Goal: Task Accomplishment & Management: Manage account settings

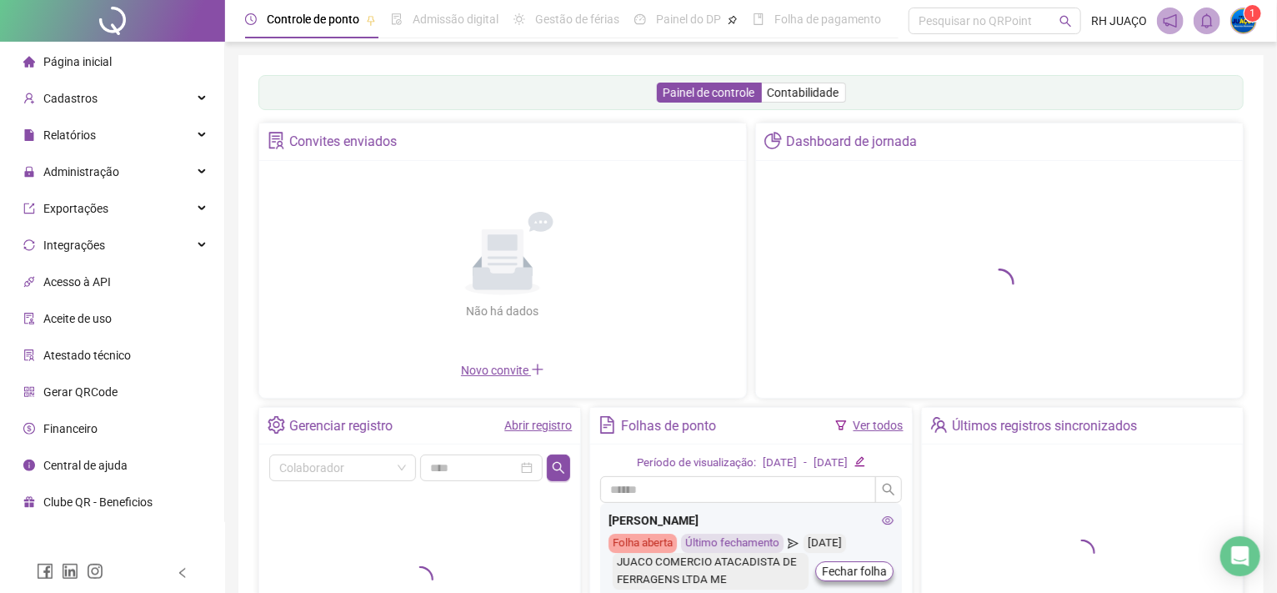
click at [602, 385] on div "Não há dados Não há dados Novo convite" at bounding box center [502, 275] width 487 height 228
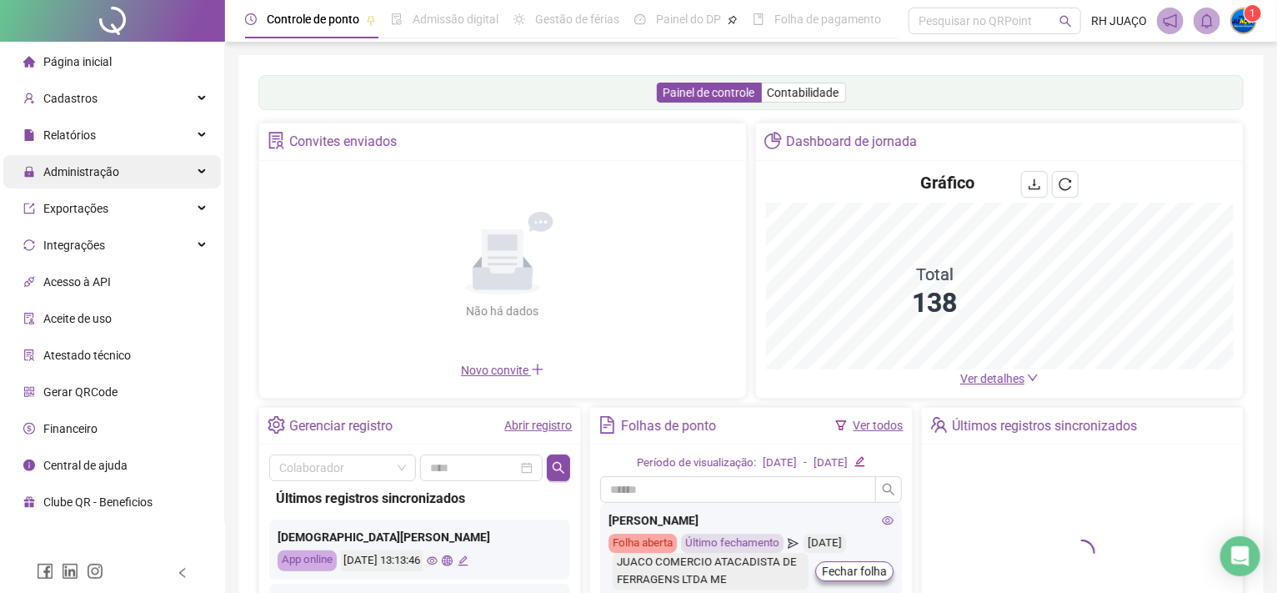
click at [91, 180] on span "Administração" at bounding box center [71, 171] width 96 height 33
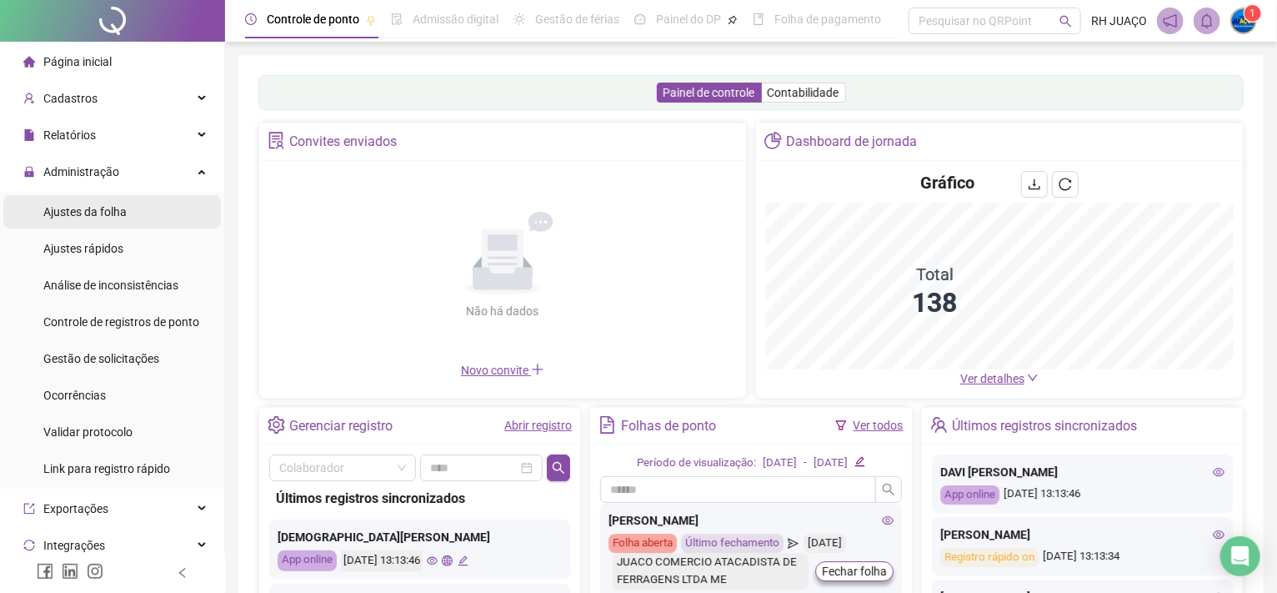
click at [117, 209] on span "Ajustes da folha" at bounding box center [84, 211] width 83 height 13
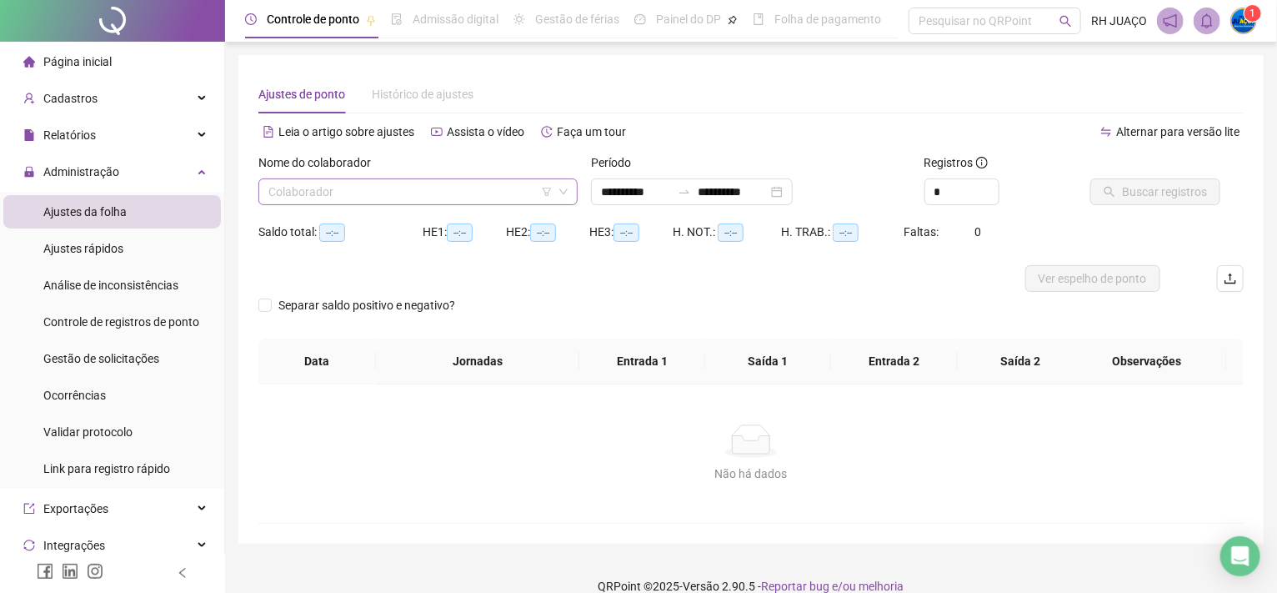
click at [543, 191] on icon "filter" at bounding box center [547, 192] width 10 height 10
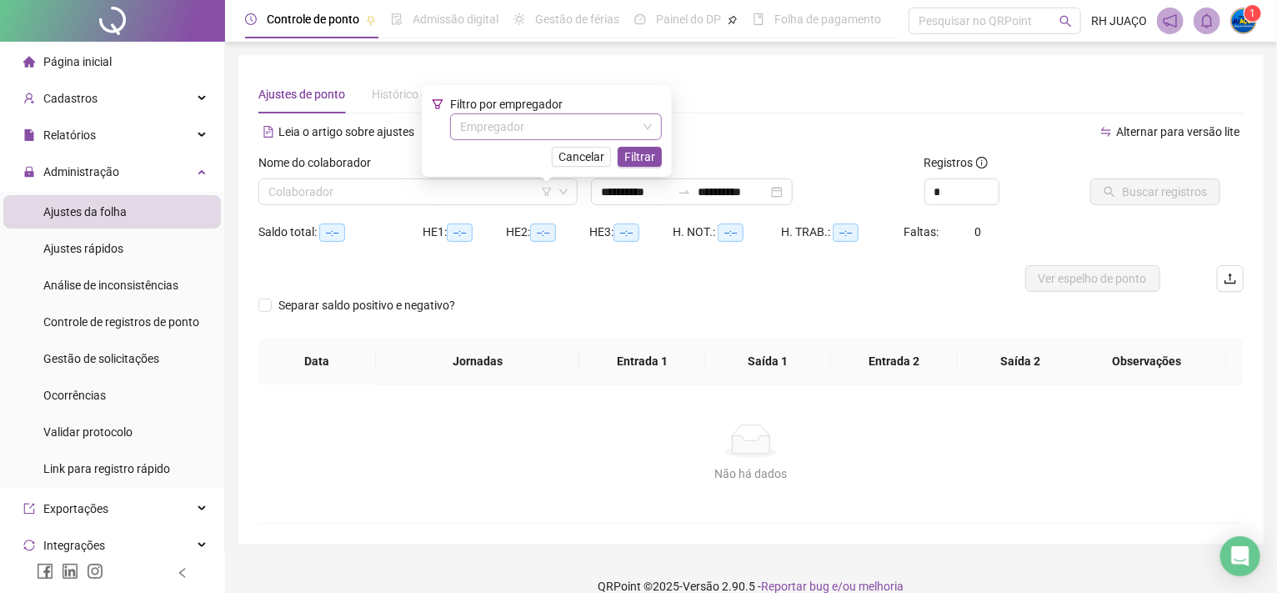
click at [489, 128] on input "search" at bounding box center [548, 126] width 177 height 25
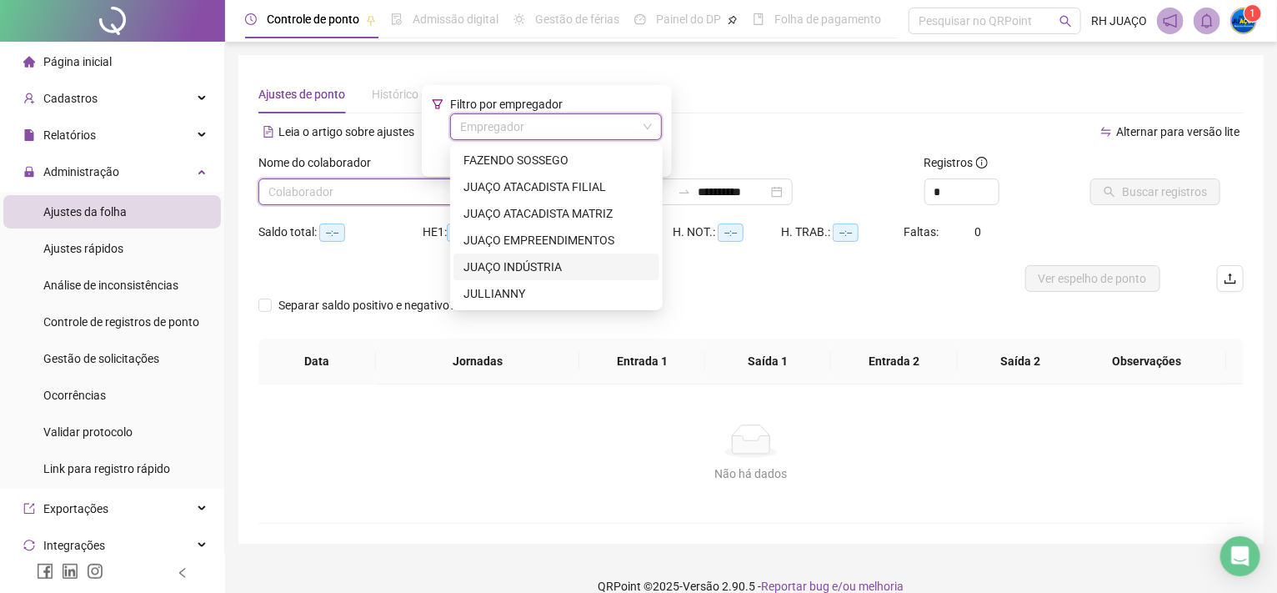
drag, startPoint x: 486, startPoint y: 268, endPoint x: 480, endPoint y: 261, distance: 8.9
click at [479, 261] on div "JUAÇO INDÚSTRIA" at bounding box center [556, 267] width 186 height 18
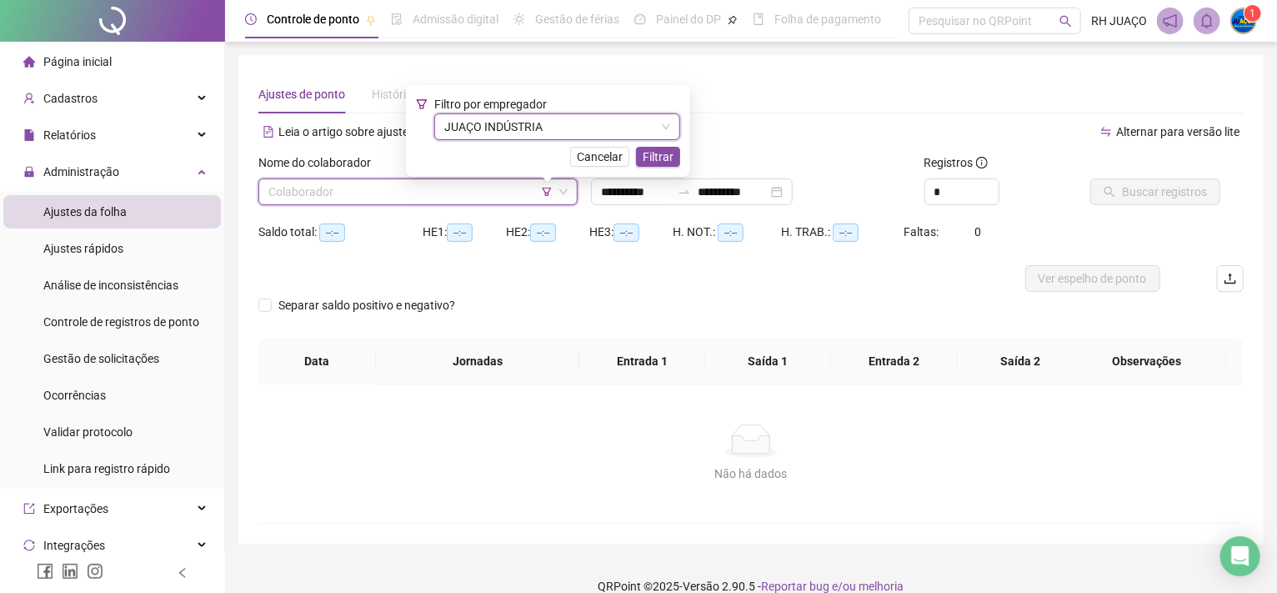
click at [664, 158] on span "Filtrar" at bounding box center [658, 157] width 31 height 18
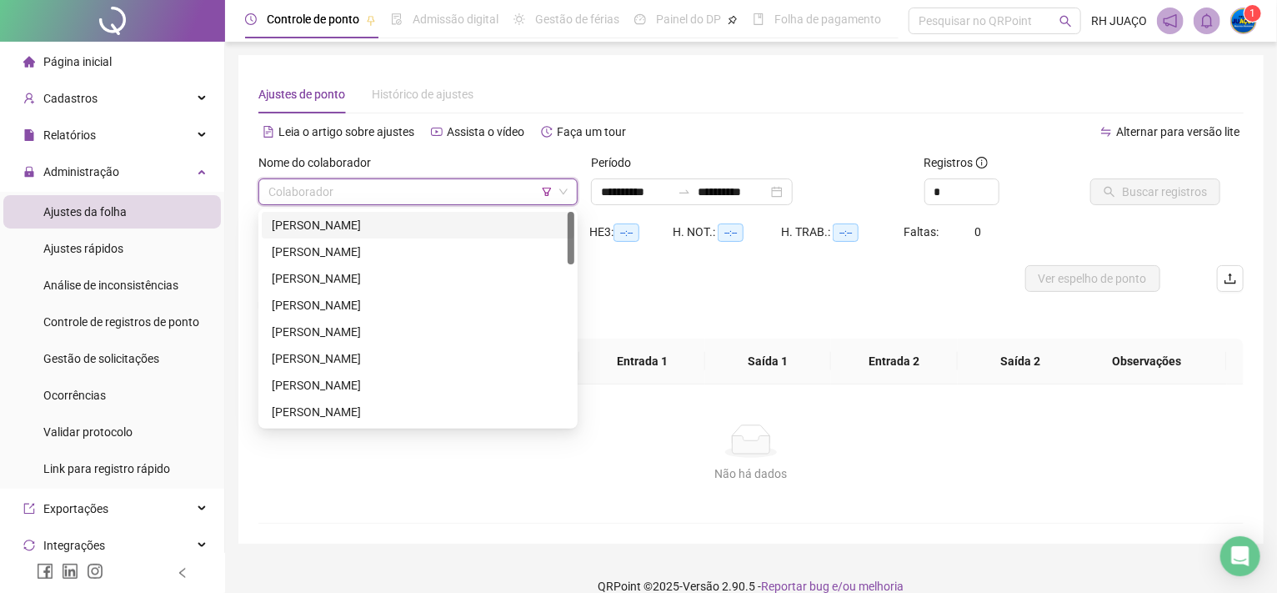
click at [301, 198] on input "search" at bounding box center [410, 191] width 284 height 25
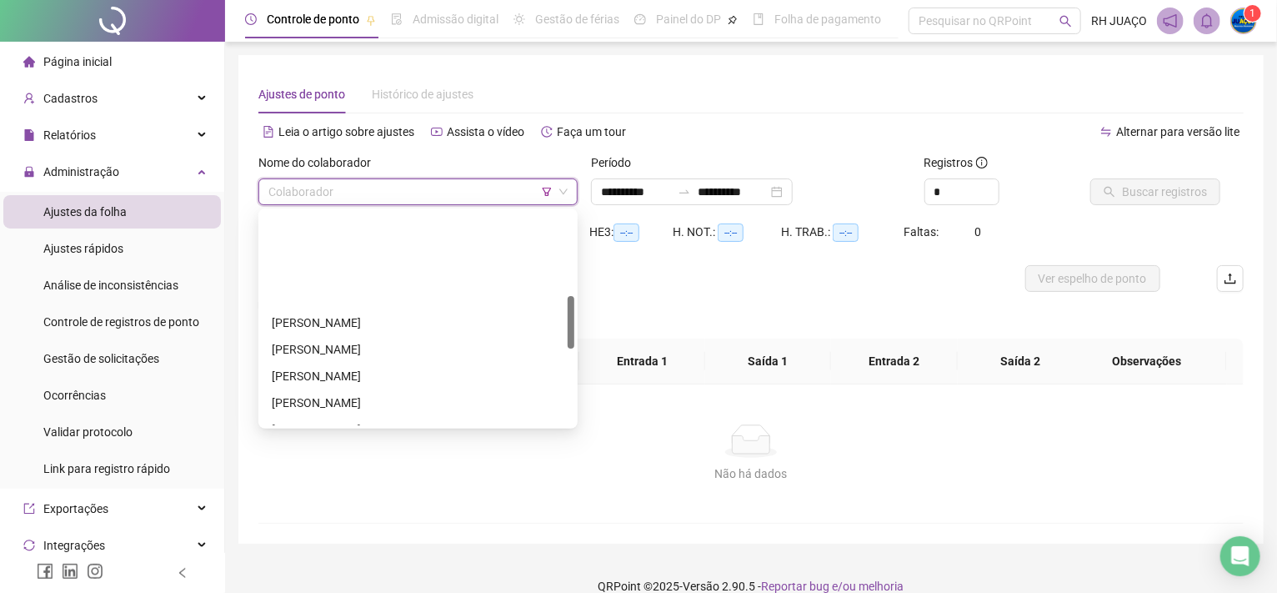
scroll to position [333, 0]
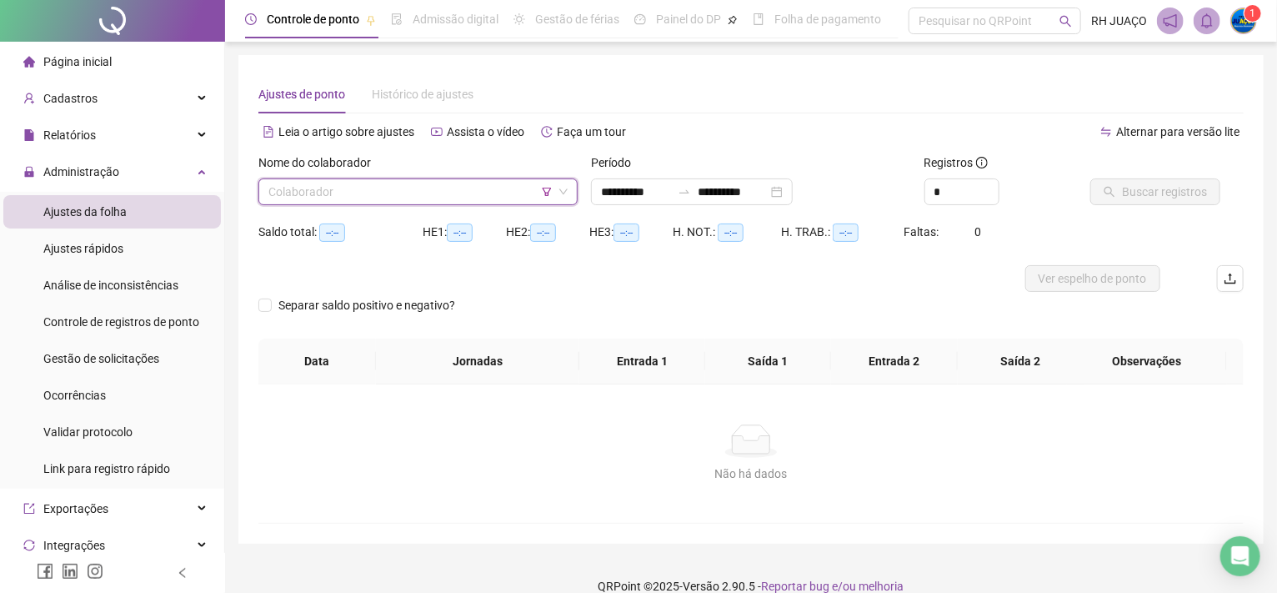
click at [543, 187] on icon "filter" at bounding box center [547, 192] width 10 height 10
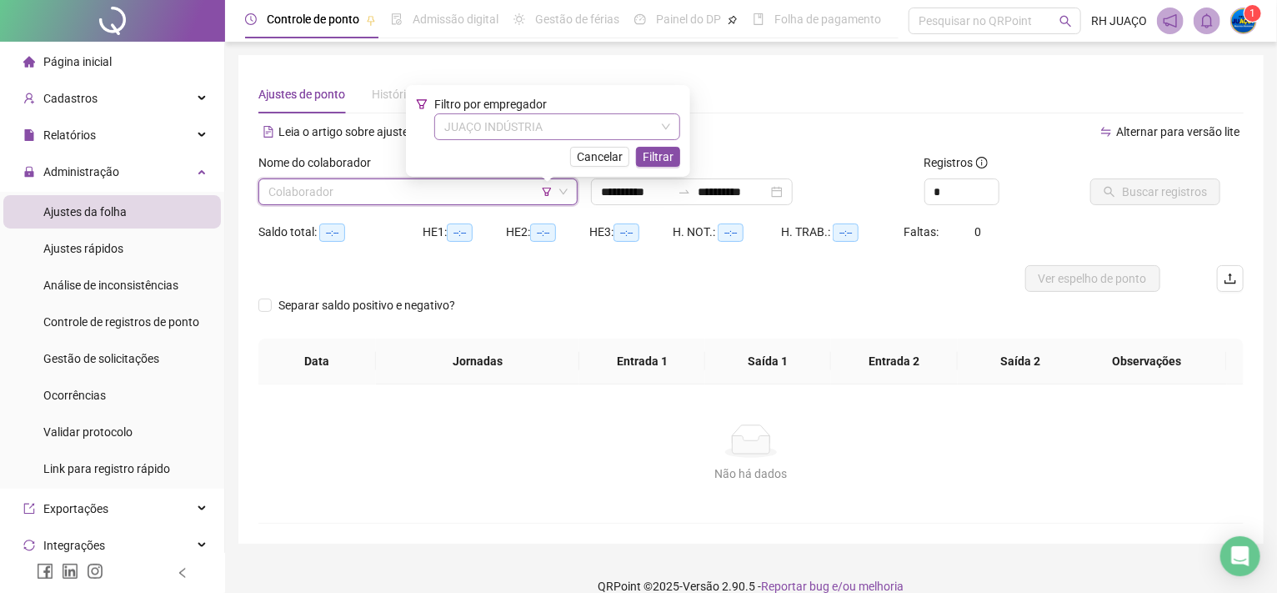
click at [641, 126] on span "JUAÇO INDÚSTRIA" at bounding box center [557, 126] width 226 height 25
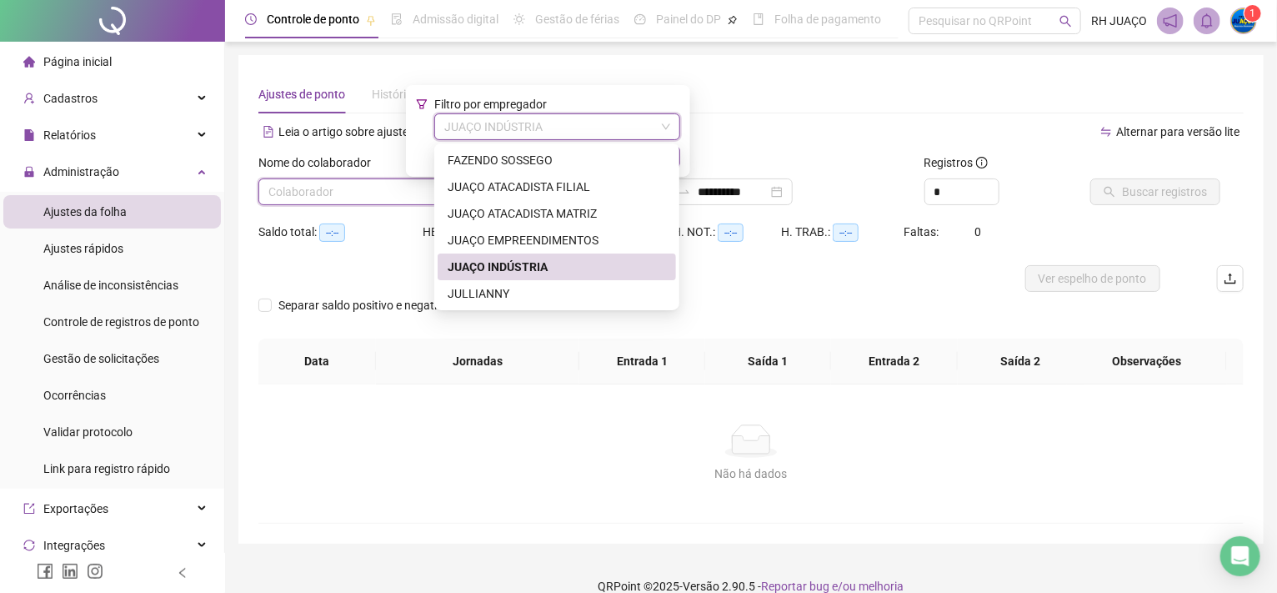
click at [507, 280] on div "FAZENDO SOSSEGO JUAÇO ATACADISTA FILIAL JUAÇO ATACADISTA MATRIZ JUAÇO EMPREENDI…" at bounding box center [557, 227] width 238 height 160
click at [503, 297] on div "JULLIANNY" at bounding box center [557, 293] width 218 height 18
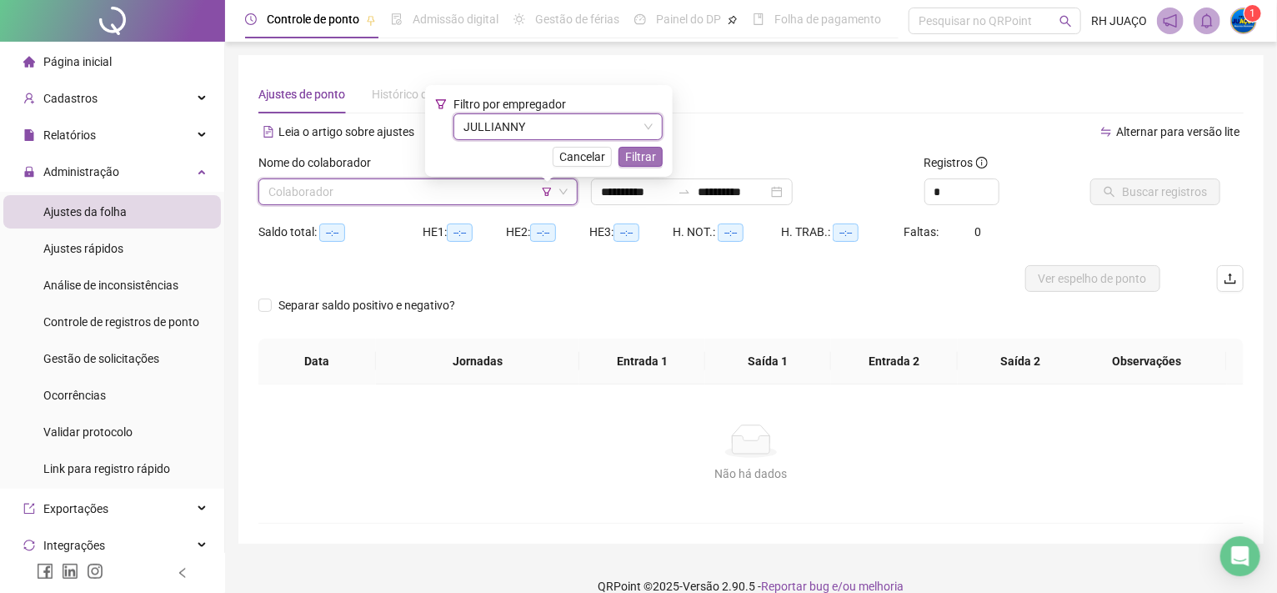
click at [636, 153] on span "Filtrar" at bounding box center [640, 157] width 31 height 18
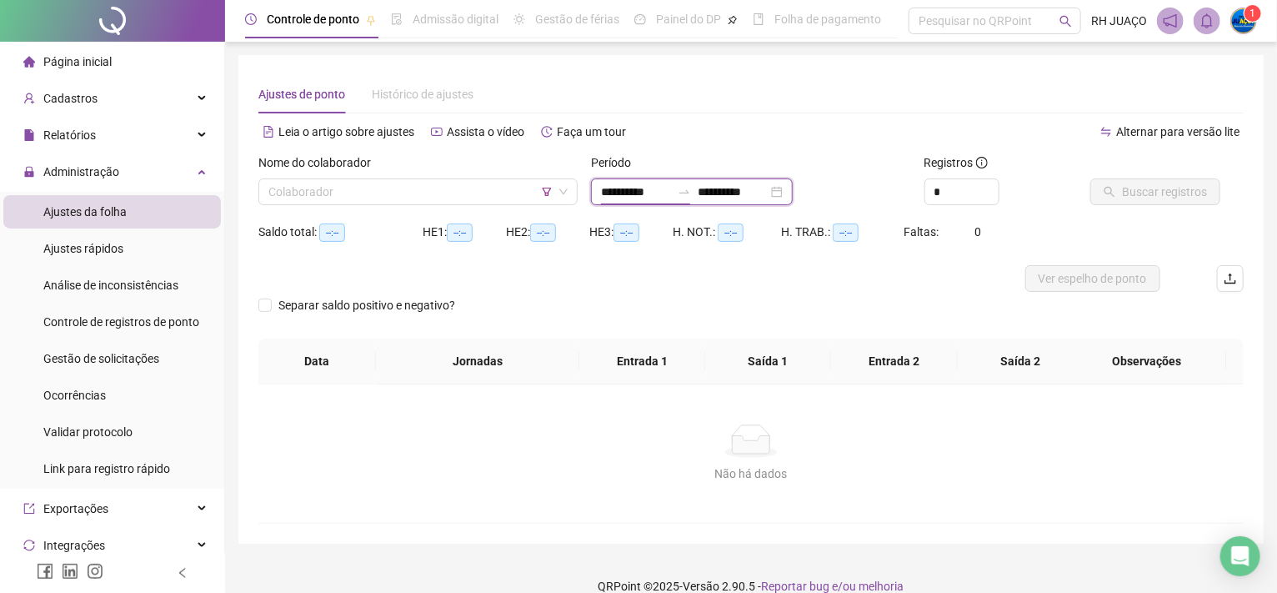
click at [618, 192] on input "**********" at bounding box center [636, 192] width 70 height 18
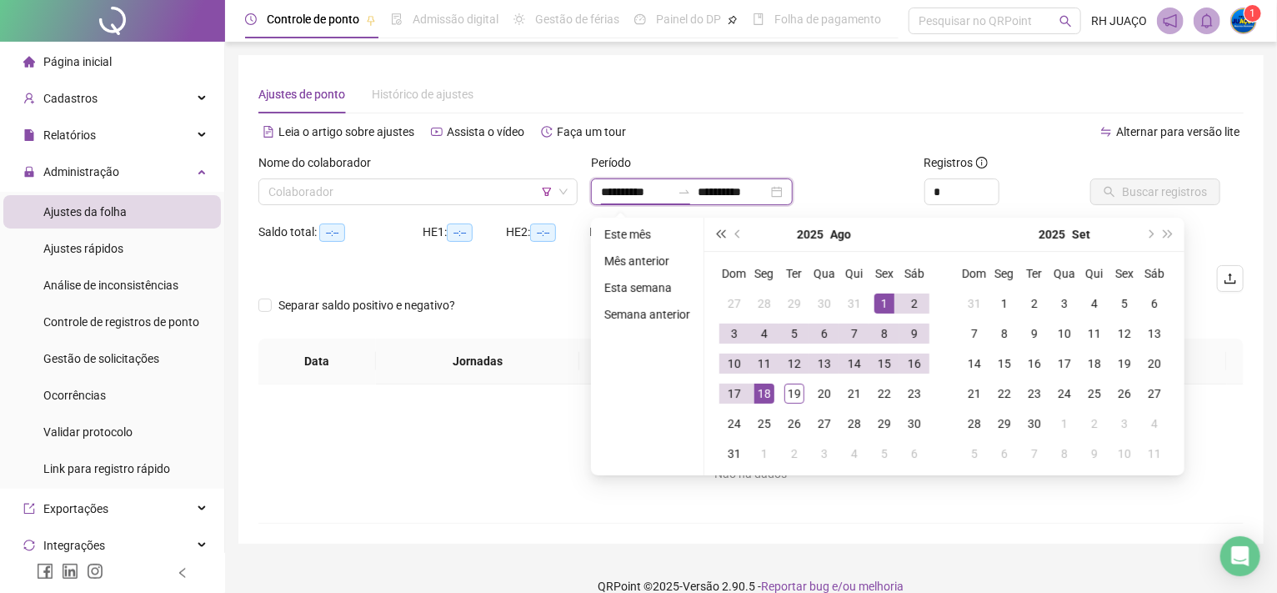
type input "**********"
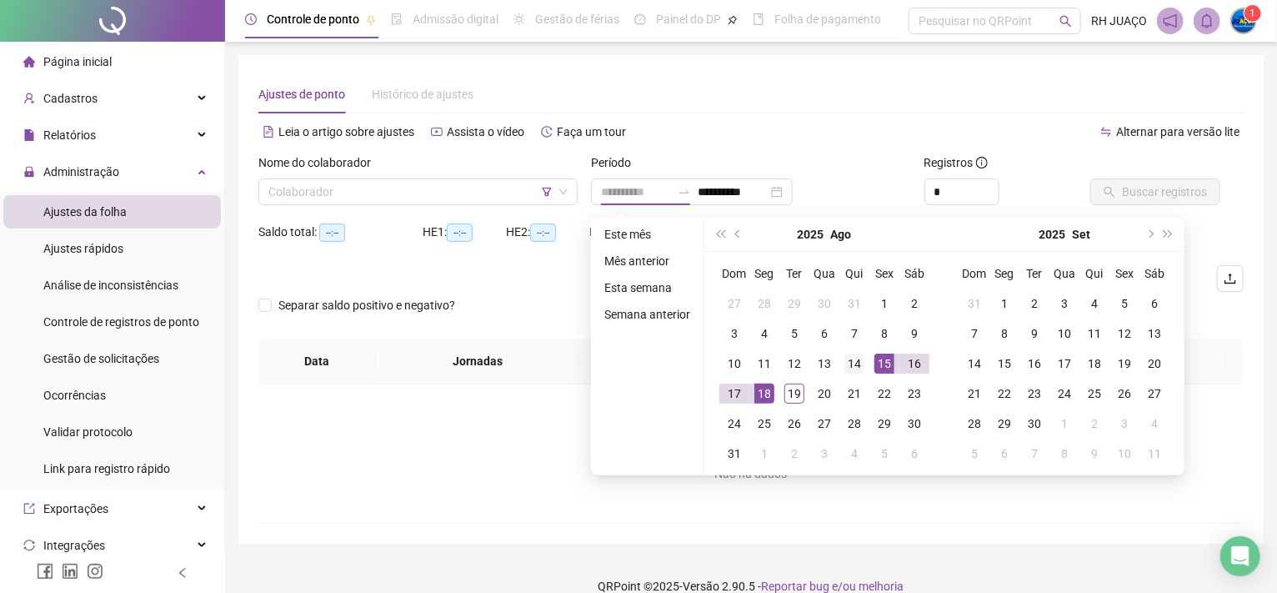
drag, startPoint x: 882, startPoint y: 356, endPoint x: 847, endPoint y: 366, distance: 36.4
click at [881, 356] on div "15" at bounding box center [884, 363] width 20 height 20
type input "**********"
click at [793, 391] on div "19" at bounding box center [794, 393] width 20 height 20
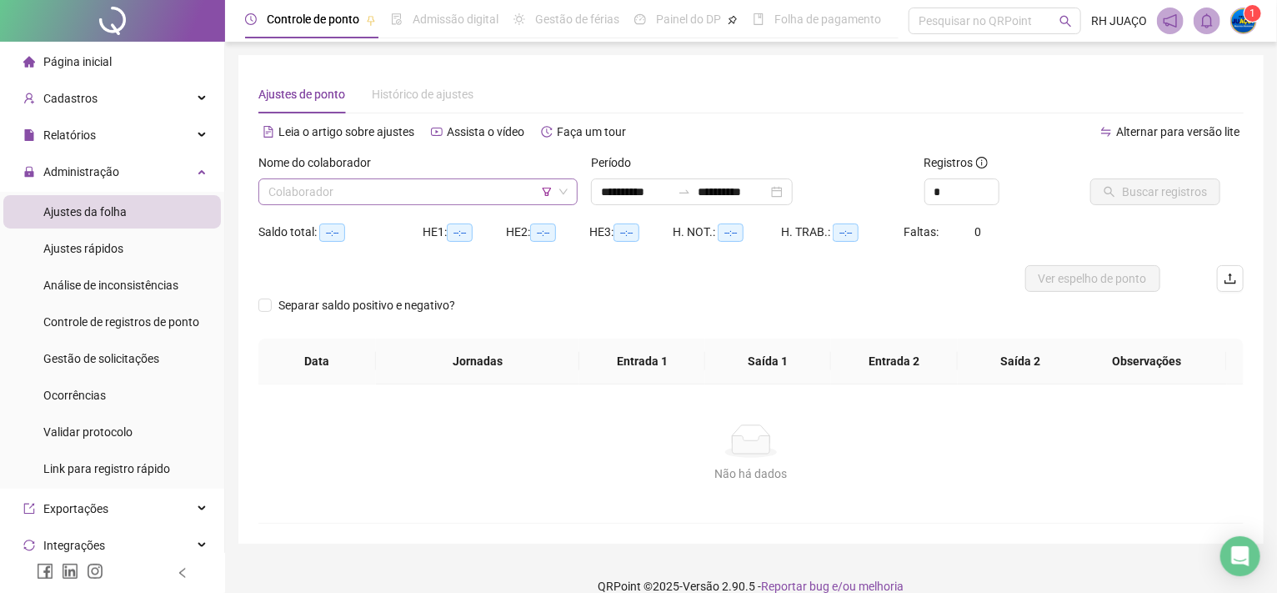
click at [488, 184] on input "search" at bounding box center [410, 191] width 284 height 25
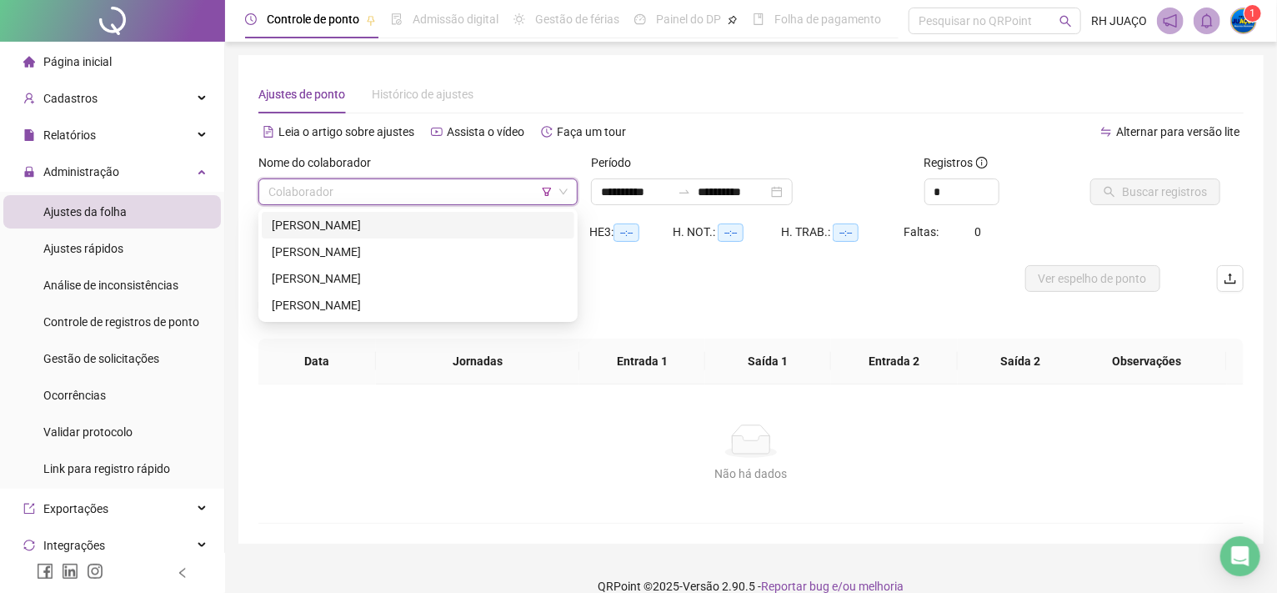
click at [443, 220] on div "[PERSON_NAME]" at bounding box center [418, 225] width 293 height 18
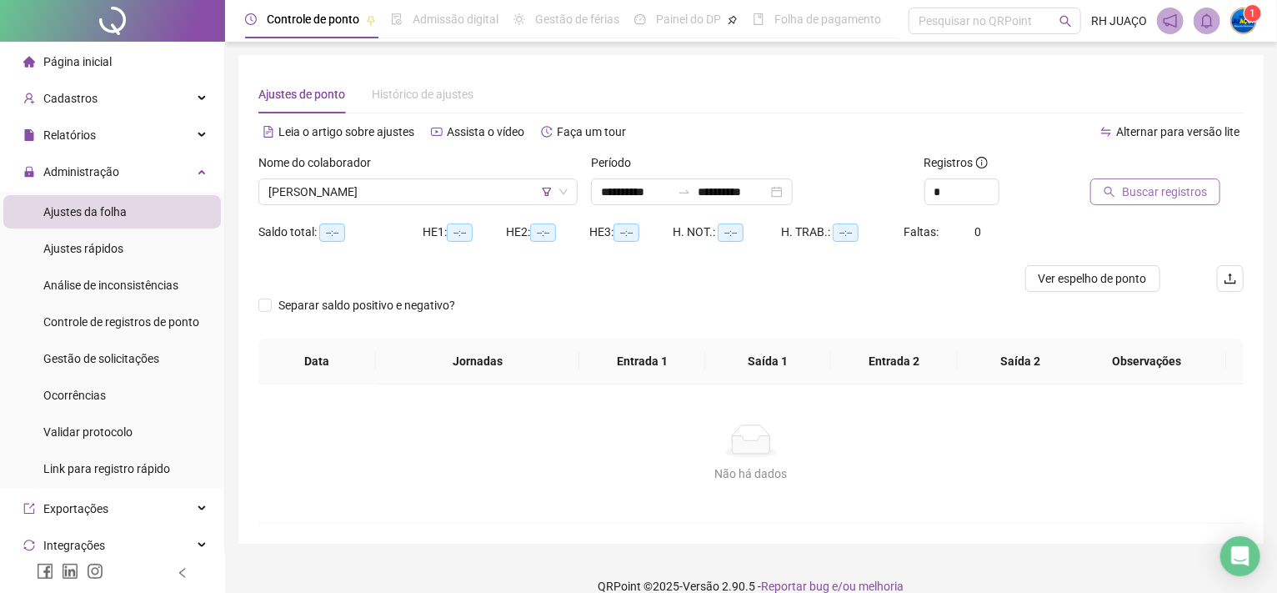
click at [1153, 198] on span "Buscar registros" at bounding box center [1164, 192] width 85 height 18
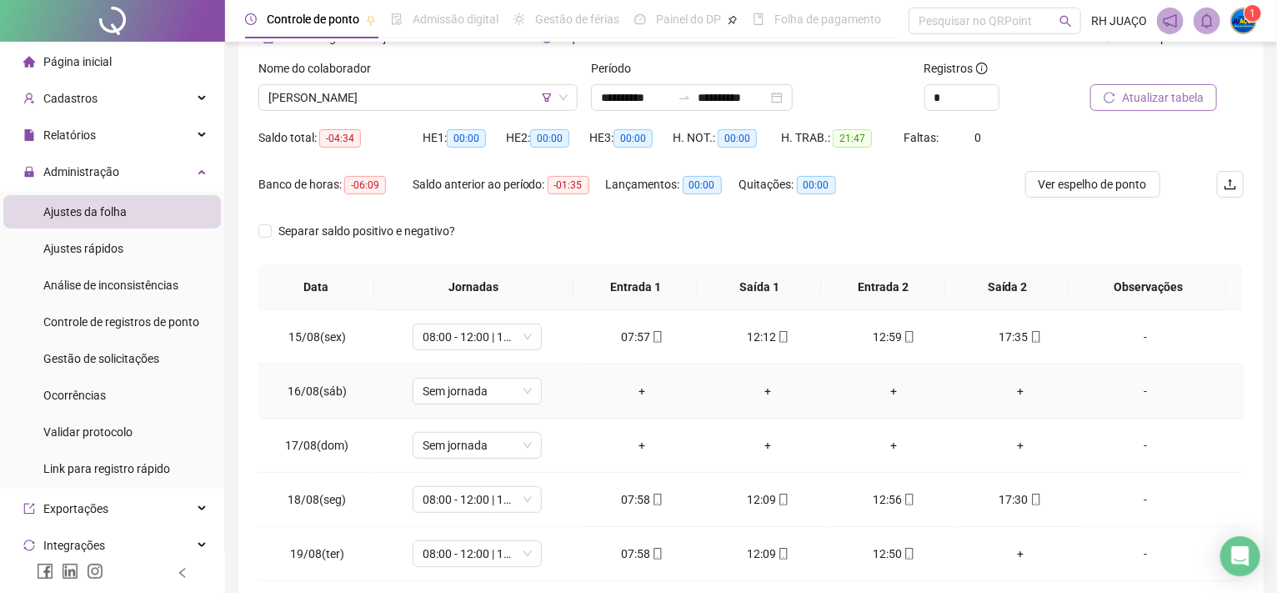
scroll to position [62, 0]
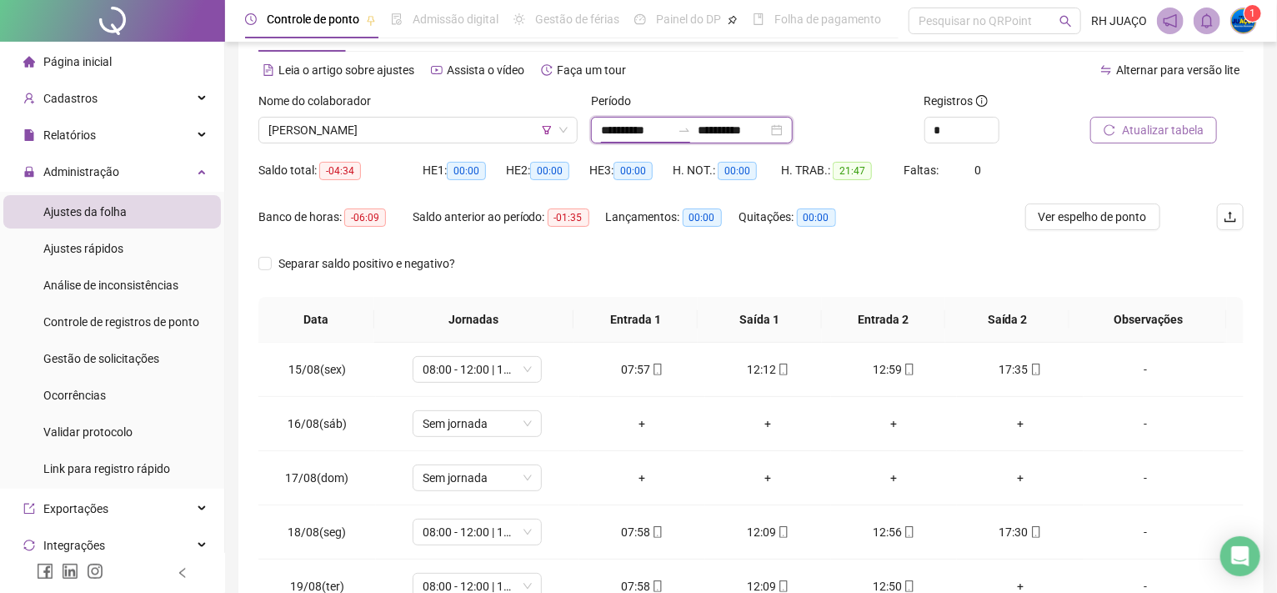
click at [638, 126] on input "**********" at bounding box center [636, 130] width 70 height 18
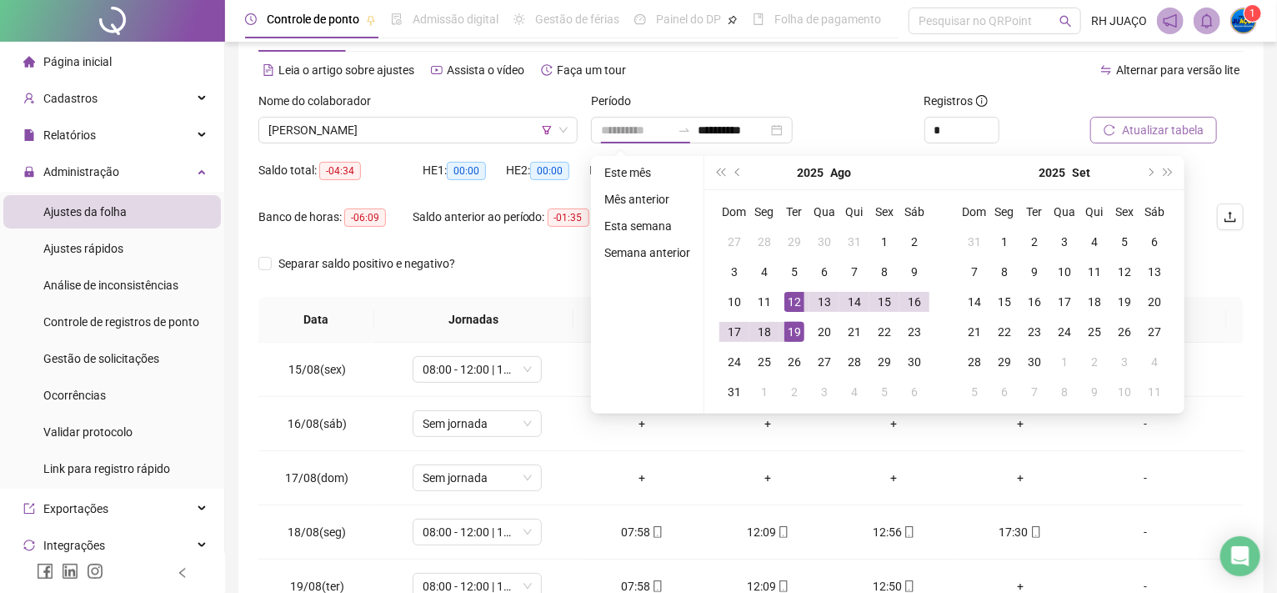
click at [798, 299] on div "12" at bounding box center [794, 302] width 20 height 20
click at [786, 328] on div "19" at bounding box center [794, 332] width 20 height 20
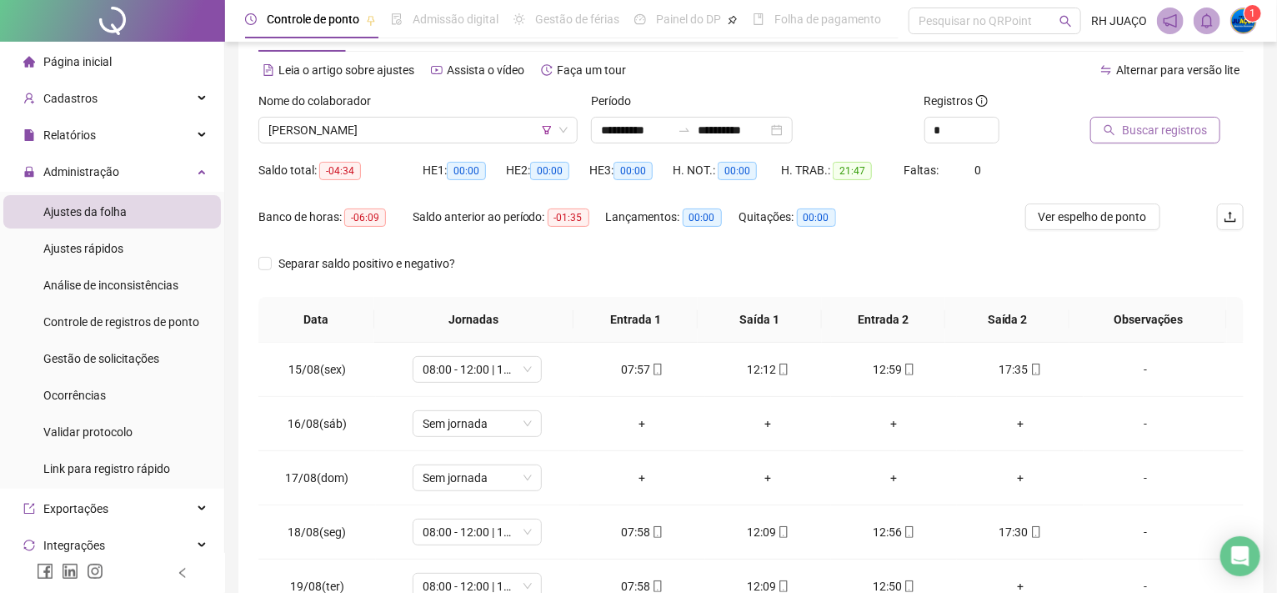
click at [1126, 121] on span "Buscar registros" at bounding box center [1164, 130] width 85 height 18
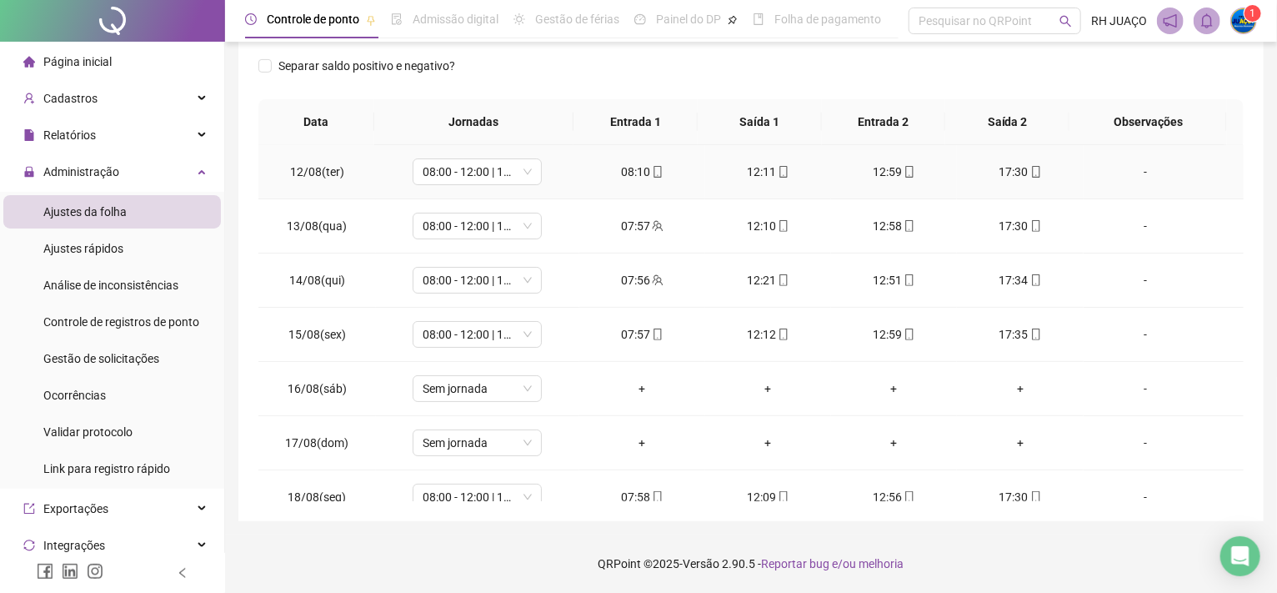
scroll to position [37, 0]
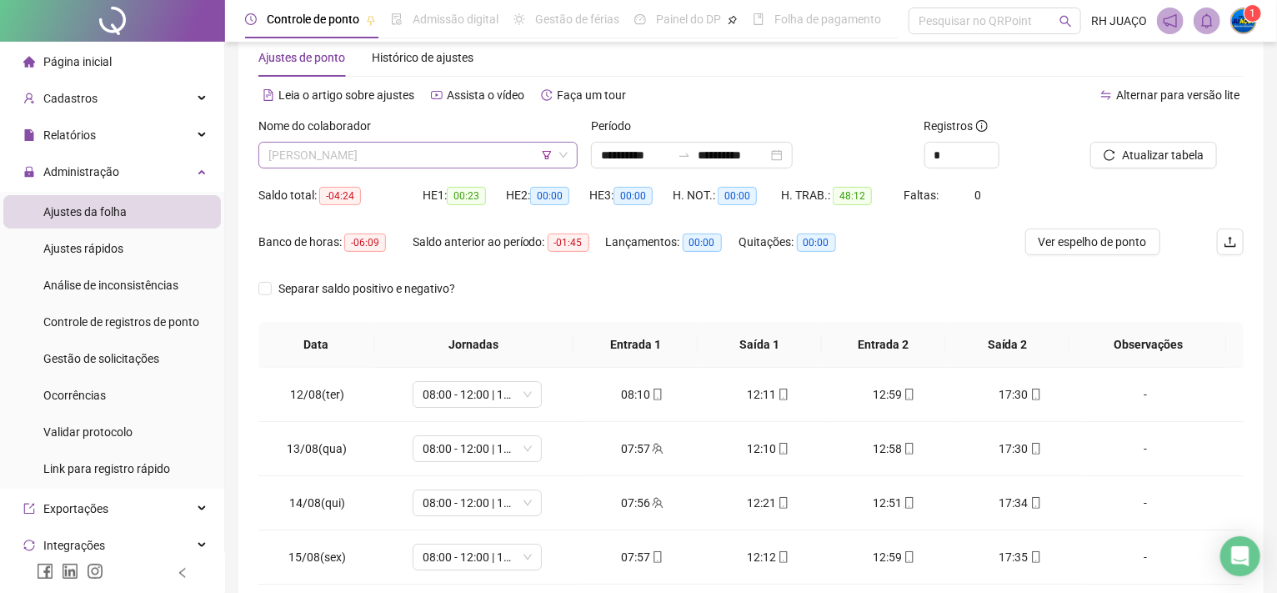
drag, startPoint x: 413, startPoint y: 158, endPoint x: 405, endPoint y: 178, distance: 21.4
click at [413, 158] on span "[PERSON_NAME]" at bounding box center [417, 155] width 299 height 25
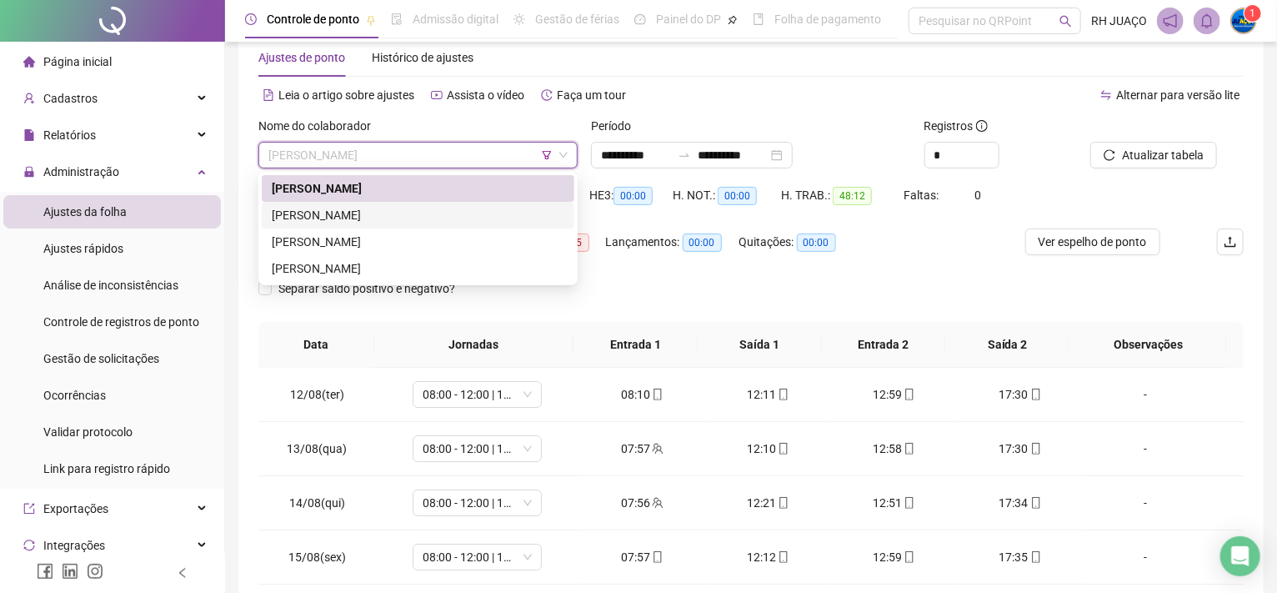
click at [402, 213] on div "[PERSON_NAME]" at bounding box center [418, 215] width 293 height 18
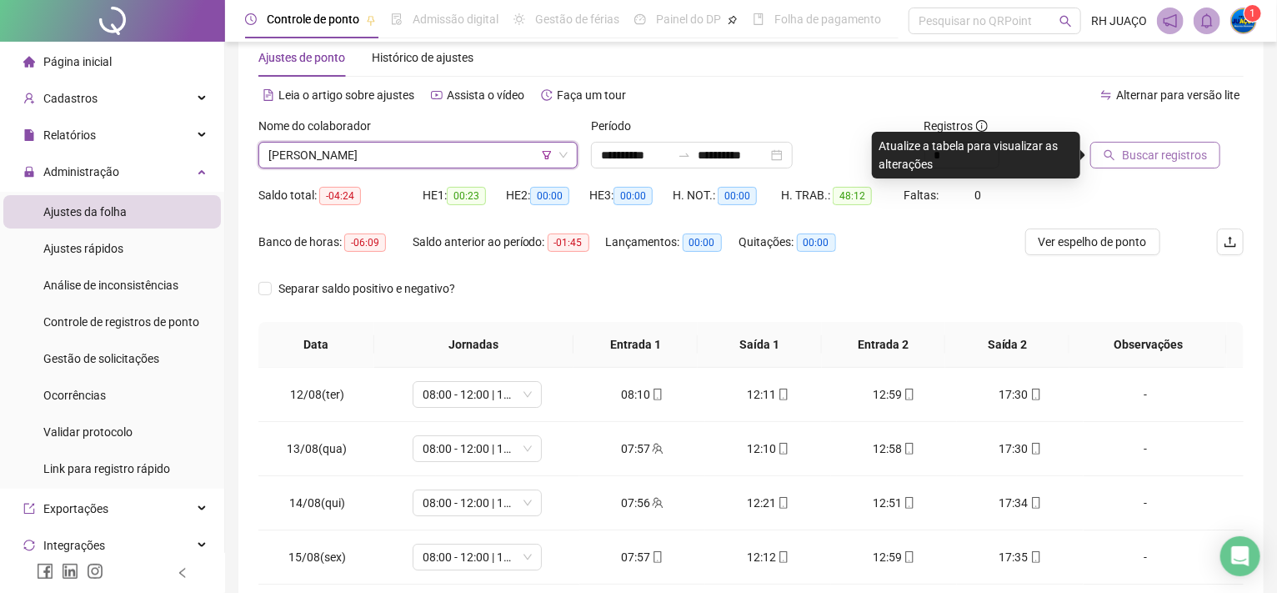
click at [1136, 157] on span "Buscar registros" at bounding box center [1164, 155] width 85 height 18
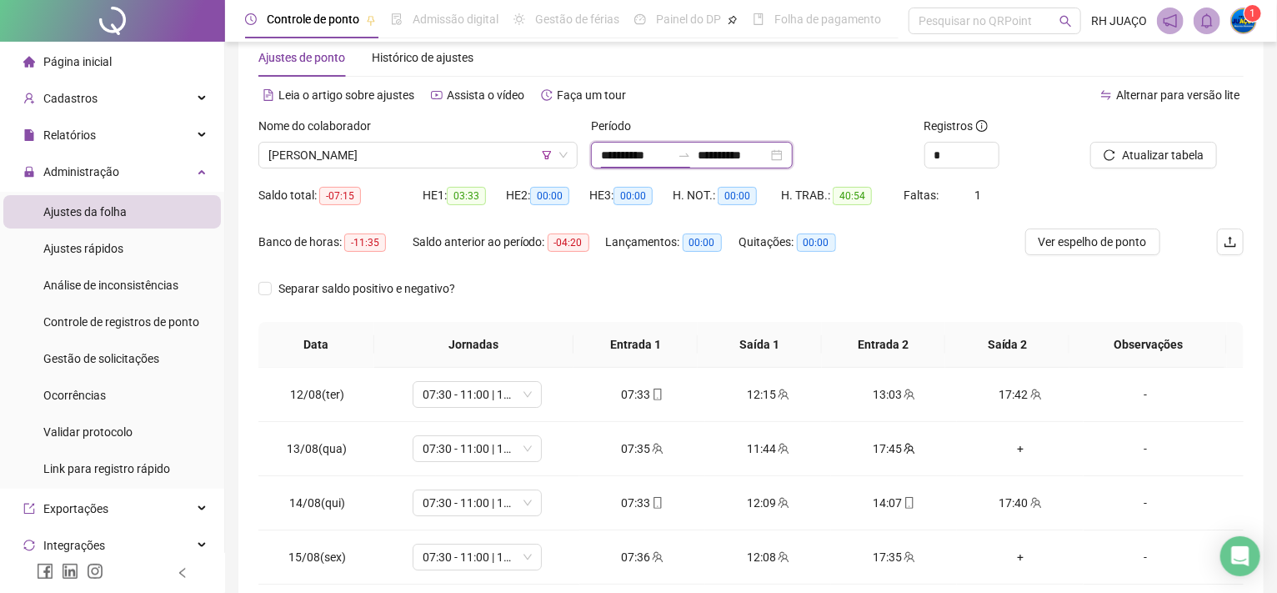
click at [671, 146] on input "**********" at bounding box center [636, 155] width 70 height 18
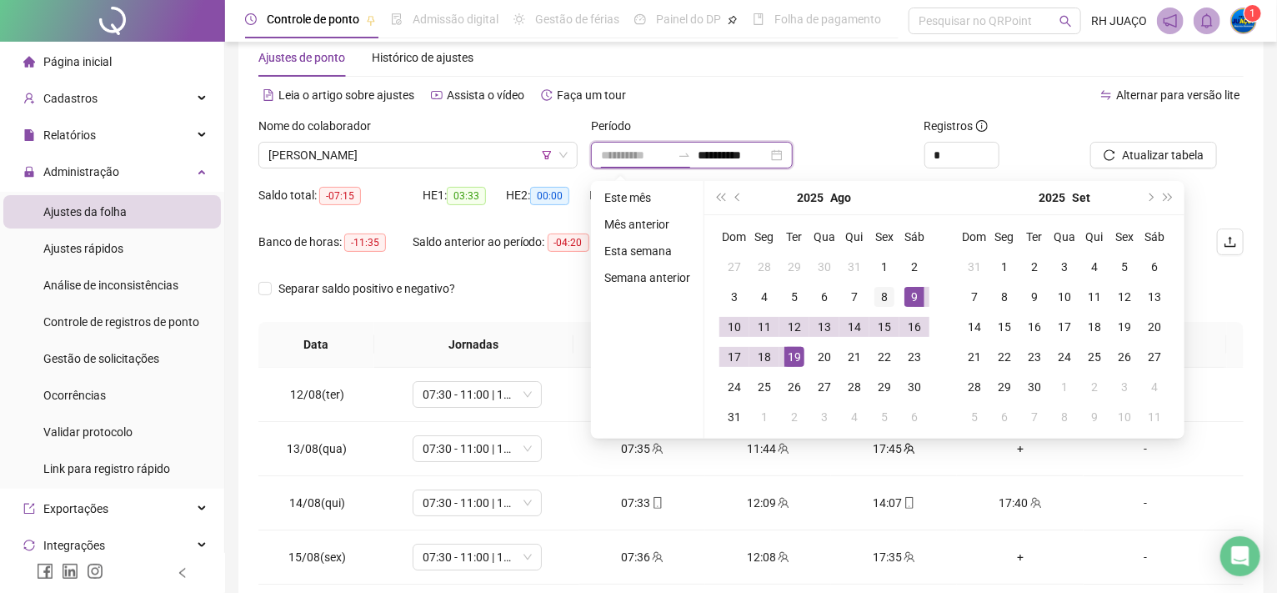
type input "**********"
click at [891, 294] on div "8" at bounding box center [884, 297] width 20 height 20
type input "**********"
click at [792, 360] on div "19" at bounding box center [794, 357] width 20 height 20
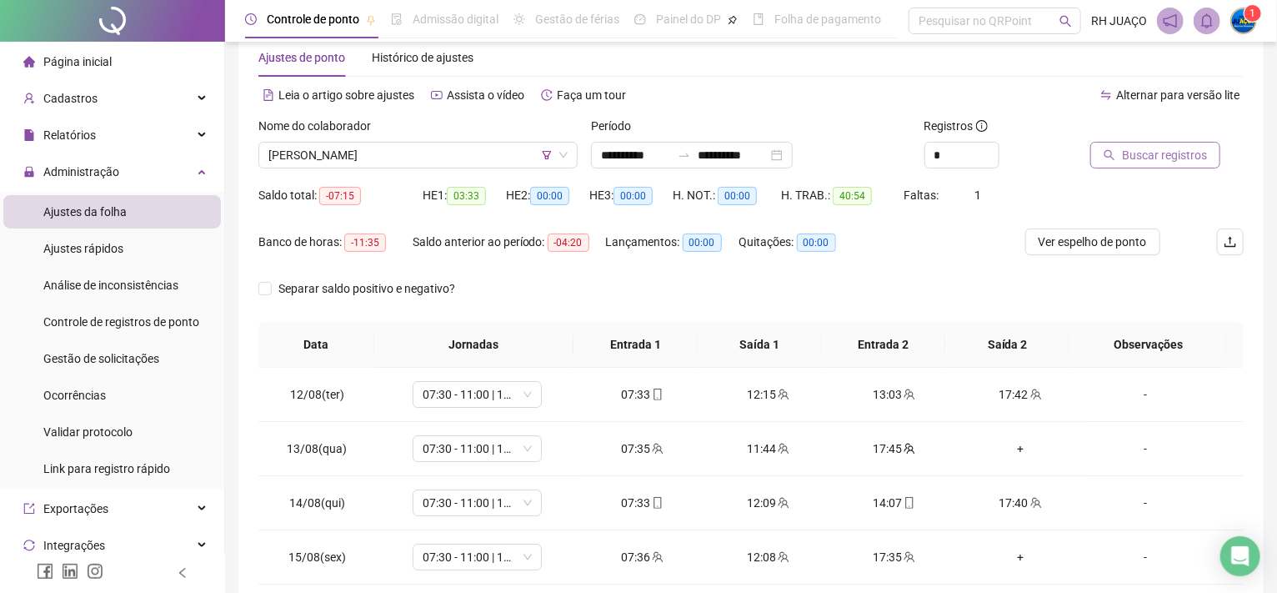
click at [1150, 148] on span "Buscar registros" at bounding box center [1164, 155] width 85 height 18
click at [455, 145] on span "[PERSON_NAME]" at bounding box center [417, 155] width 299 height 25
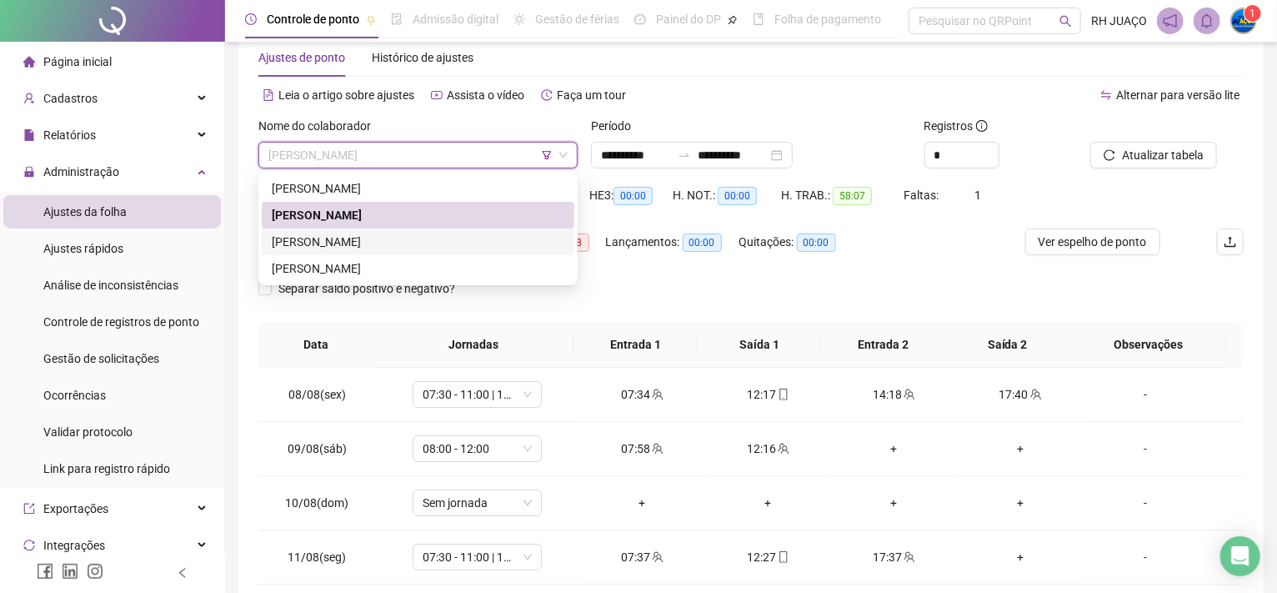
click at [422, 250] on div "[PERSON_NAME]" at bounding box center [418, 241] width 313 height 27
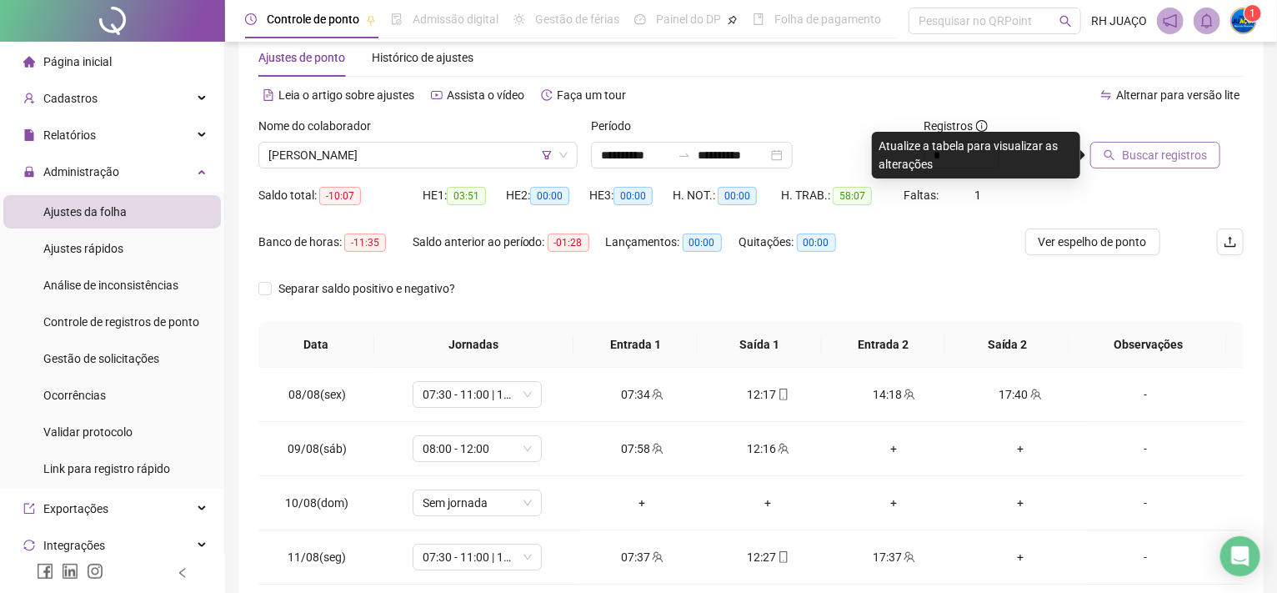
click at [1128, 151] on span "Buscar registros" at bounding box center [1164, 155] width 85 height 18
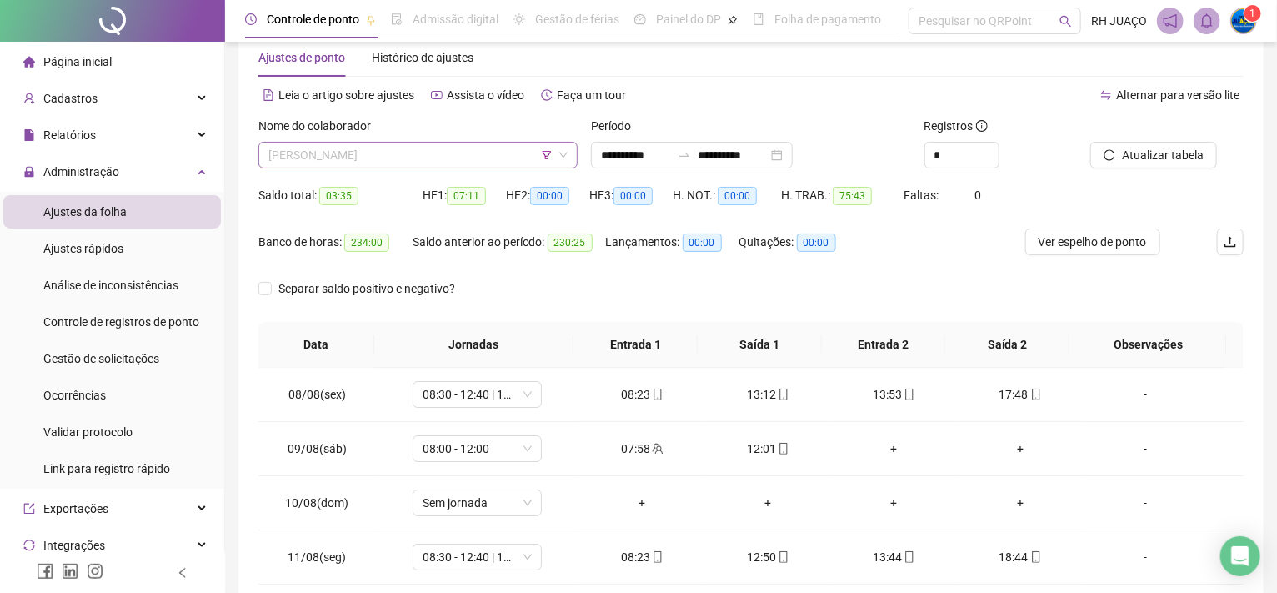
click at [423, 158] on span "[PERSON_NAME]" at bounding box center [417, 155] width 299 height 25
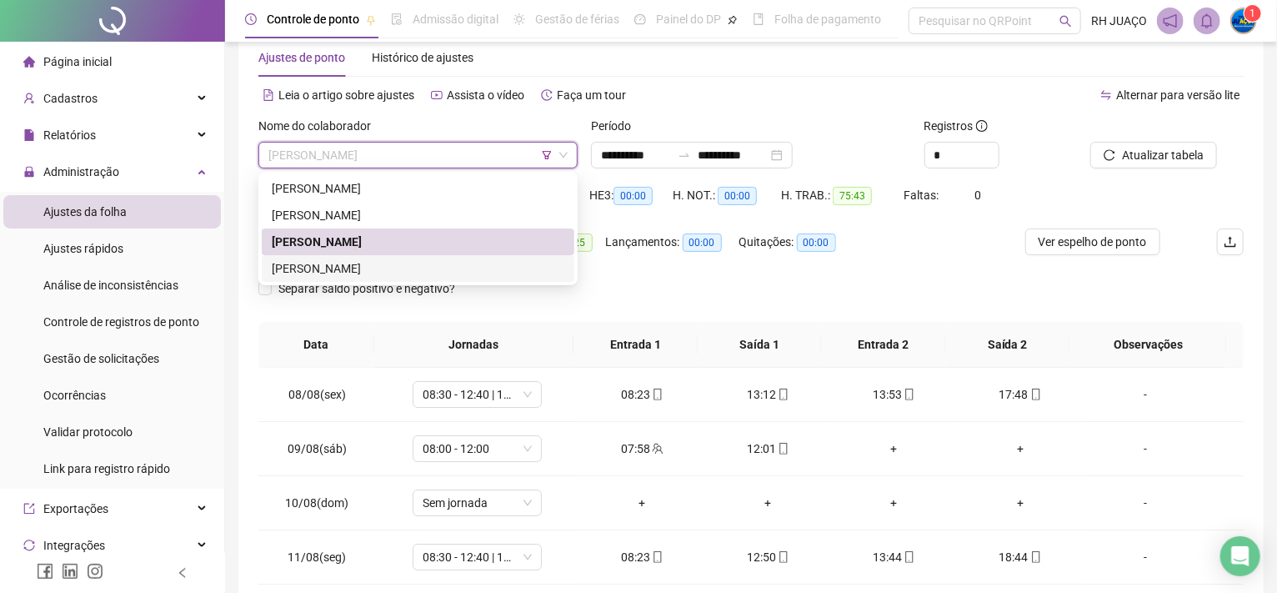
click at [442, 261] on div "[PERSON_NAME]" at bounding box center [418, 268] width 293 height 18
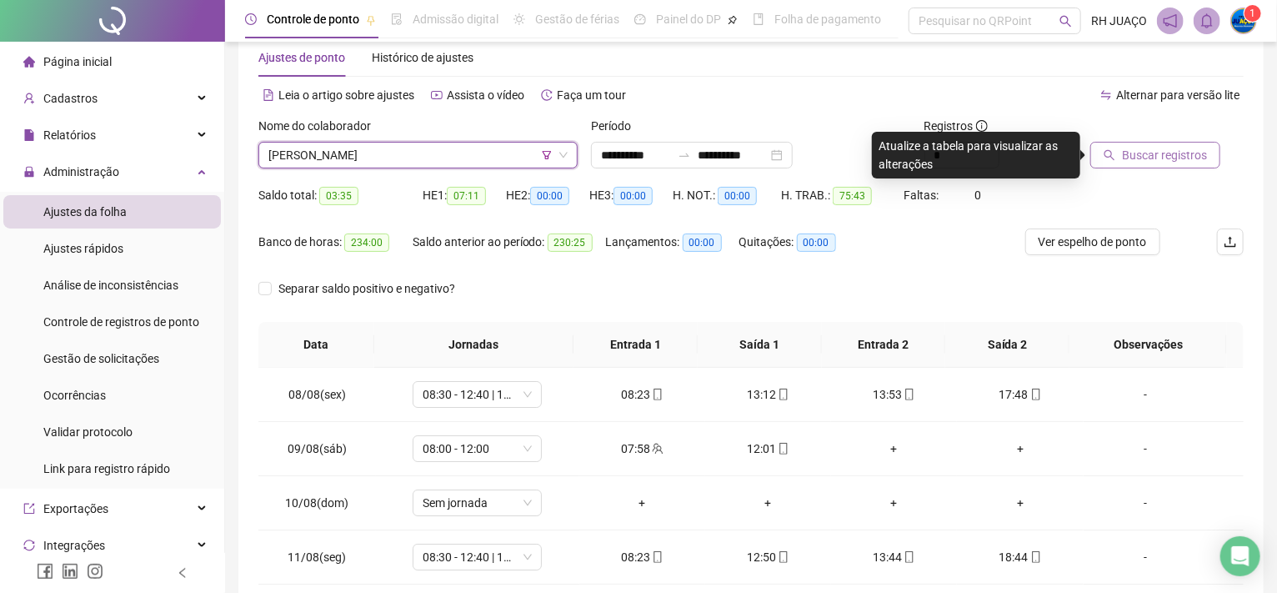
click at [1205, 156] on button "Buscar registros" at bounding box center [1155, 155] width 130 height 27
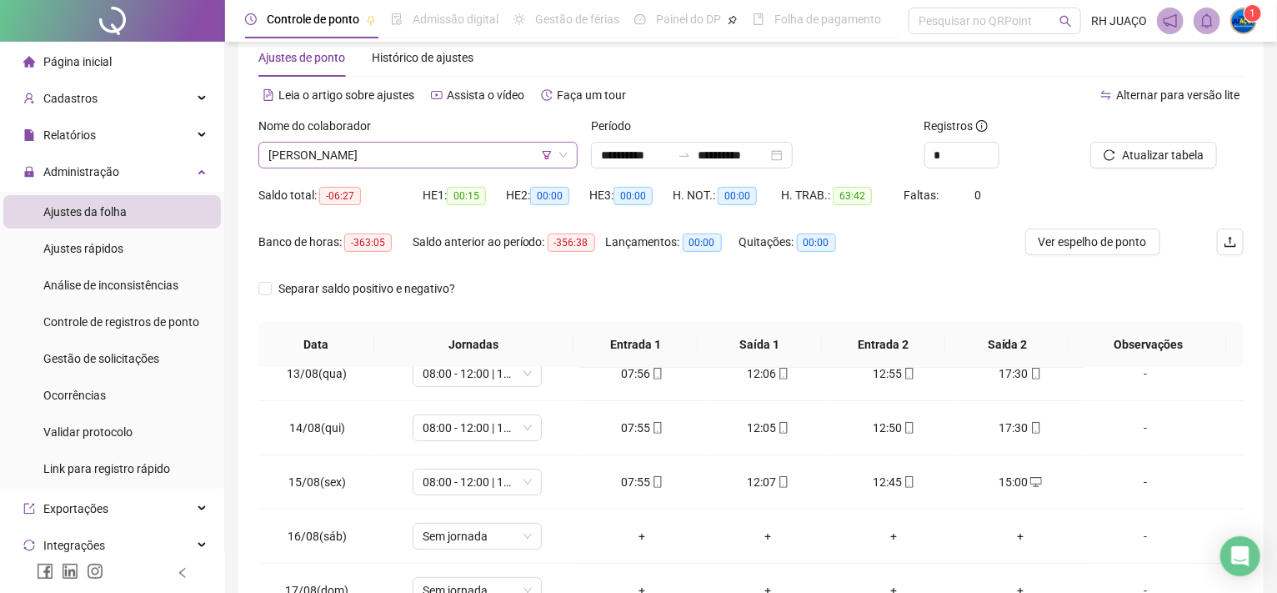
click at [366, 156] on span "[PERSON_NAME]" at bounding box center [417, 155] width 299 height 25
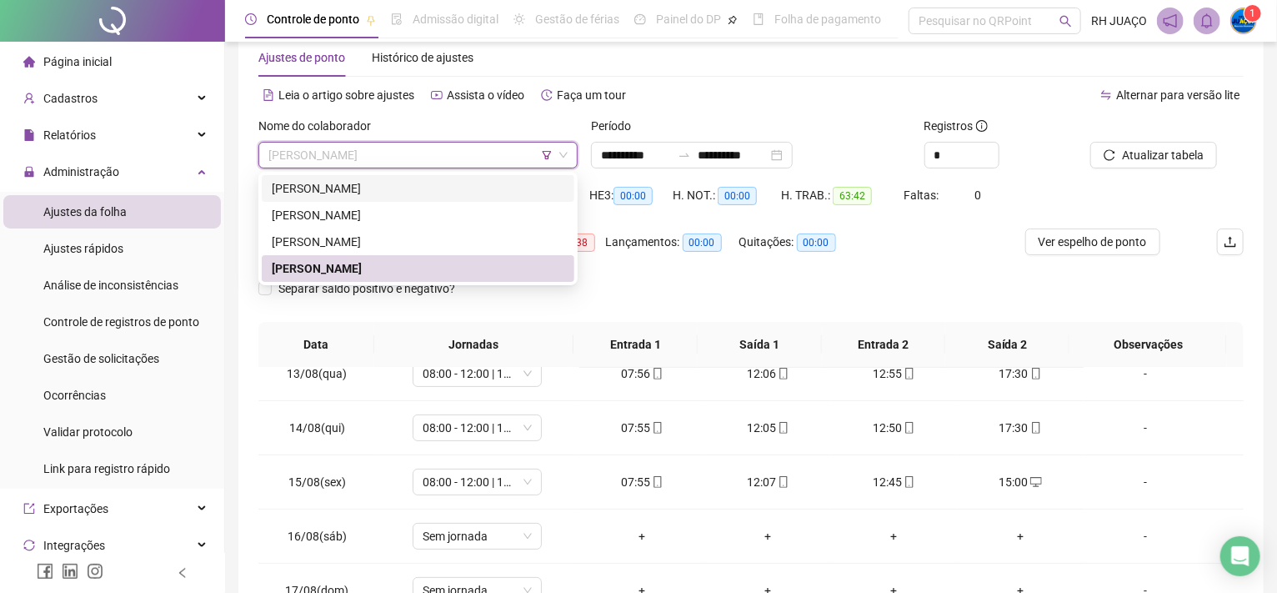
click at [548, 156] on icon "filter" at bounding box center [547, 155] width 10 height 10
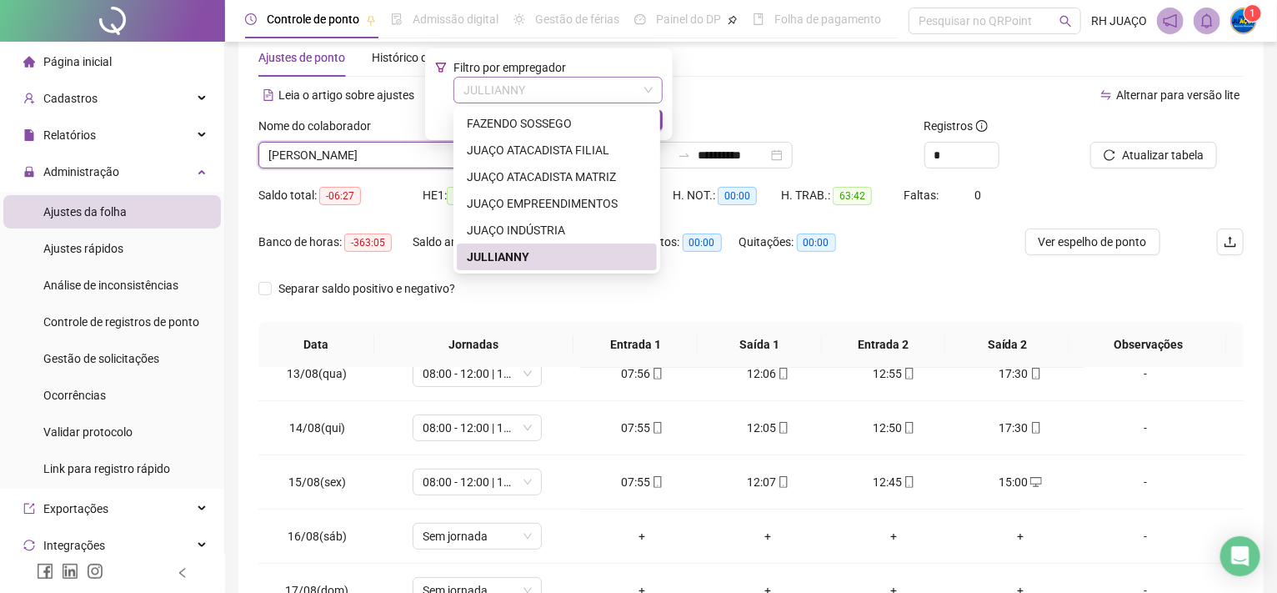
click at [535, 83] on span "JULLIANNY" at bounding box center [557, 90] width 189 height 25
click at [552, 199] on div "JUAÇO EMPREENDIMENTOS" at bounding box center [557, 203] width 180 height 18
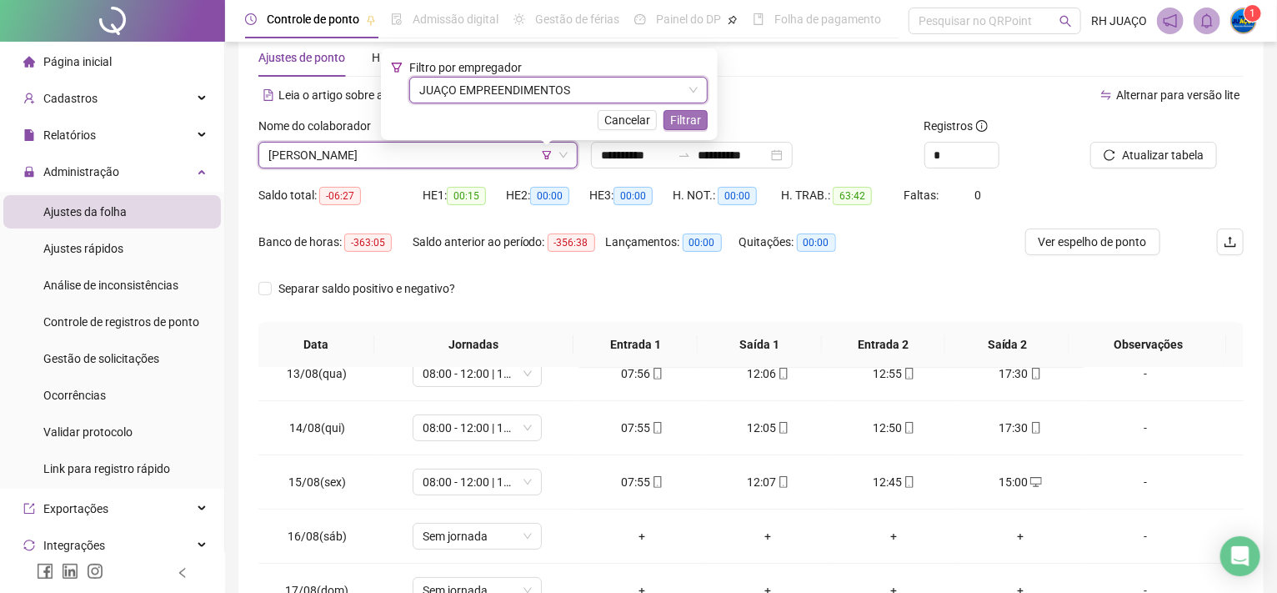
click at [693, 118] on span "Filtrar" at bounding box center [685, 120] width 31 height 18
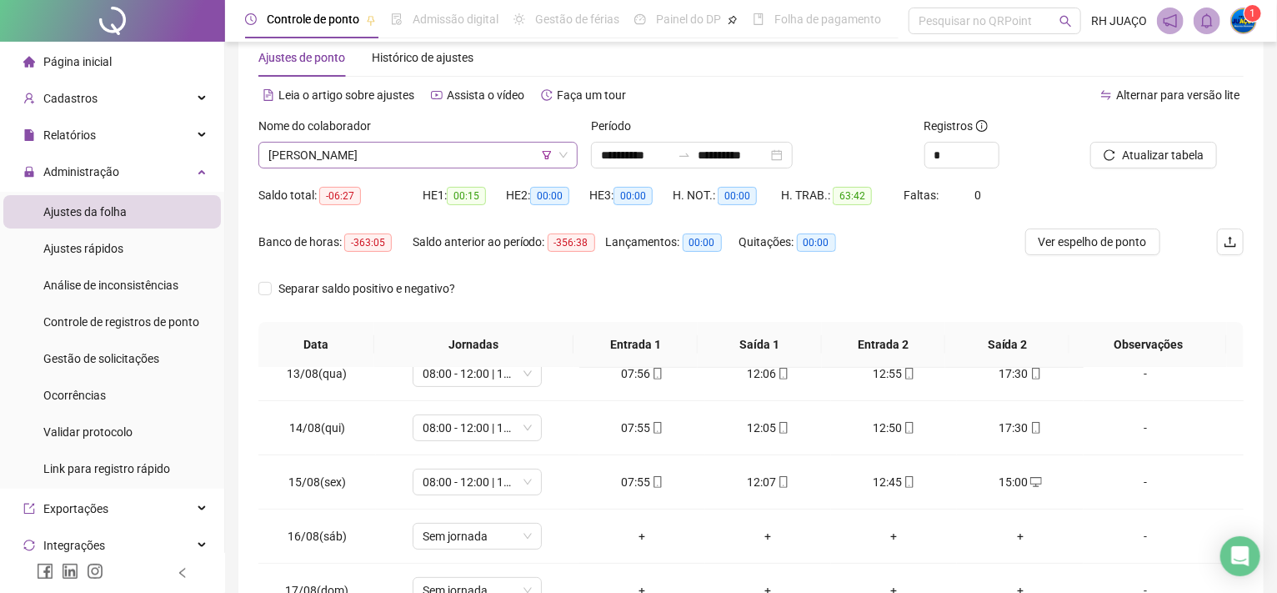
click at [482, 150] on span "[PERSON_NAME]" at bounding box center [417, 155] width 299 height 25
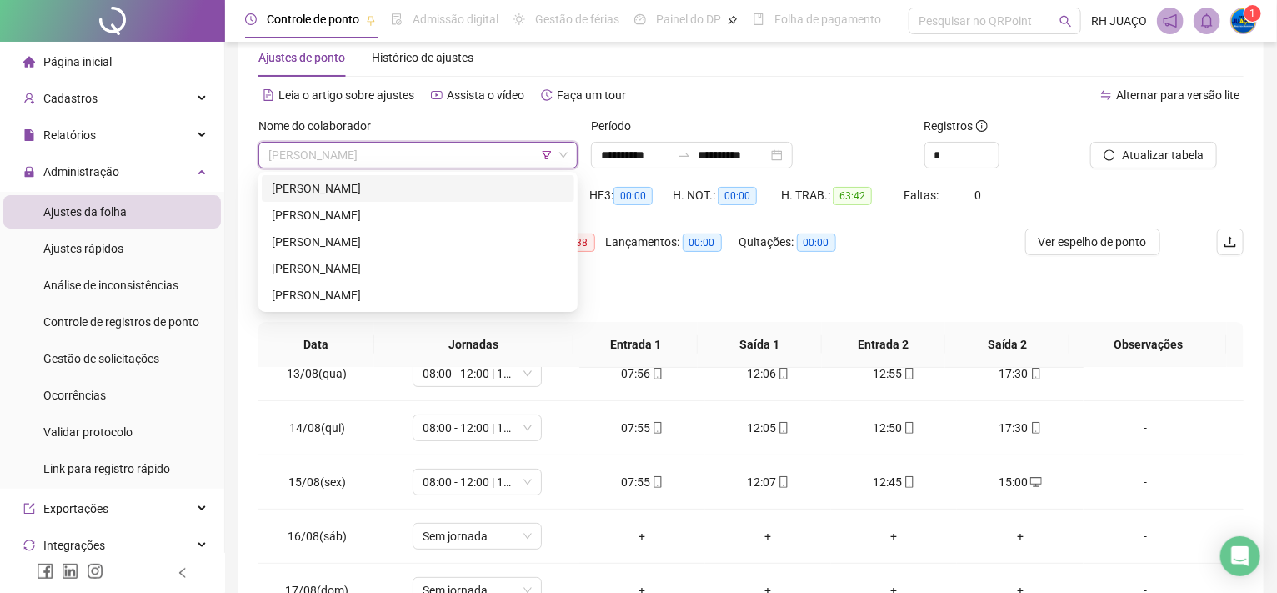
click at [456, 188] on div "[PERSON_NAME]" at bounding box center [418, 188] width 293 height 18
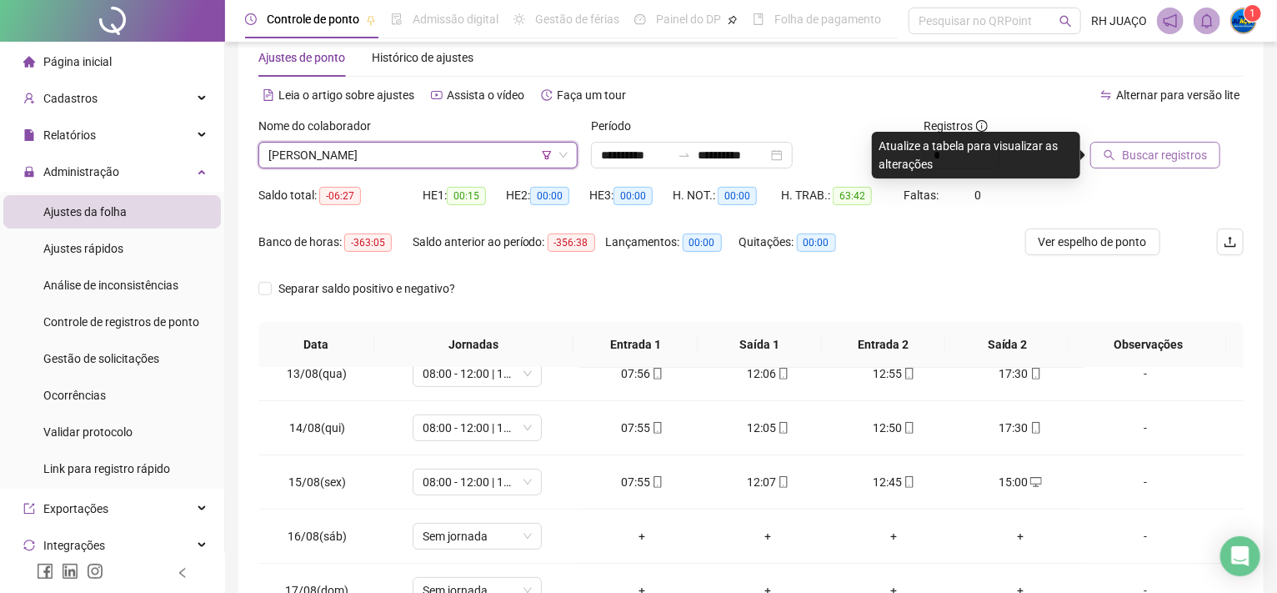
click at [1205, 163] on button "Buscar registros" at bounding box center [1155, 155] width 130 height 27
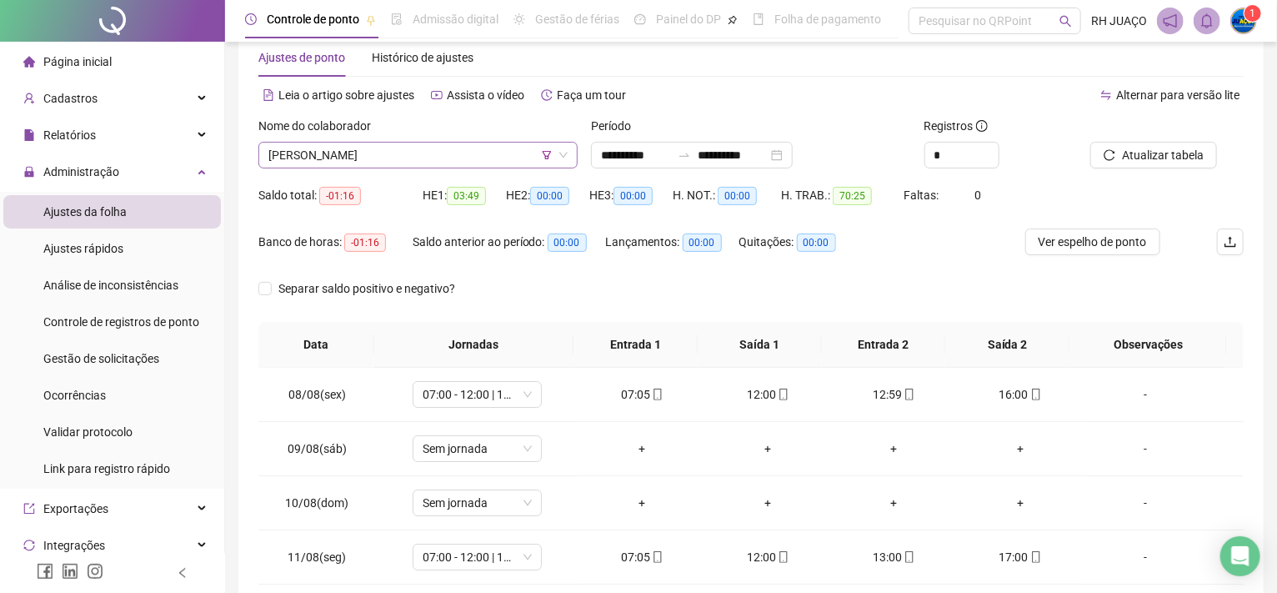
click at [395, 159] on span "[PERSON_NAME]" at bounding box center [417, 155] width 299 height 25
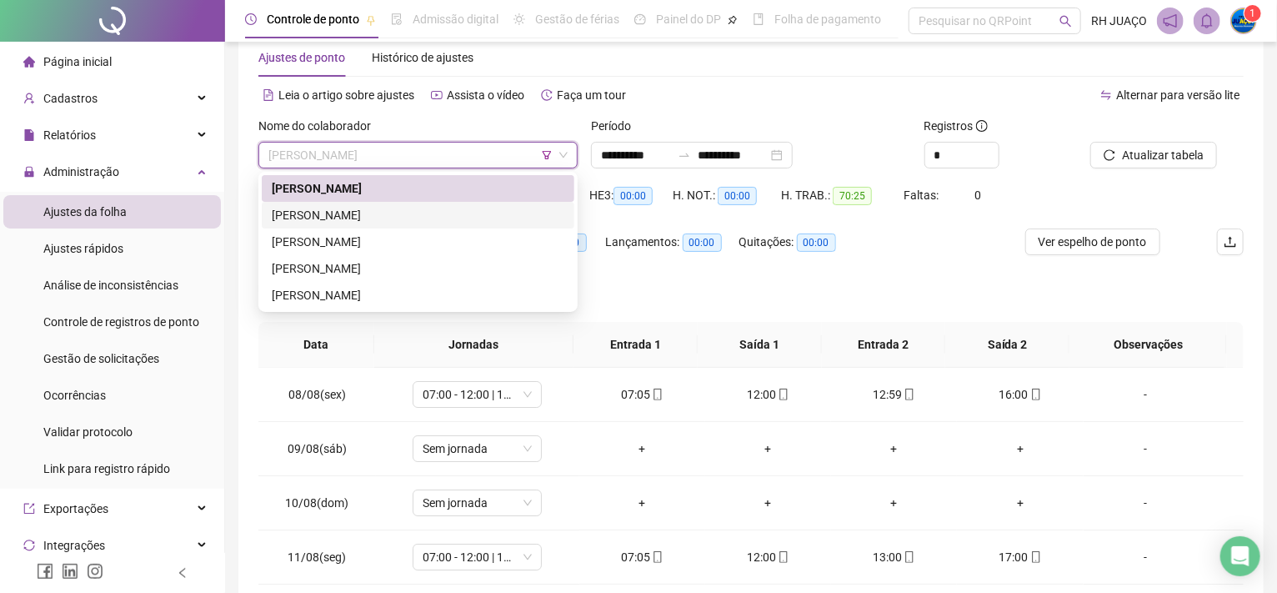
click at [403, 217] on div "[PERSON_NAME]" at bounding box center [418, 215] width 293 height 18
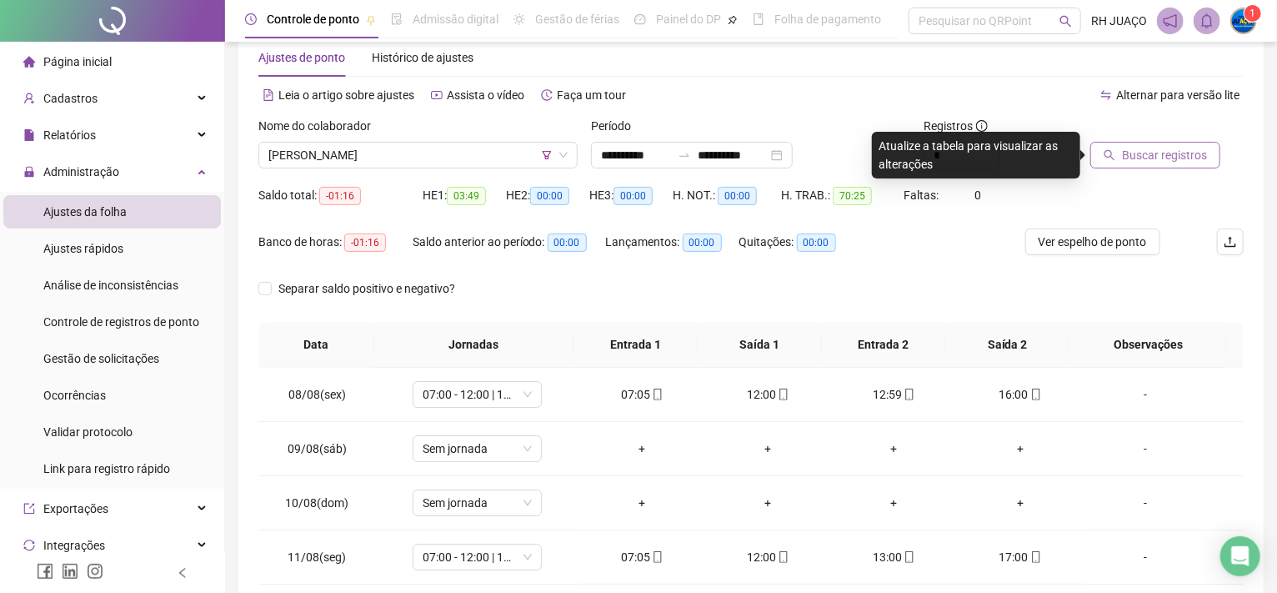
click at [1193, 158] on span "Buscar registros" at bounding box center [1164, 155] width 85 height 18
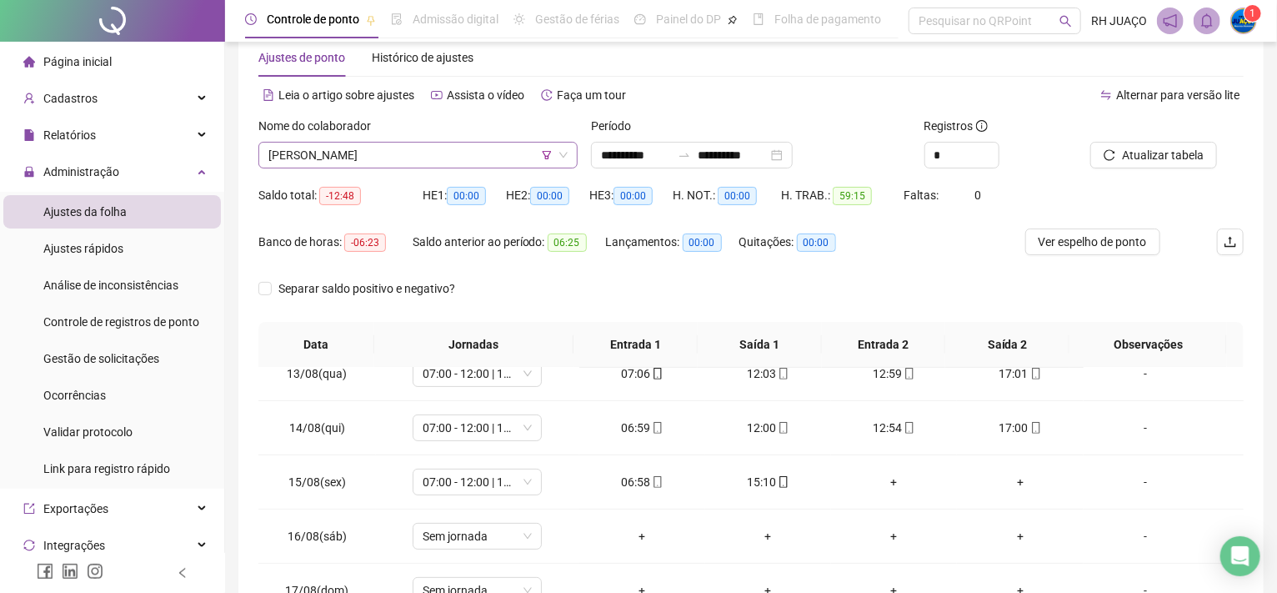
click at [429, 151] on span "[PERSON_NAME]" at bounding box center [417, 155] width 299 height 25
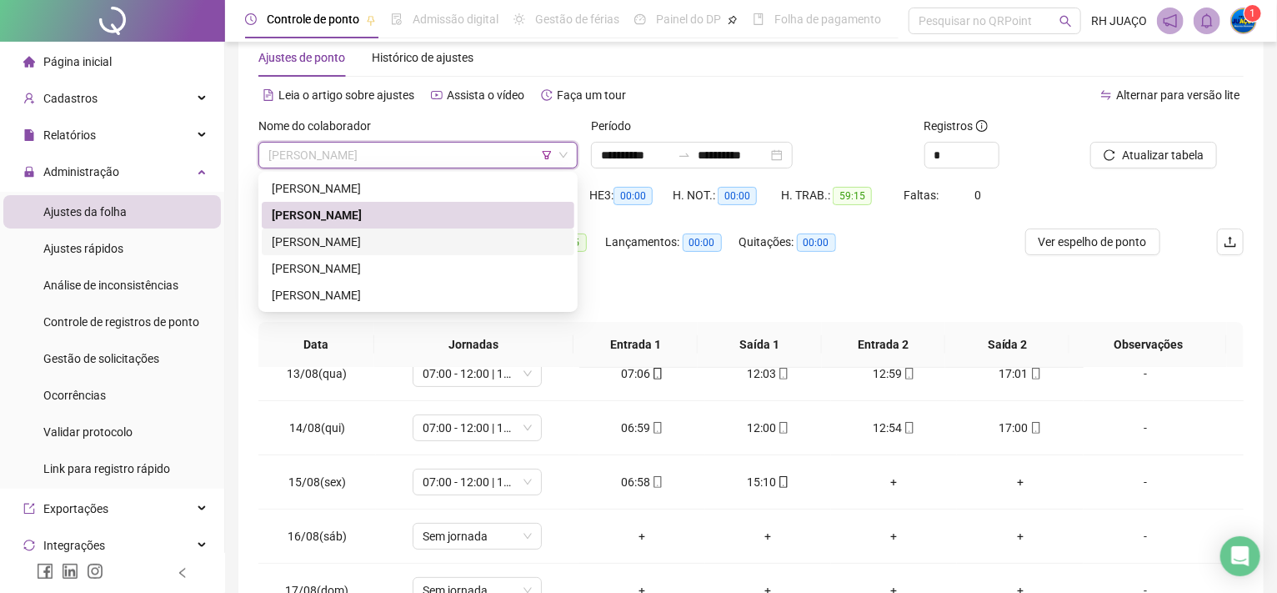
click at [423, 236] on div "[PERSON_NAME]" at bounding box center [418, 242] width 293 height 18
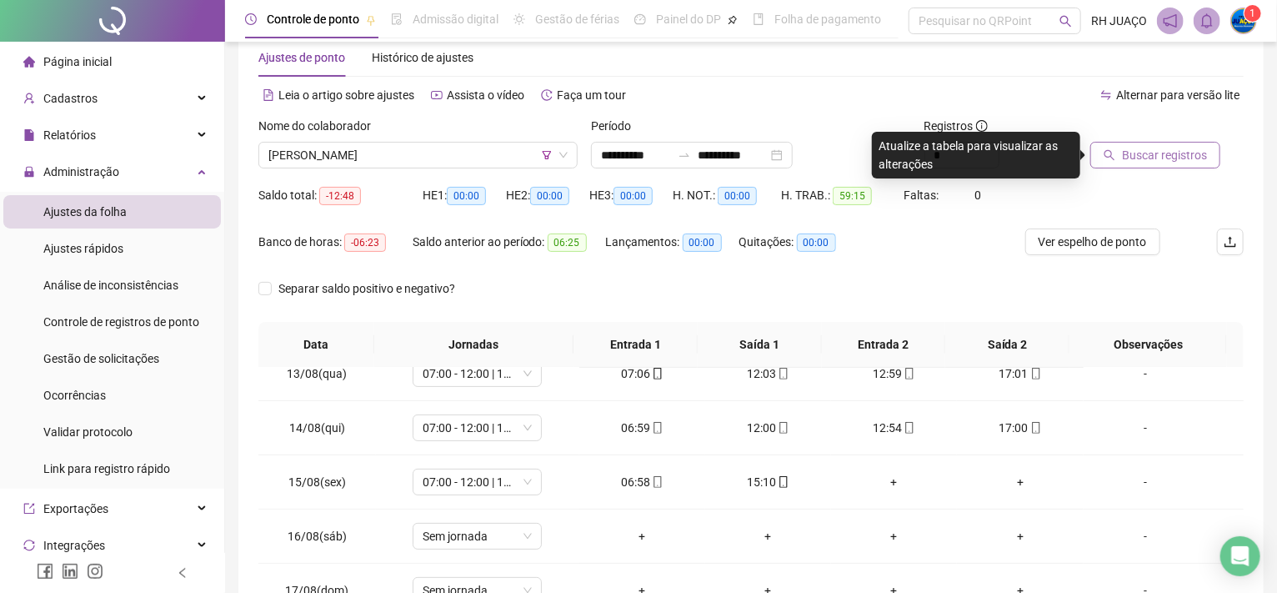
click at [1197, 152] on span "Buscar registros" at bounding box center [1164, 155] width 85 height 18
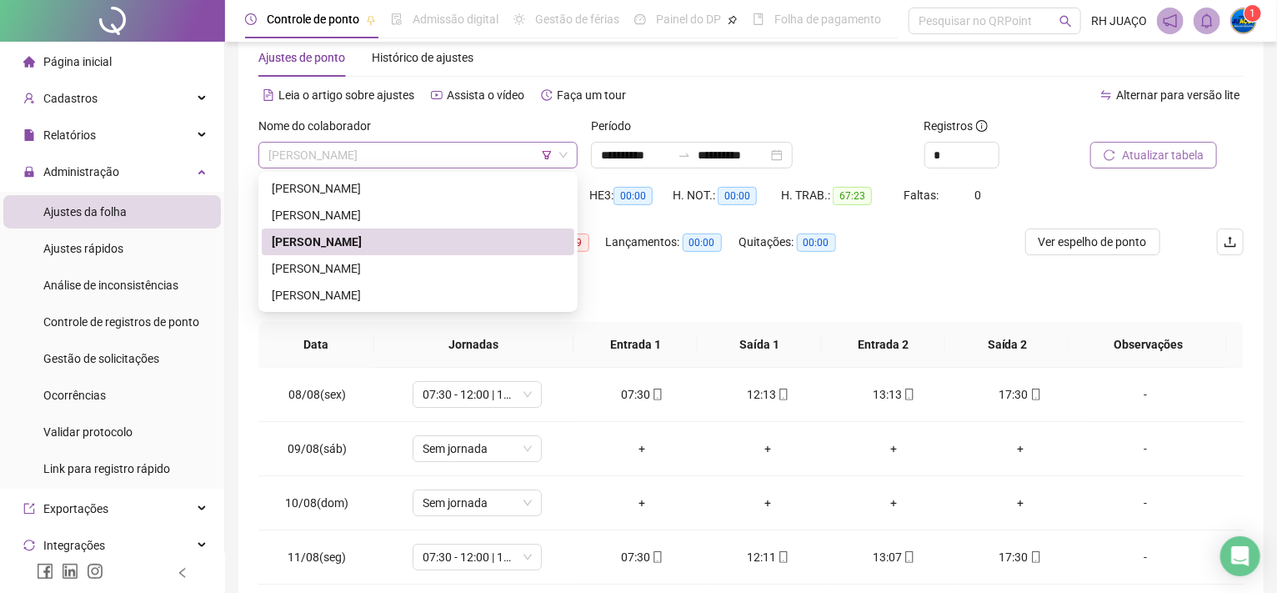
click at [423, 153] on span "[PERSON_NAME]" at bounding box center [417, 155] width 299 height 25
click at [408, 260] on div "[PERSON_NAME]" at bounding box center [418, 268] width 293 height 18
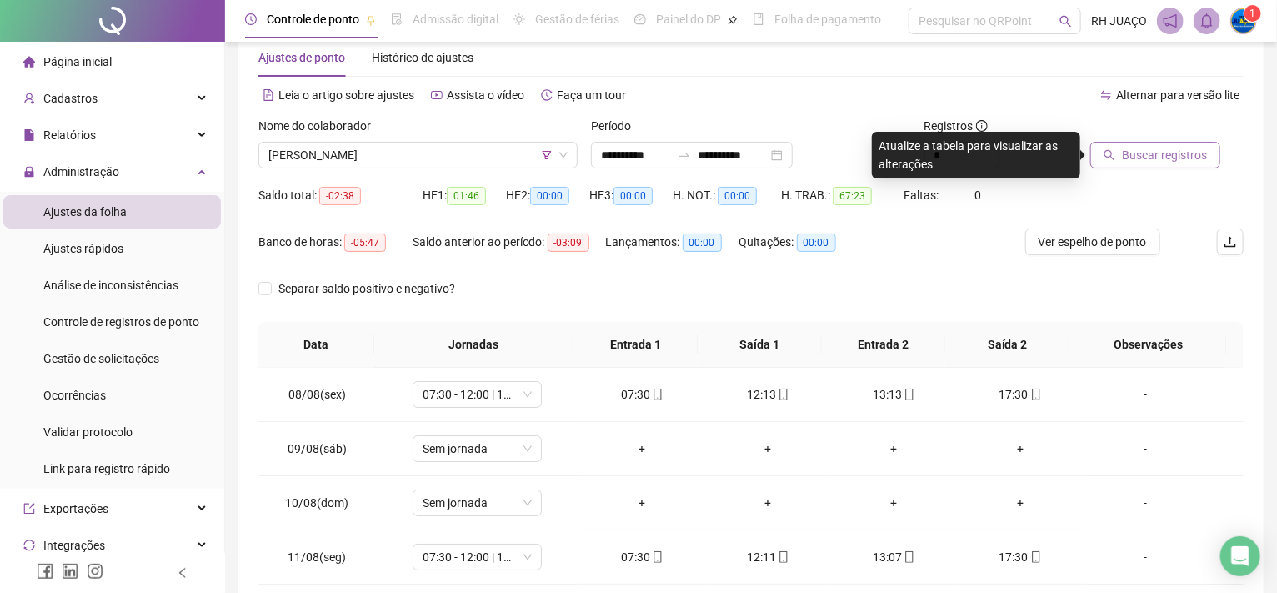
click at [1133, 152] on span "Buscar registros" at bounding box center [1164, 155] width 85 height 18
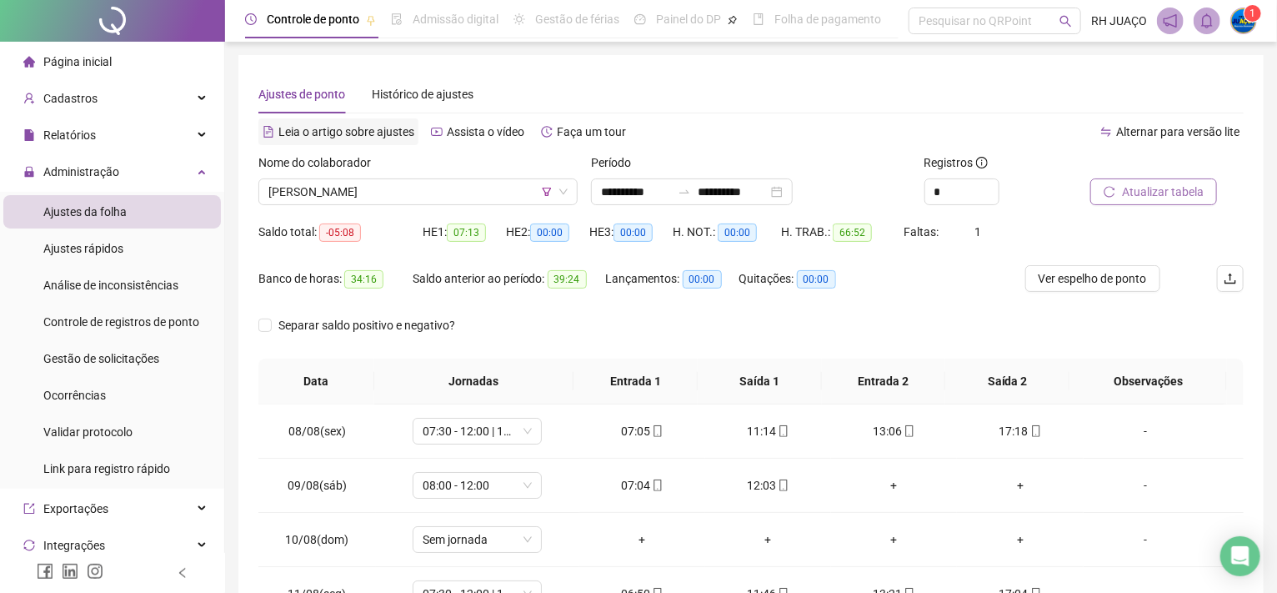
scroll to position [0, 0]
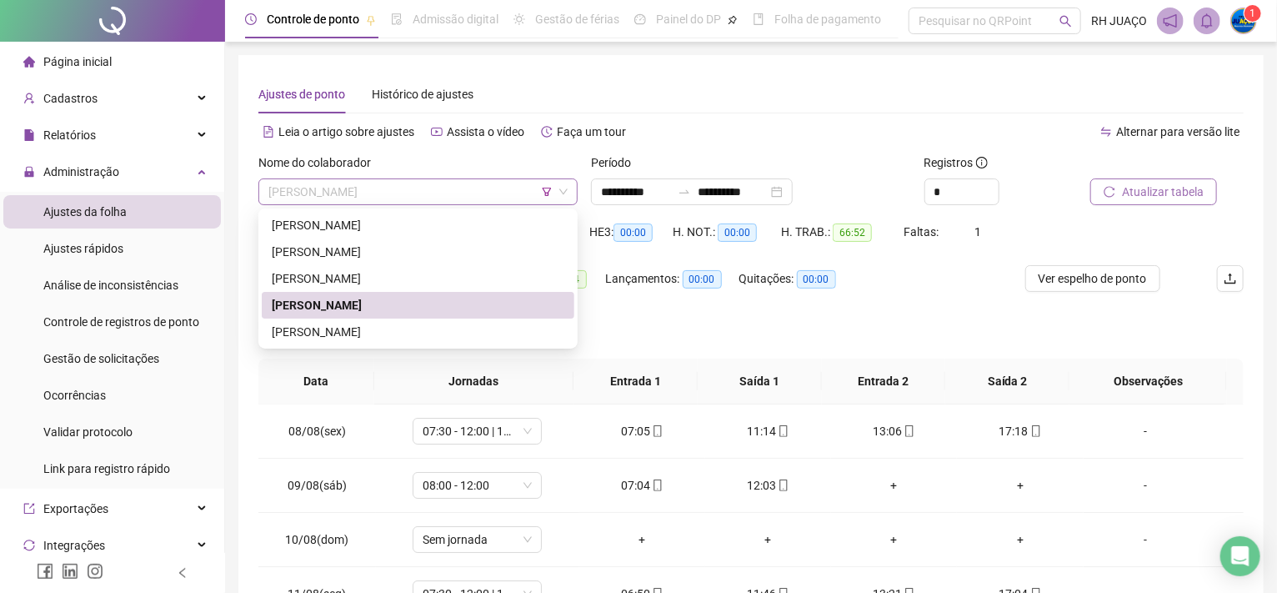
click at [406, 201] on span "[PERSON_NAME]" at bounding box center [417, 191] width 299 height 25
click at [408, 333] on div "[PERSON_NAME]" at bounding box center [418, 332] width 293 height 18
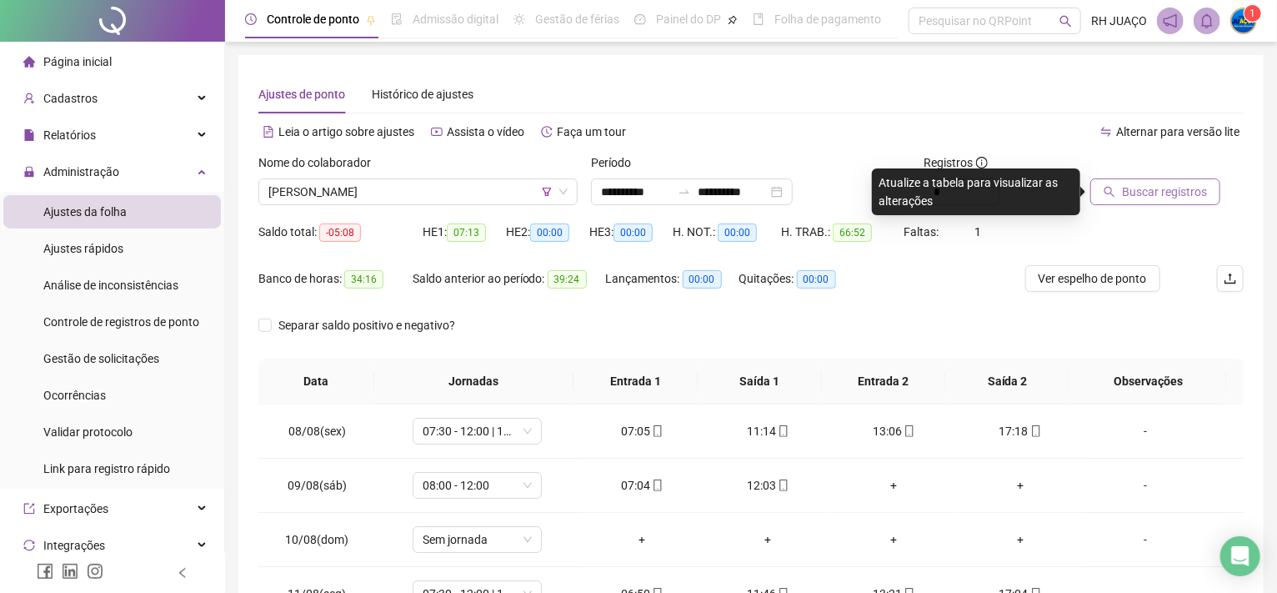
click at [1188, 183] on span "Buscar registros" at bounding box center [1164, 192] width 85 height 18
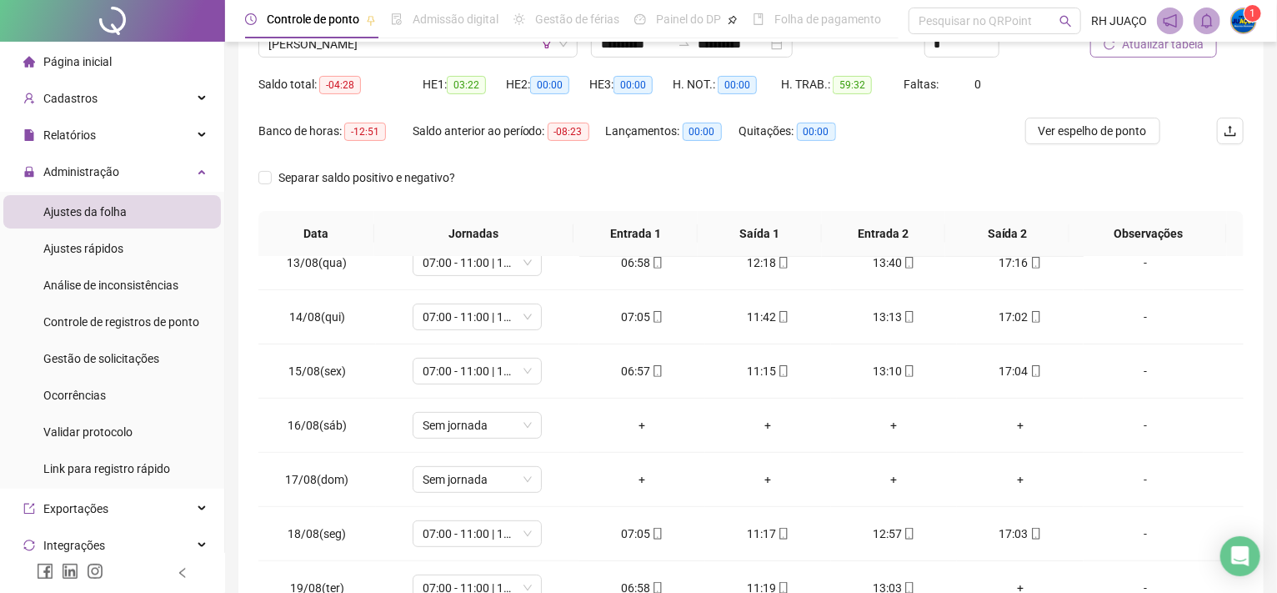
scroll to position [37, 0]
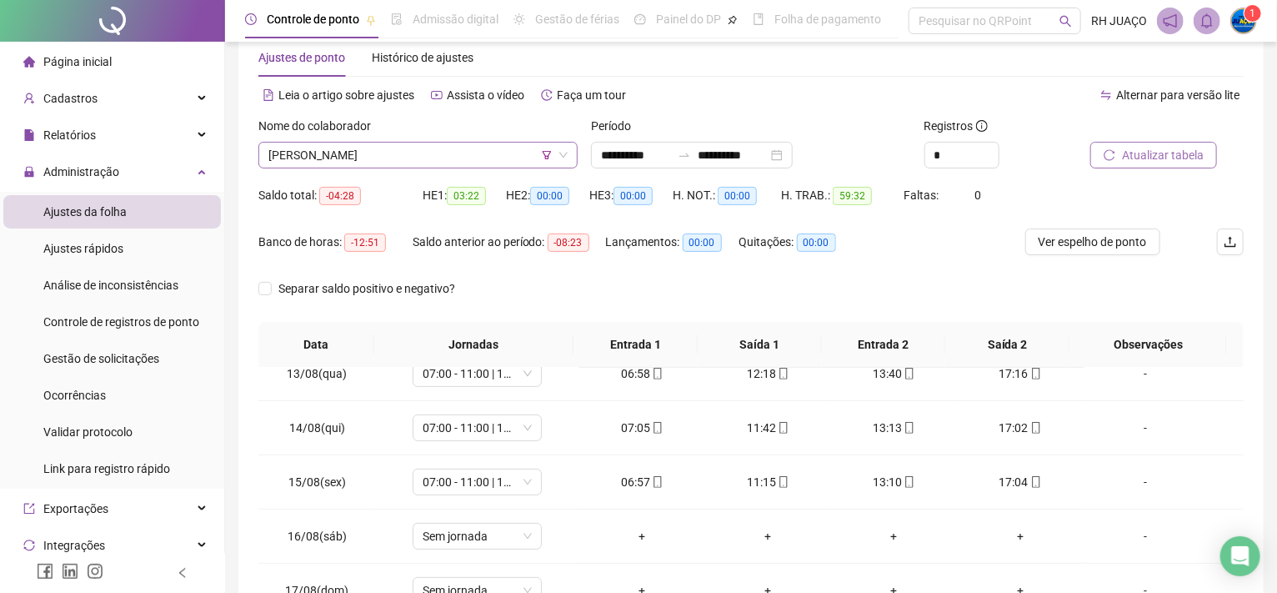
click at [438, 153] on span "[PERSON_NAME]" at bounding box center [417, 155] width 299 height 25
click at [660, 455] on td "06:57" at bounding box center [642, 482] width 126 height 54
click at [546, 153] on icon "filter" at bounding box center [547, 155] width 10 height 10
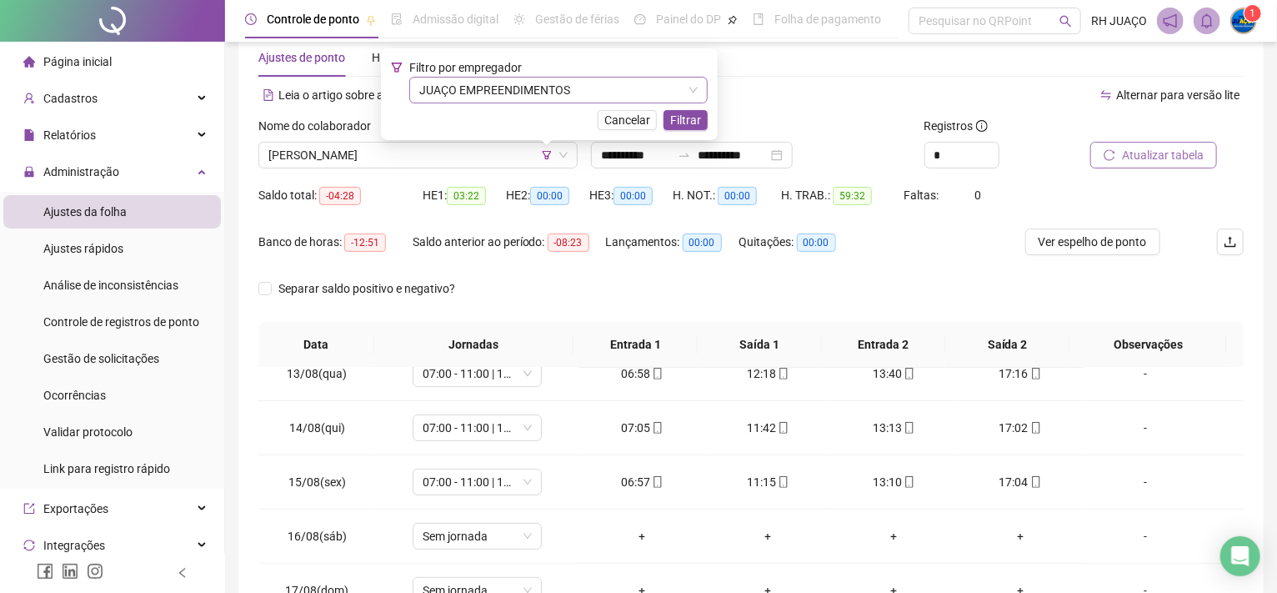
click at [567, 86] on span "JUAÇO EMPREENDIMENTOS" at bounding box center [558, 90] width 278 height 25
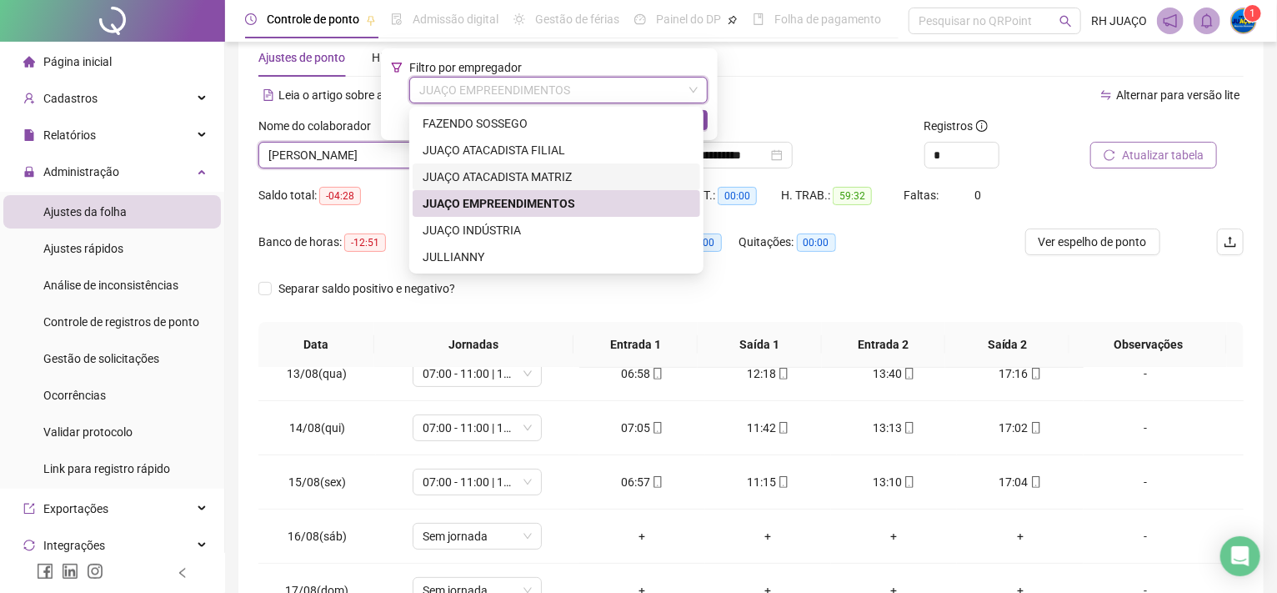
click at [537, 173] on div "JUAÇO ATACADISTA MATRIZ" at bounding box center [557, 177] width 268 height 18
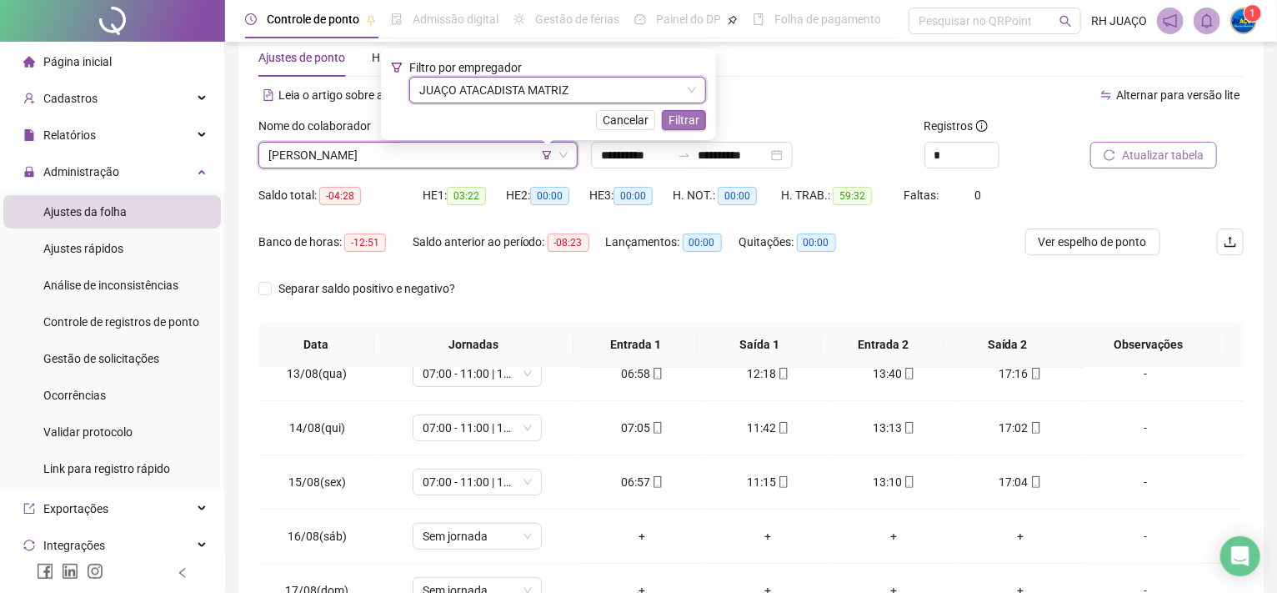
click at [682, 115] on span "Filtrar" at bounding box center [683, 120] width 31 height 18
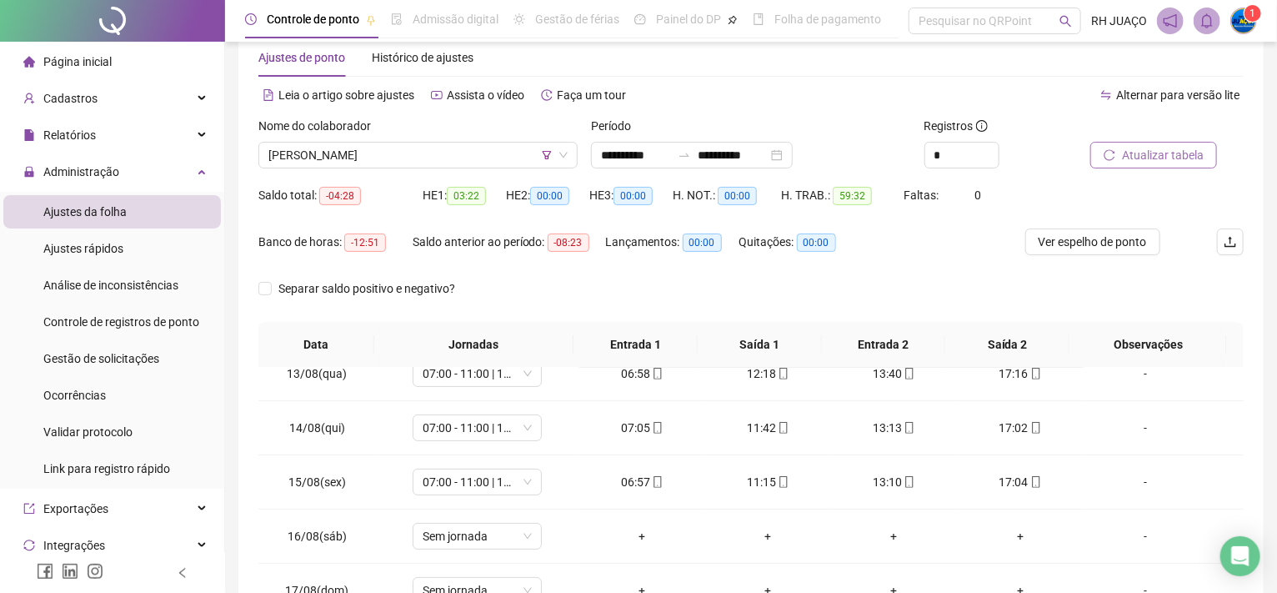
click at [534, 137] on div "Nome do colaborador" at bounding box center [417, 129] width 319 height 25
click at [524, 148] on span "[PERSON_NAME]" at bounding box center [417, 155] width 299 height 25
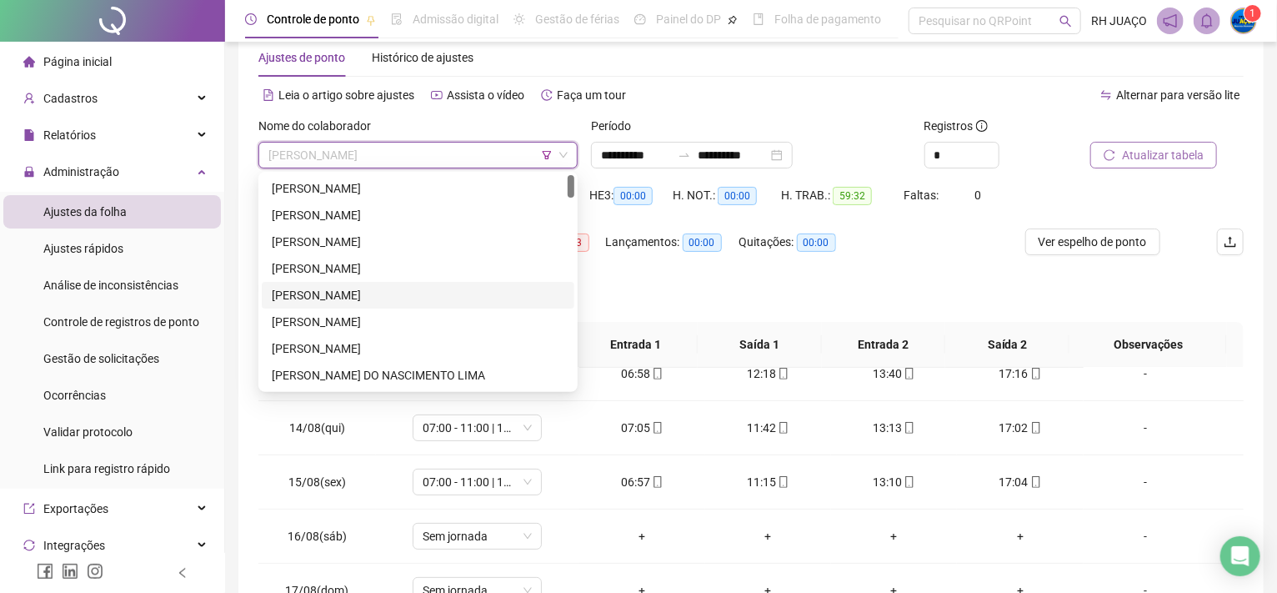
click at [429, 289] on div "[PERSON_NAME]" at bounding box center [418, 295] width 293 height 18
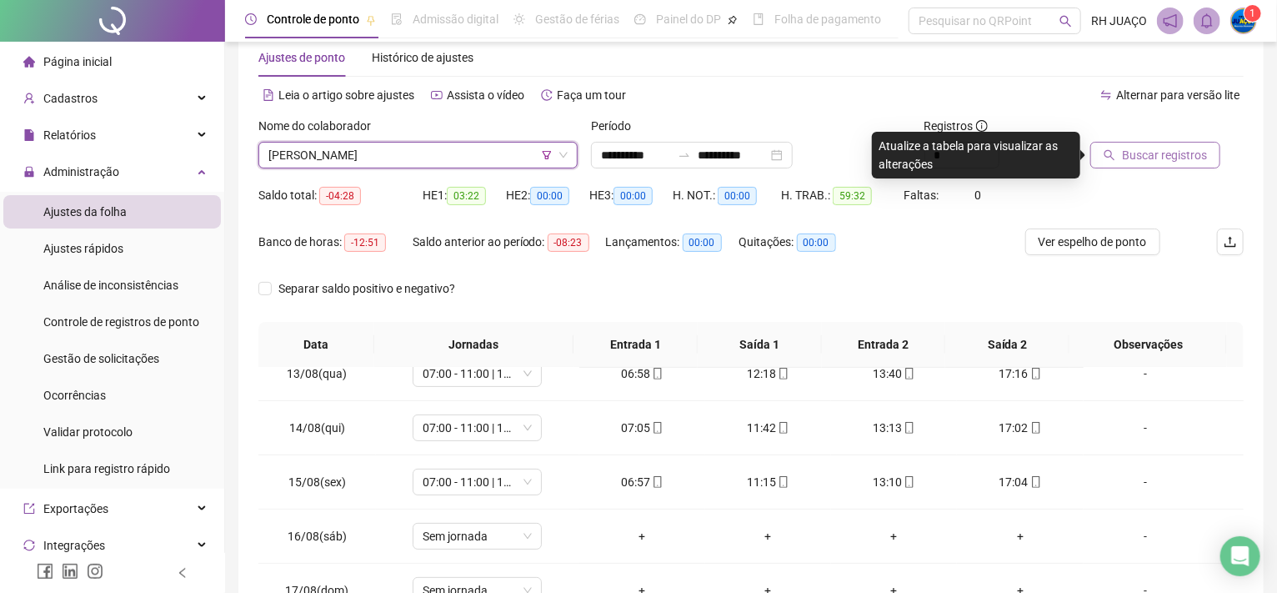
click at [1107, 152] on icon "search" at bounding box center [1109, 155] width 12 height 12
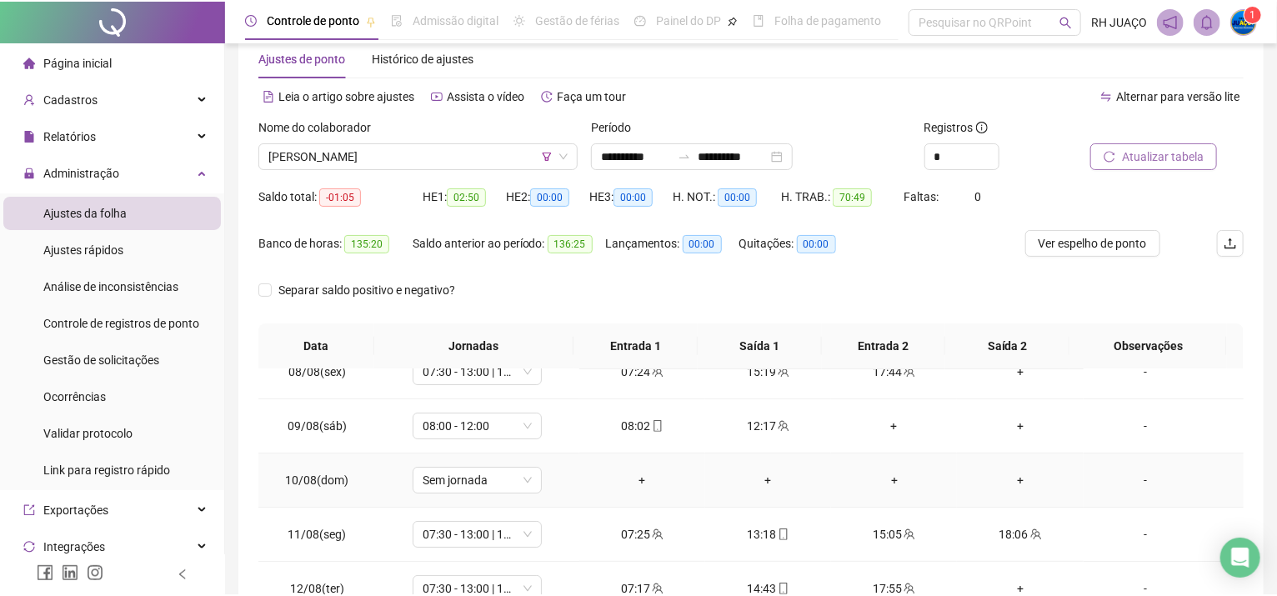
scroll to position [0, 0]
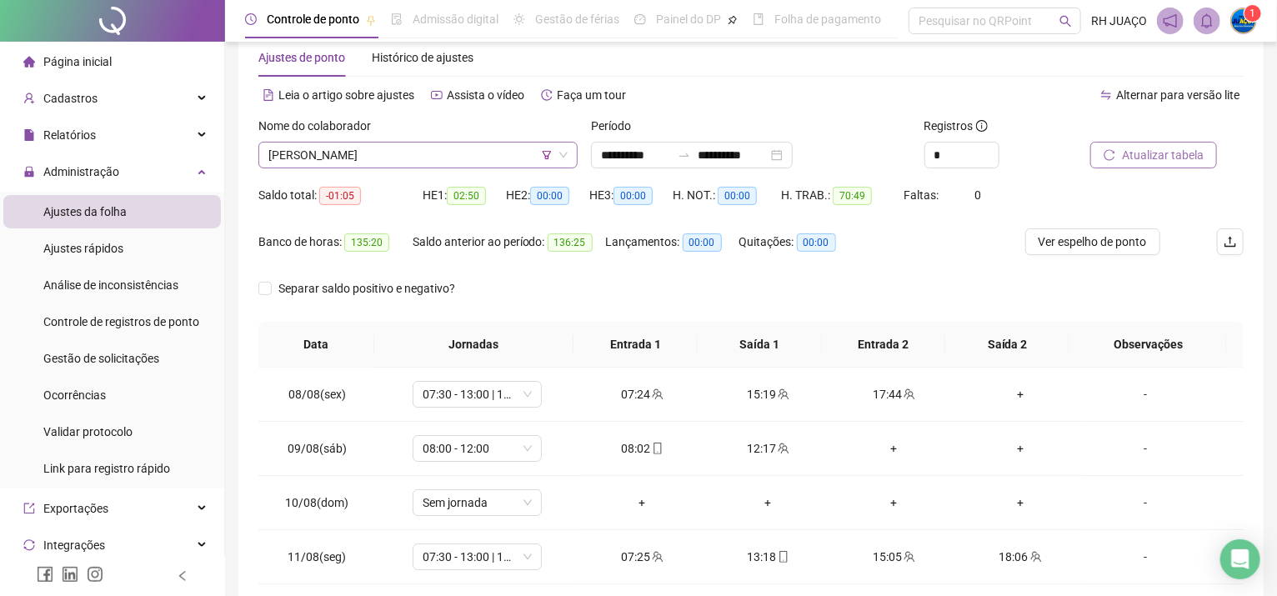
click at [549, 154] on icon "filter" at bounding box center [547, 155] width 10 height 10
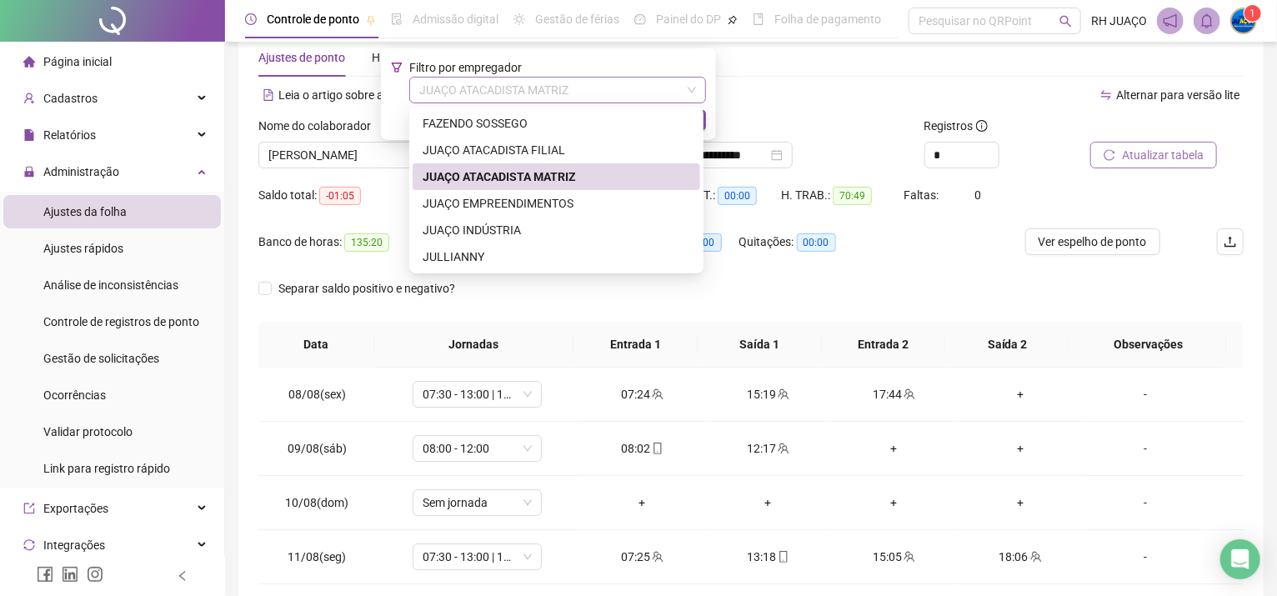
click at [572, 86] on span "JUAÇO ATACADISTA MATRIZ" at bounding box center [557, 90] width 277 height 25
click at [529, 223] on div "JUAÇO INDÚSTRIA" at bounding box center [557, 230] width 268 height 18
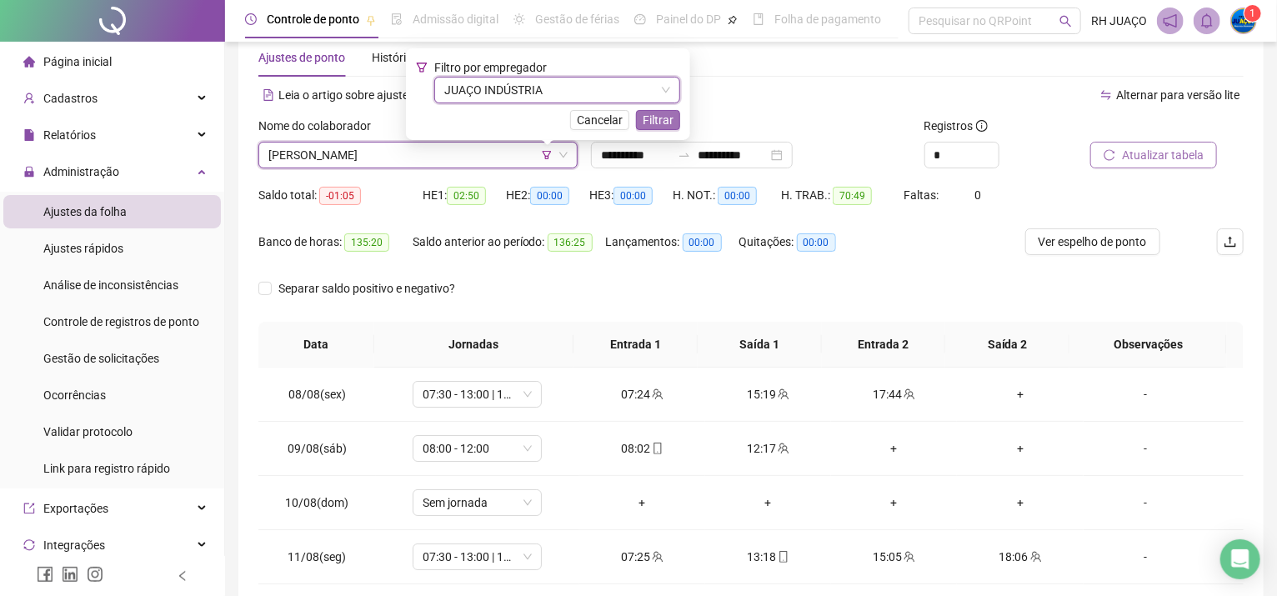
click at [647, 124] on span "Filtrar" at bounding box center [658, 120] width 31 height 18
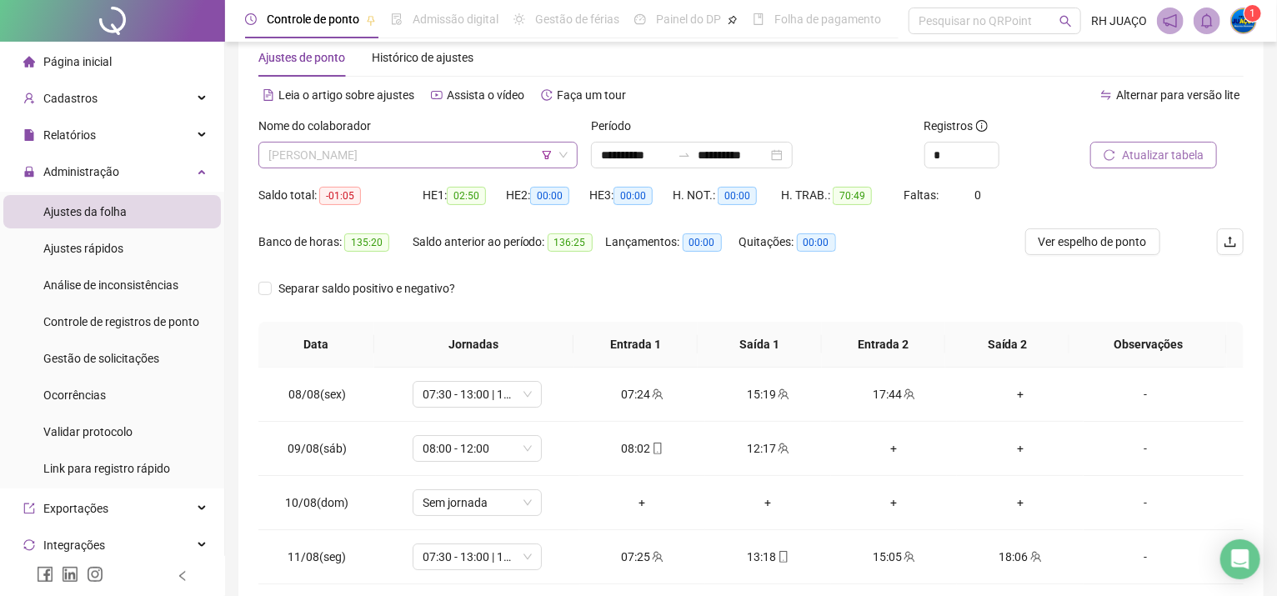
click at [471, 156] on span "[PERSON_NAME]" at bounding box center [417, 155] width 299 height 25
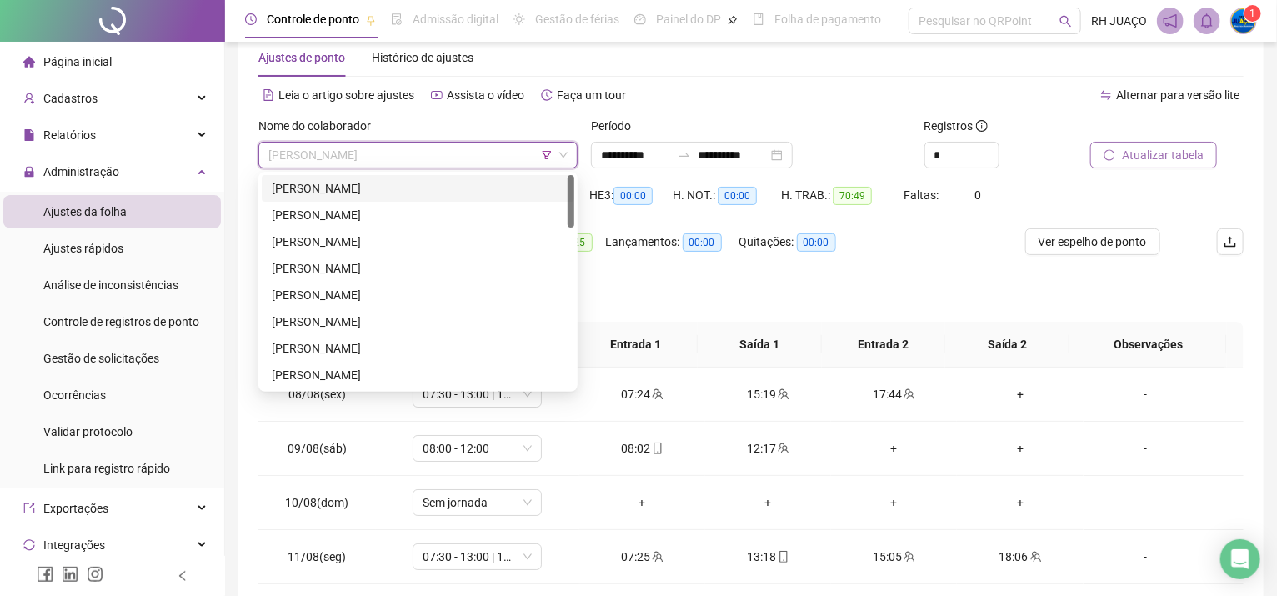
click at [452, 188] on div "[PERSON_NAME]" at bounding box center [418, 188] width 293 height 18
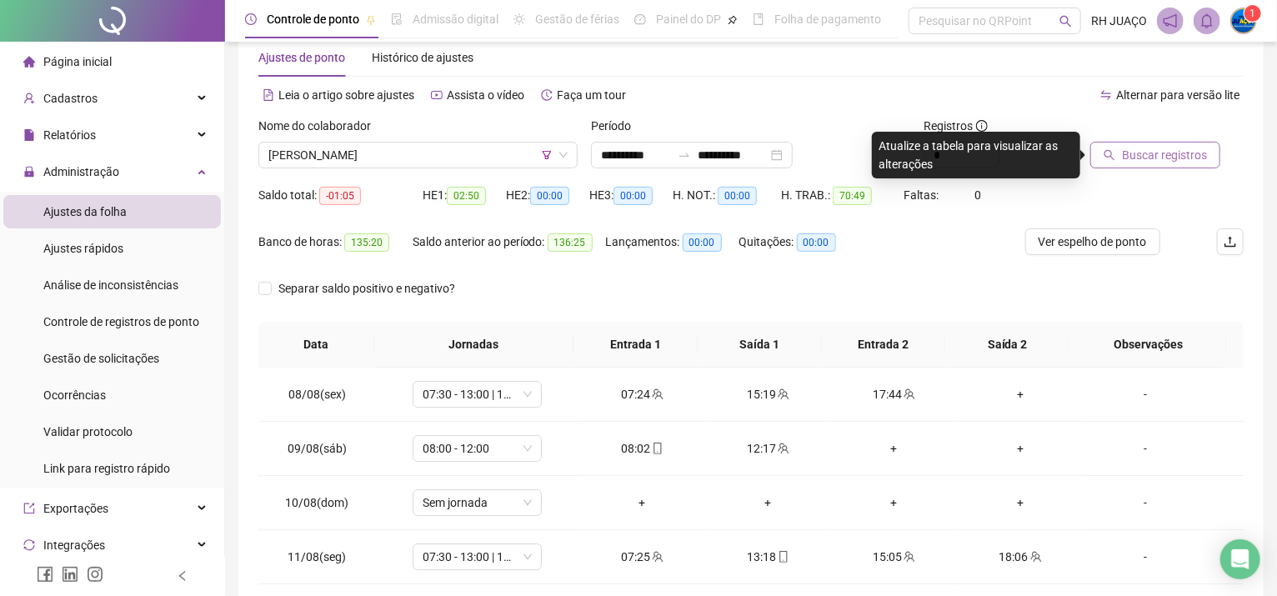
click at [1200, 163] on button "Buscar registros" at bounding box center [1155, 155] width 130 height 27
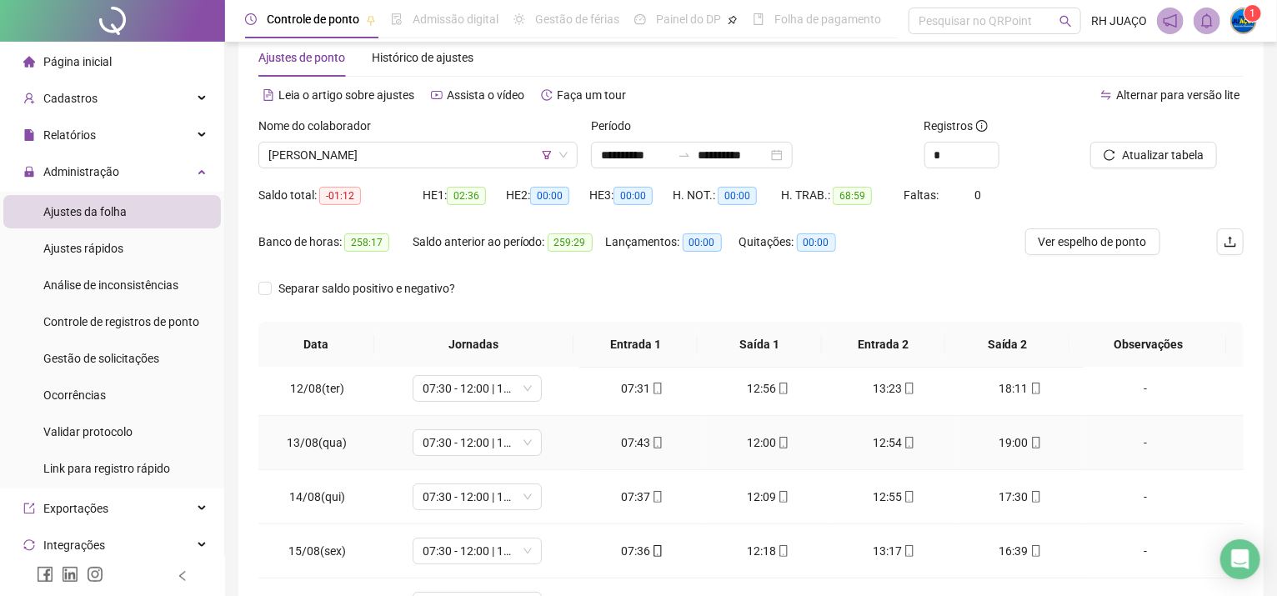
scroll to position [111, 0]
click at [464, 148] on span "[PERSON_NAME]" at bounding box center [417, 155] width 299 height 25
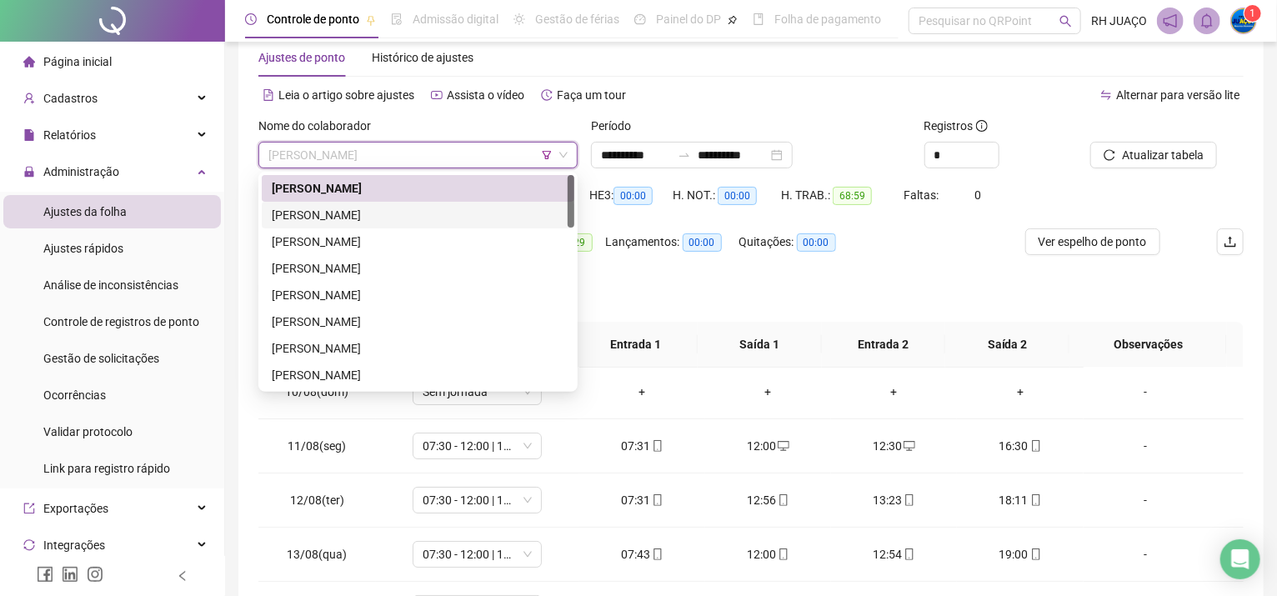
click at [448, 211] on div "[PERSON_NAME]" at bounding box center [418, 215] width 293 height 18
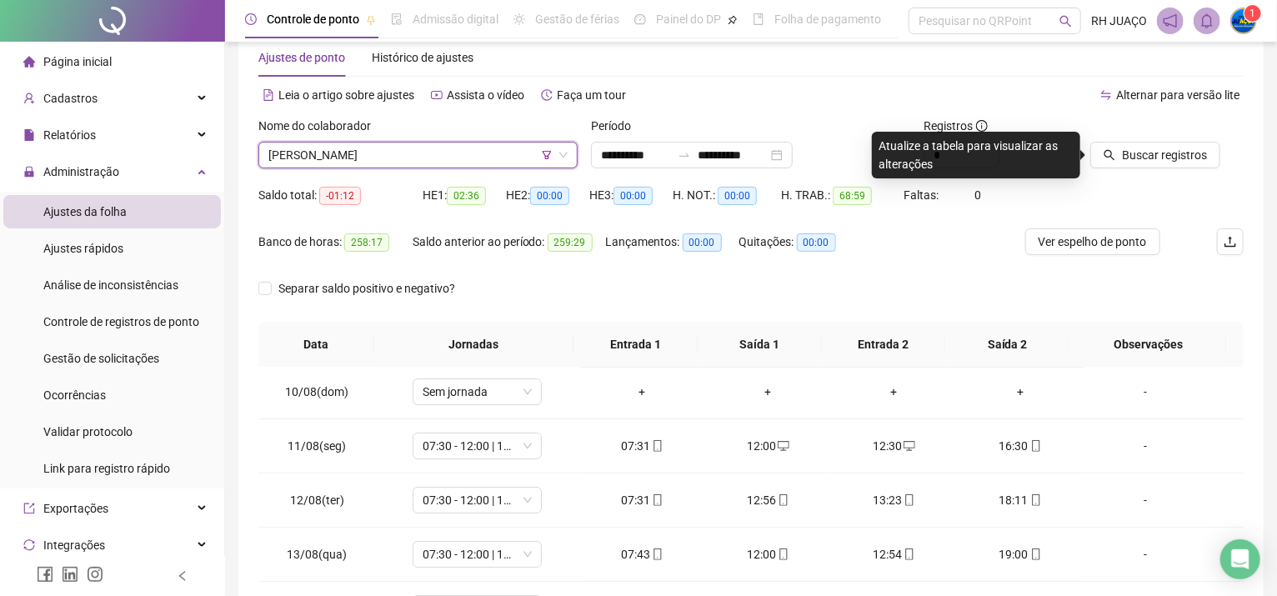
click at [1113, 158] on icon "search" at bounding box center [1109, 155] width 11 height 11
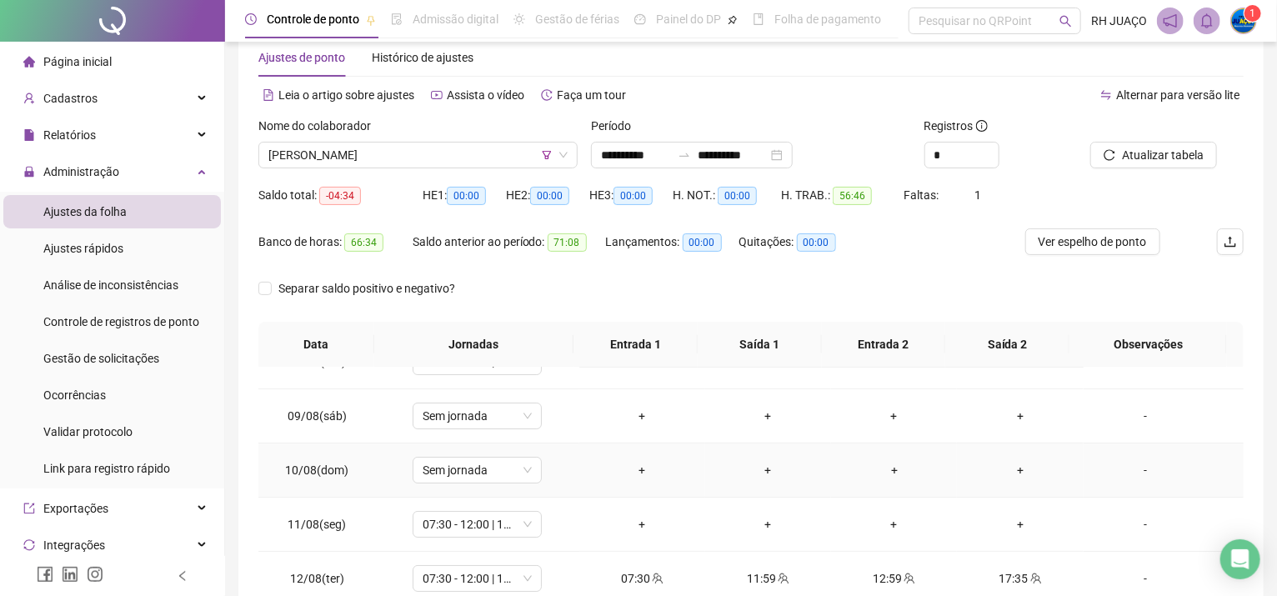
scroll to position [0, 0]
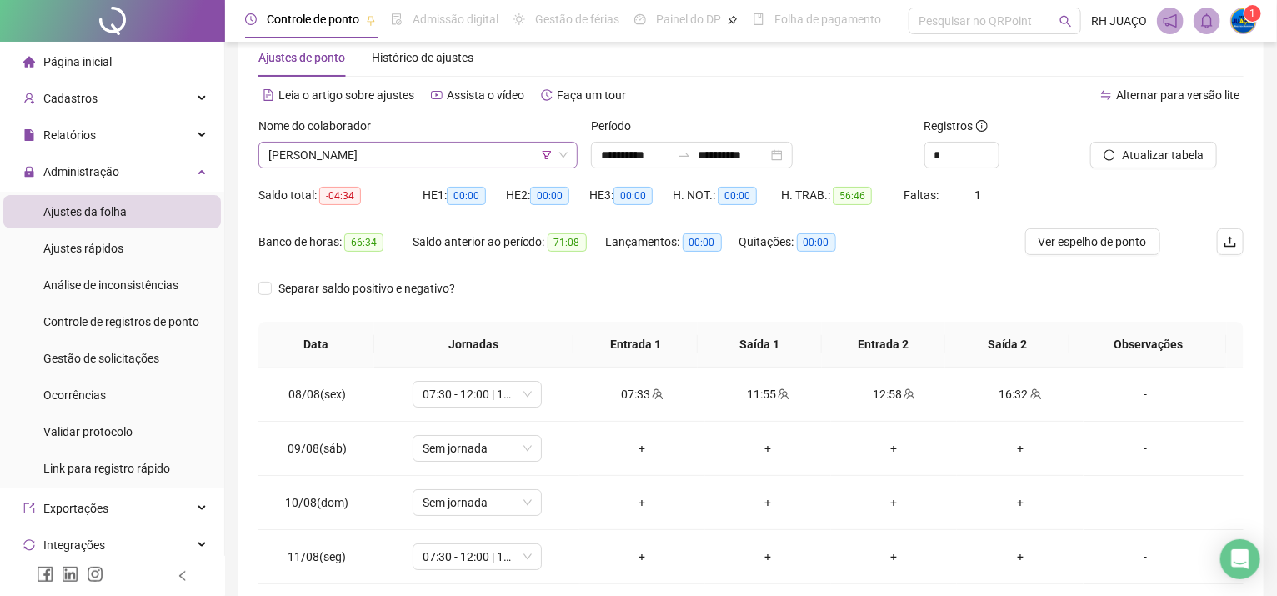
click at [482, 150] on span "[PERSON_NAME]" at bounding box center [417, 155] width 299 height 25
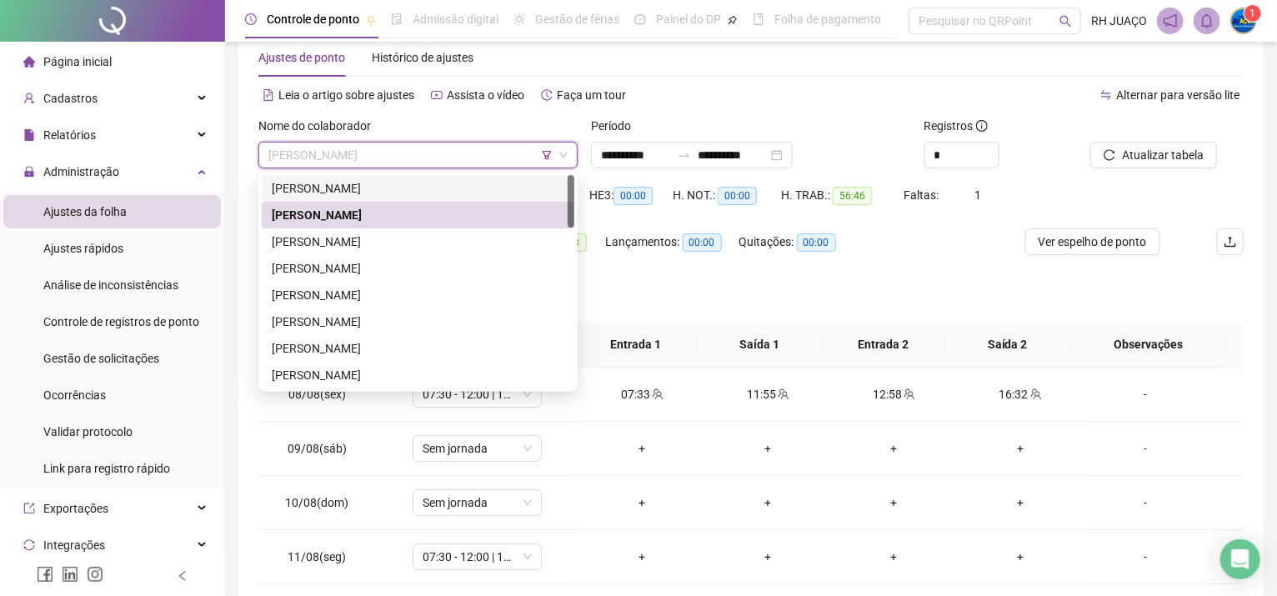
click at [418, 188] on div "[PERSON_NAME]" at bounding box center [418, 188] width 293 height 18
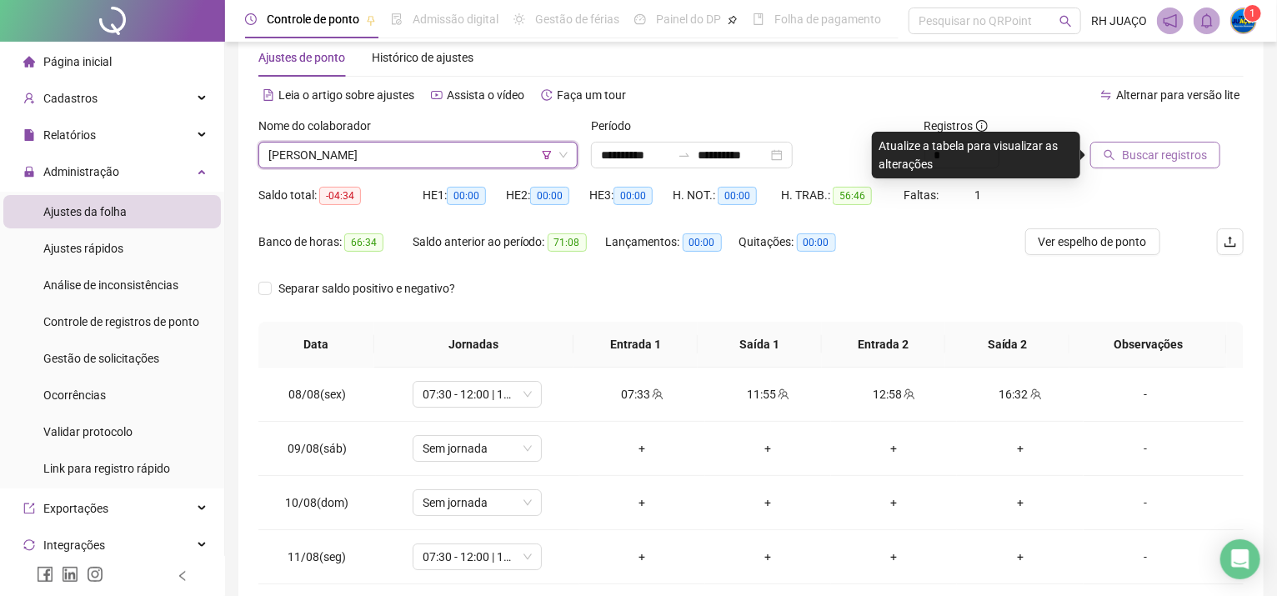
click at [1110, 149] on icon "search" at bounding box center [1109, 155] width 12 height 12
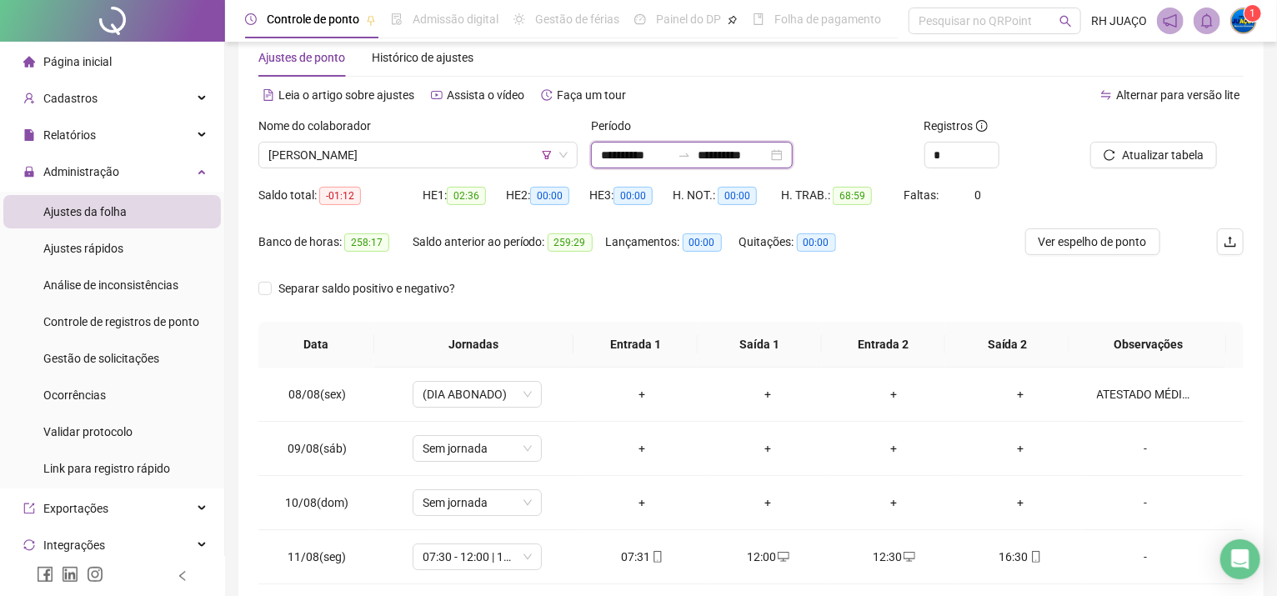
click at [639, 152] on input "**********" at bounding box center [636, 155] width 70 height 18
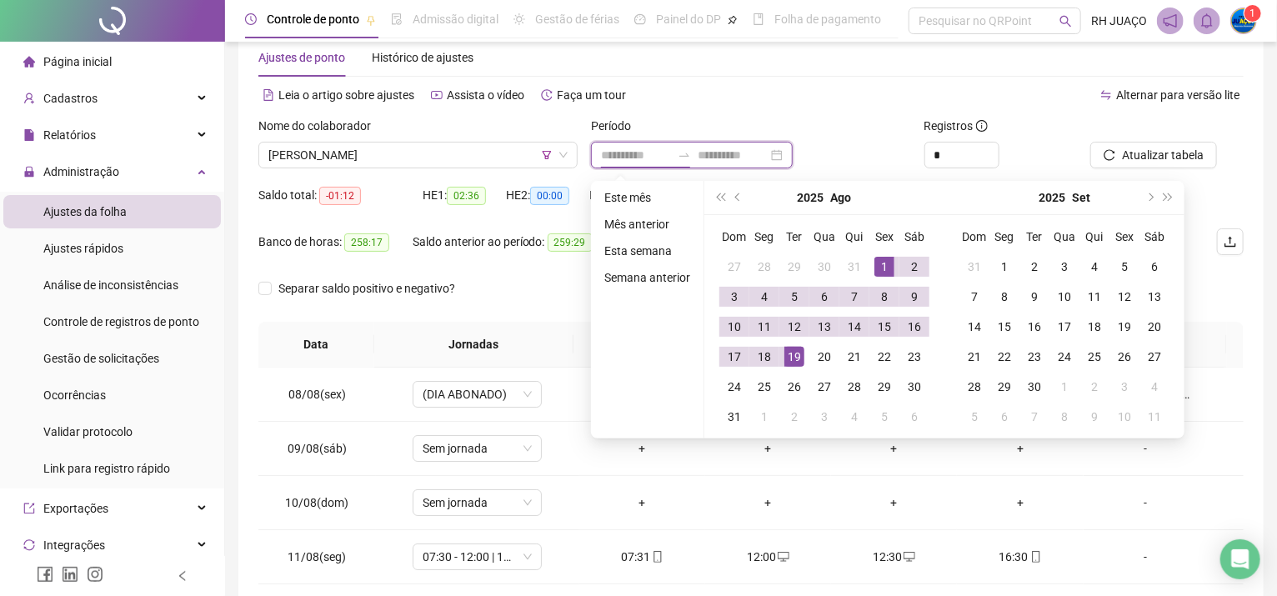
type input "**********"
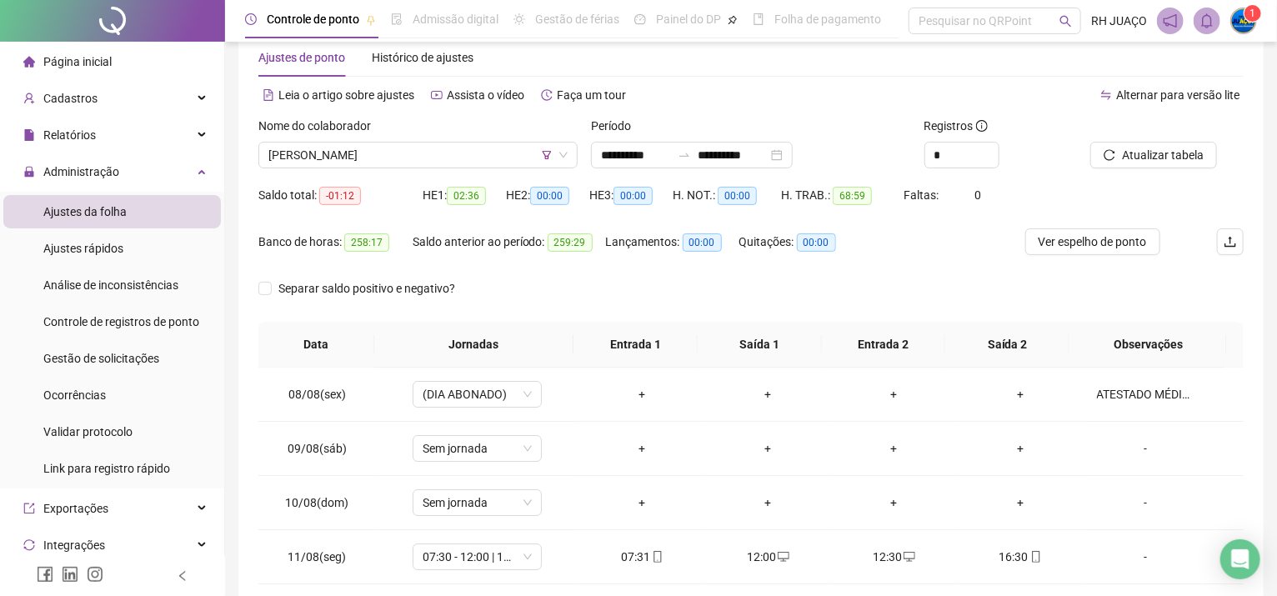
click at [547, 358] on th "Jornadas" at bounding box center [473, 345] width 199 height 46
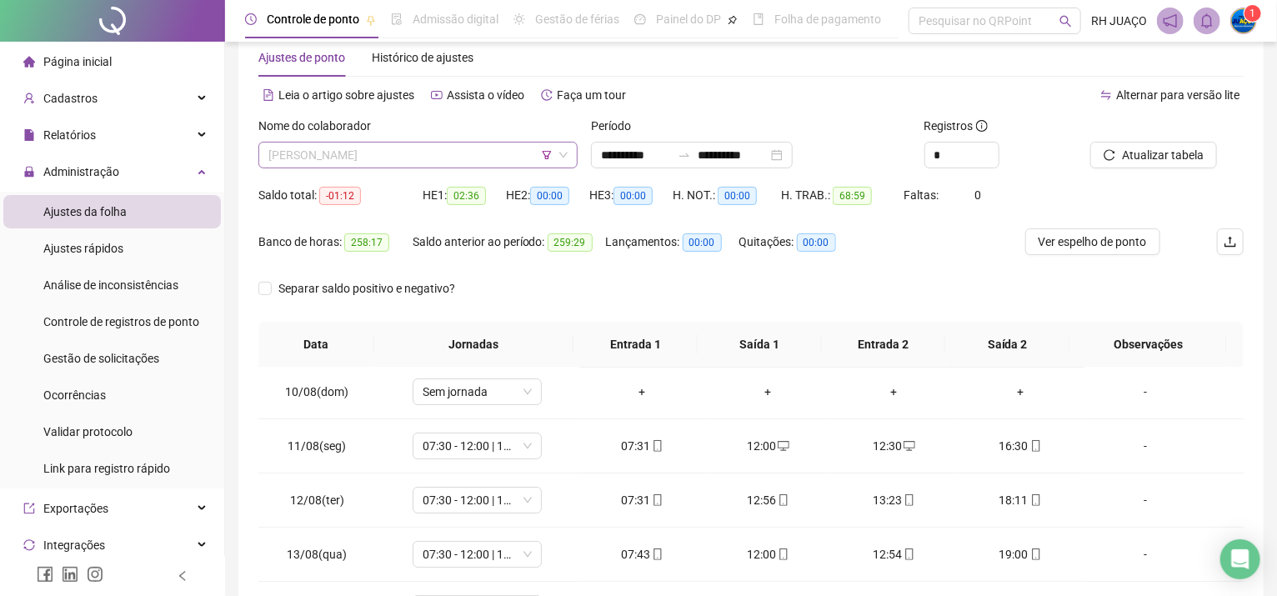
click at [328, 152] on span "[PERSON_NAME]" at bounding box center [417, 155] width 299 height 25
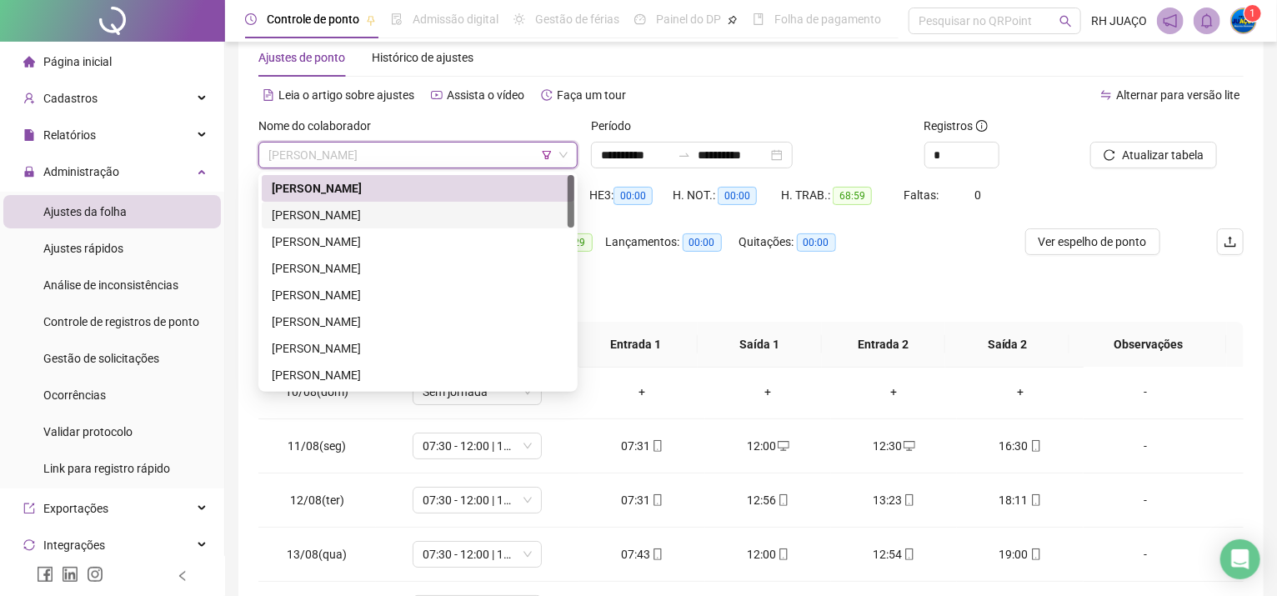
click at [325, 213] on div "[PERSON_NAME]" at bounding box center [418, 215] width 293 height 18
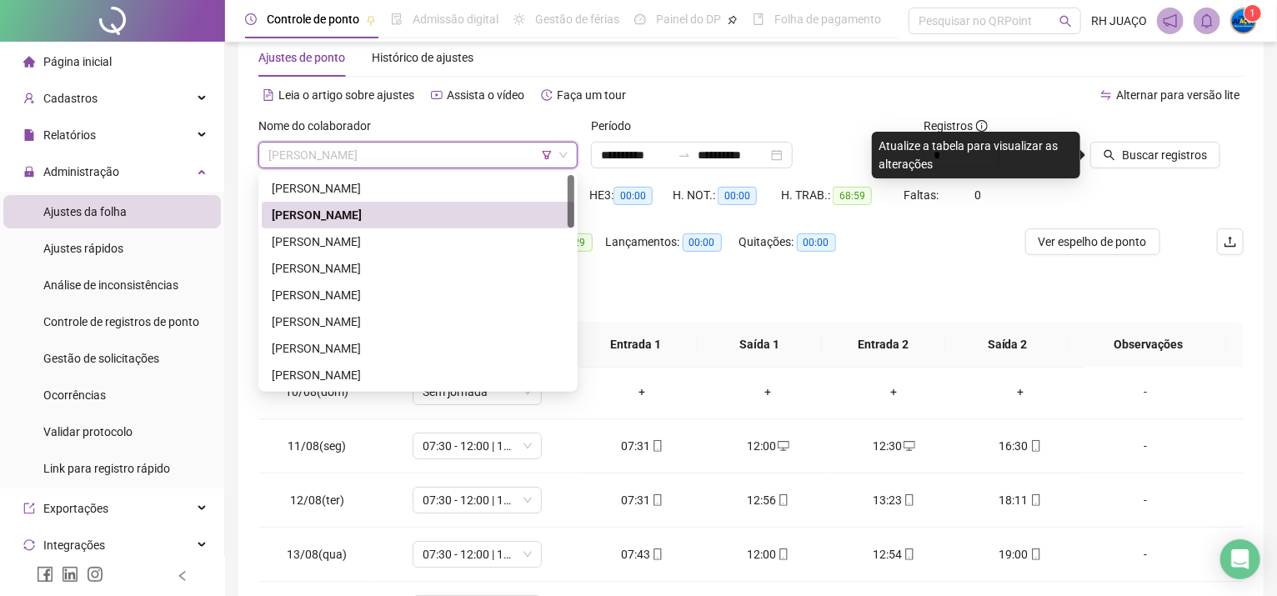
click at [330, 146] on span "[PERSON_NAME]" at bounding box center [417, 155] width 299 height 25
click at [339, 248] on div "[PERSON_NAME]" at bounding box center [418, 242] width 293 height 18
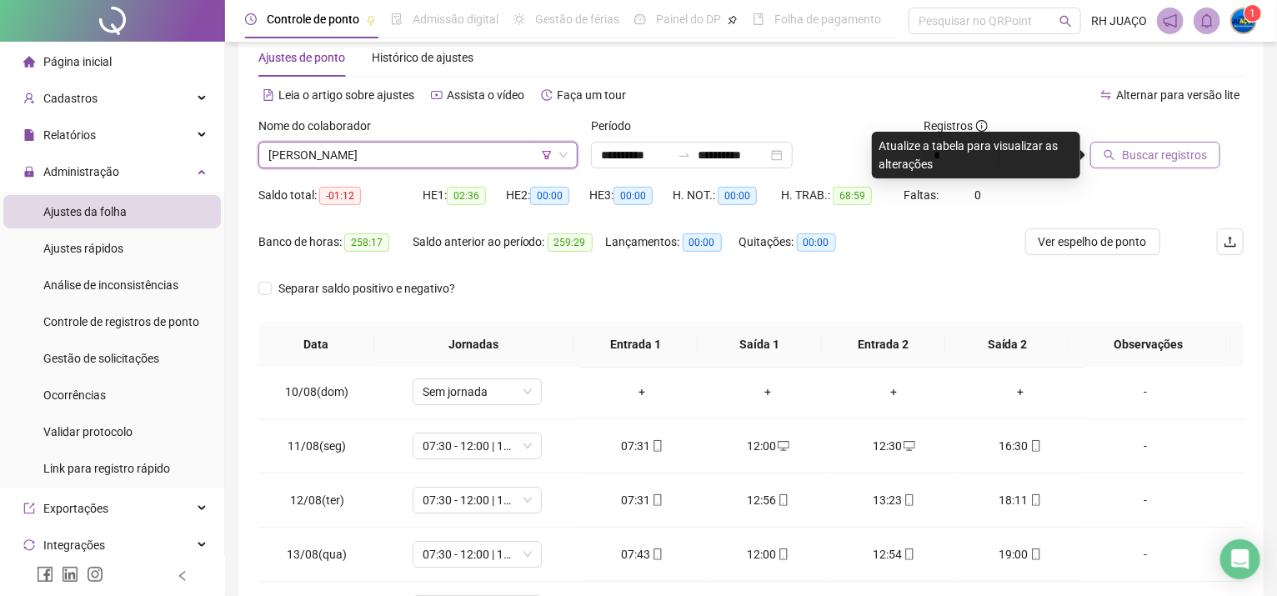
click at [1103, 151] on icon "search" at bounding box center [1109, 155] width 12 height 12
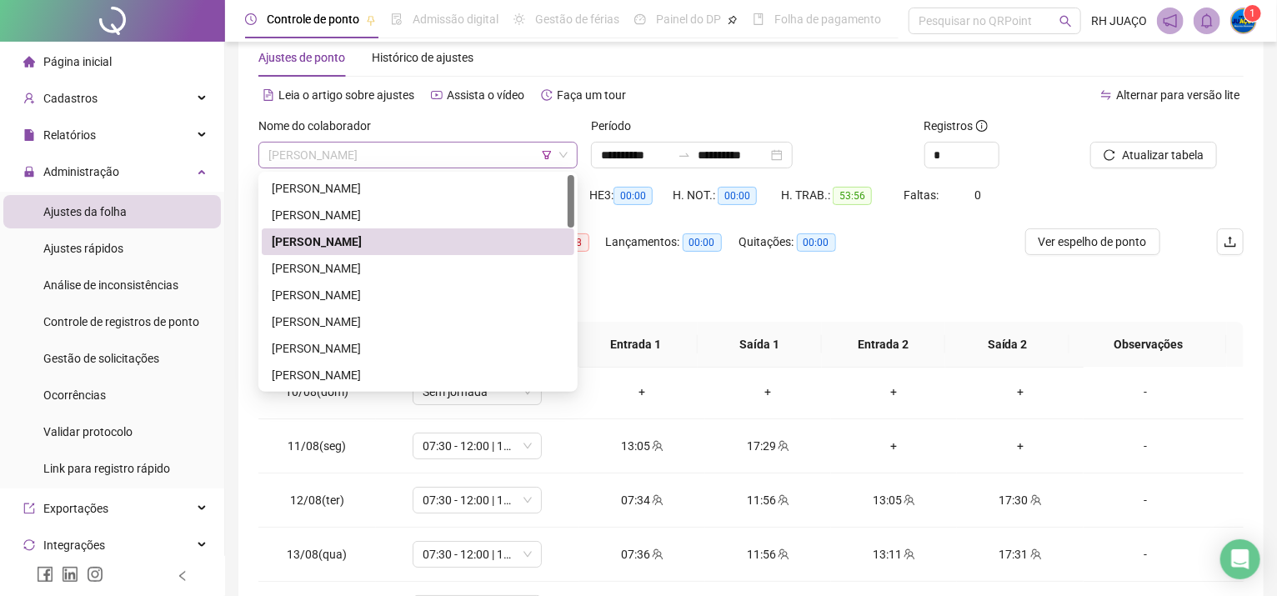
click at [448, 153] on span "[PERSON_NAME]" at bounding box center [417, 155] width 299 height 25
click at [358, 324] on div "[PERSON_NAME]" at bounding box center [418, 322] width 293 height 18
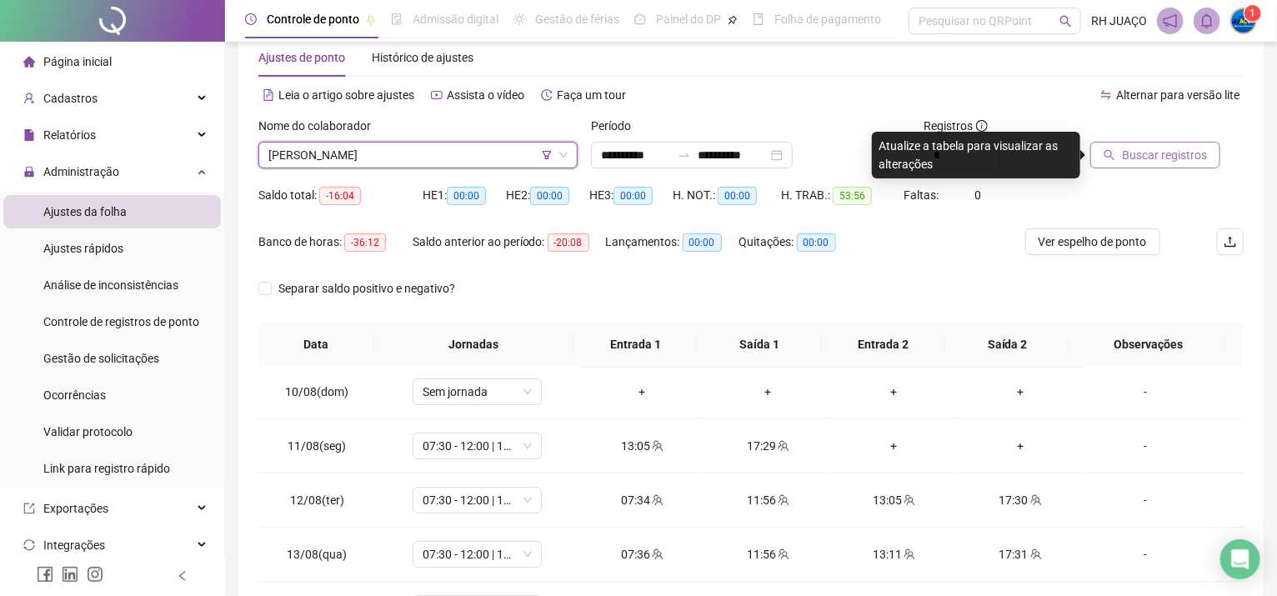
click at [1104, 153] on icon "search" at bounding box center [1109, 155] width 11 height 11
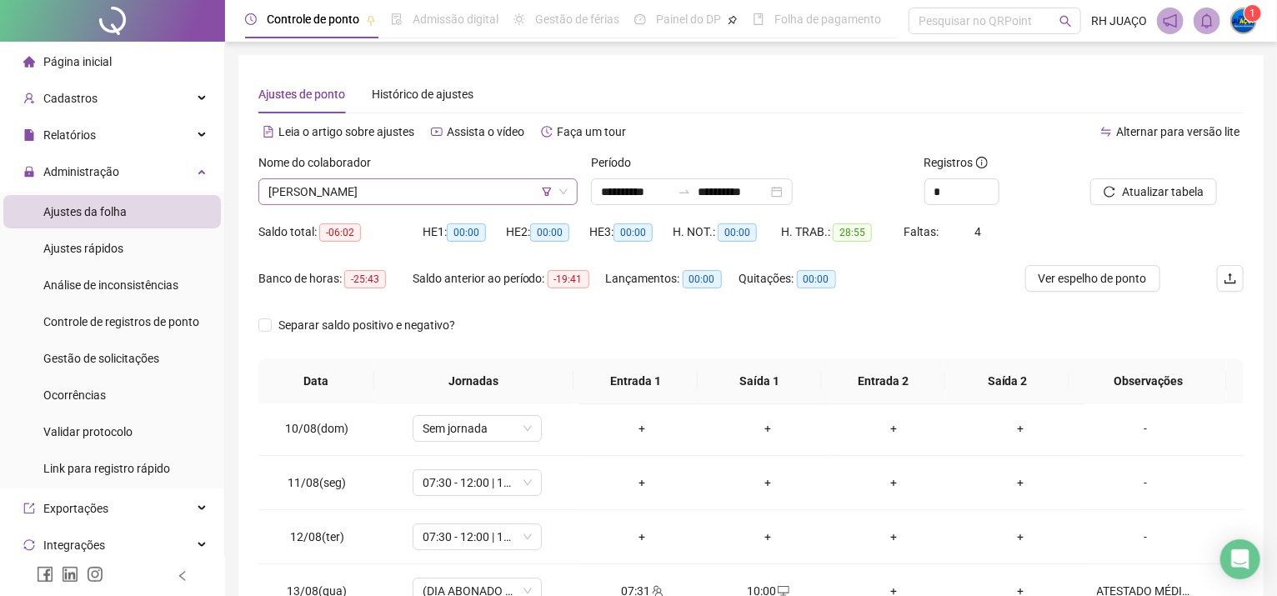
drag, startPoint x: 393, startPoint y: 183, endPoint x: 384, endPoint y: 178, distance: 9.7
click at [391, 183] on span "[PERSON_NAME]" at bounding box center [417, 191] width 299 height 25
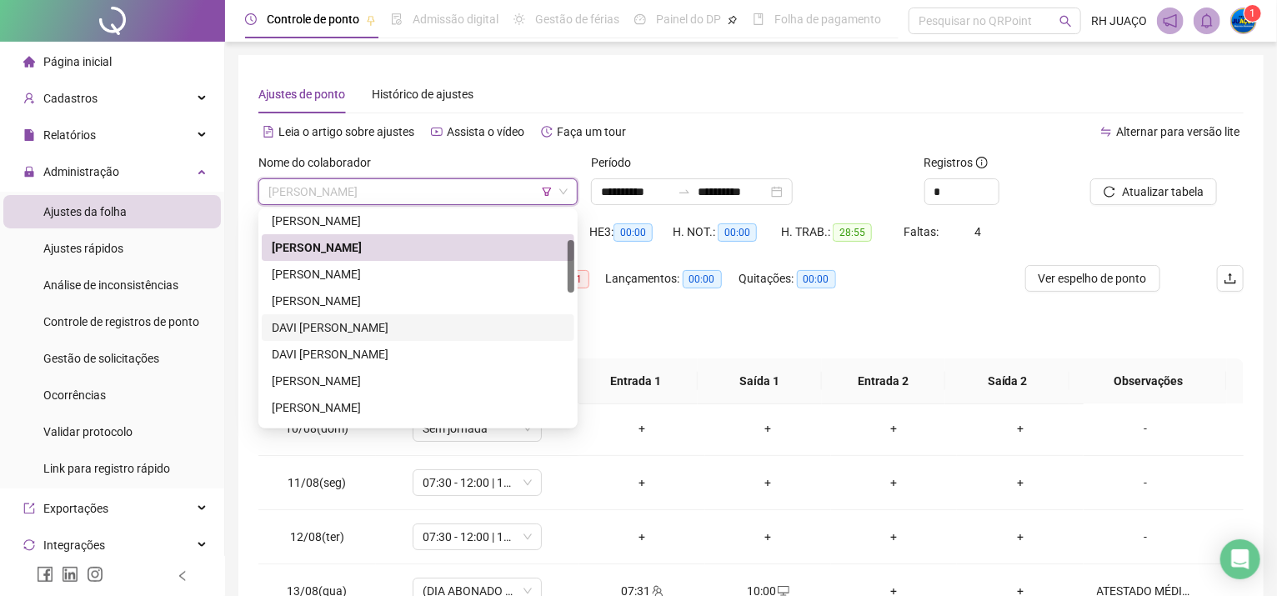
click at [348, 328] on div "DAVI [PERSON_NAME]" at bounding box center [418, 327] width 293 height 18
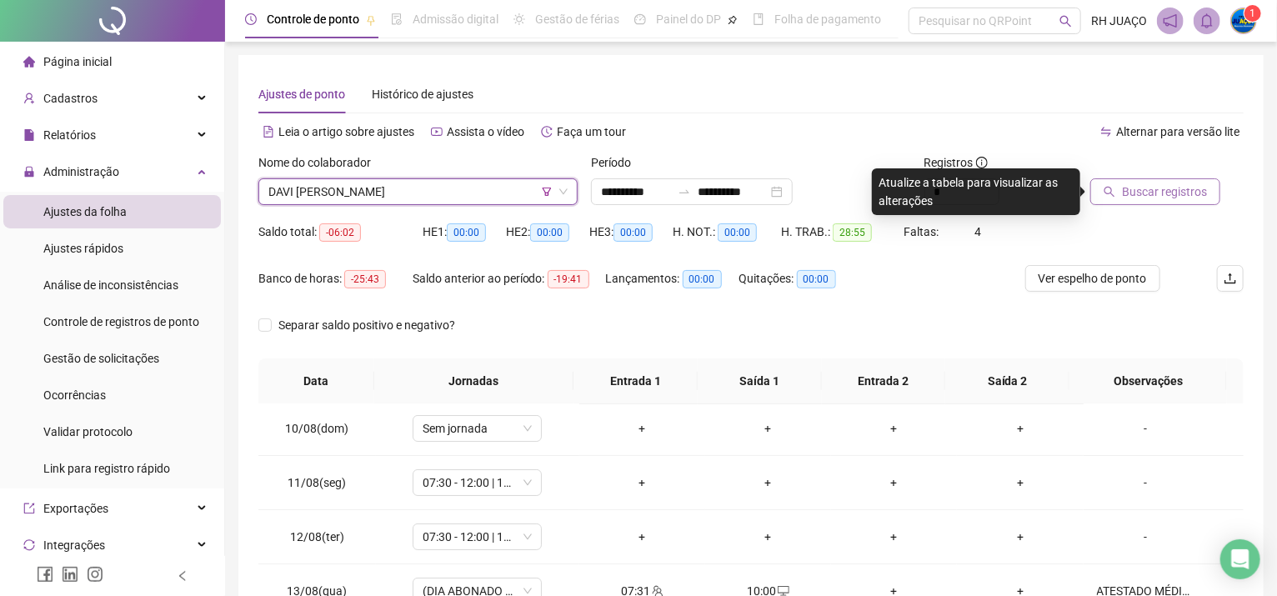
click at [1137, 203] on button "Buscar registros" at bounding box center [1155, 191] width 130 height 27
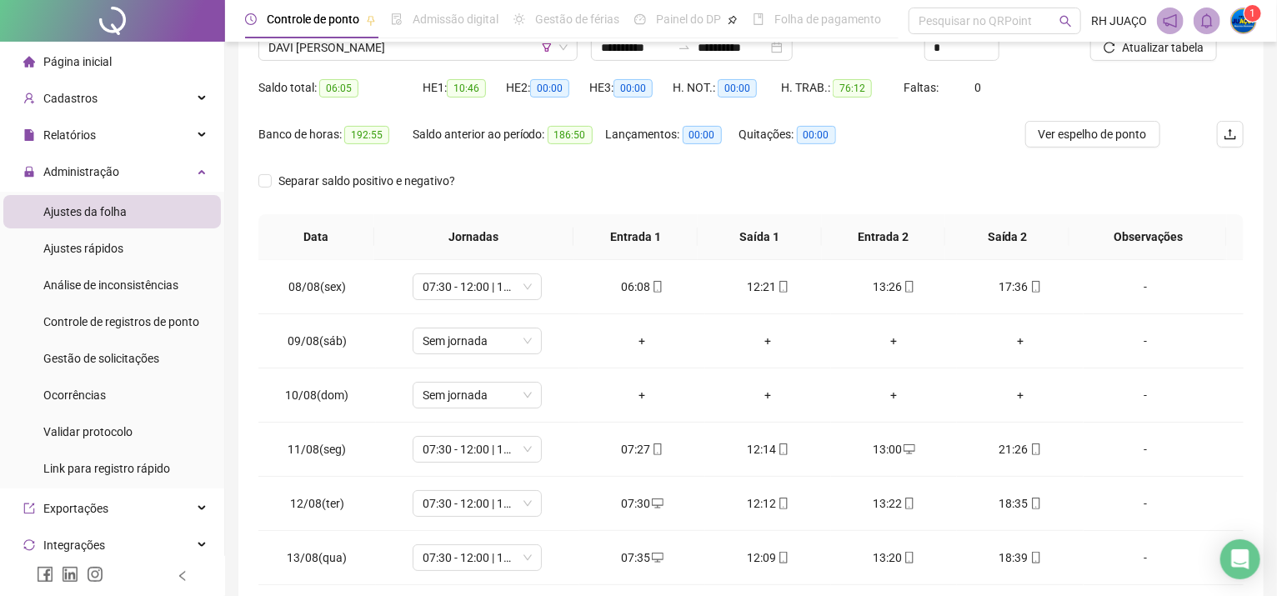
scroll to position [33, 0]
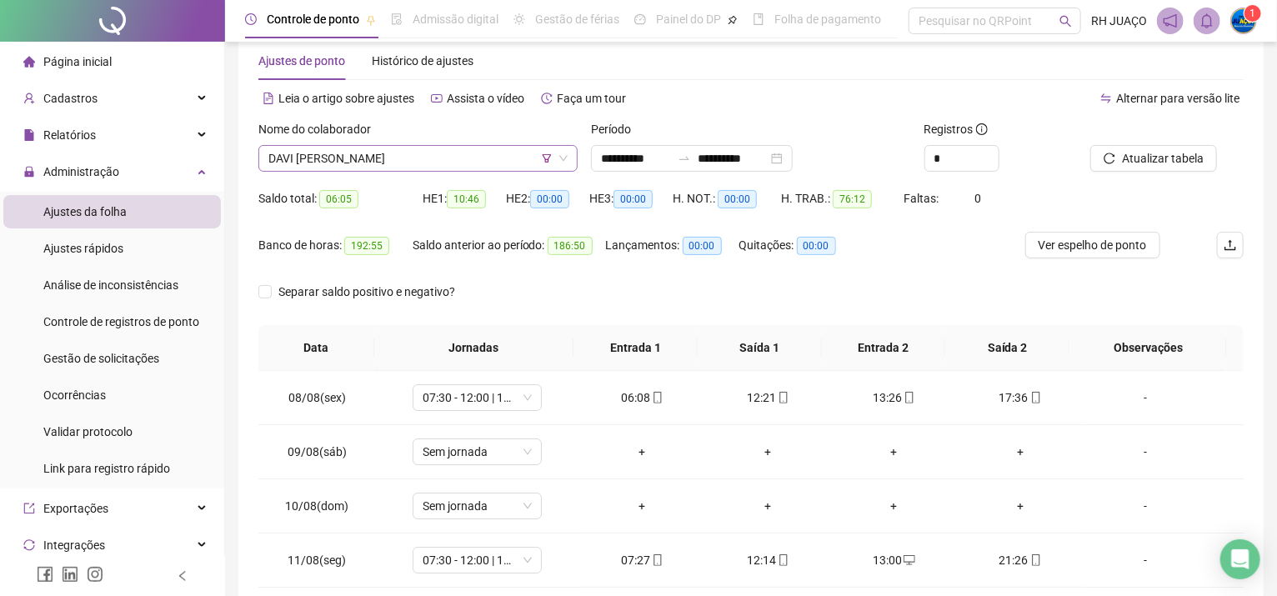
click at [379, 150] on span "DAVI [PERSON_NAME]" at bounding box center [417, 158] width 299 height 25
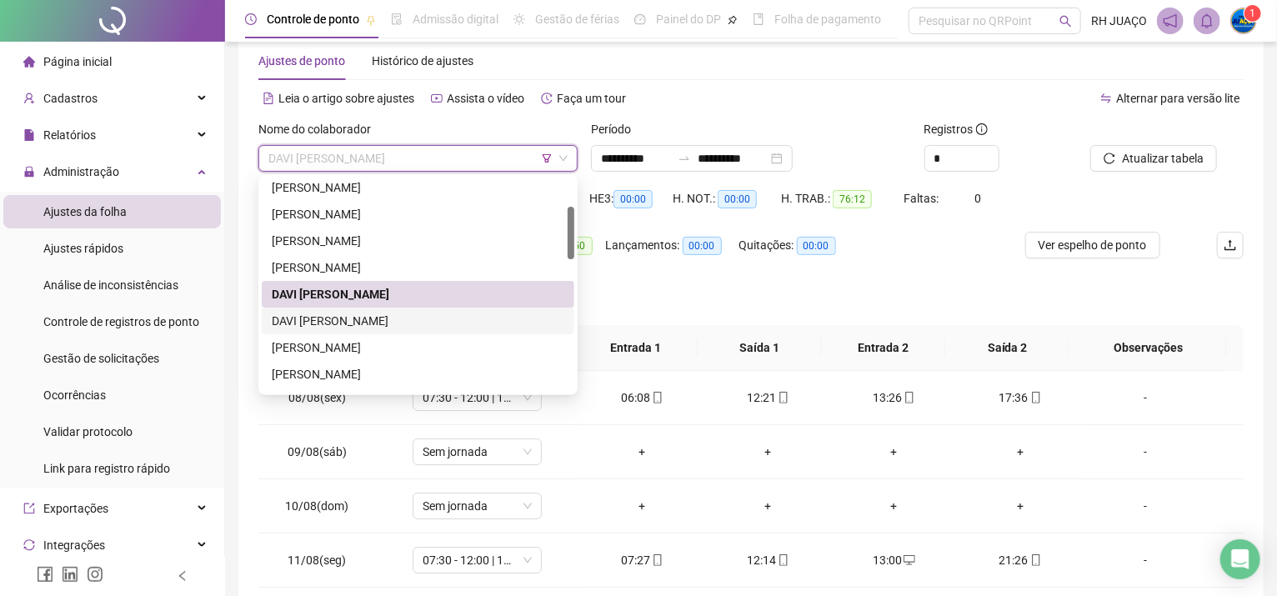
click at [365, 322] on div "DAVI [PERSON_NAME]" at bounding box center [418, 321] width 293 height 18
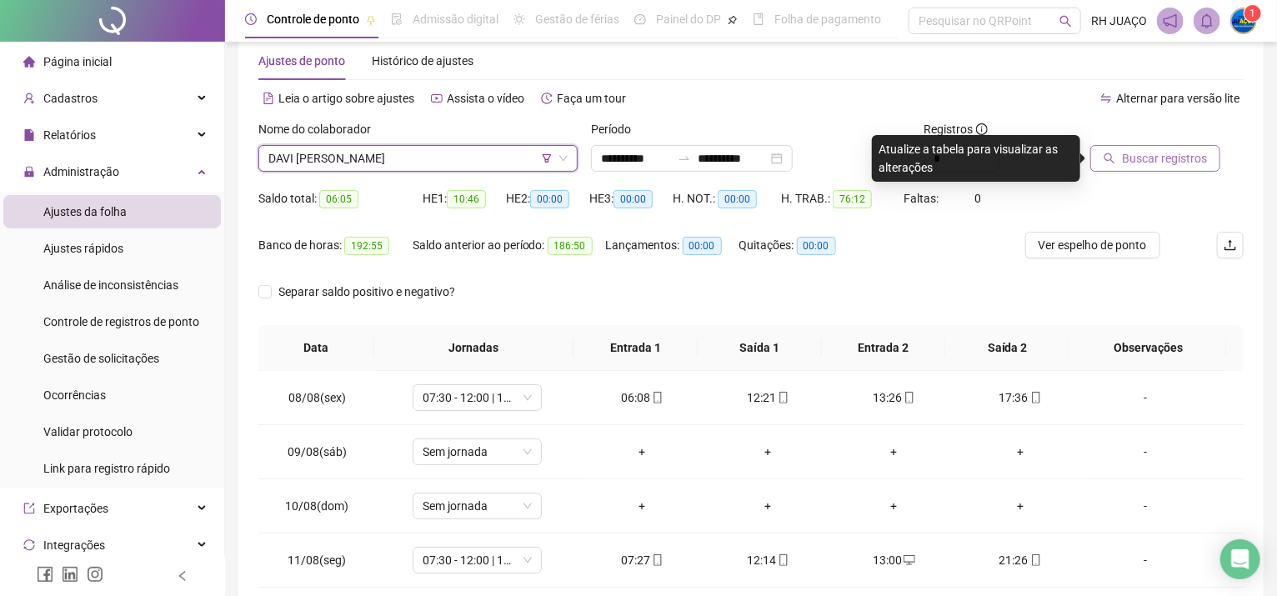
click at [1126, 151] on span "Buscar registros" at bounding box center [1164, 158] width 85 height 18
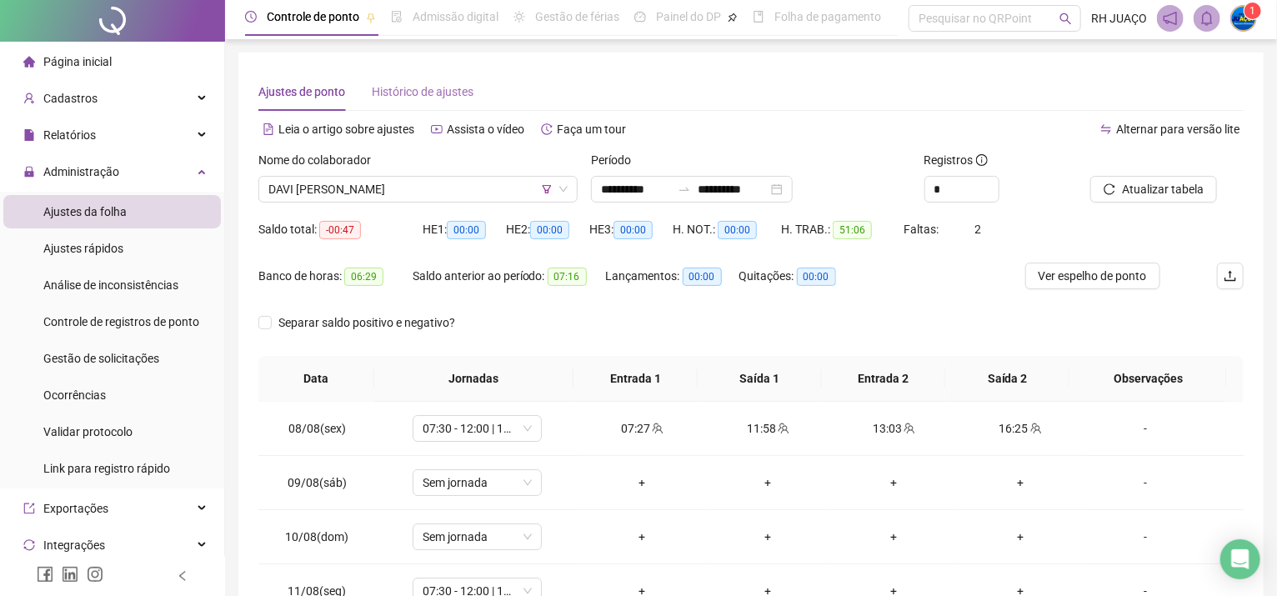
scroll to position [0, 0]
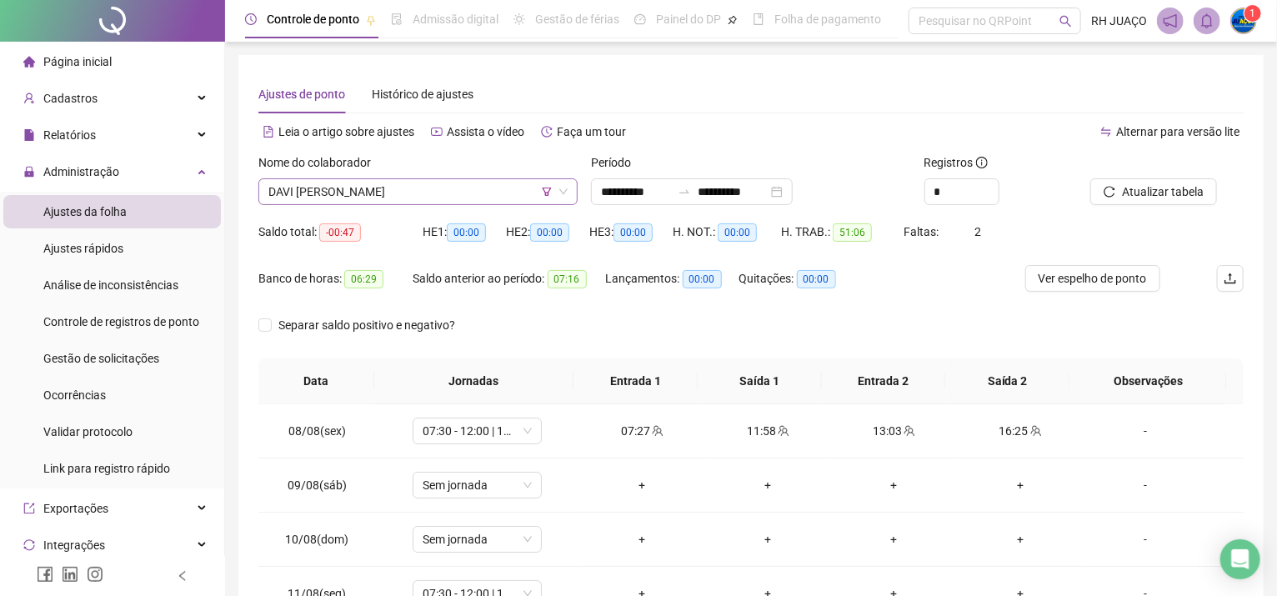
click at [365, 192] on span "DAVI [PERSON_NAME]" at bounding box center [417, 191] width 299 height 25
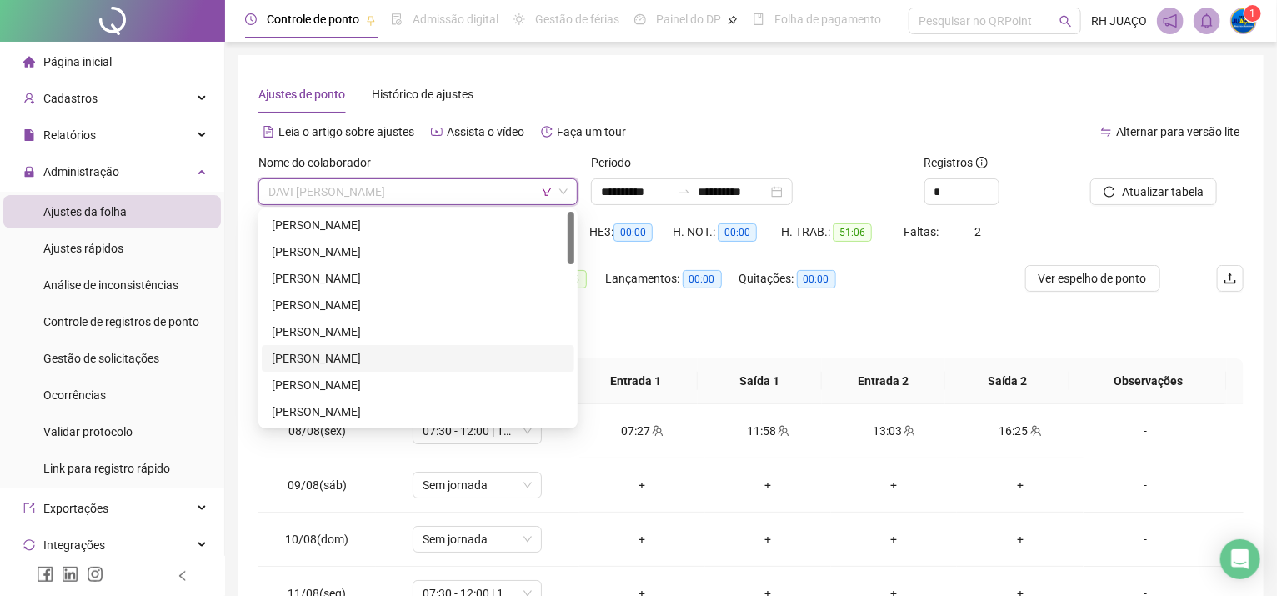
click at [375, 367] on div "[PERSON_NAME]" at bounding box center [418, 358] width 293 height 18
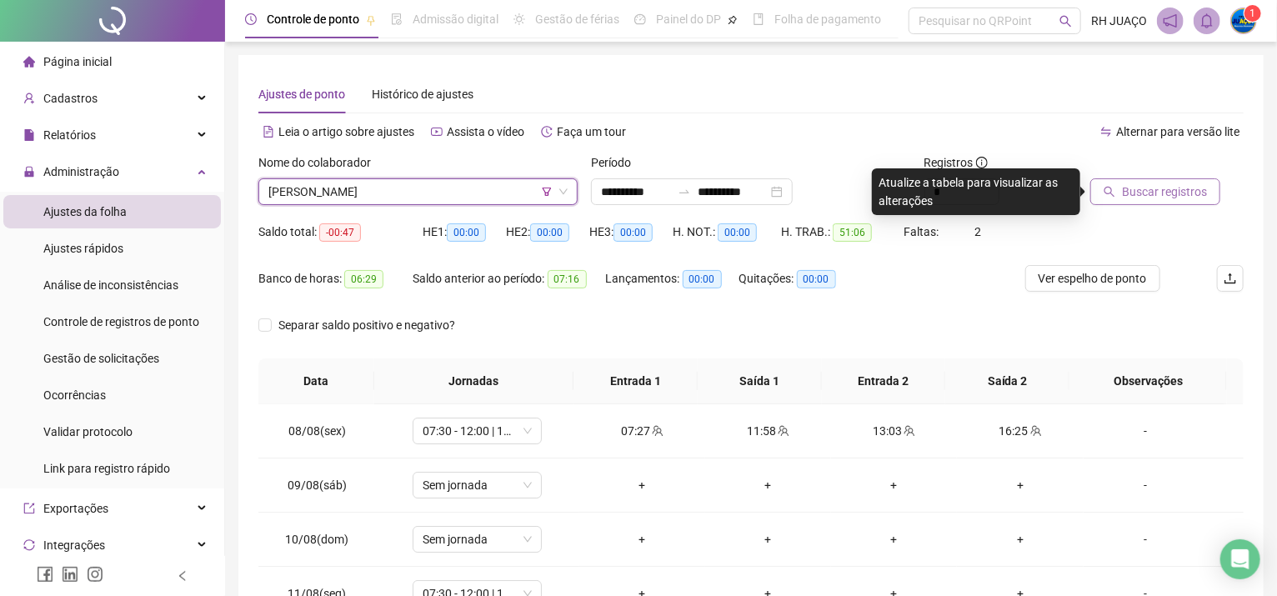
click at [1154, 194] on span "Buscar registros" at bounding box center [1164, 192] width 85 height 18
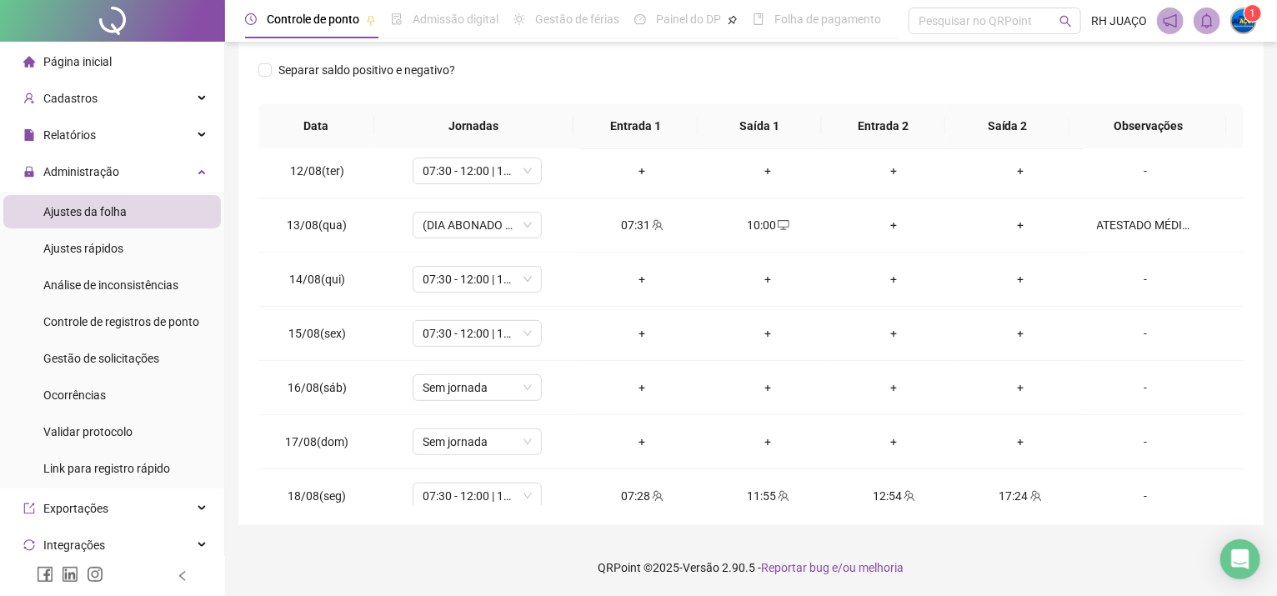
scroll to position [292, 0]
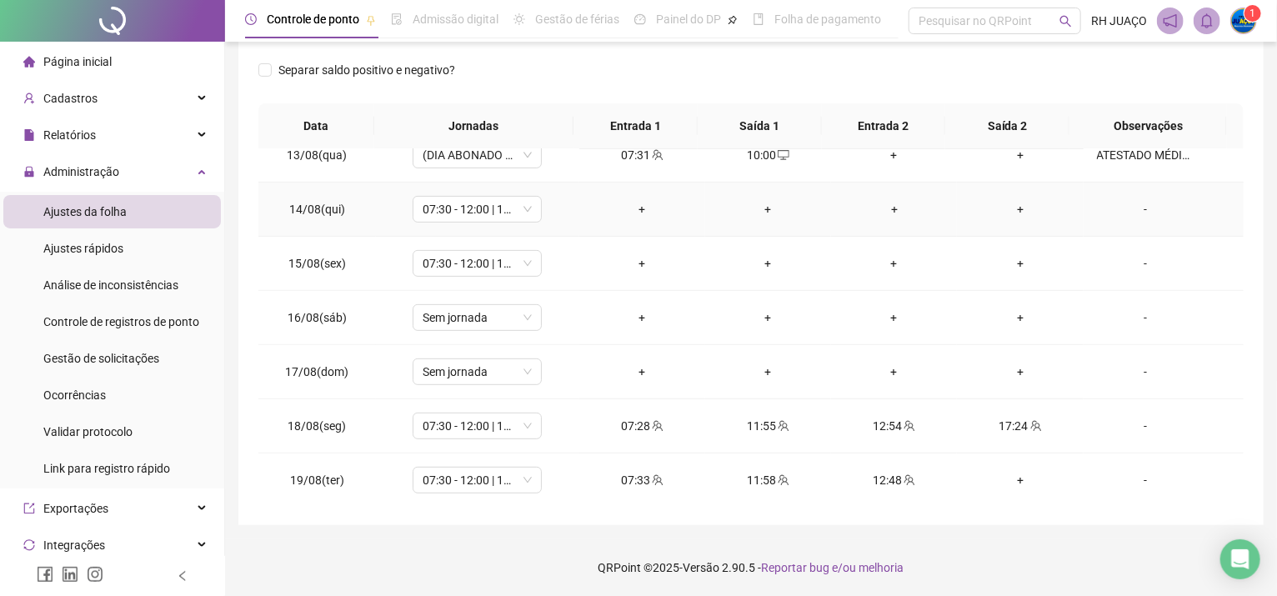
click at [1137, 210] on div "-" at bounding box center [1146, 209] width 98 height 18
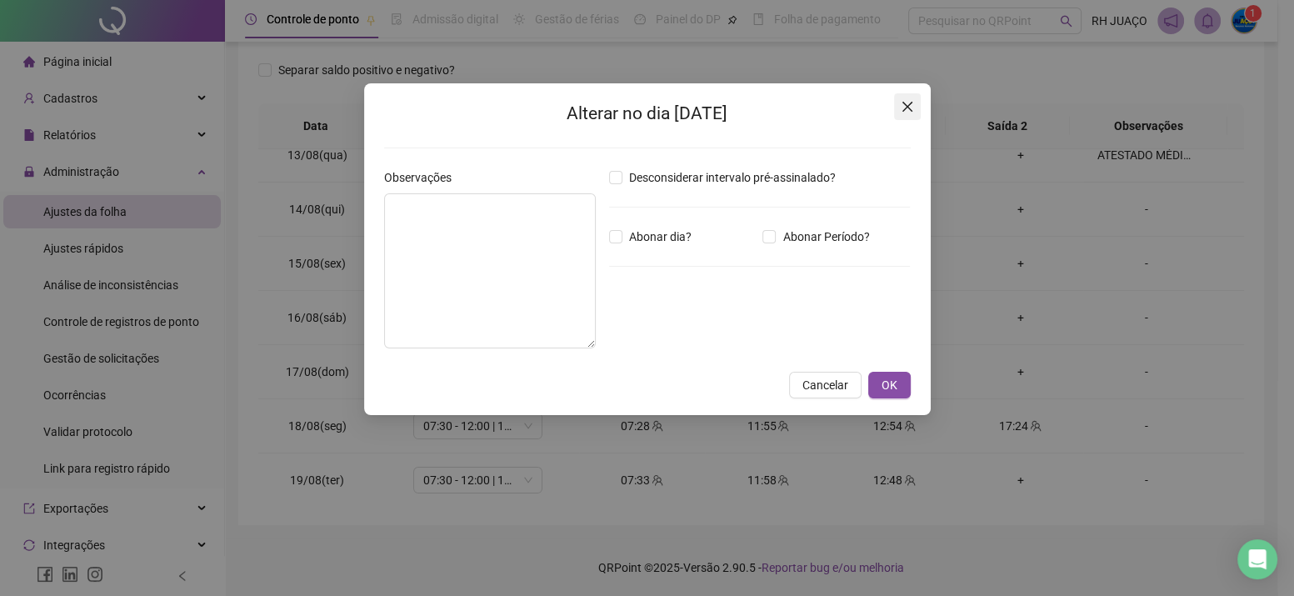
click at [901, 105] on icon "close" at bounding box center [907, 106] width 13 height 13
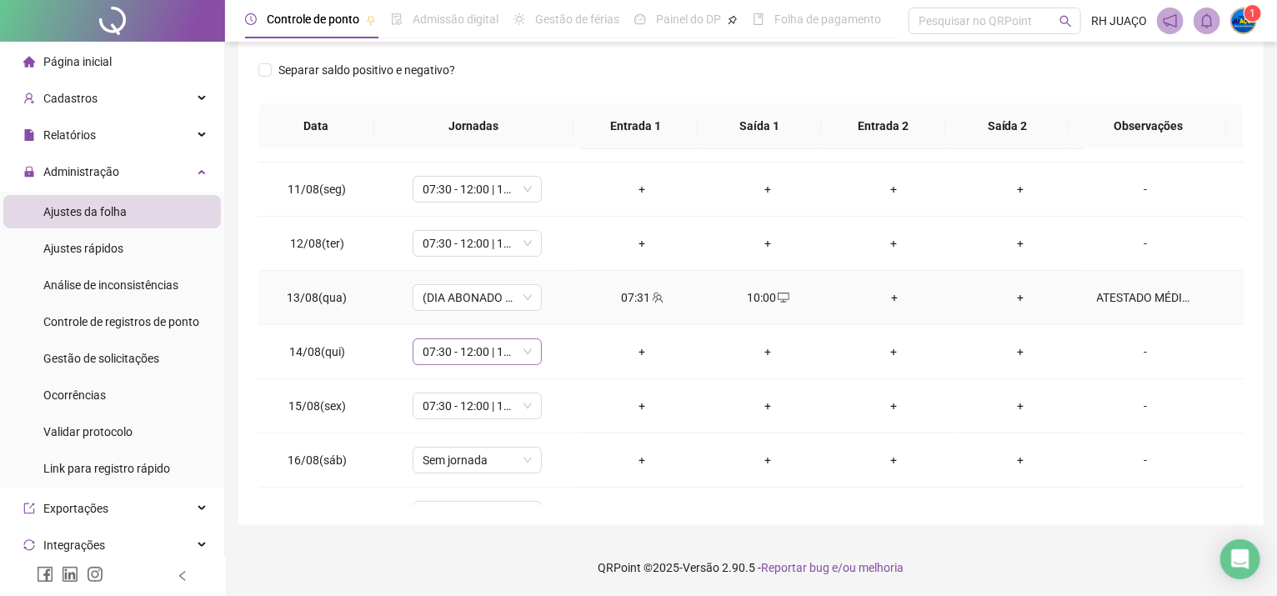
scroll to position [180, 0]
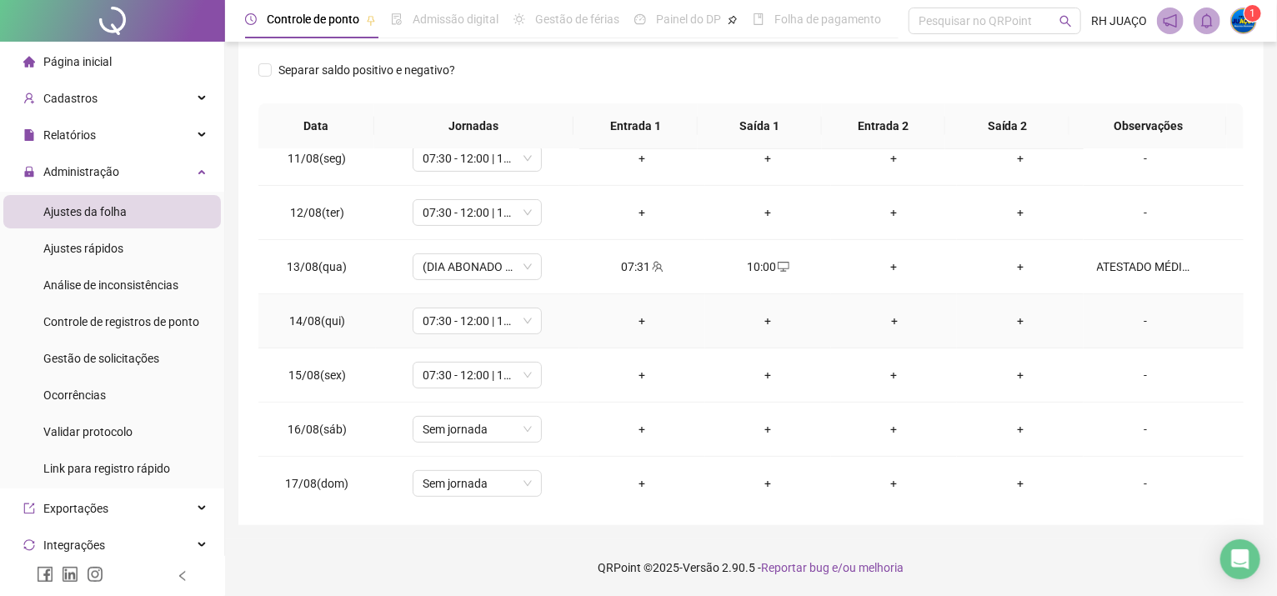
click at [1128, 316] on div "-" at bounding box center [1146, 321] width 98 height 18
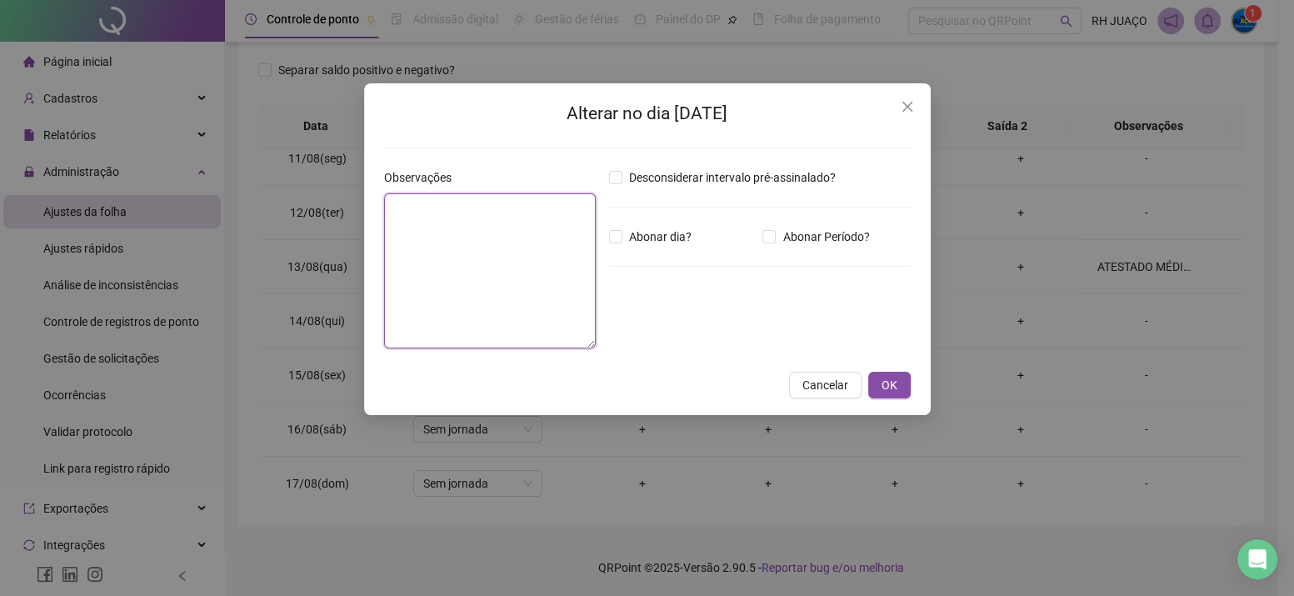
click at [542, 239] on textarea at bounding box center [490, 270] width 212 height 155
type textarea "*"
type textarea "**********"
click at [896, 379] on span "OK" at bounding box center [890, 384] width 16 height 18
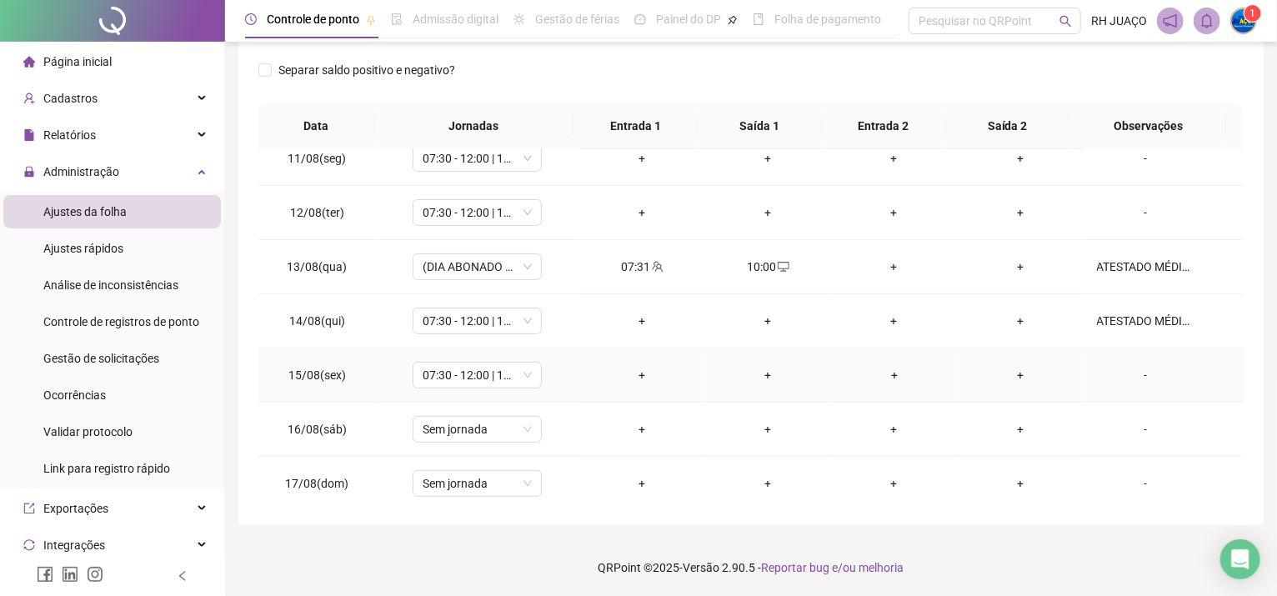
click at [1142, 378] on div "-" at bounding box center [1146, 375] width 98 height 18
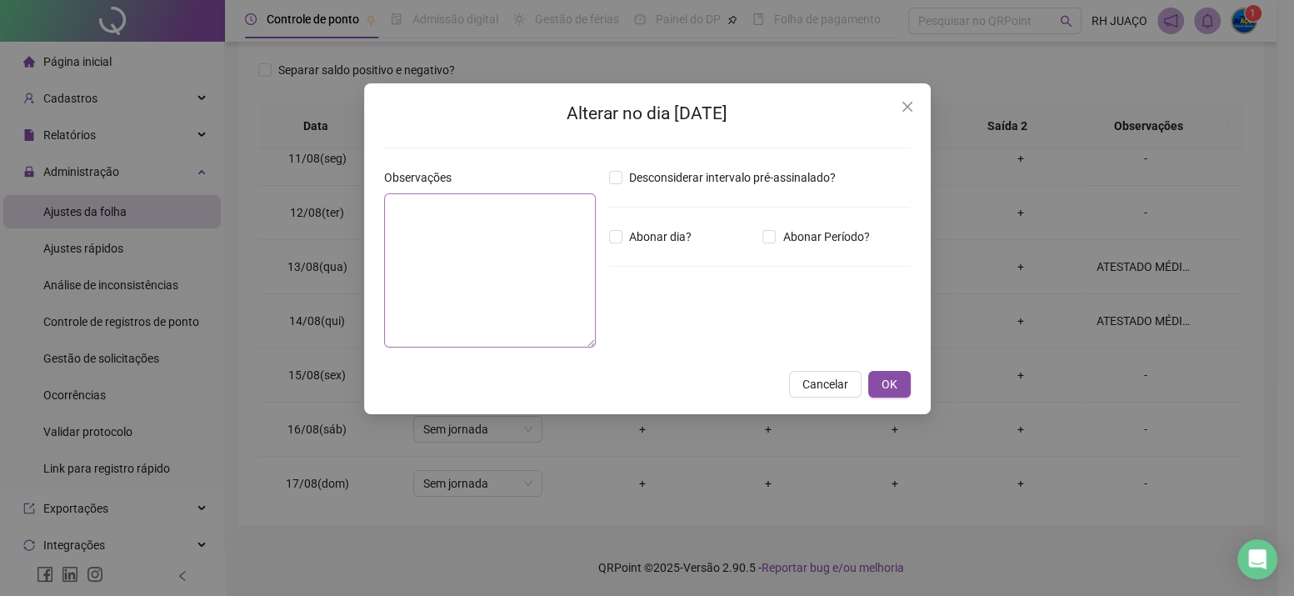
drag, startPoint x: 642, startPoint y: 276, endPoint x: 558, endPoint y: 268, distance: 83.7
click at [637, 276] on div "Desconsiderar intervalo pré-assinalado? Abonar dia? Abonar Período? Horas a abo…" at bounding box center [760, 264] width 315 height 193
click at [558, 268] on textarea at bounding box center [490, 270] width 212 height 154
type textarea "**********"
click at [889, 385] on span "OK" at bounding box center [890, 384] width 16 height 18
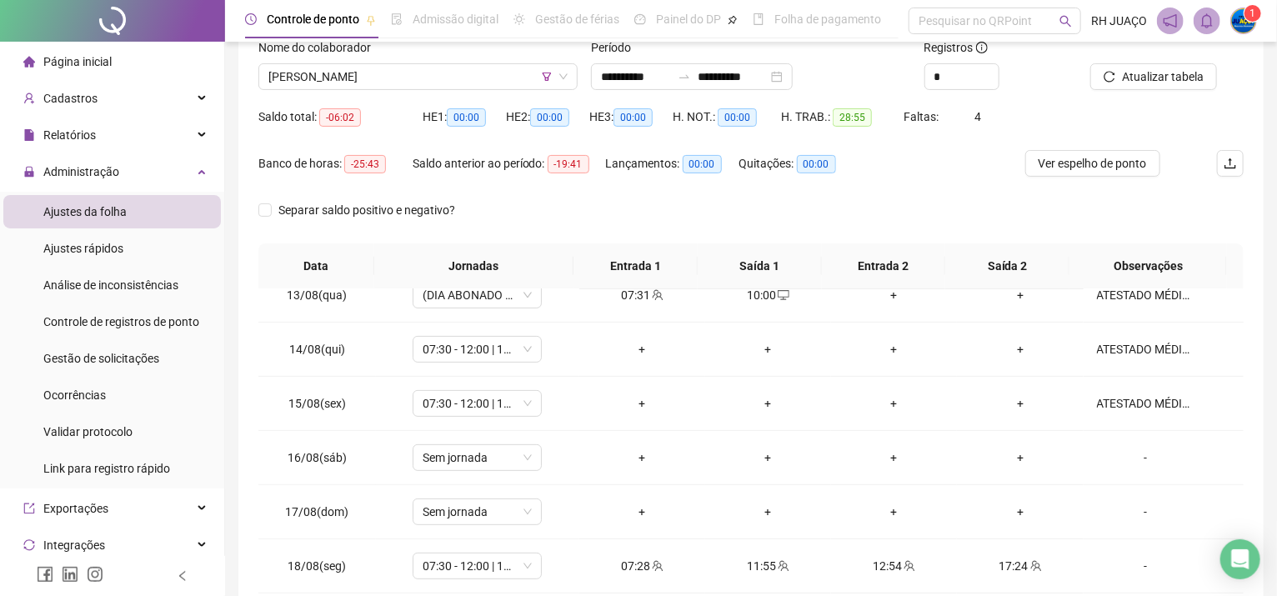
scroll to position [33, 0]
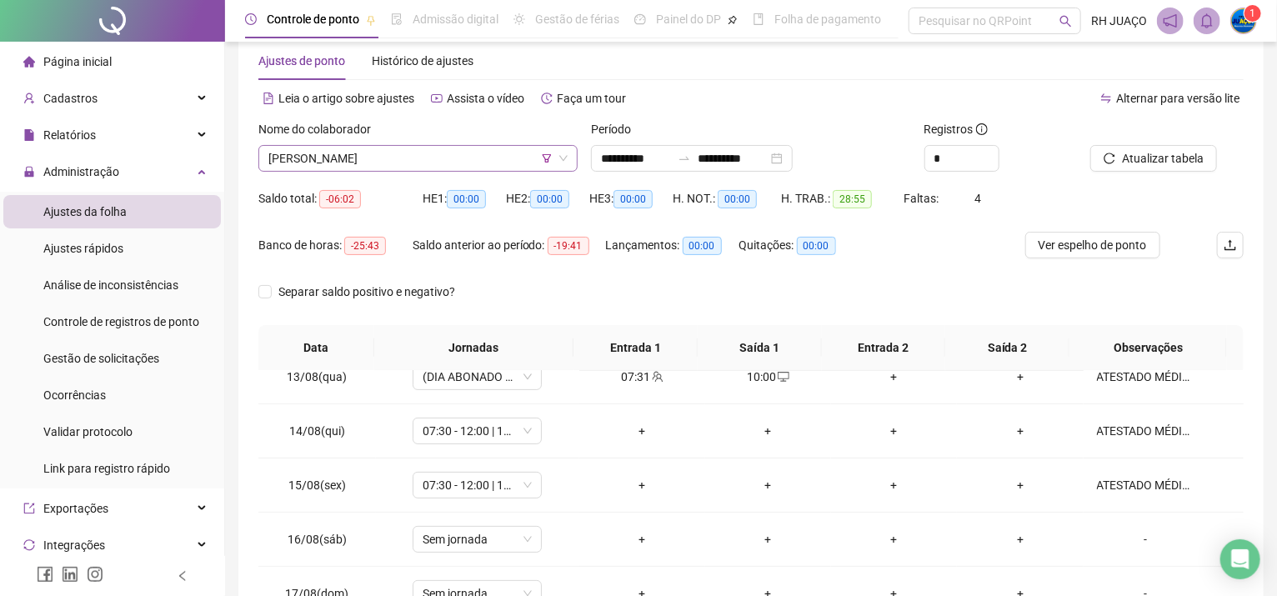
click at [293, 158] on span "[PERSON_NAME]" at bounding box center [417, 158] width 299 height 25
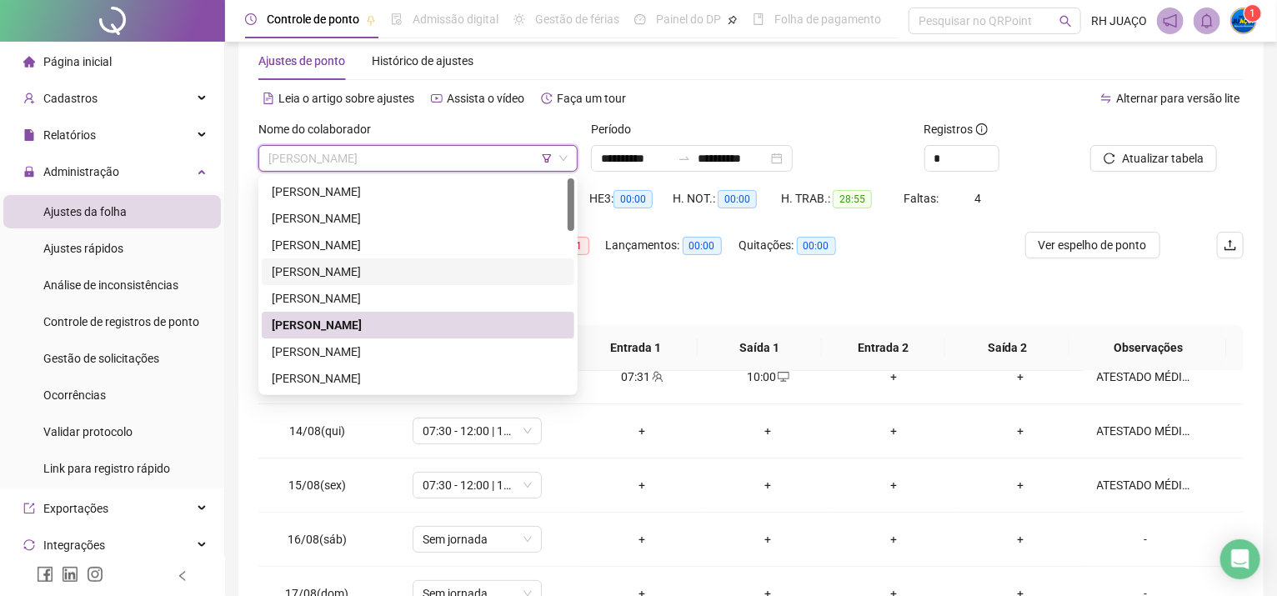
scroll to position [111, 0]
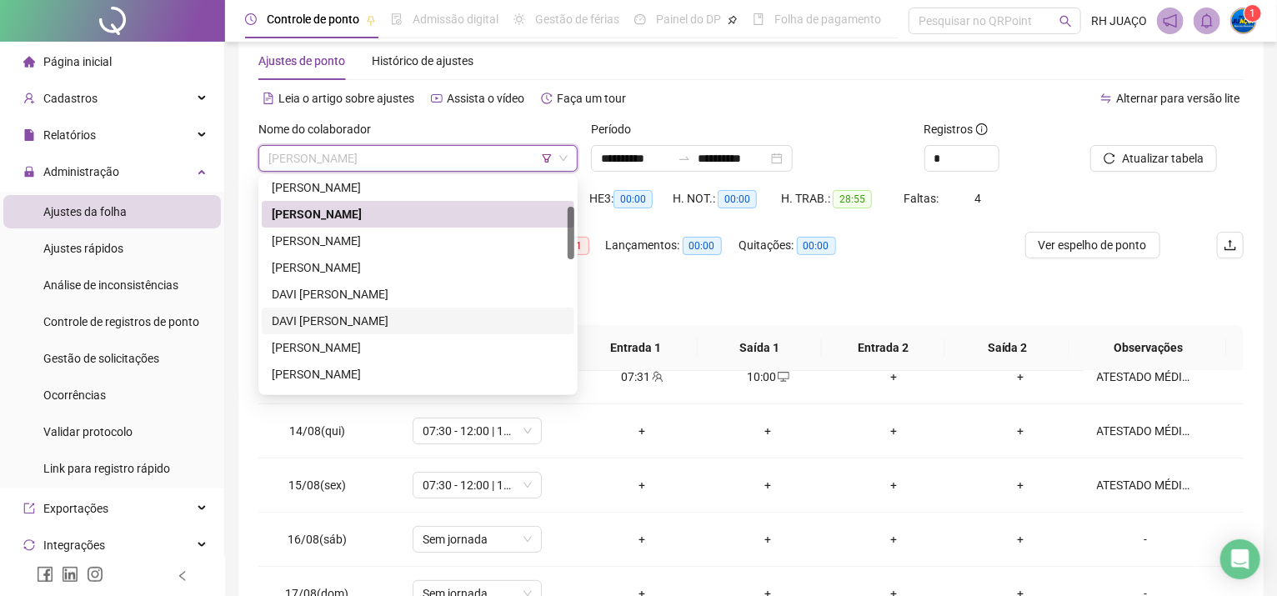
click at [304, 319] on div "DAVI [PERSON_NAME]" at bounding box center [418, 321] width 293 height 18
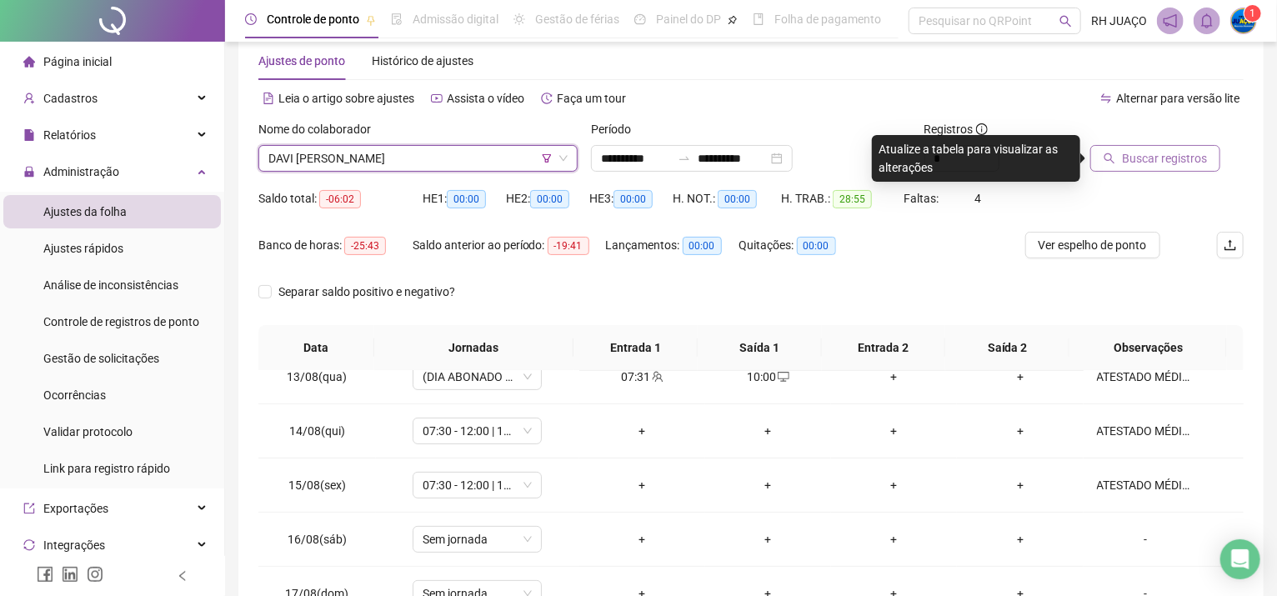
click at [1120, 159] on button "Buscar registros" at bounding box center [1155, 158] width 130 height 27
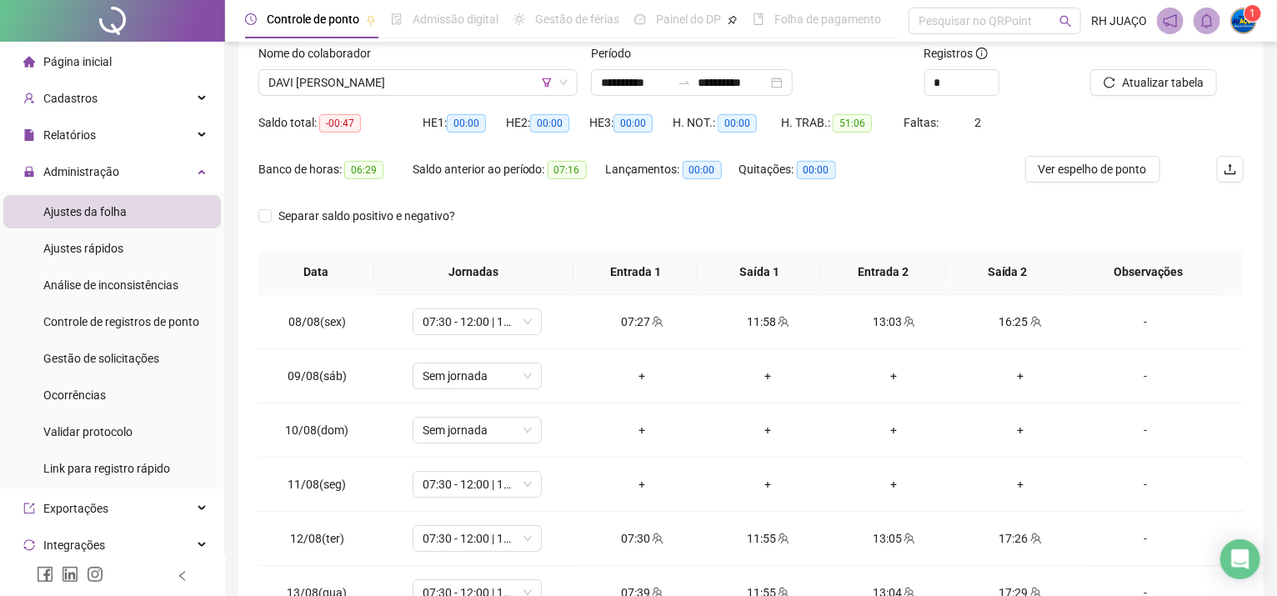
scroll to position [33, 0]
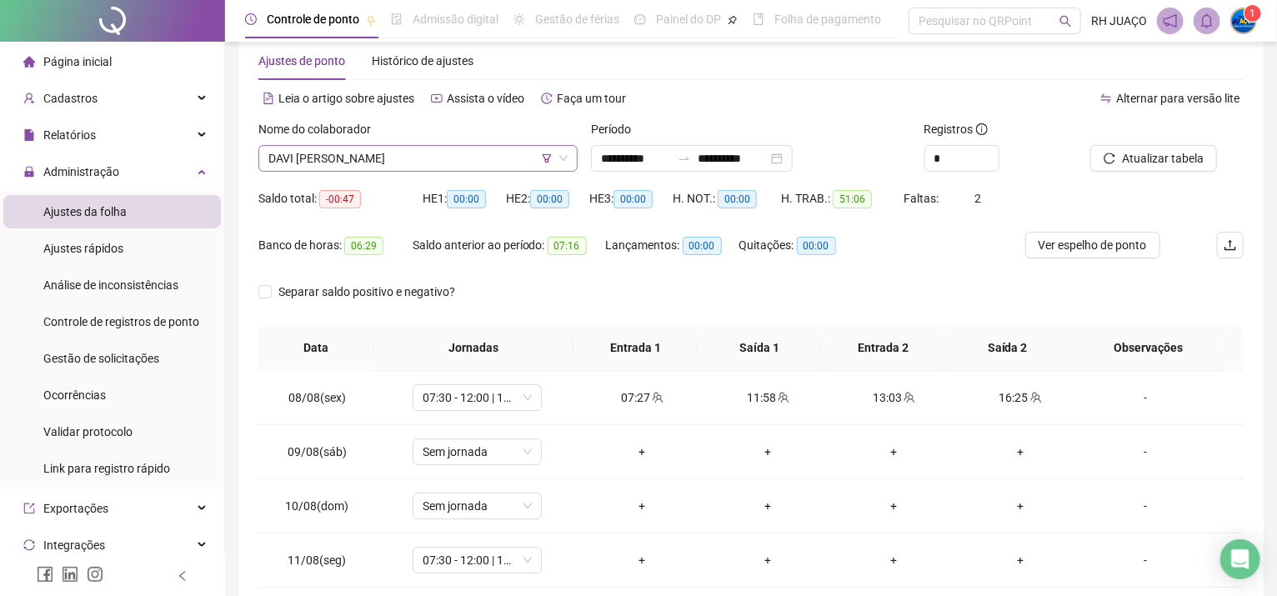
click at [361, 156] on span "DAVI [PERSON_NAME]" at bounding box center [417, 158] width 299 height 25
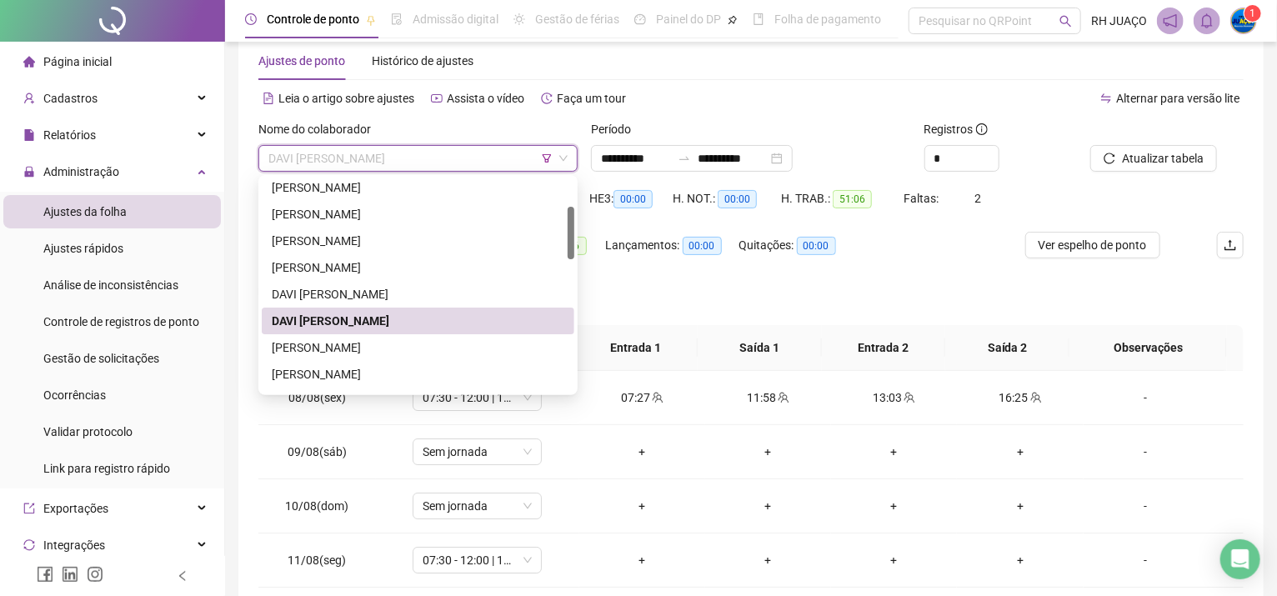
scroll to position [223, 0]
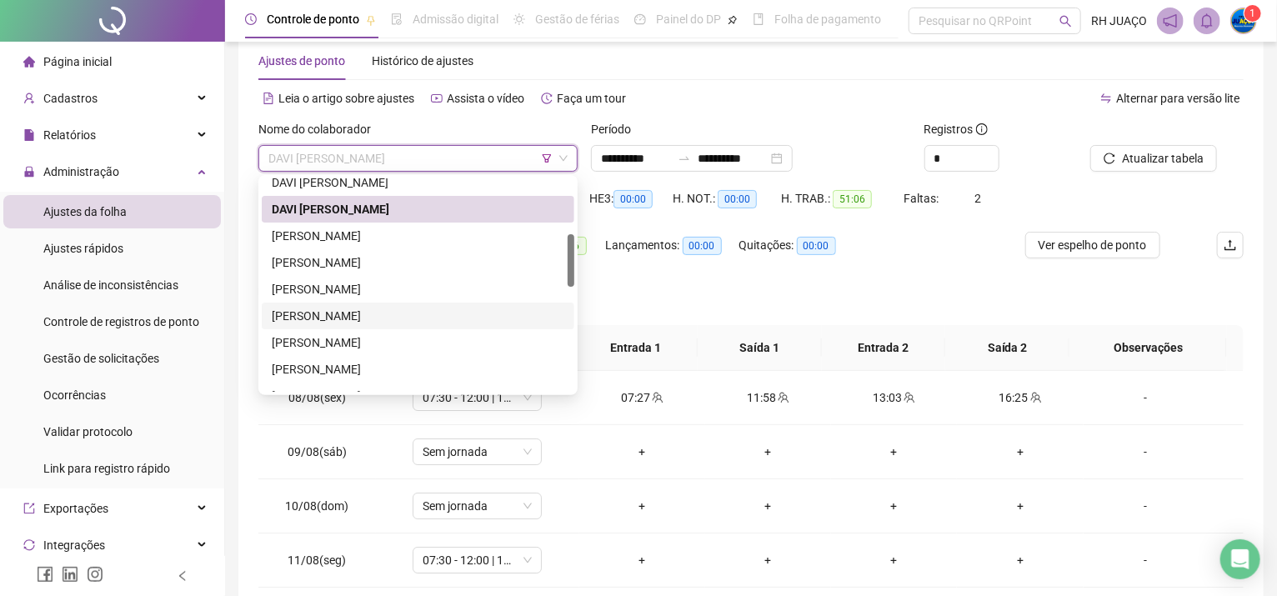
drag, startPoint x: 405, startPoint y: 316, endPoint x: 561, endPoint y: 289, distance: 158.1
click at [406, 316] on div "[PERSON_NAME]" at bounding box center [418, 316] width 293 height 18
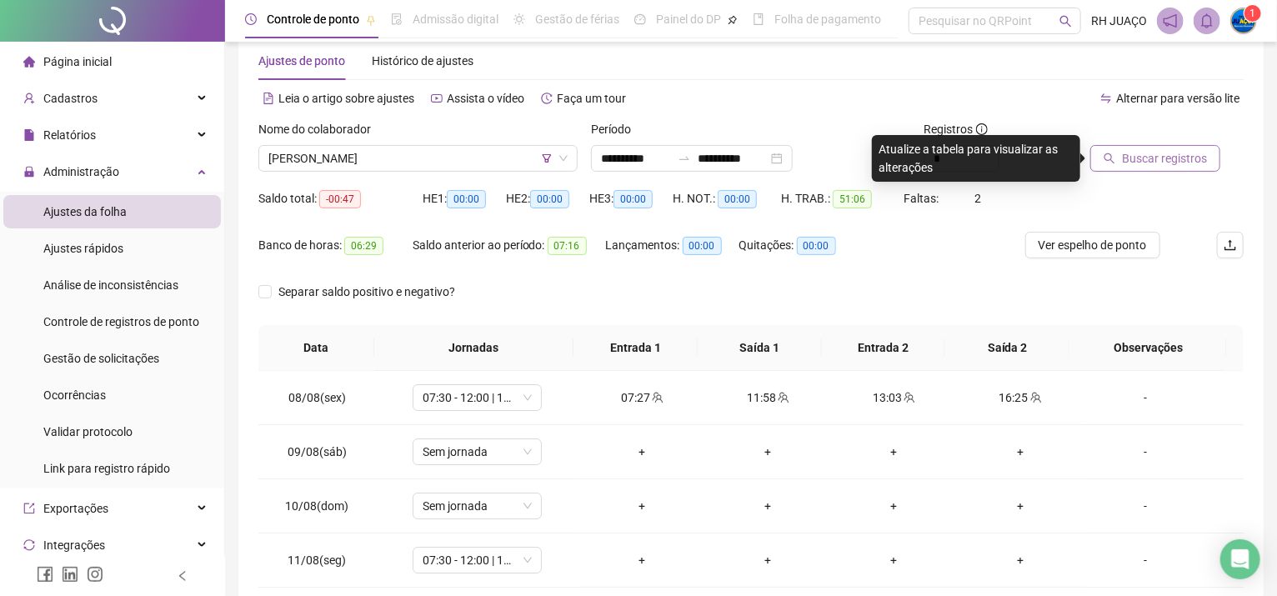
click at [1168, 166] on span "Buscar registros" at bounding box center [1164, 158] width 85 height 18
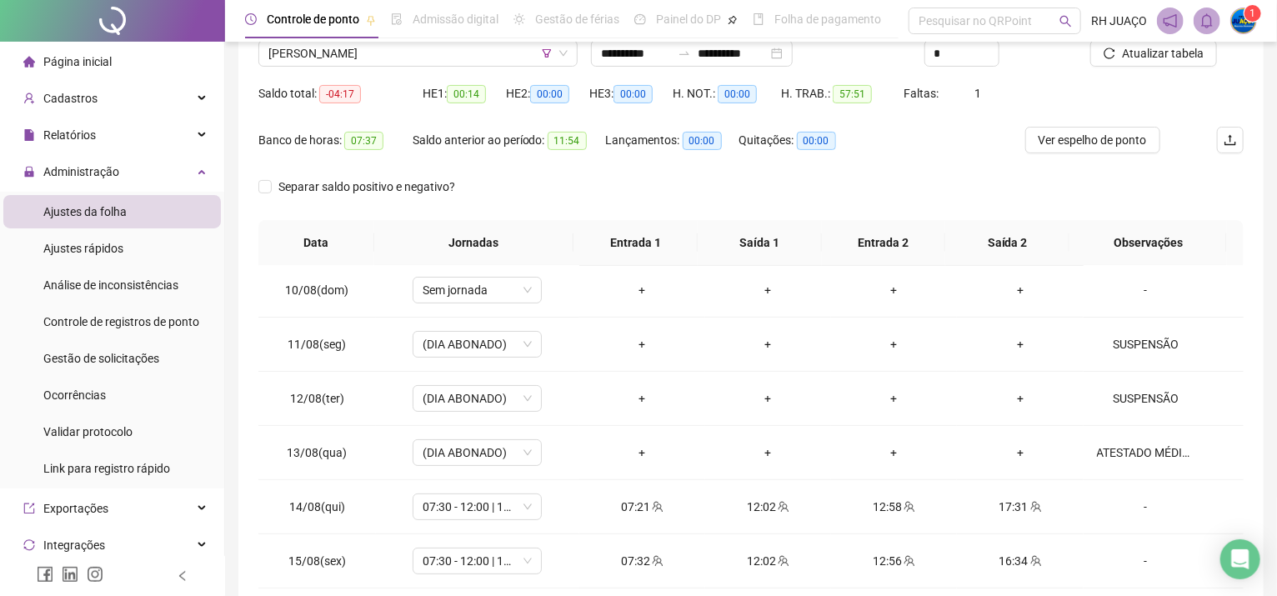
scroll to position [0, 0]
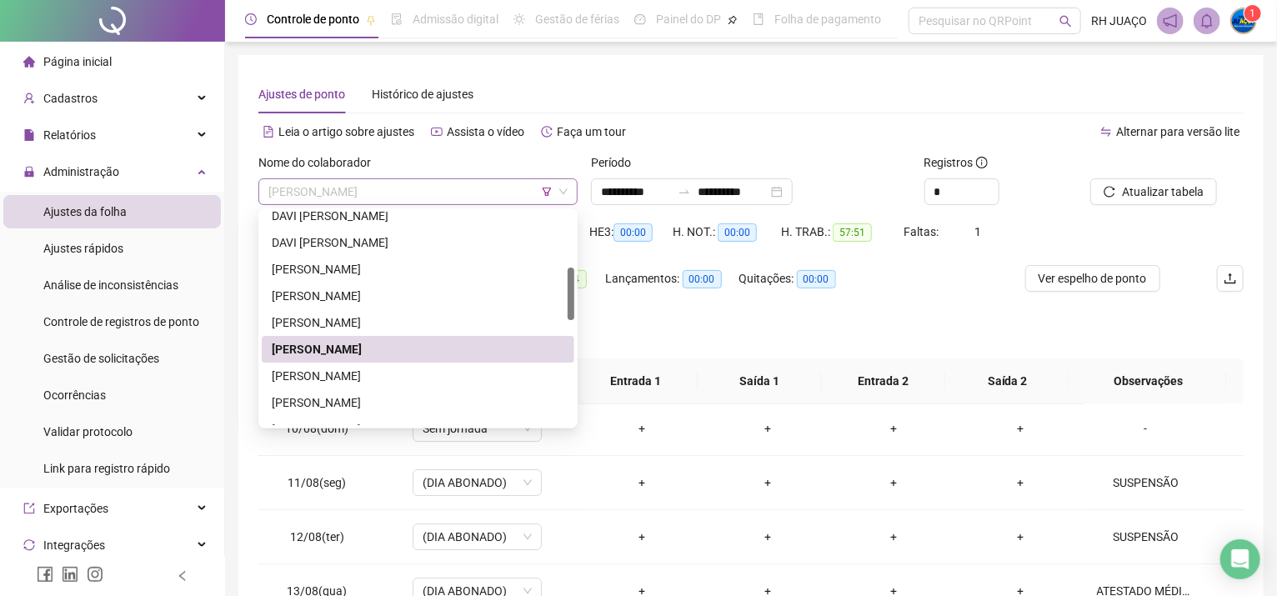
click at [332, 203] on span "[PERSON_NAME]" at bounding box center [417, 191] width 299 height 25
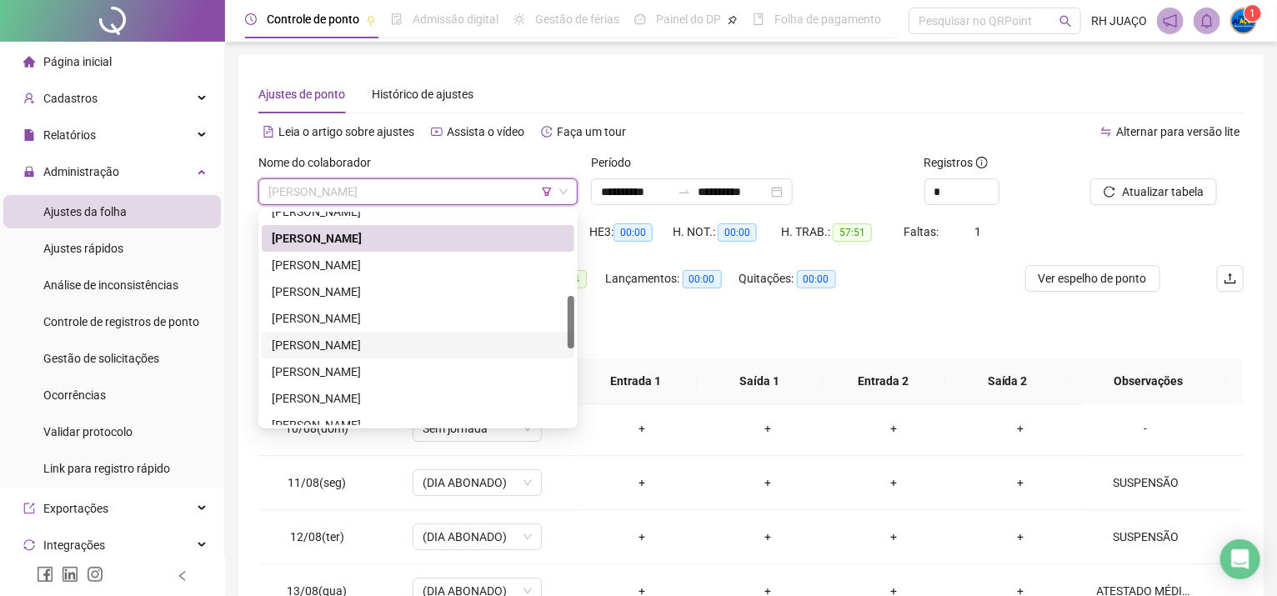
click at [373, 339] on div "[PERSON_NAME]" at bounding box center [418, 345] width 293 height 18
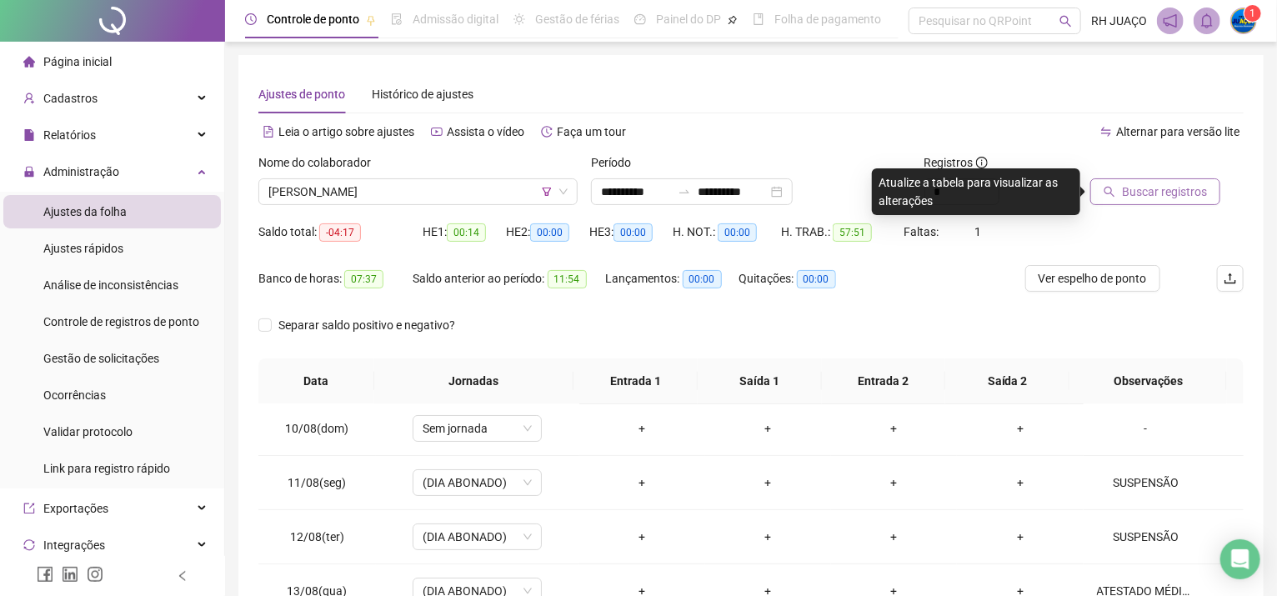
click at [1135, 195] on span "Buscar registros" at bounding box center [1164, 192] width 85 height 18
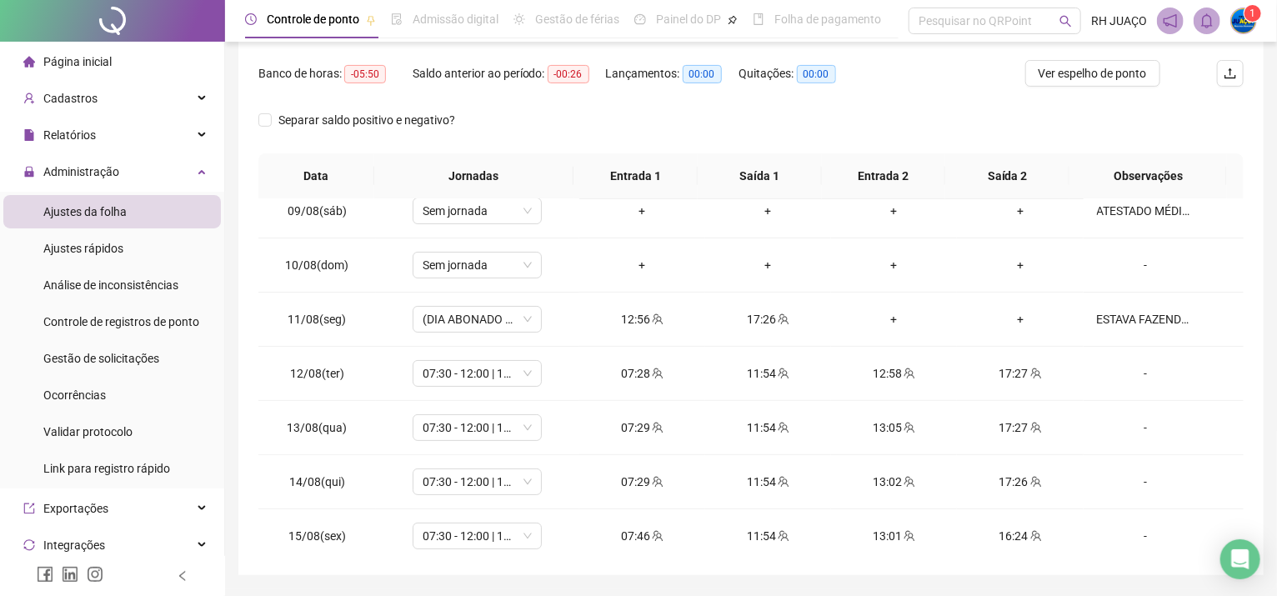
scroll to position [111, 0]
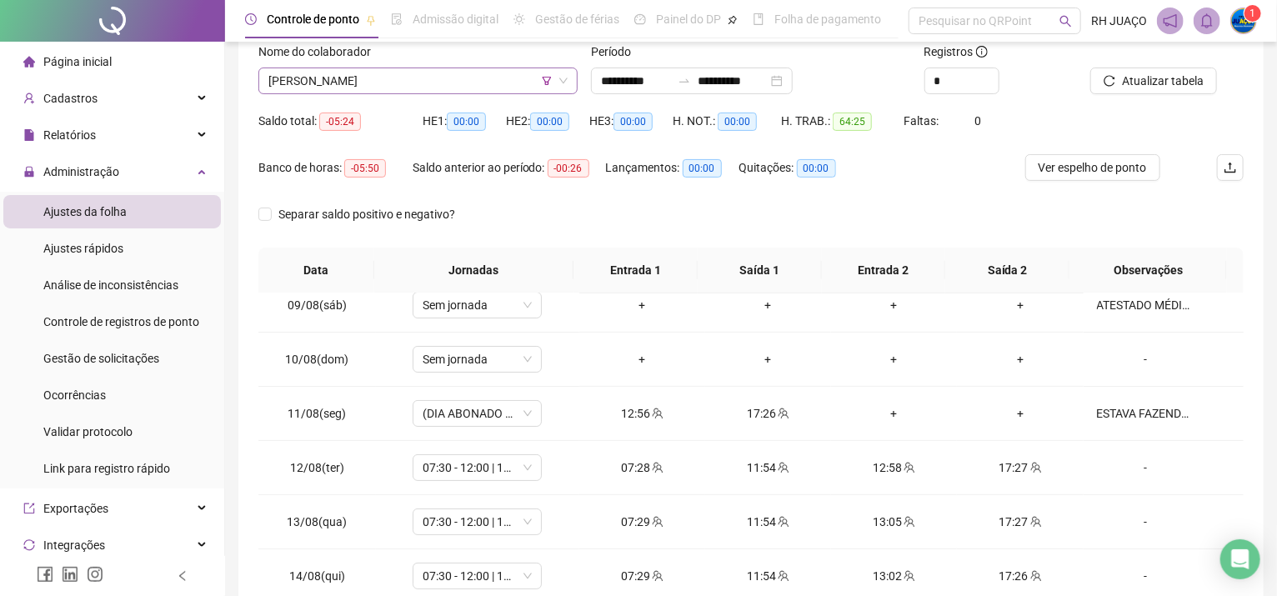
click at [403, 68] on div "[PERSON_NAME]" at bounding box center [417, 81] width 319 height 27
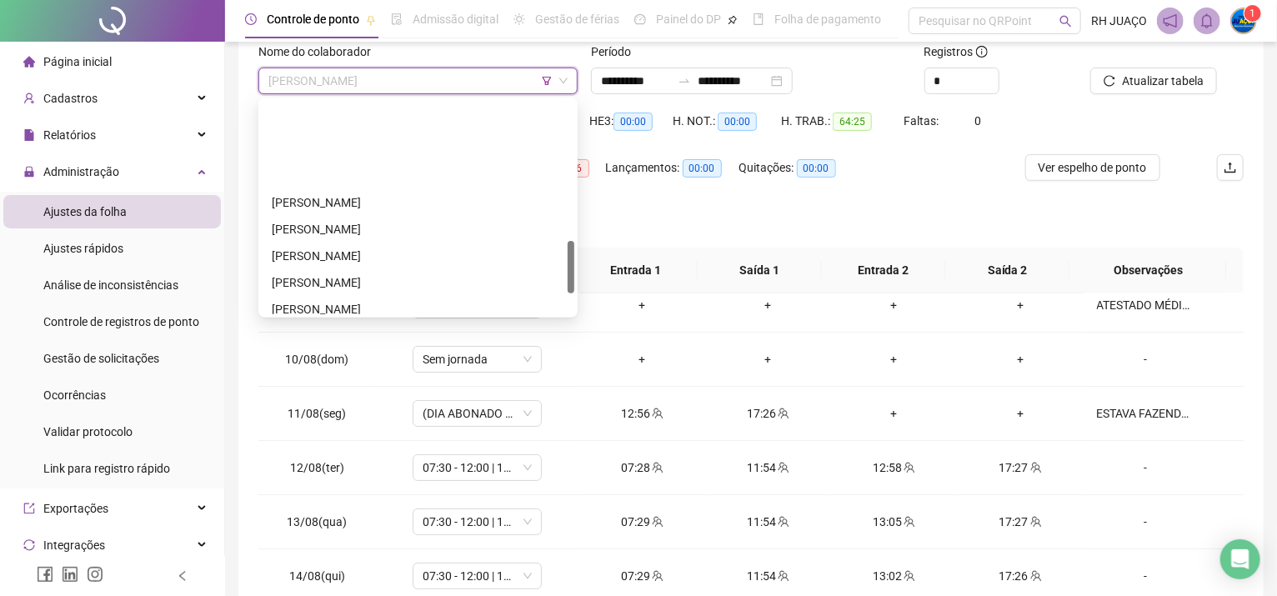
scroll to position [556, 0]
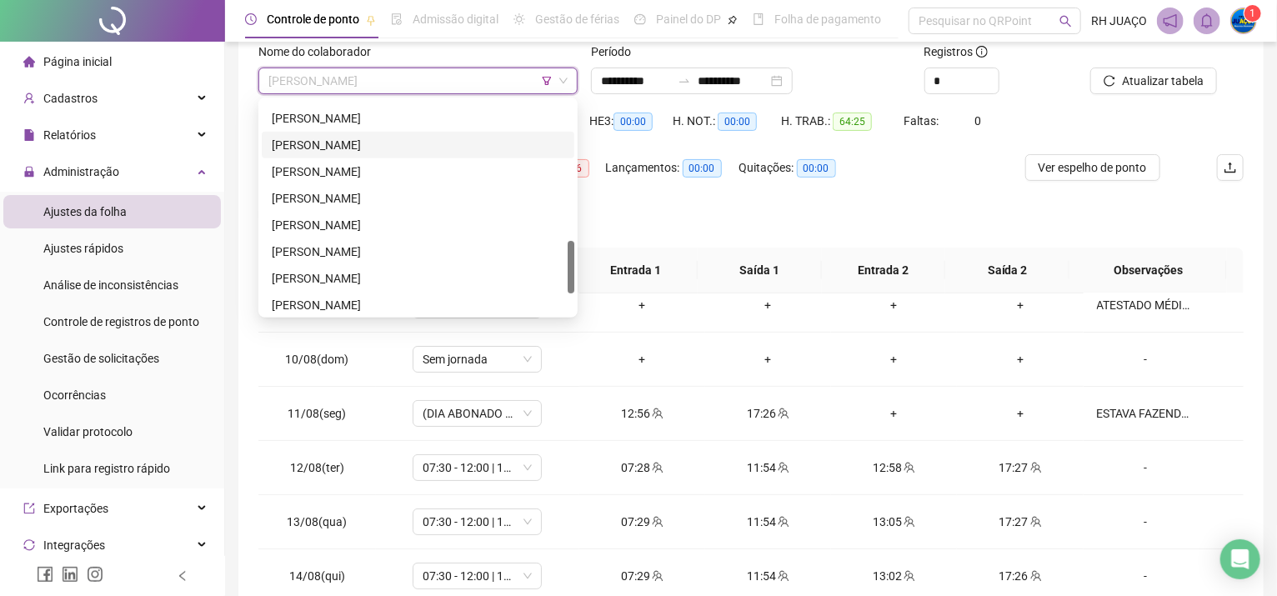
click at [313, 142] on div "[PERSON_NAME]" at bounding box center [418, 145] width 293 height 18
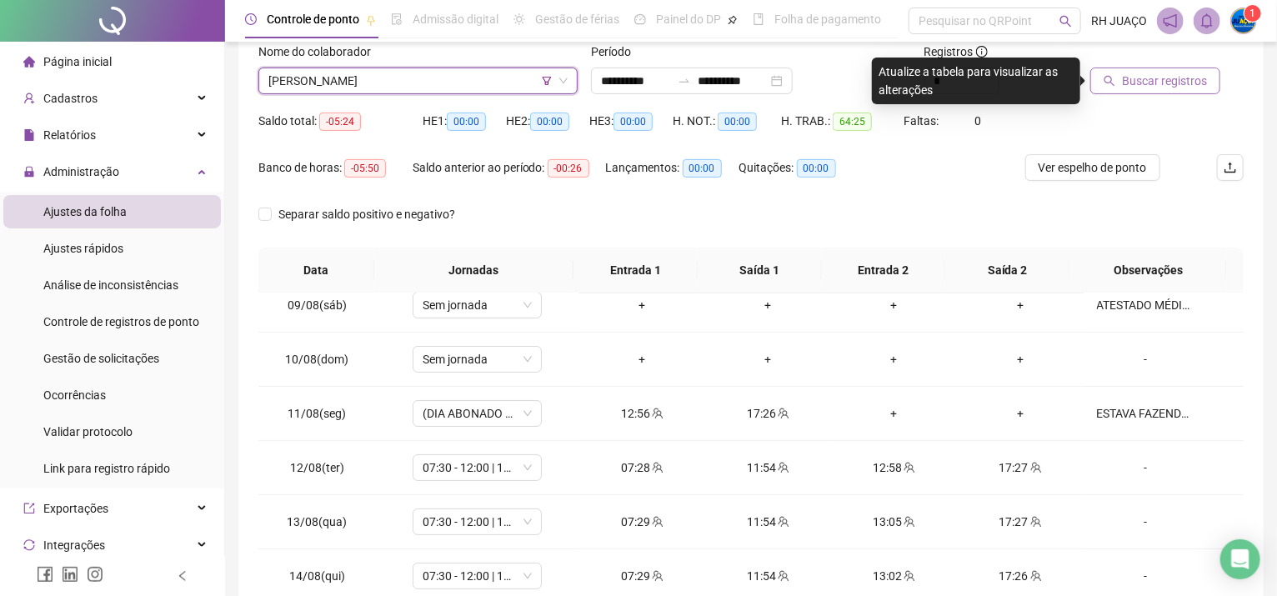
click at [1132, 68] on button "Buscar registros" at bounding box center [1155, 81] width 130 height 27
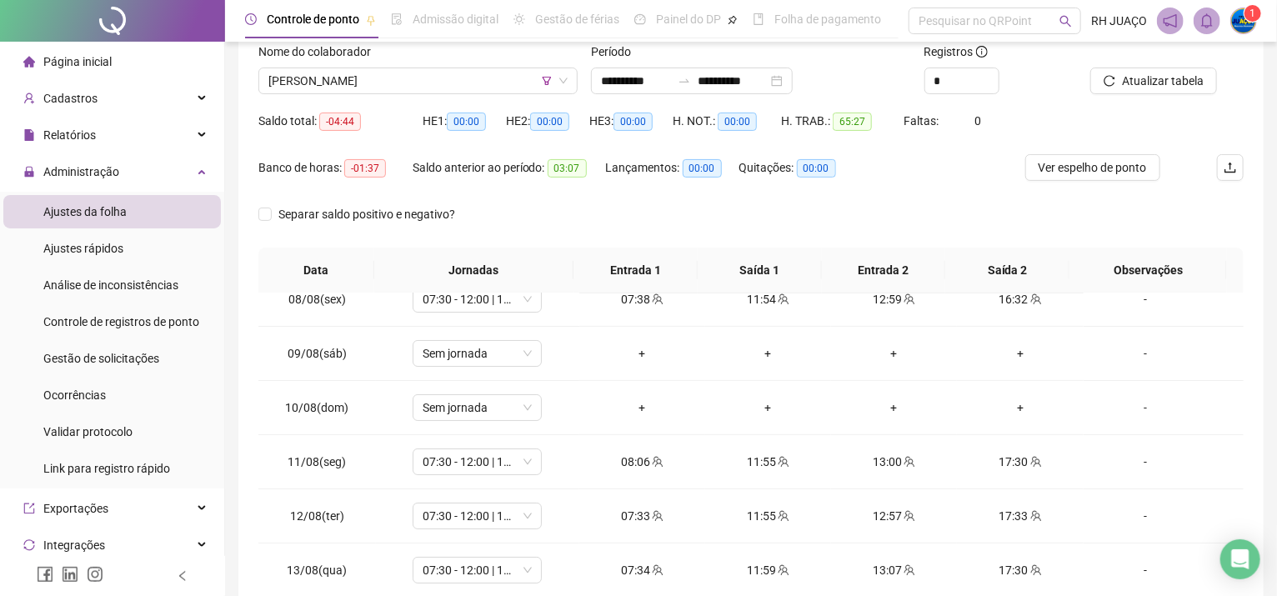
scroll to position [0, 0]
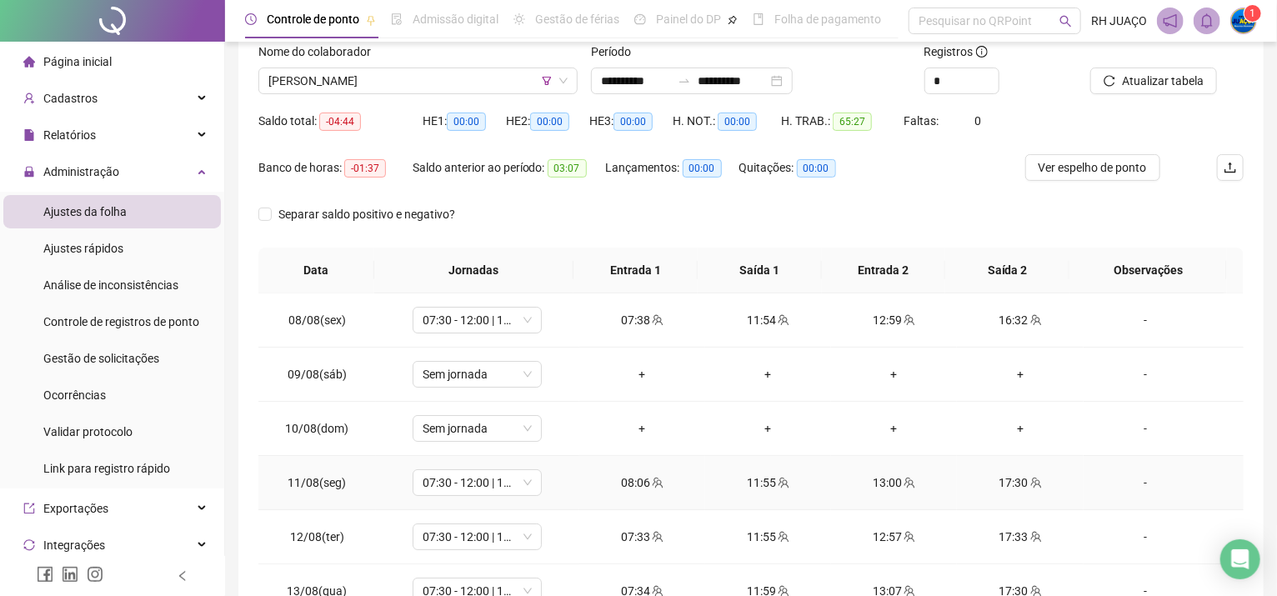
click at [1135, 479] on div "-" at bounding box center [1146, 482] width 98 height 18
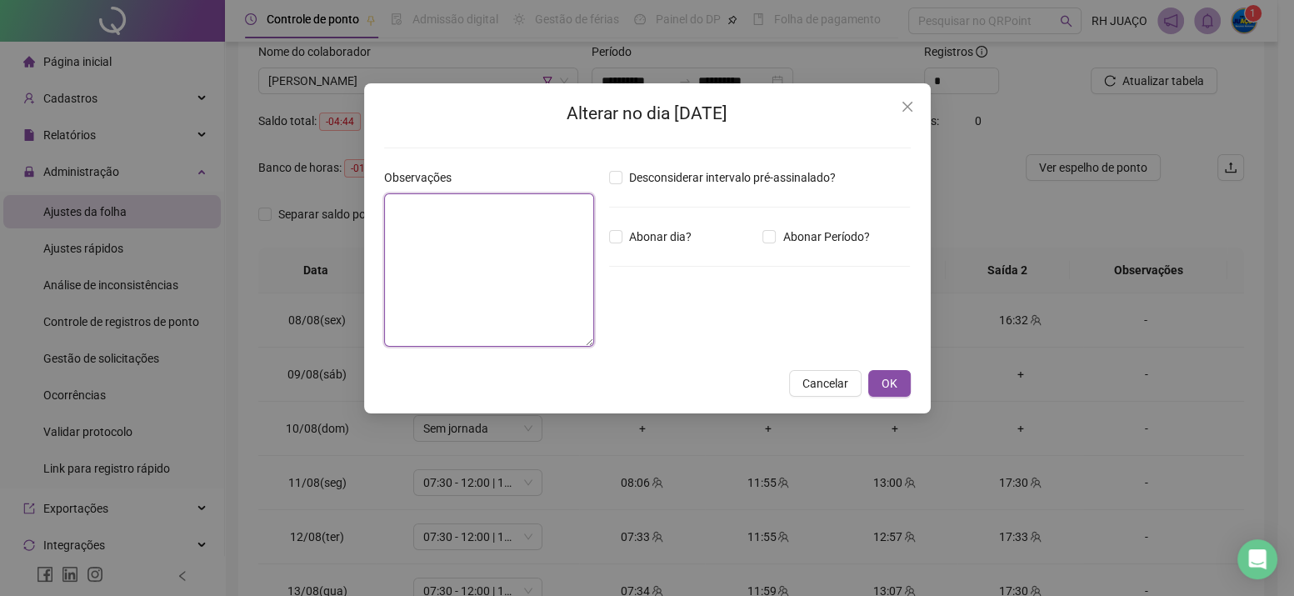
click at [462, 250] on textarea at bounding box center [489, 269] width 210 height 153
type textarea "**********"
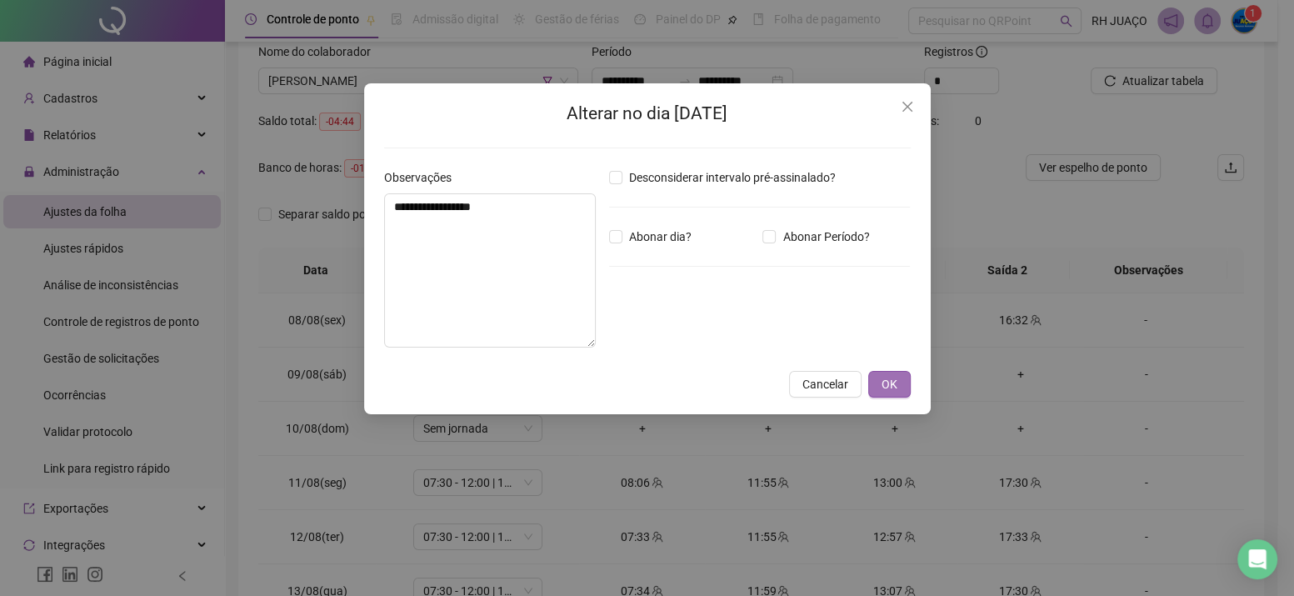
click at [880, 383] on button "OK" at bounding box center [889, 384] width 43 height 27
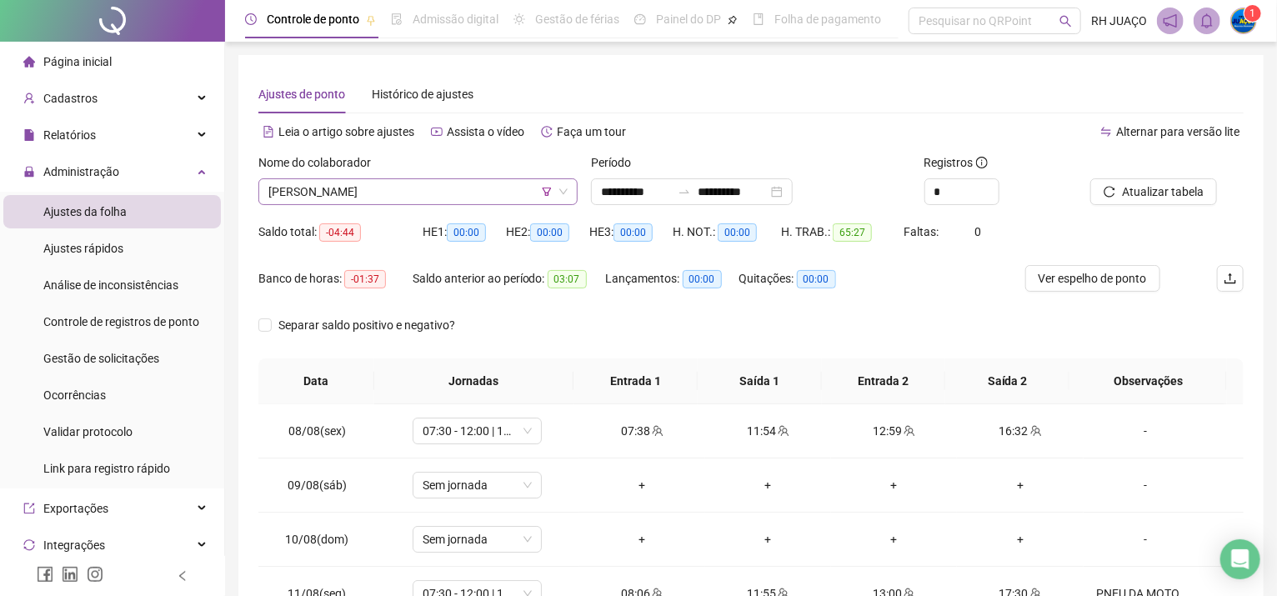
click at [449, 188] on span "[PERSON_NAME]" at bounding box center [417, 191] width 299 height 25
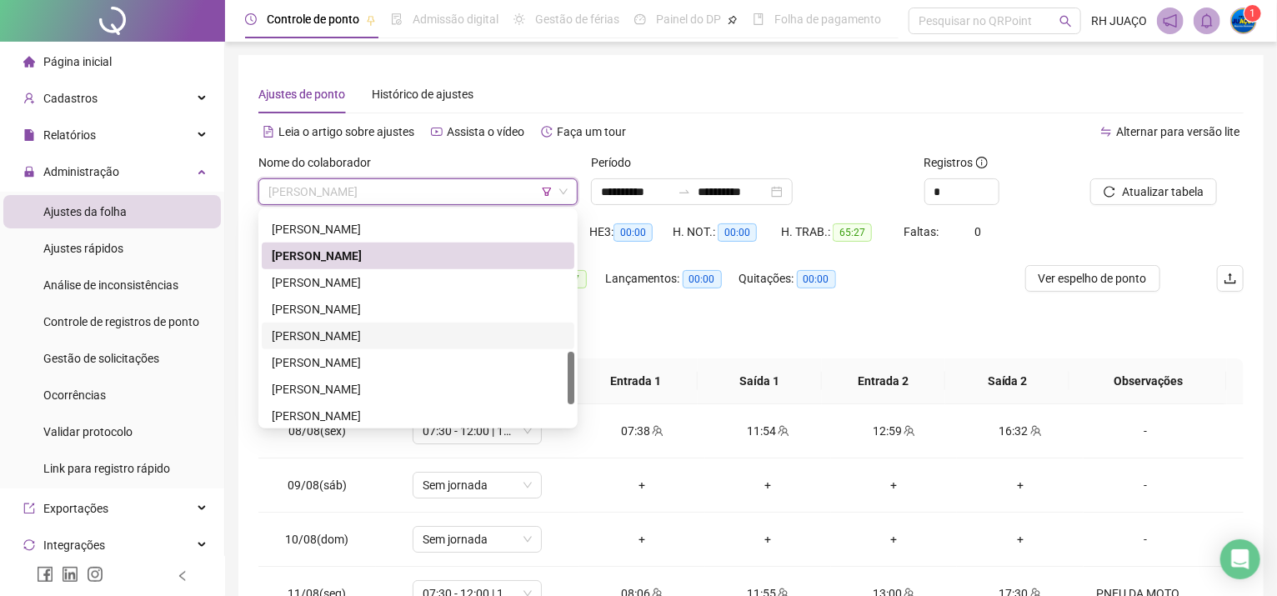
click at [370, 342] on div "[PERSON_NAME]" at bounding box center [418, 336] width 293 height 18
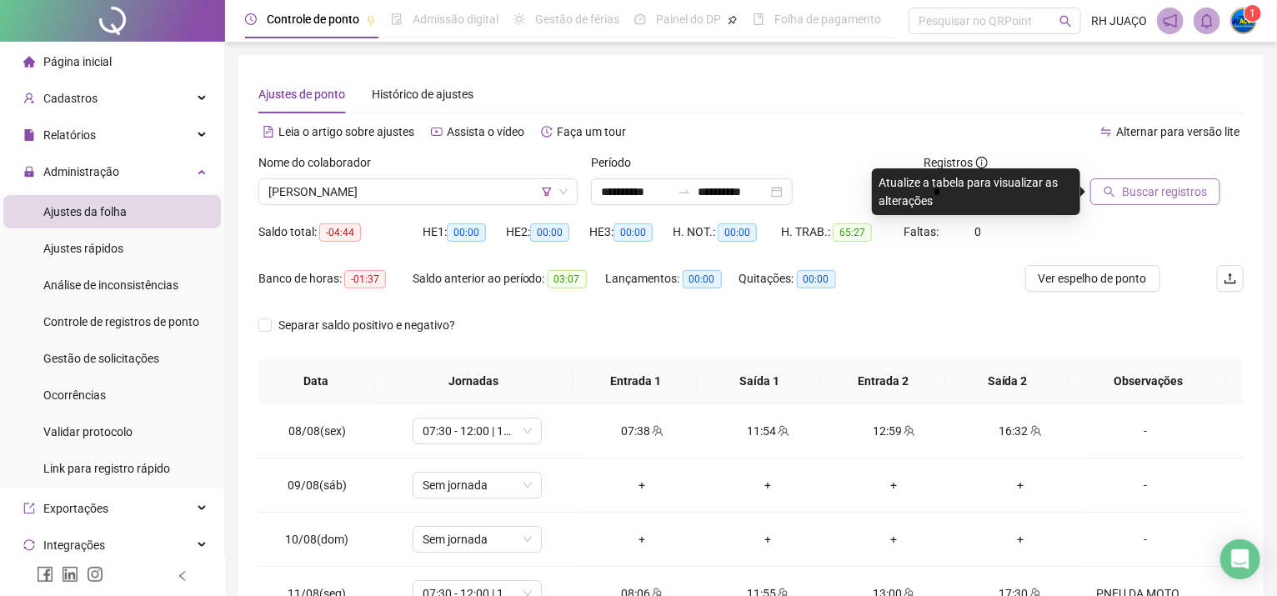
click at [1143, 181] on button "Buscar registros" at bounding box center [1155, 191] width 130 height 27
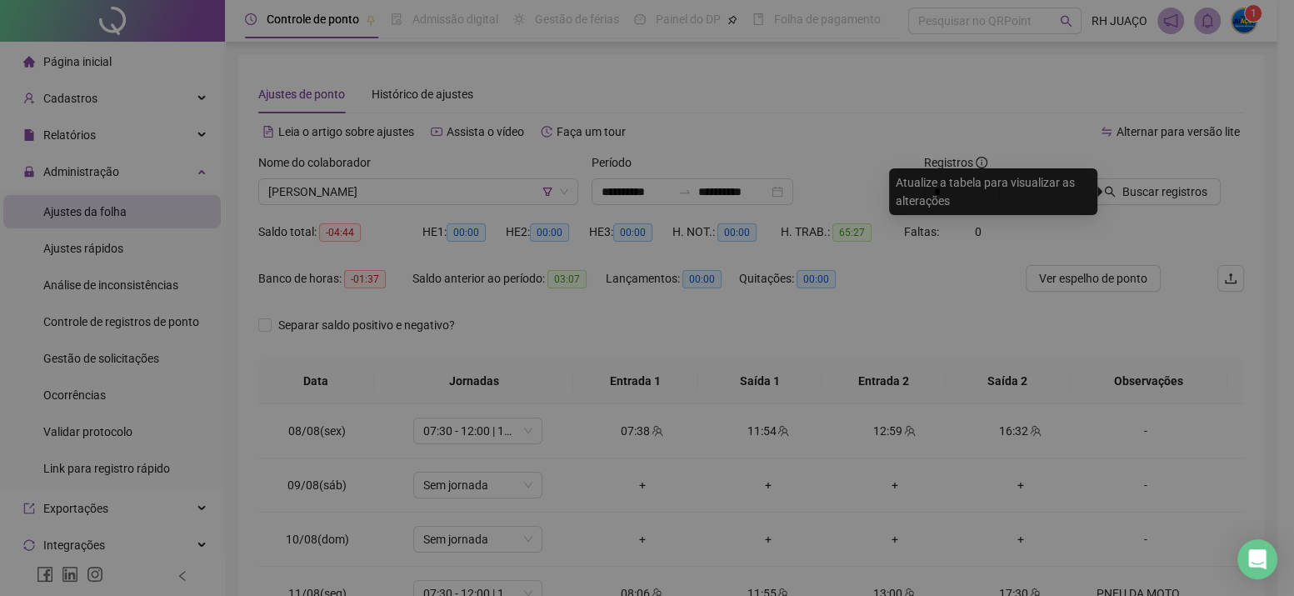
click at [1138, 197] on div "Buscando registros Os registros de ponto estão sendo buscados... OK" at bounding box center [647, 298] width 1294 height 596
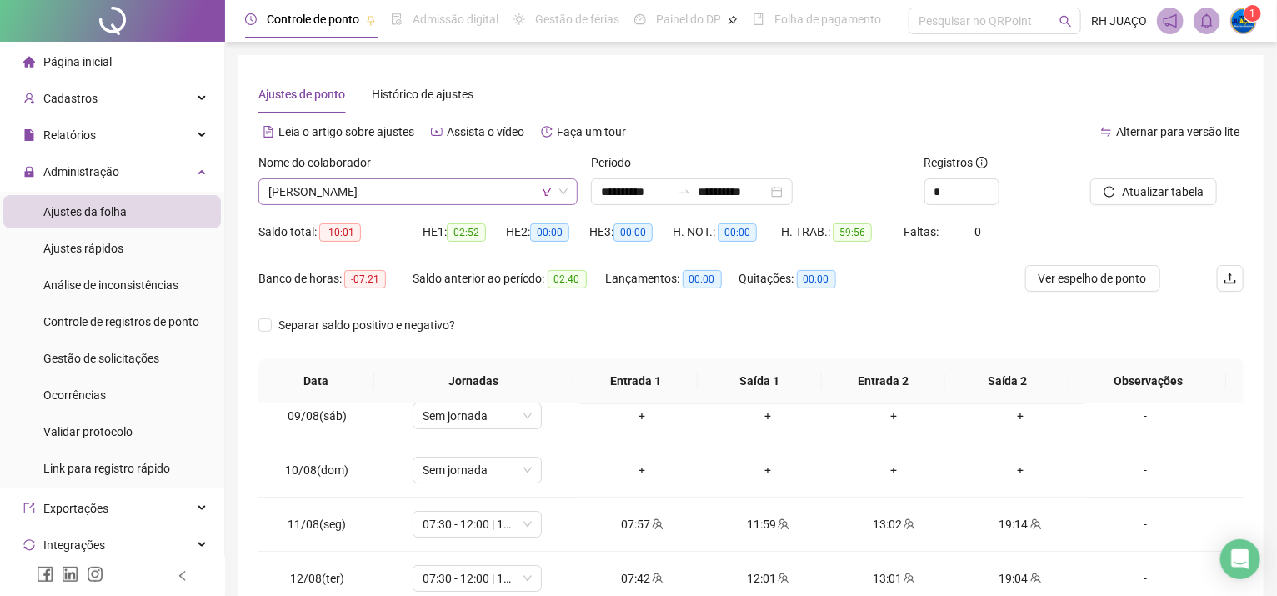
click at [403, 201] on span "[PERSON_NAME]" at bounding box center [417, 191] width 299 height 25
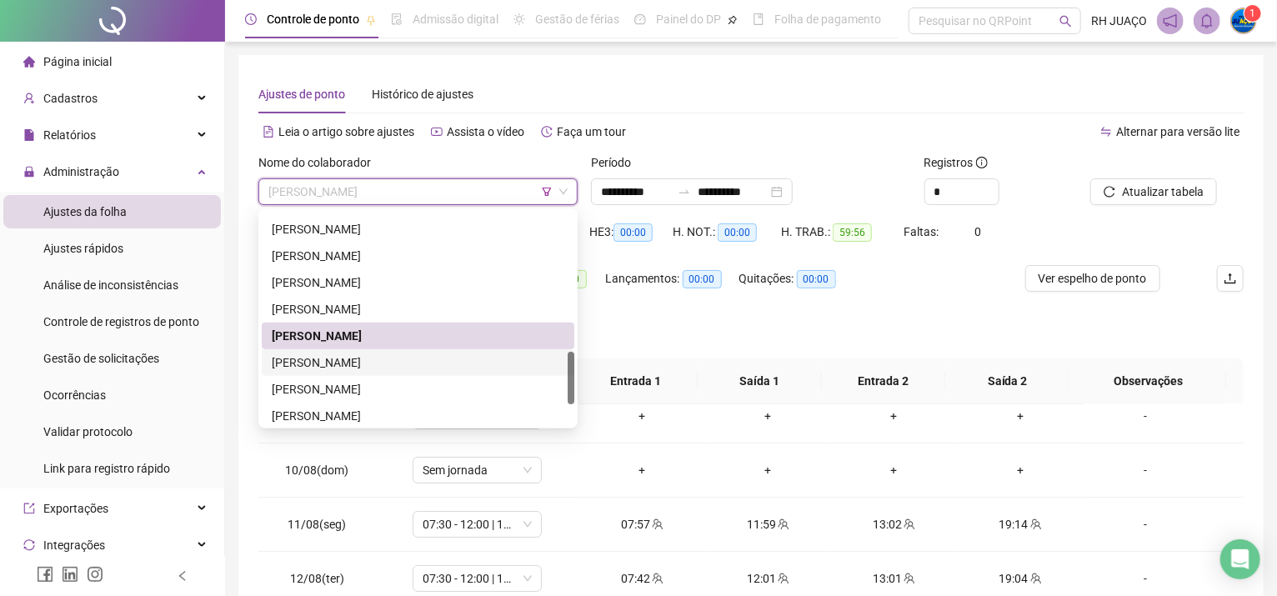
click at [365, 364] on div "[PERSON_NAME]" at bounding box center [418, 362] width 293 height 18
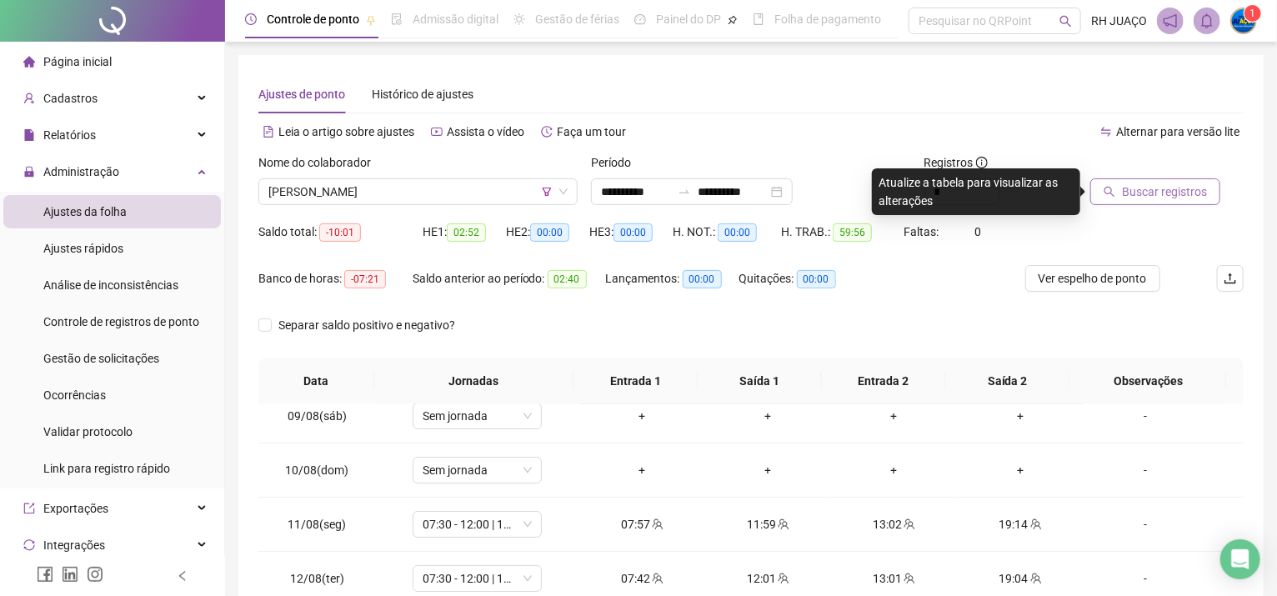
click at [1107, 188] on icon "search" at bounding box center [1109, 192] width 12 height 12
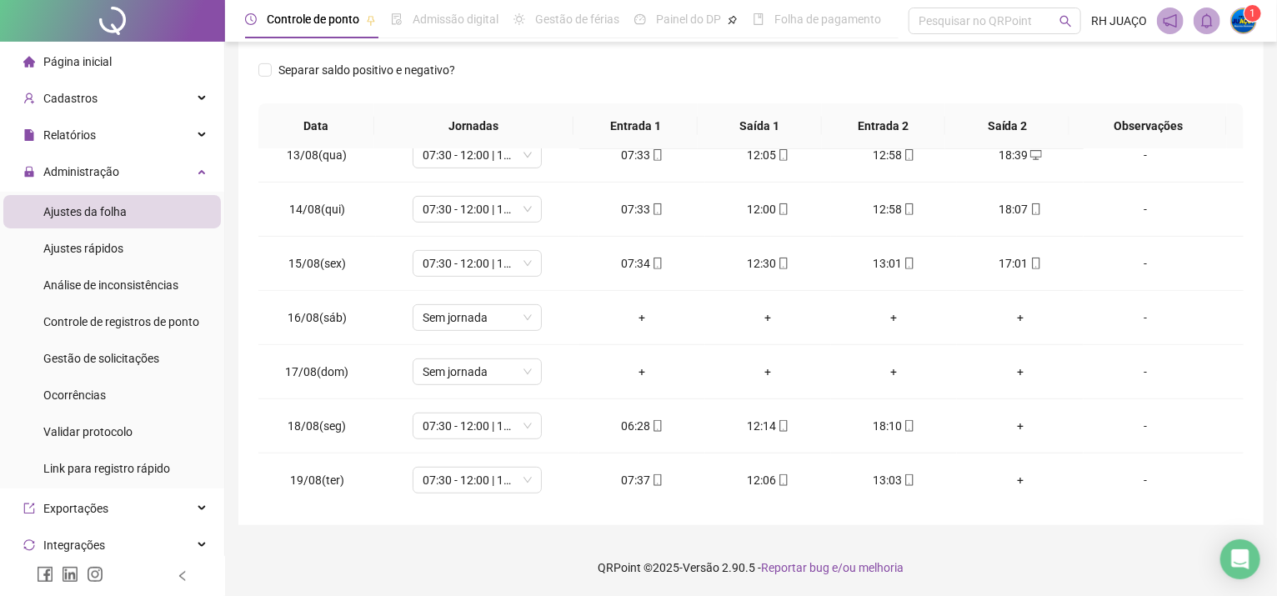
scroll to position [33, 0]
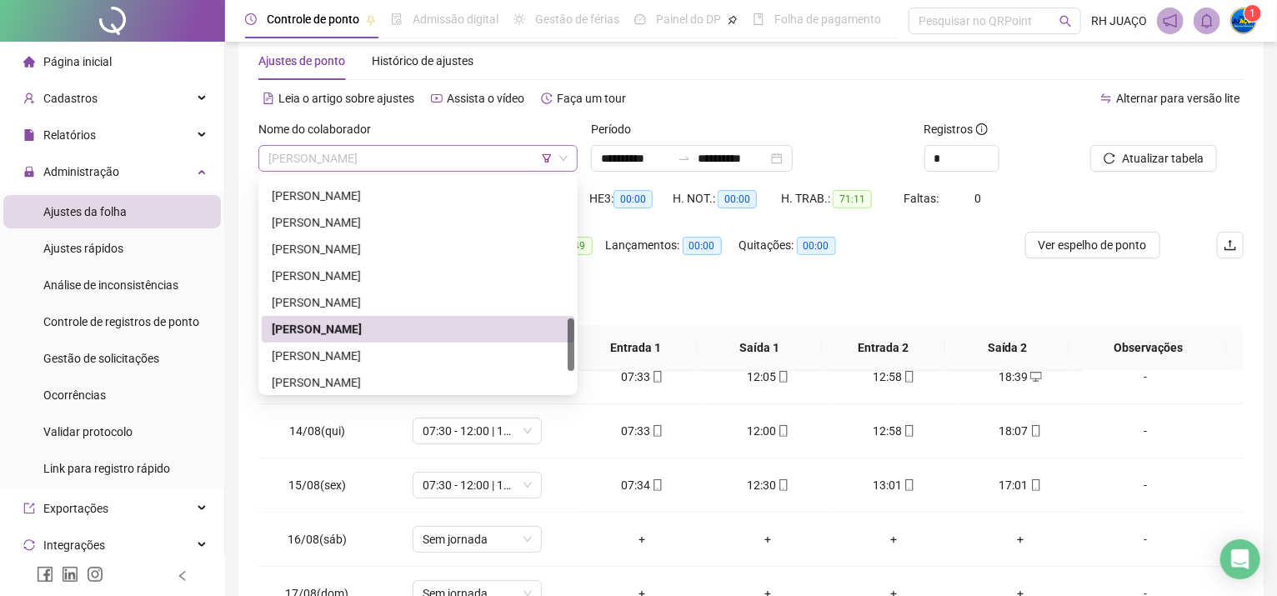
click at [383, 149] on span "[PERSON_NAME]" at bounding box center [417, 158] width 299 height 25
click at [406, 390] on div "[PERSON_NAME]" at bounding box center [418, 382] width 313 height 27
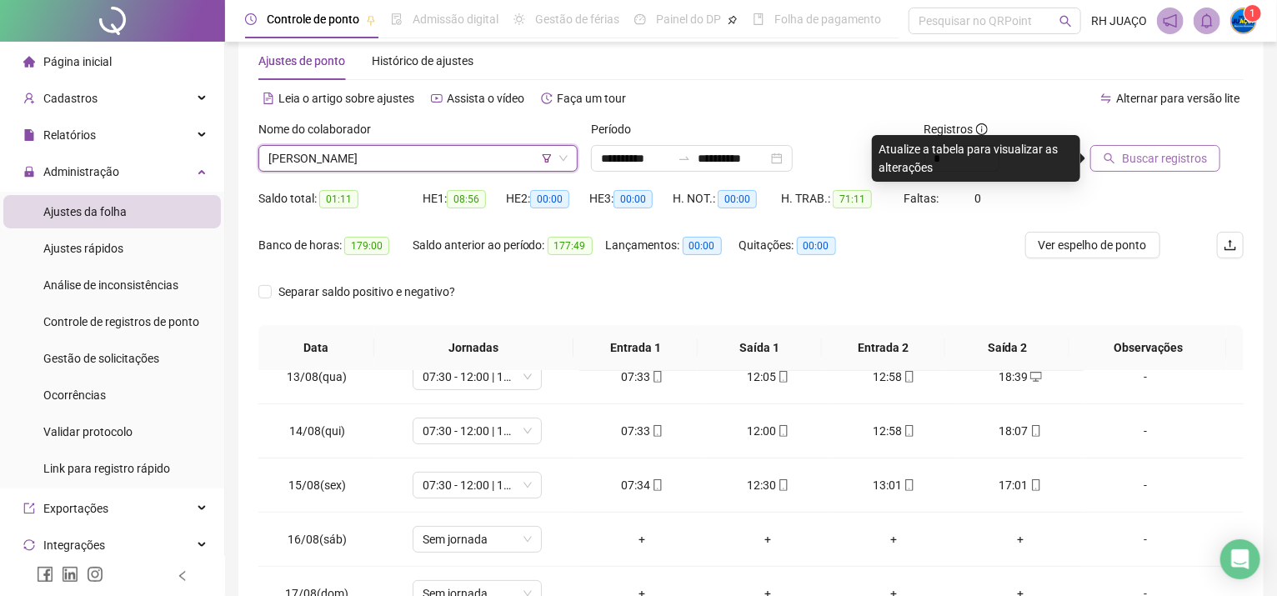
click at [1181, 153] on span "Buscar registros" at bounding box center [1164, 158] width 85 height 18
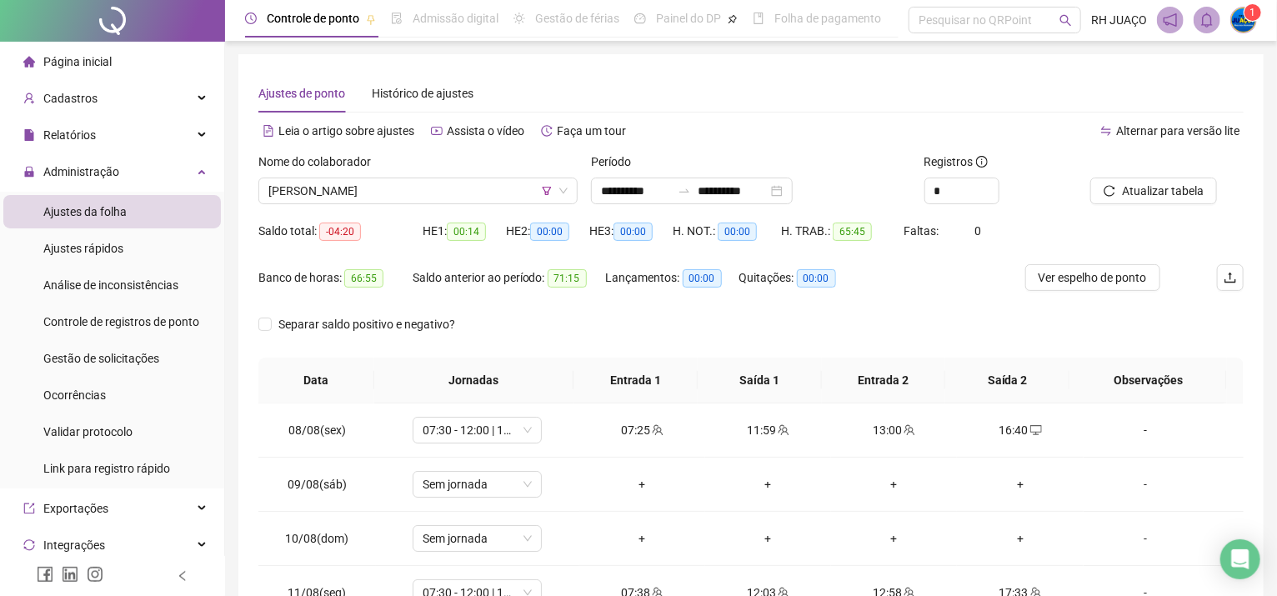
scroll to position [0, 0]
click at [489, 198] on span "[PERSON_NAME]" at bounding box center [417, 191] width 299 height 25
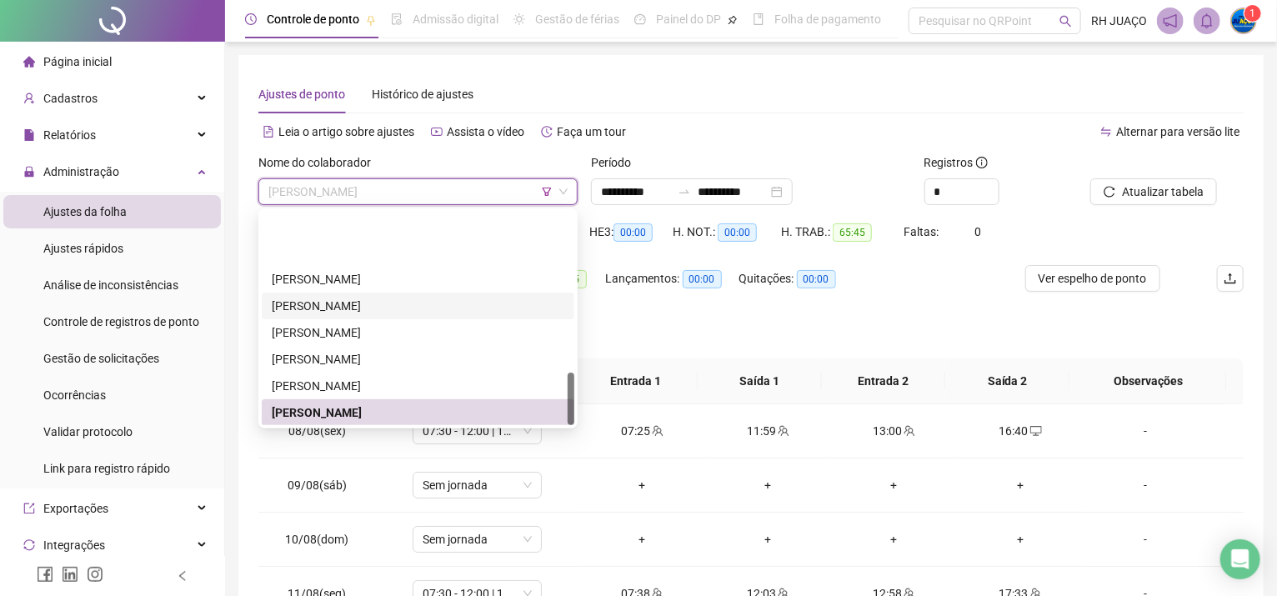
scroll to position [639, 0]
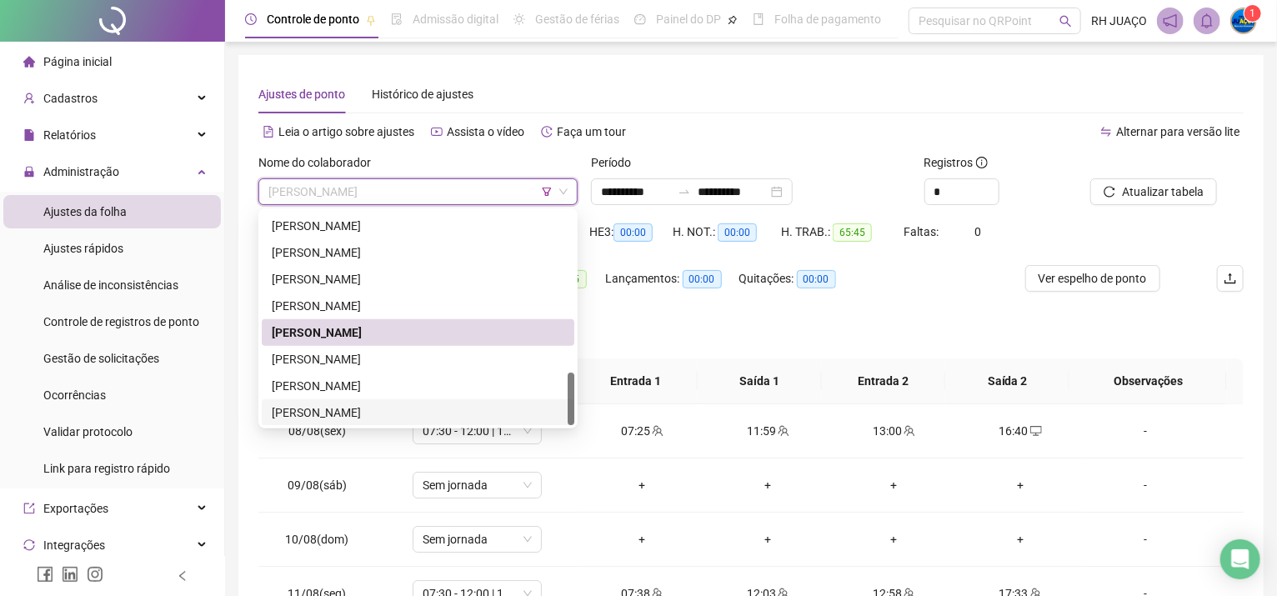
drag, startPoint x: 395, startPoint y: 410, endPoint x: 487, endPoint y: 354, distance: 107.3
click at [393, 410] on div "[PERSON_NAME]" at bounding box center [418, 412] width 293 height 18
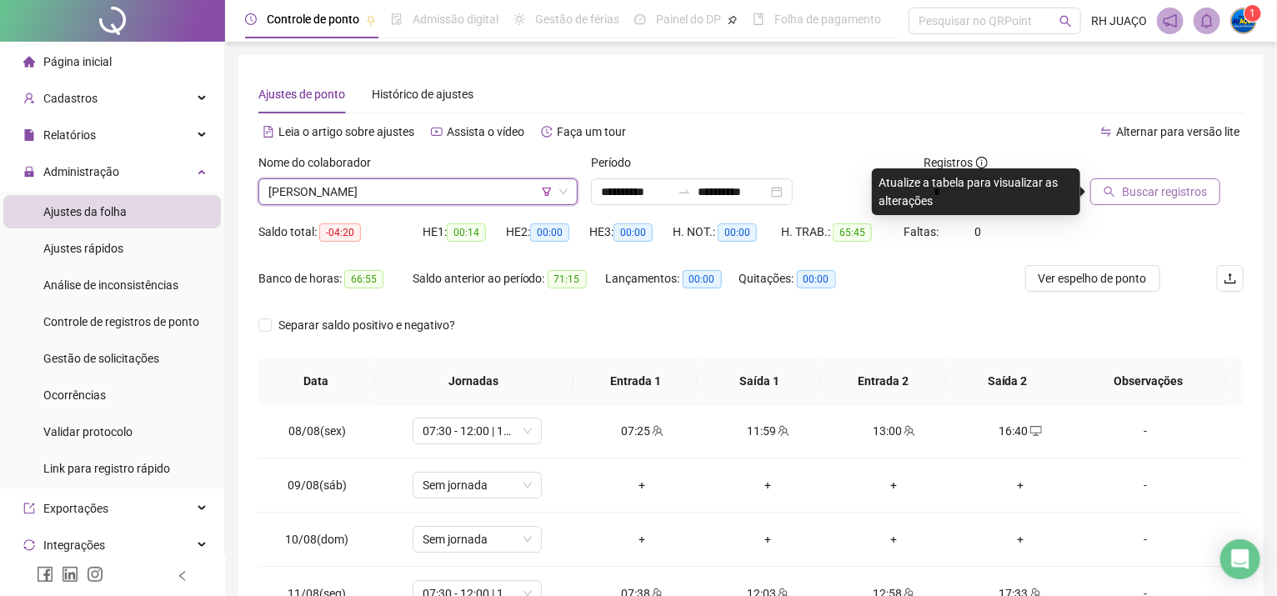
click at [1191, 188] on span "Buscar registros" at bounding box center [1164, 192] width 85 height 18
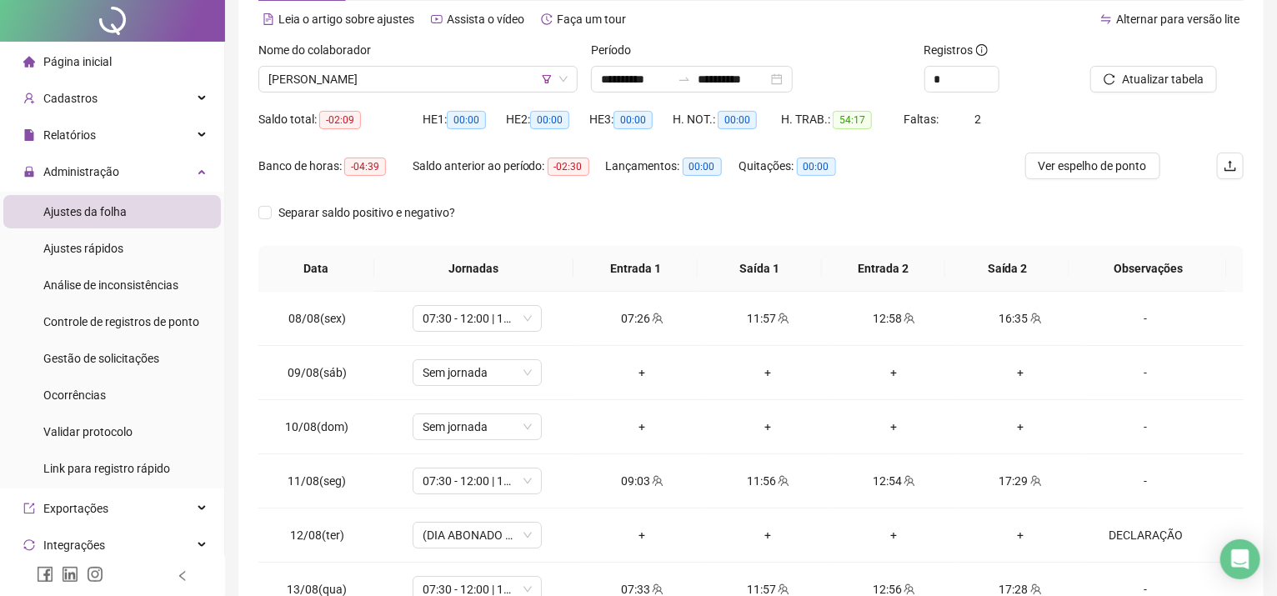
scroll to position [0, 0]
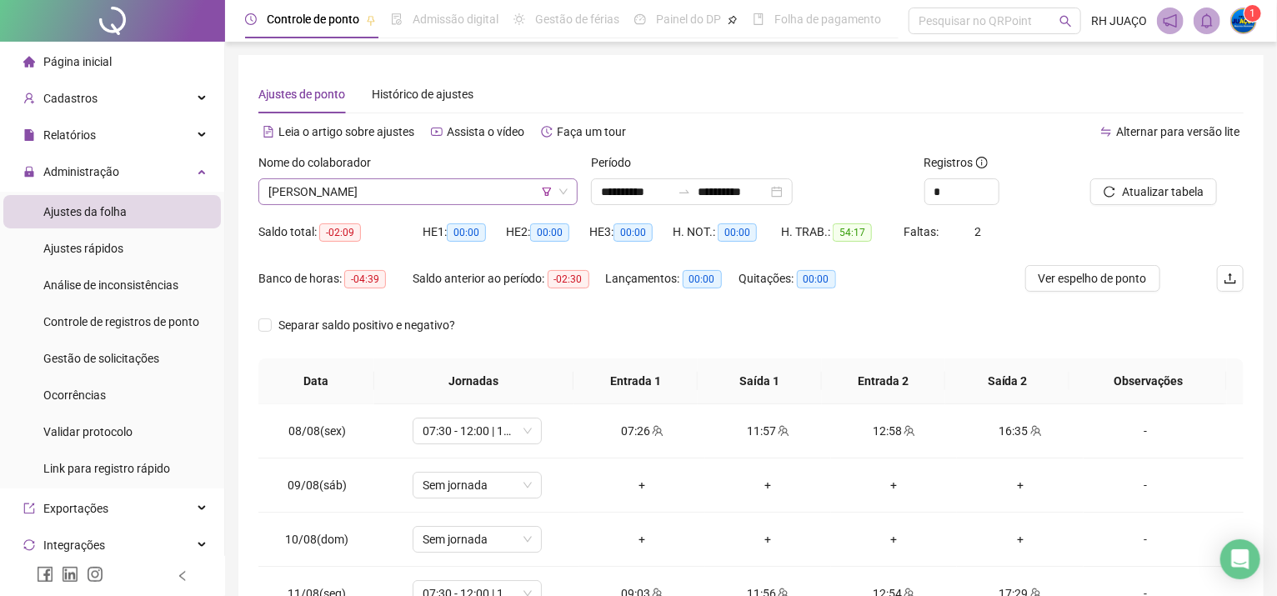
click at [544, 188] on icon "filter" at bounding box center [547, 192] width 9 height 8
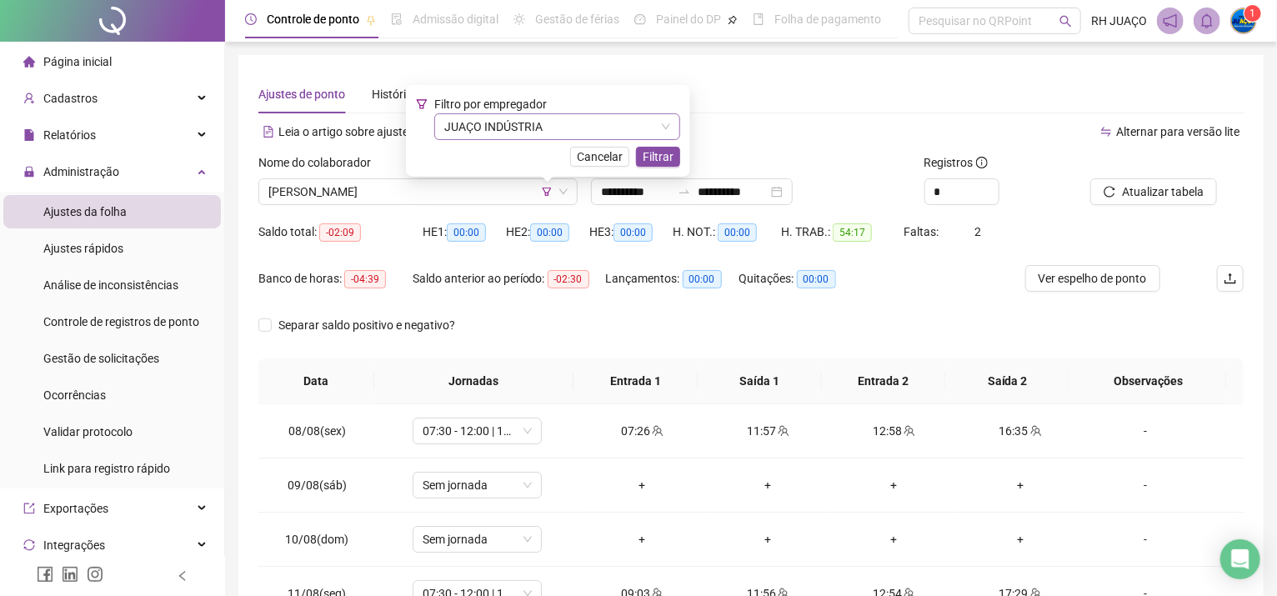
click at [563, 123] on span "JUAÇO INDÚSTRIA" at bounding box center [557, 126] width 226 height 25
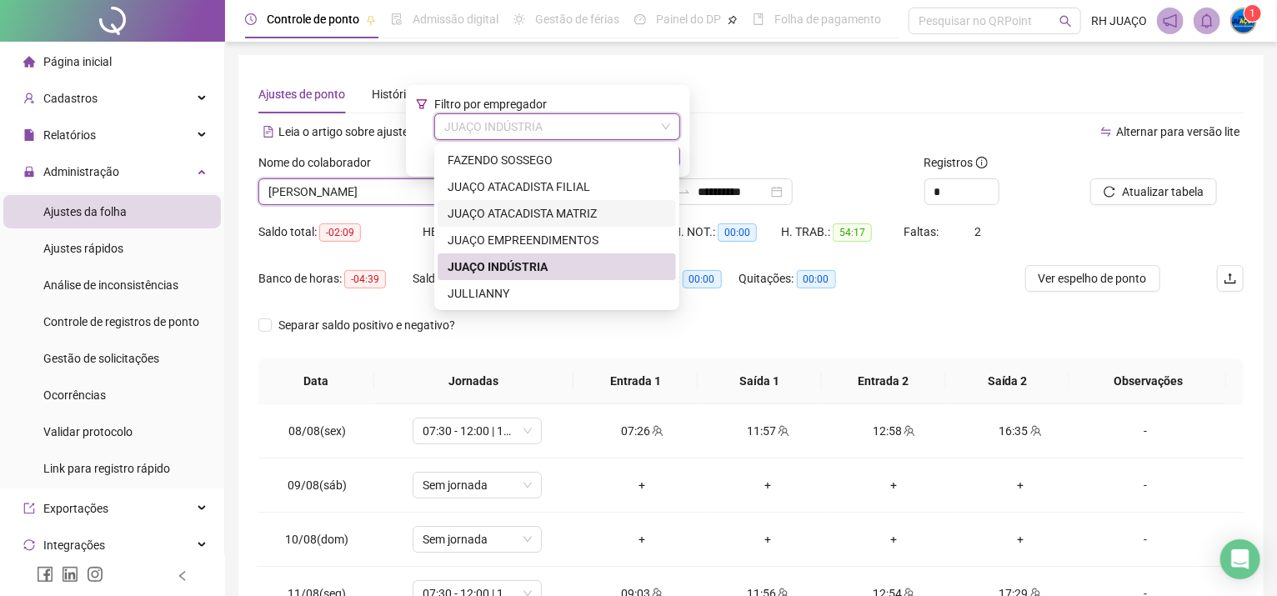
click at [551, 212] on div "JUAÇO ATACADISTA MATRIZ" at bounding box center [557, 213] width 218 height 18
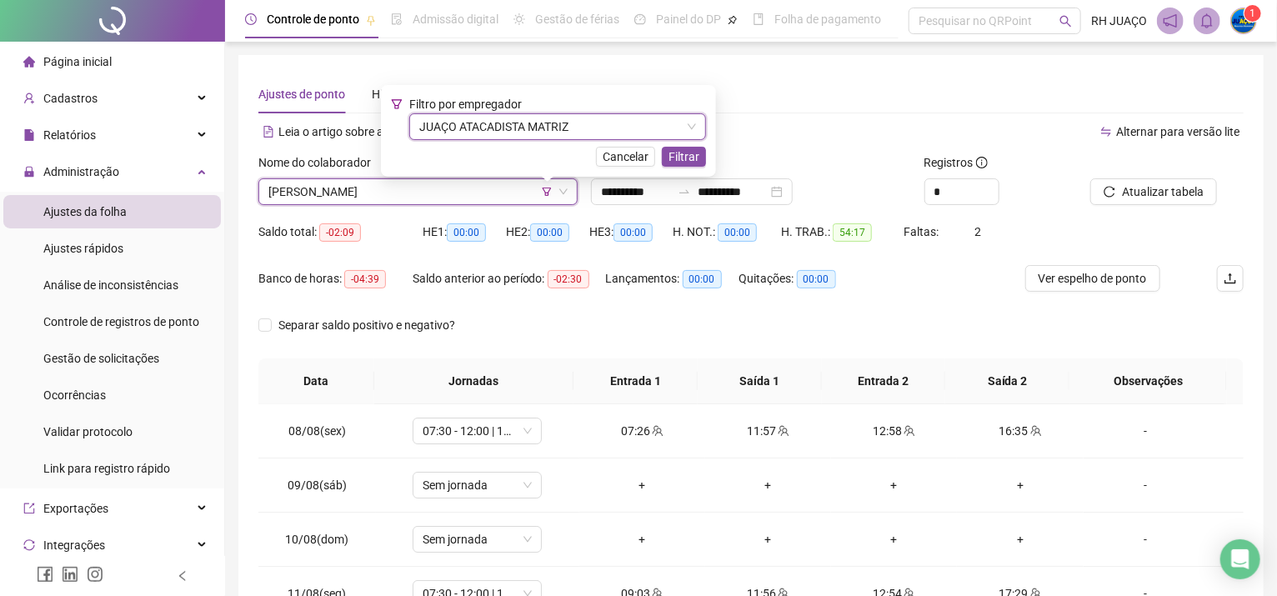
click at [698, 158] on button "Filtrar" at bounding box center [684, 157] width 44 height 20
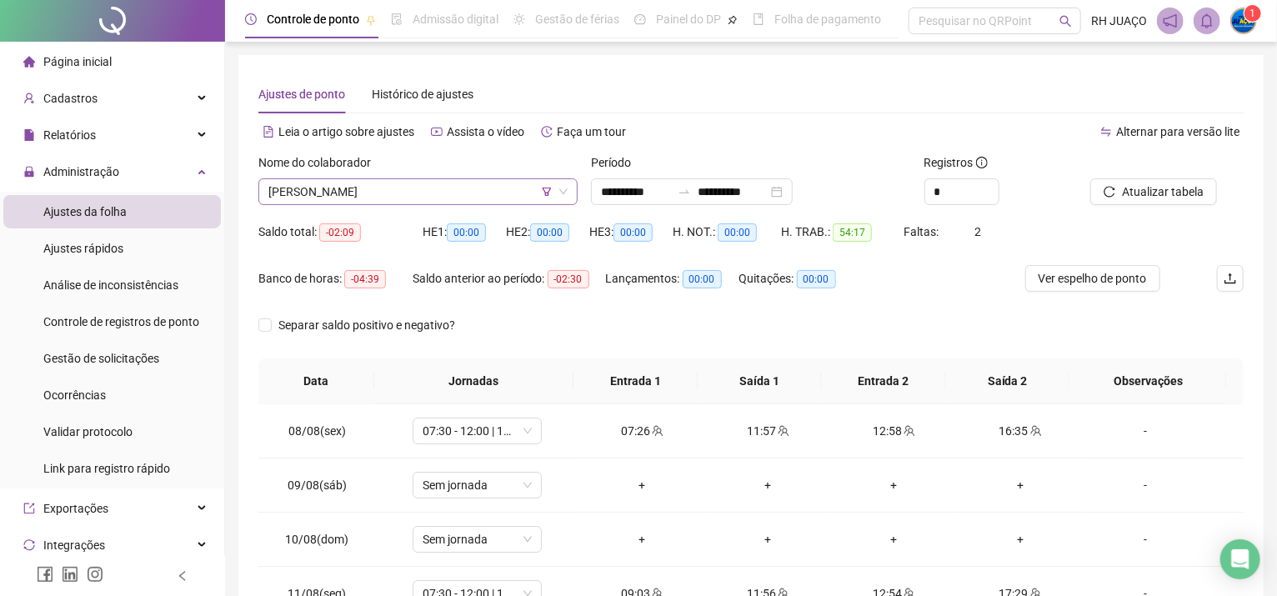
drag, startPoint x: 526, startPoint y: 176, endPoint x: 508, endPoint y: 184, distance: 19.4
click at [524, 177] on div "Nome do colaborador" at bounding box center [417, 165] width 319 height 25
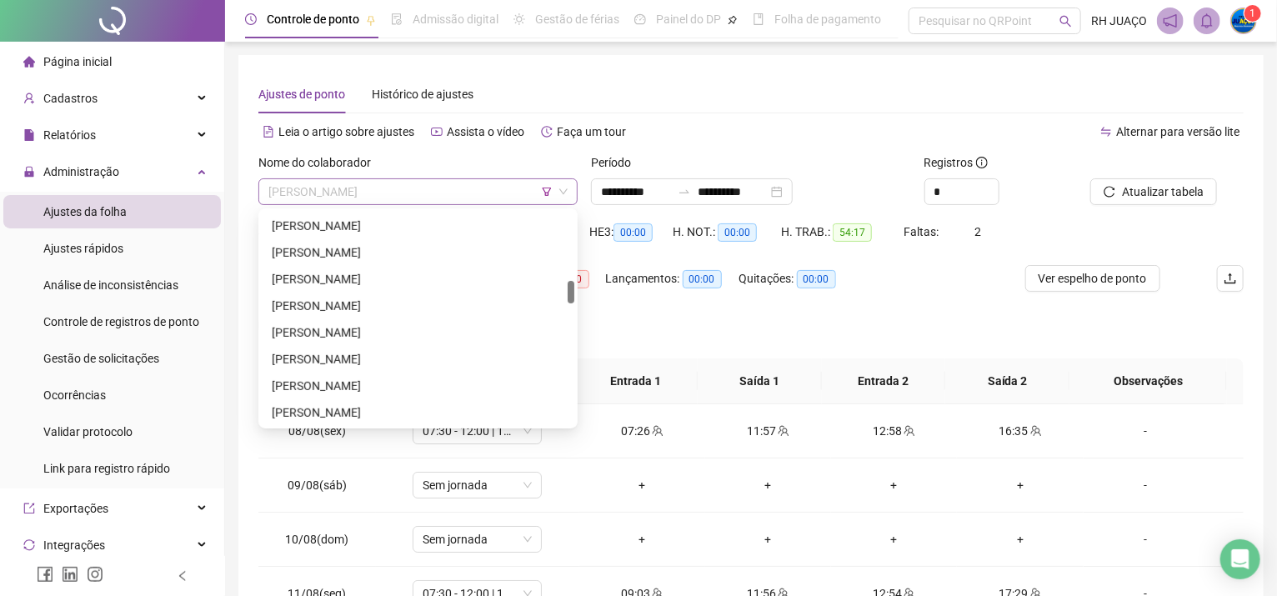
click at [500, 188] on span "[PERSON_NAME]" at bounding box center [417, 191] width 299 height 25
click at [543, 188] on icon "filter" at bounding box center [547, 192] width 10 height 10
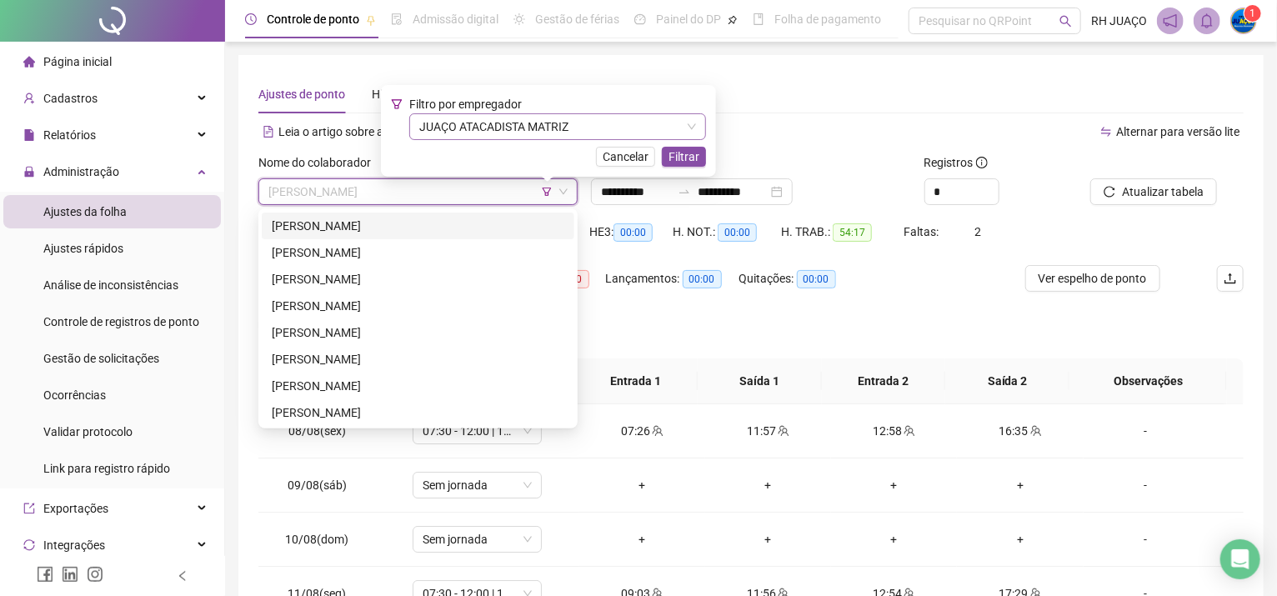
click at [541, 118] on span "JUAÇO ATACADISTA MATRIZ" at bounding box center [557, 126] width 277 height 25
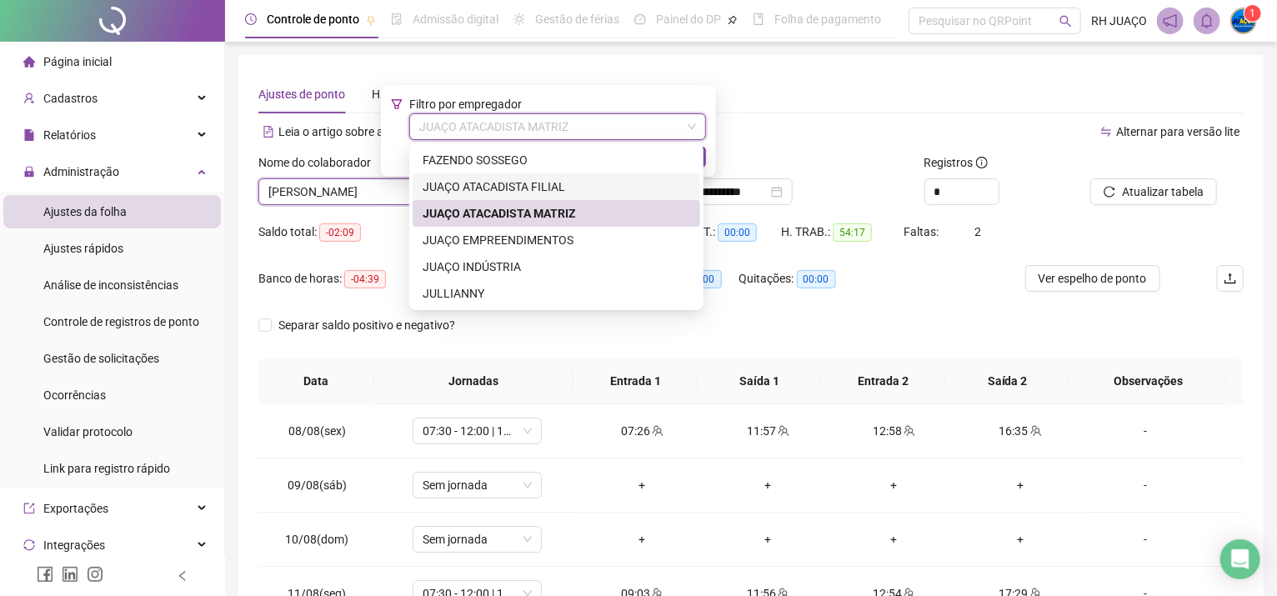
click at [532, 192] on div "JUAÇO ATACADISTA FILIAL" at bounding box center [557, 187] width 268 height 18
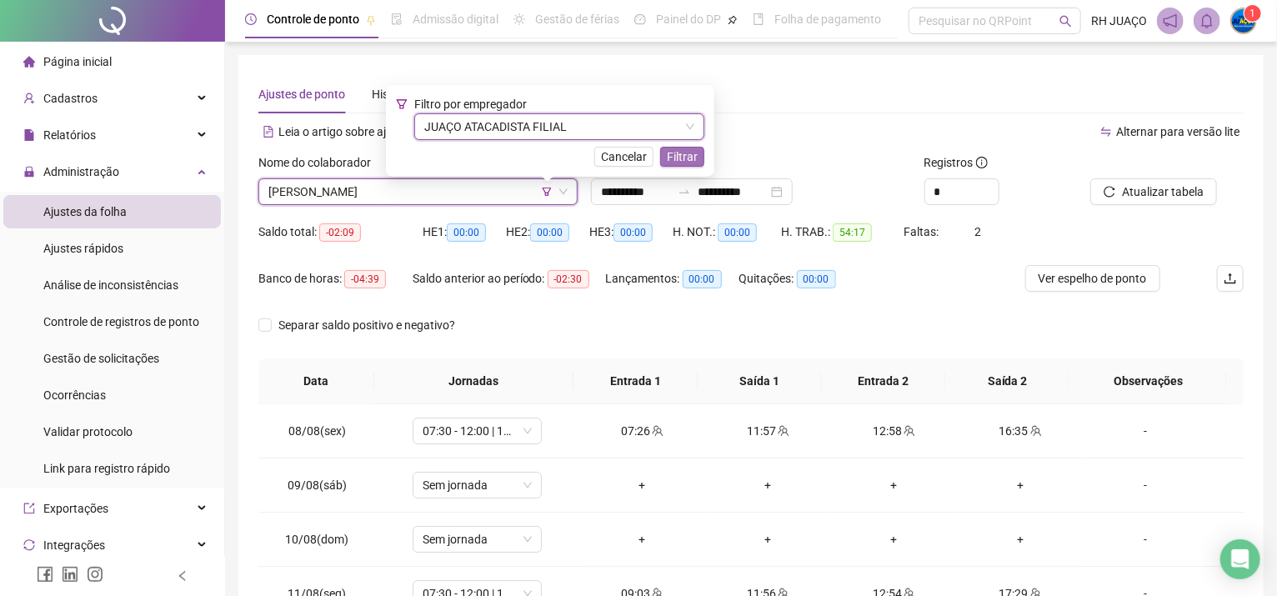
click at [672, 154] on span "Filtrar" at bounding box center [682, 157] width 31 height 18
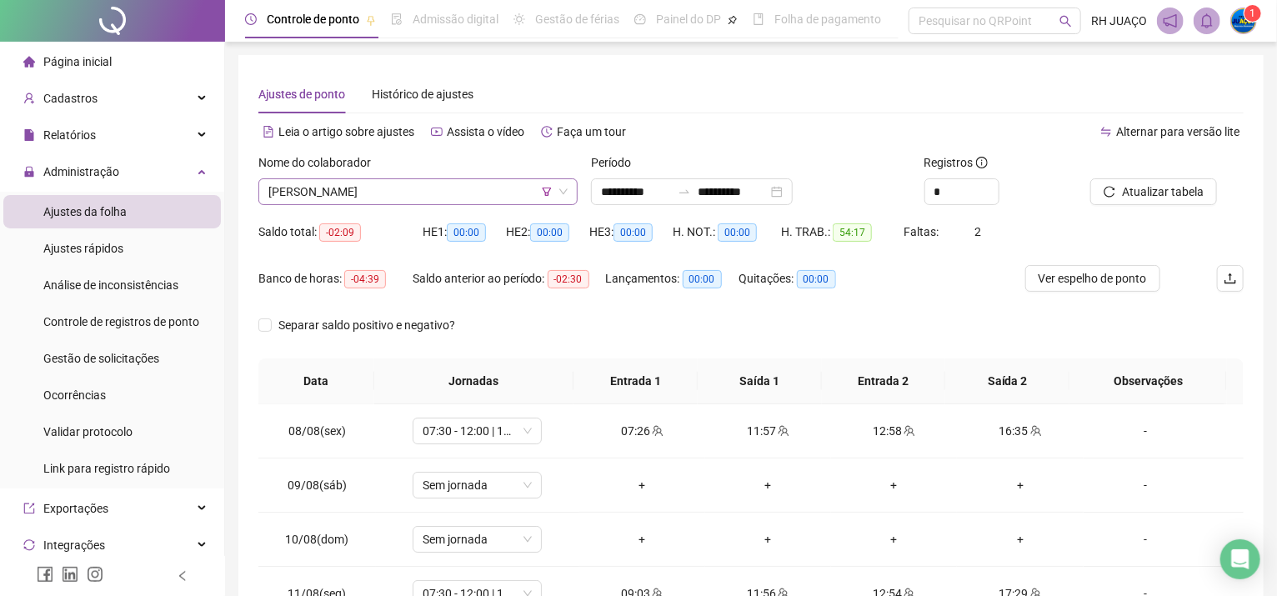
scroll to position [293, 0]
click at [524, 193] on span "[PERSON_NAME]" at bounding box center [417, 191] width 299 height 25
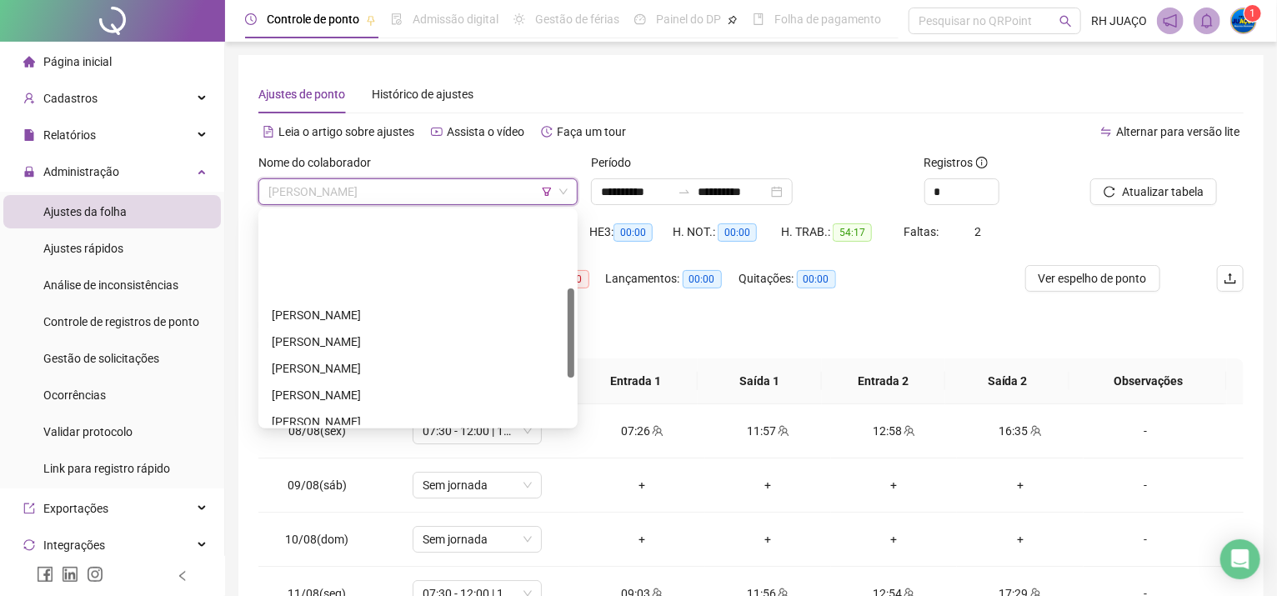
scroll to position [182, 0]
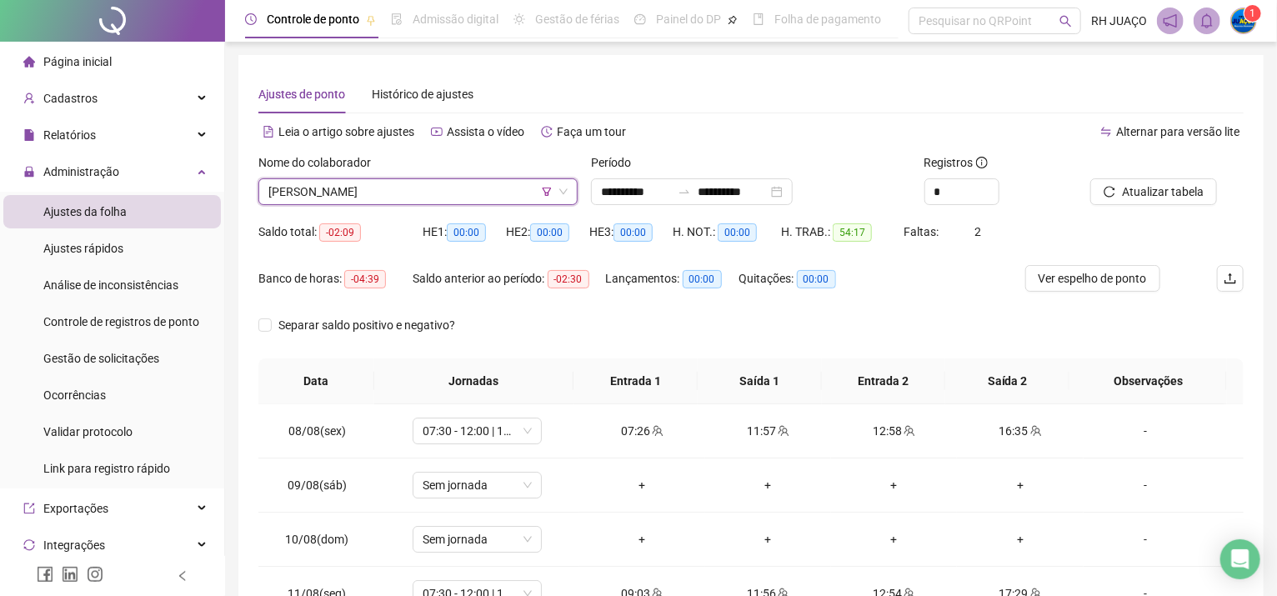
click at [395, 194] on span "[PERSON_NAME]" at bounding box center [417, 191] width 299 height 25
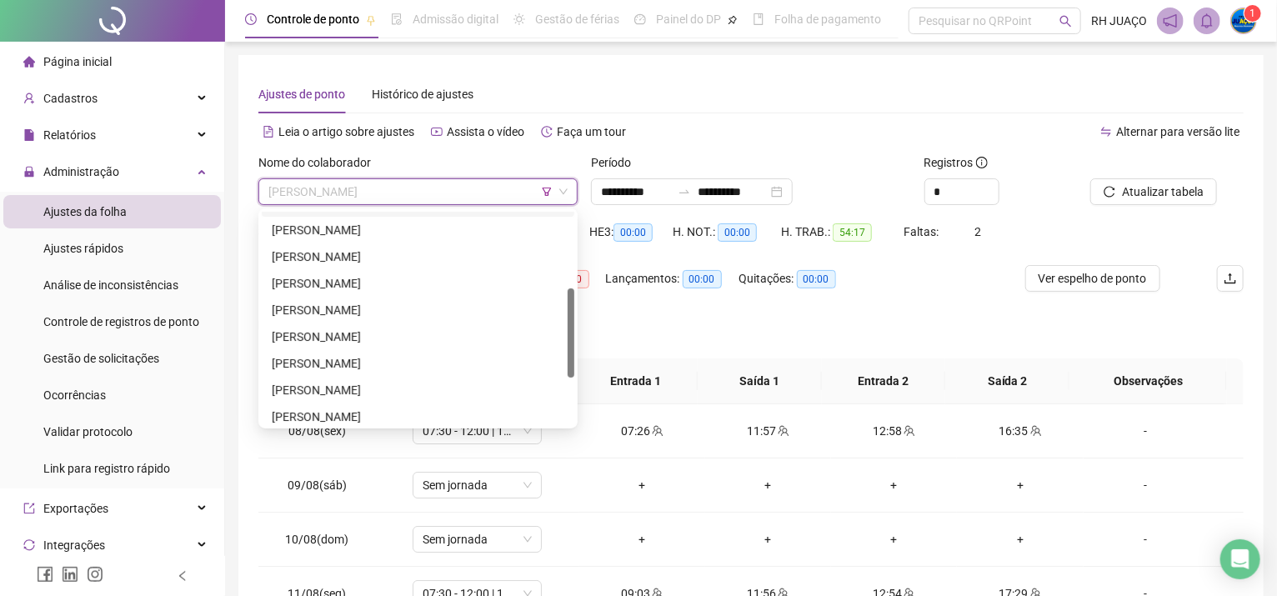
click at [537, 191] on span "[PERSON_NAME]" at bounding box center [417, 191] width 299 height 25
click at [546, 192] on icon "filter" at bounding box center [547, 192] width 10 height 10
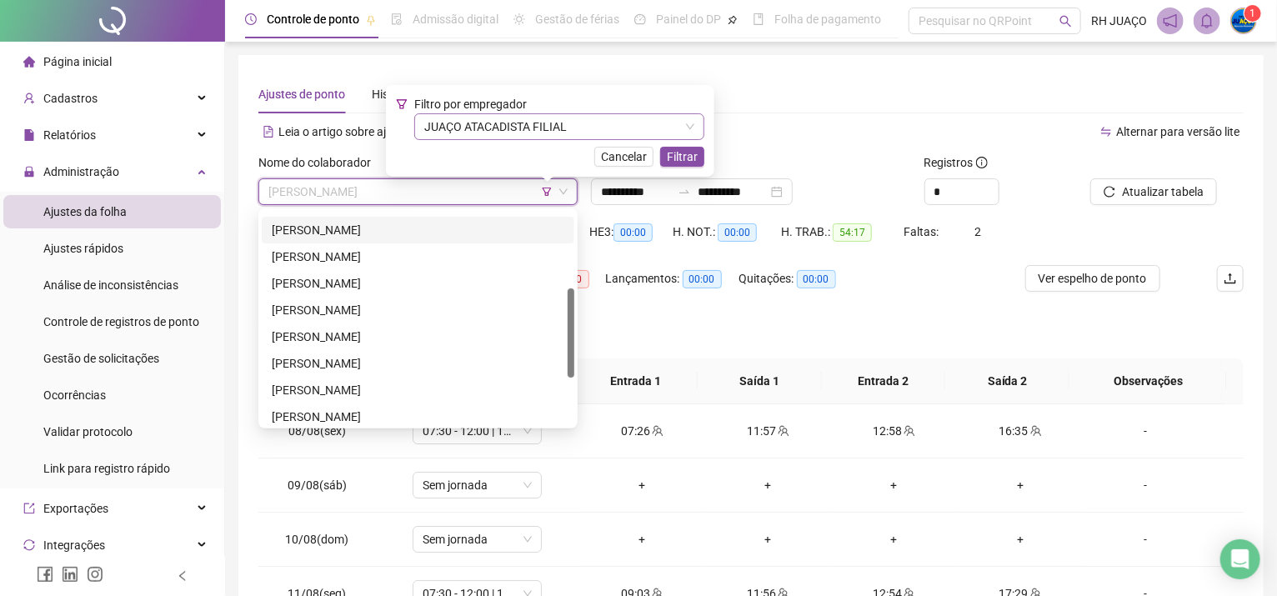
click at [588, 122] on span "JUAÇO ATACADISTA FILIAL" at bounding box center [559, 126] width 270 height 25
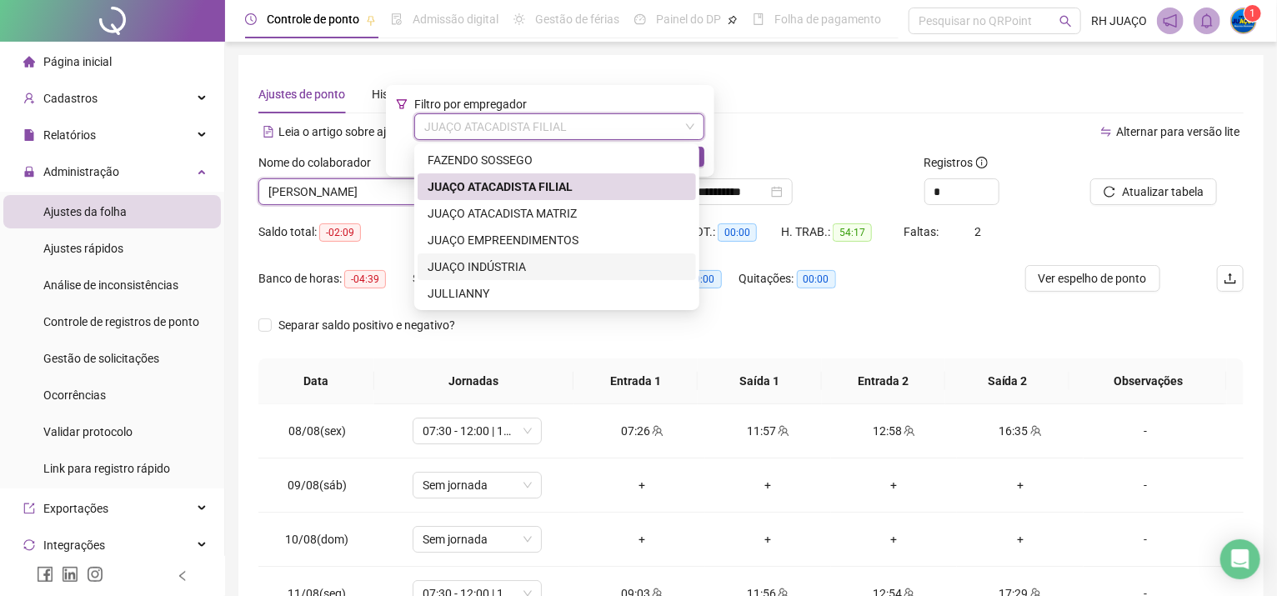
click at [515, 261] on div "JUAÇO INDÚSTRIA" at bounding box center [557, 267] width 258 height 18
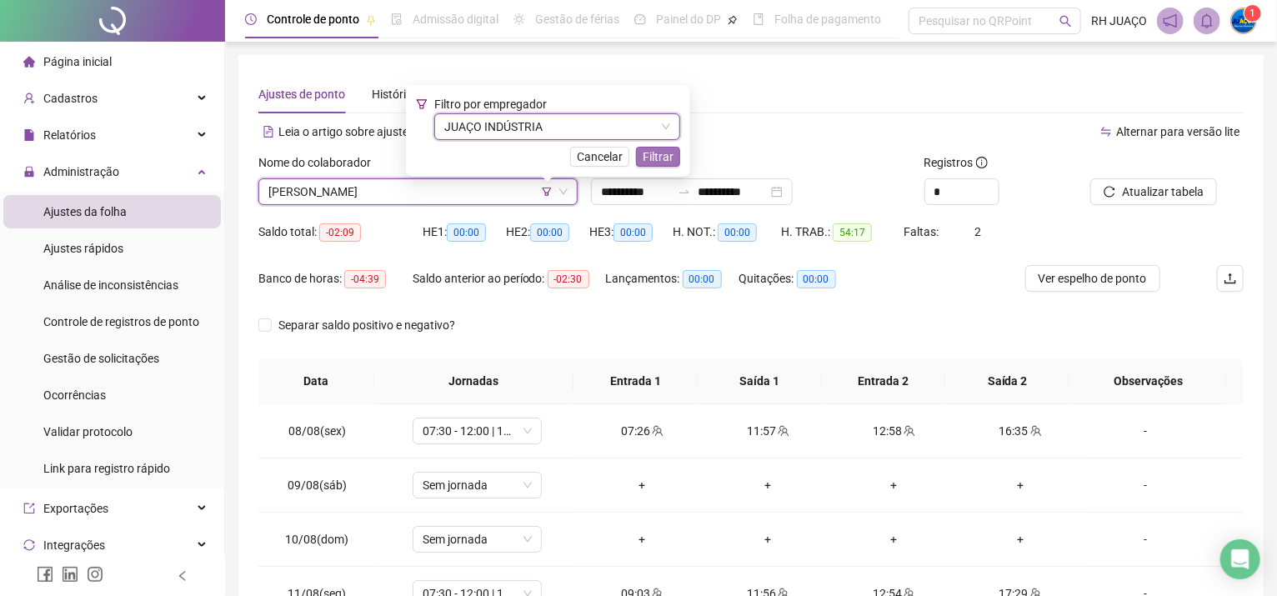
click at [663, 152] on span "Filtrar" at bounding box center [658, 157] width 31 height 18
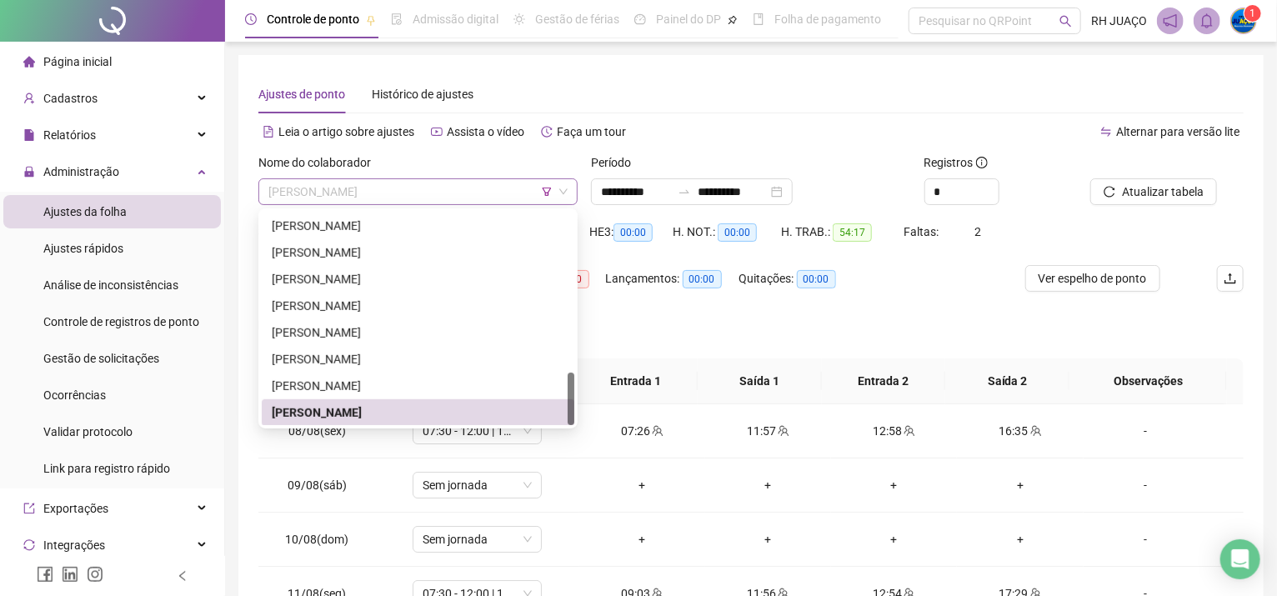
click at [481, 190] on span "[PERSON_NAME]" at bounding box center [417, 191] width 299 height 25
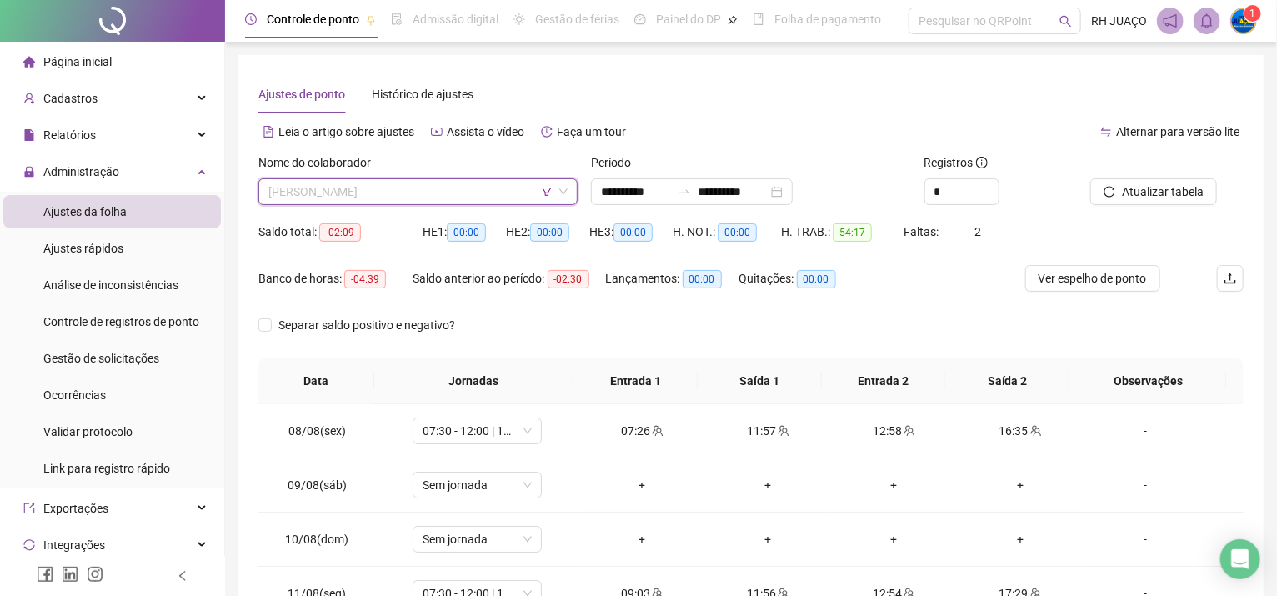
scroll to position [639, 0]
click at [370, 190] on span "[PERSON_NAME]" at bounding box center [417, 191] width 299 height 25
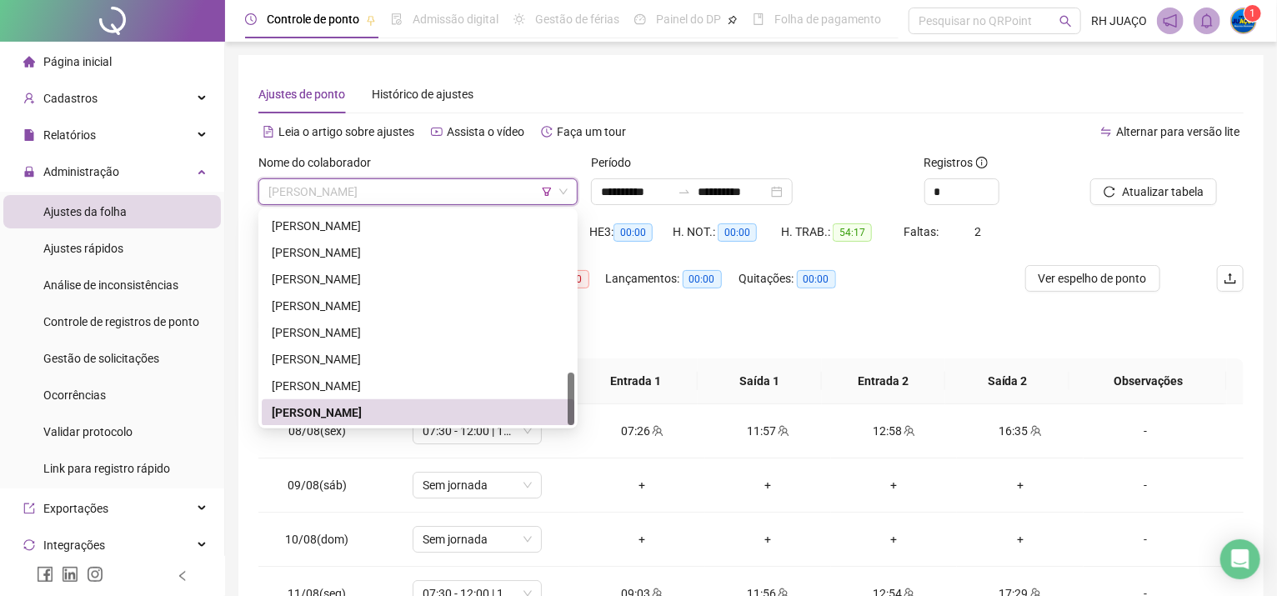
click at [547, 187] on icon "filter" at bounding box center [547, 192] width 10 height 10
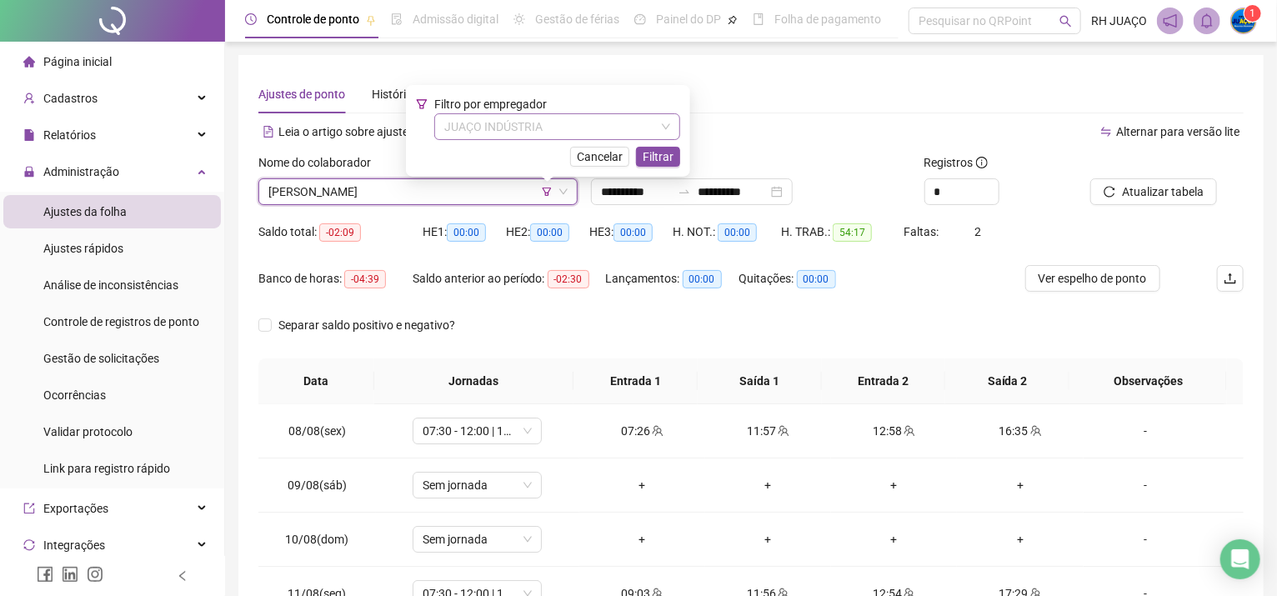
click at [550, 133] on span "JUAÇO INDÚSTRIA" at bounding box center [557, 126] width 226 height 25
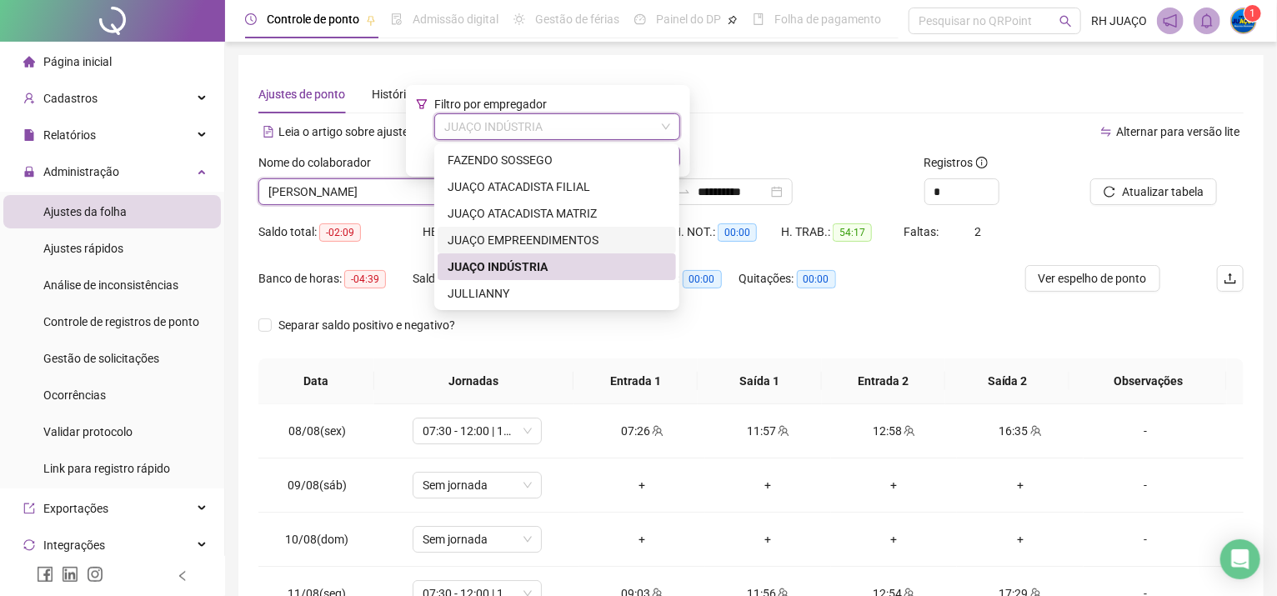
click at [562, 233] on div "JUAÇO EMPREENDIMENTOS" at bounding box center [557, 240] width 218 height 18
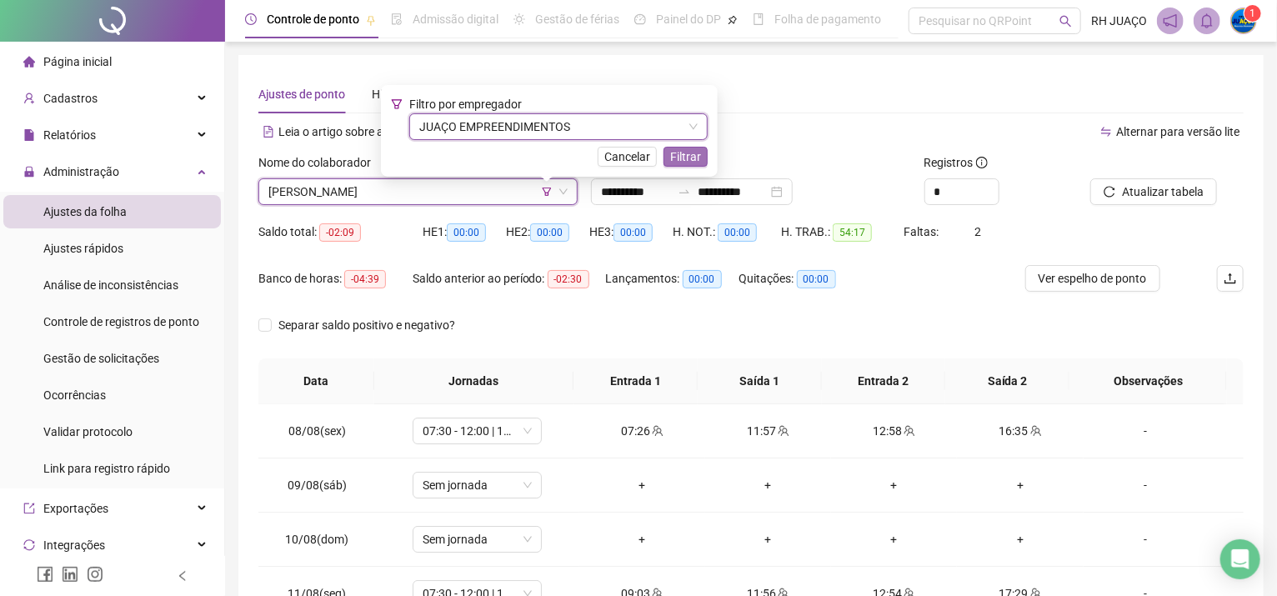
click at [679, 158] on span "Filtrar" at bounding box center [685, 157] width 31 height 18
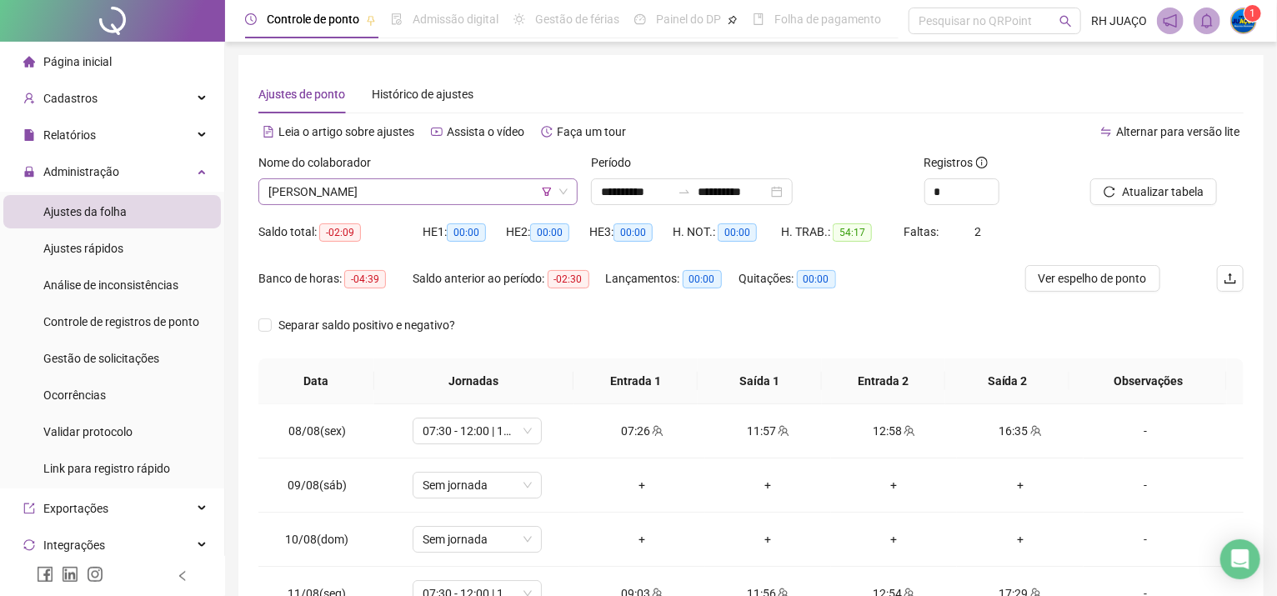
click at [380, 193] on span "[PERSON_NAME]" at bounding box center [417, 191] width 299 height 25
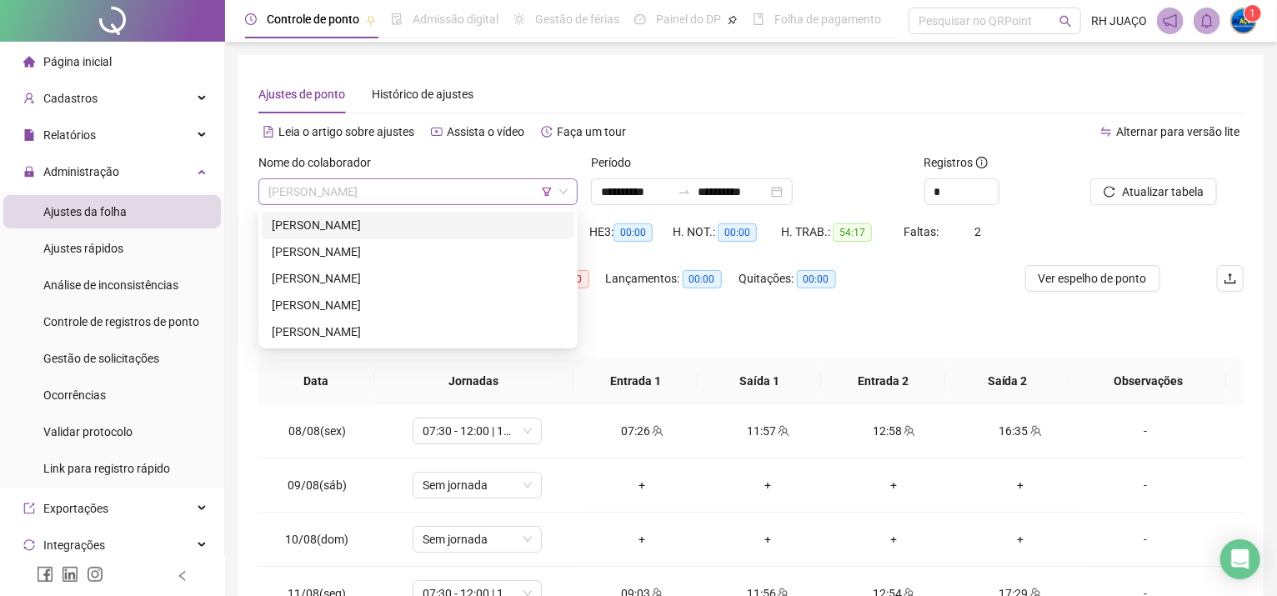
scroll to position [0, 0]
click at [379, 304] on div "[PERSON_NAME]" at bounding box center [418, 305] width 293 height 18
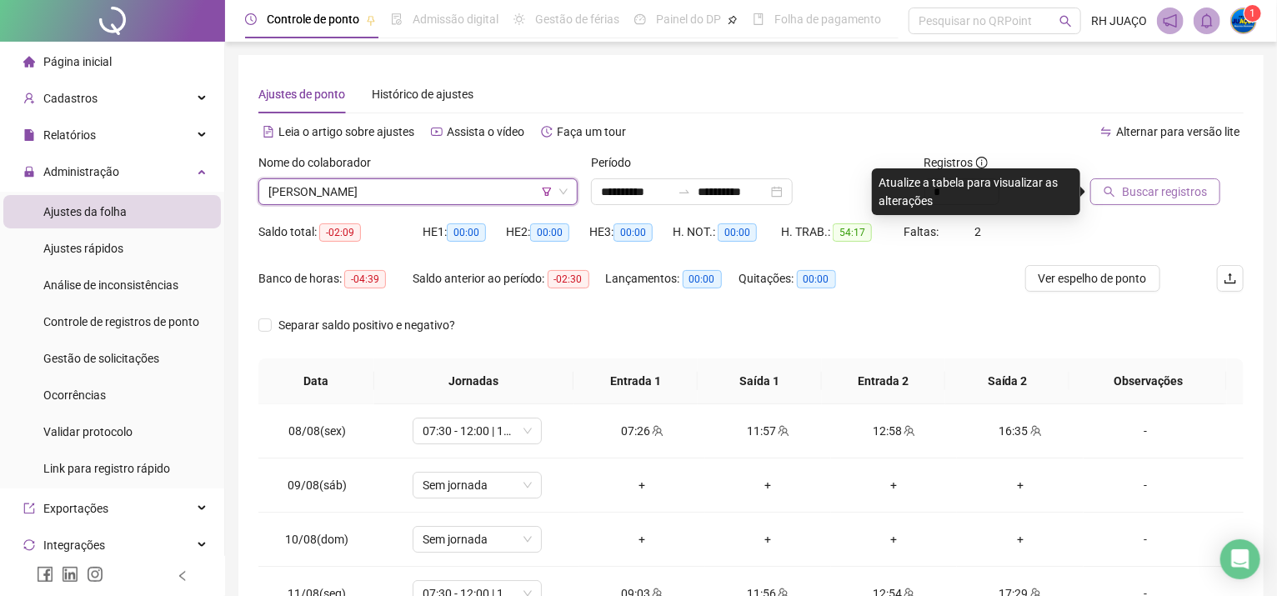
click at [1147, 186] on span "Buscar registros" at bounding box center [1164, 192] width 85 height 18
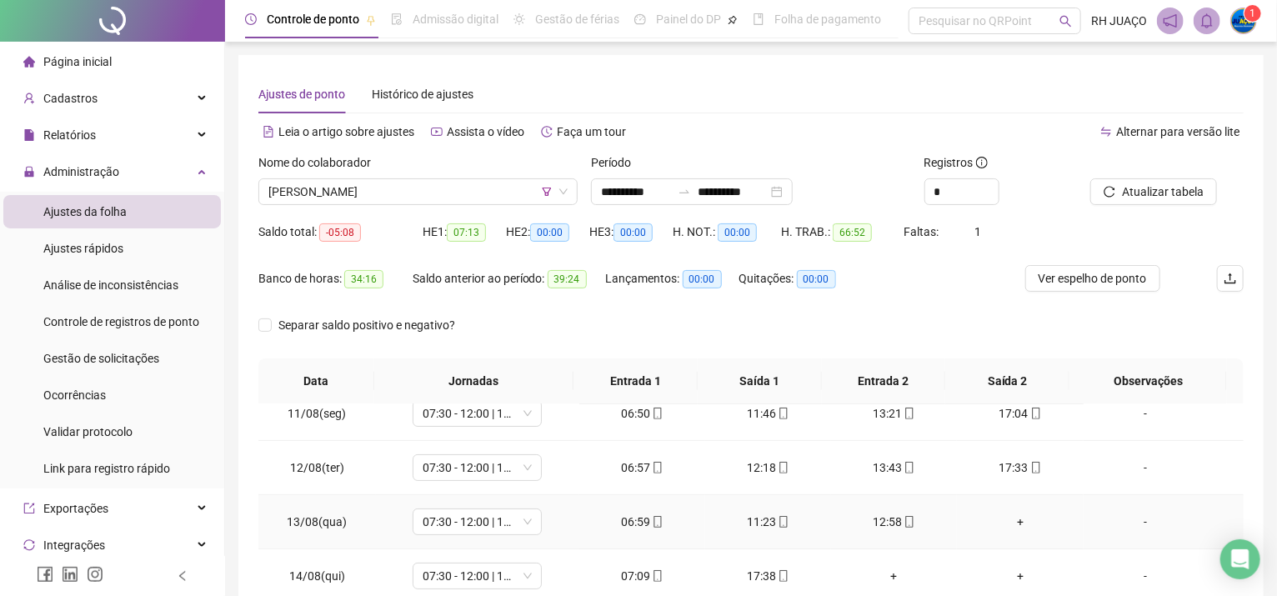
scroll to position [292, 0]
click at [873, 463] on div "+" at bounding box center [893, 464] width 99 height 18
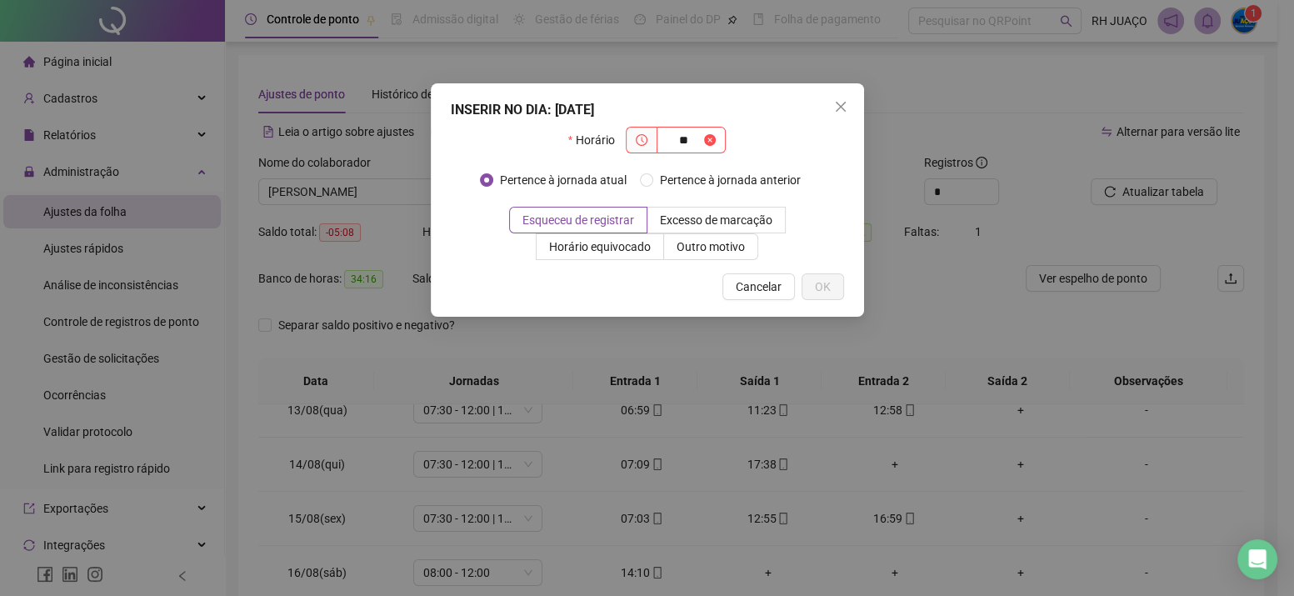
type input "*"
type input "*****"
click at [834, 100] on icon "close" at bounding box center [840, 106] width 13 height 13
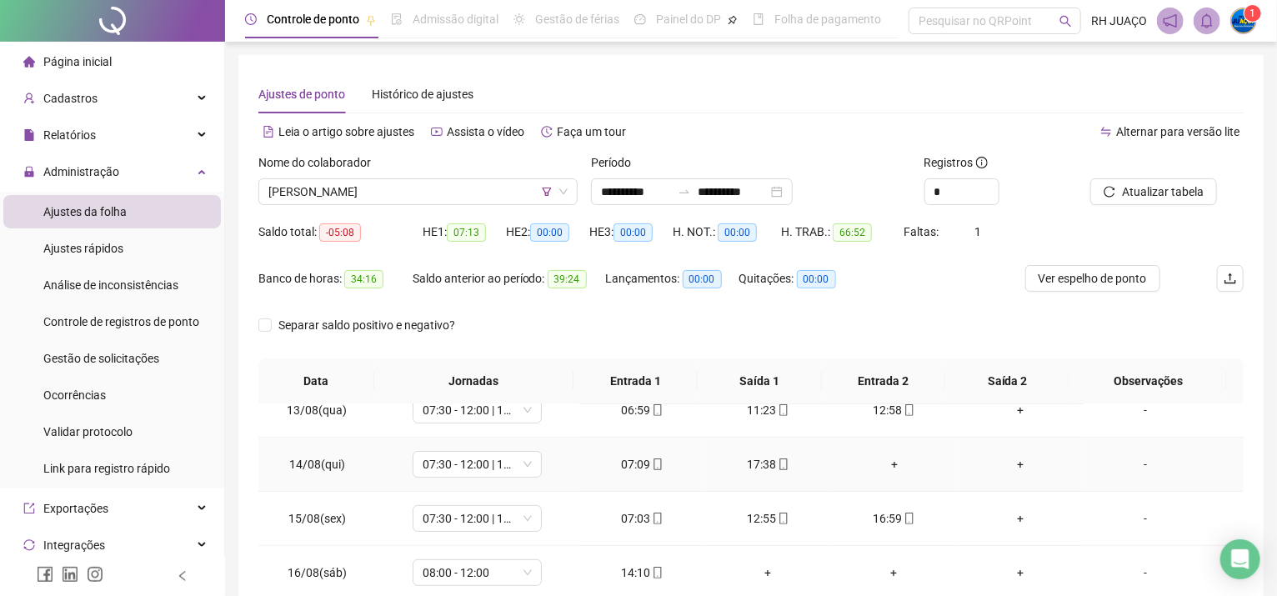
click at [880, 458] on div "+" at bounding box center [893, 464] width 99 height 18
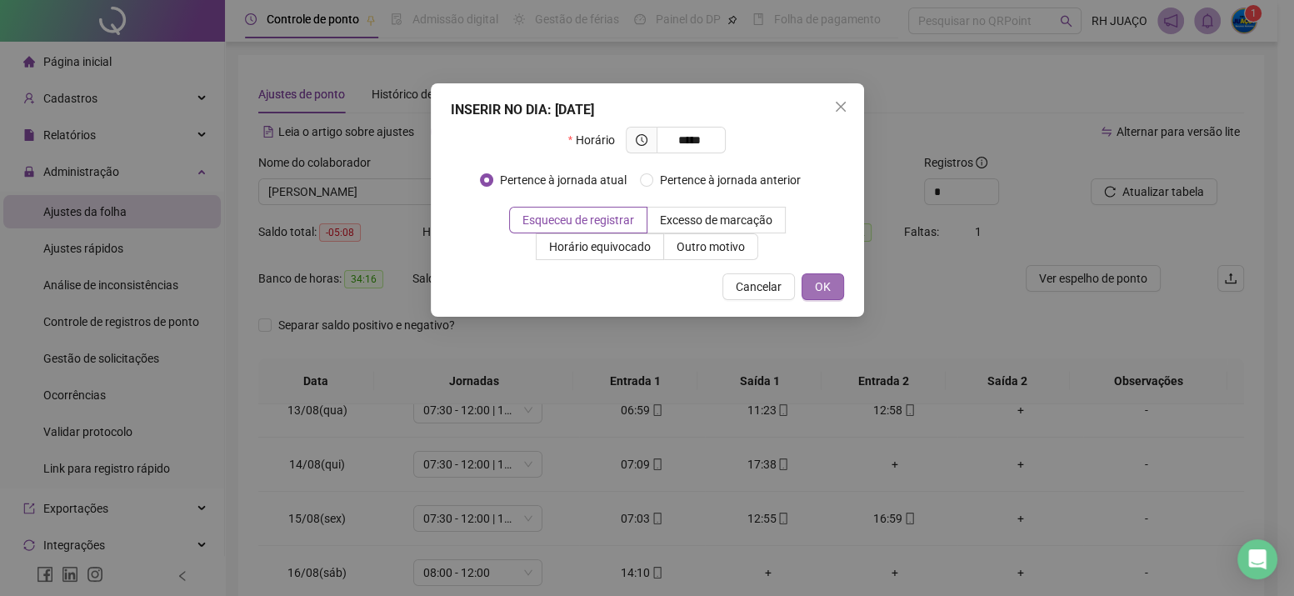
type input "*****"
click at [821, 284] on span "OK" at bounding box center [823, 287] width 16 height 18
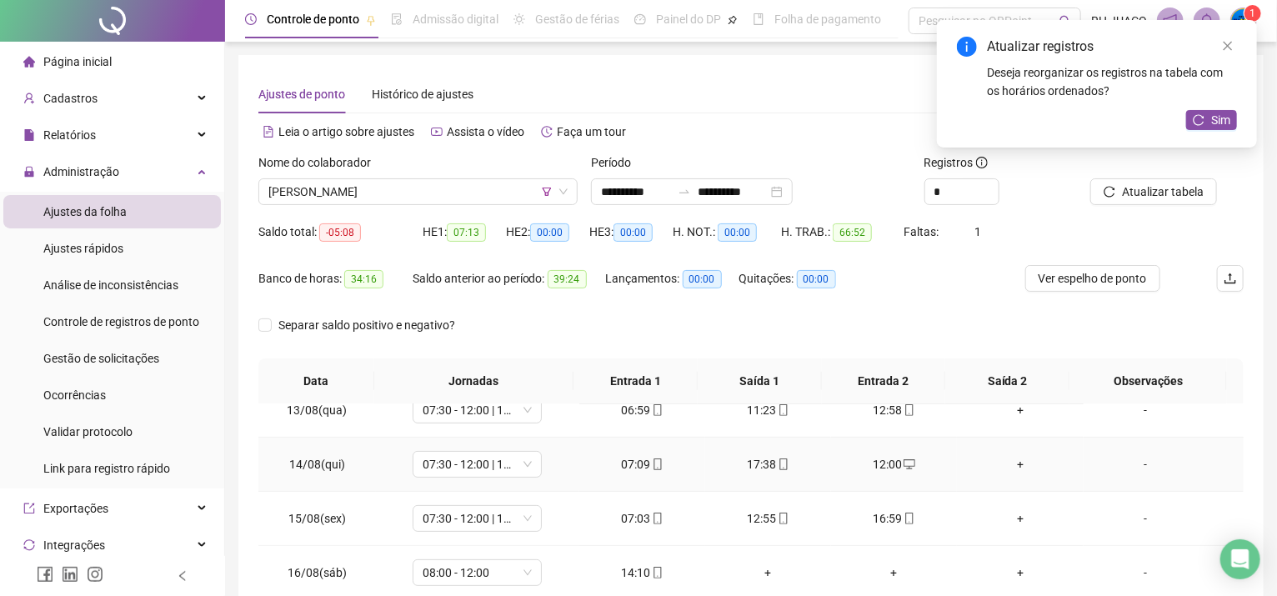
click at [1010, 463] on div "+" at bounding box center [1019, 464] width 99 height 18
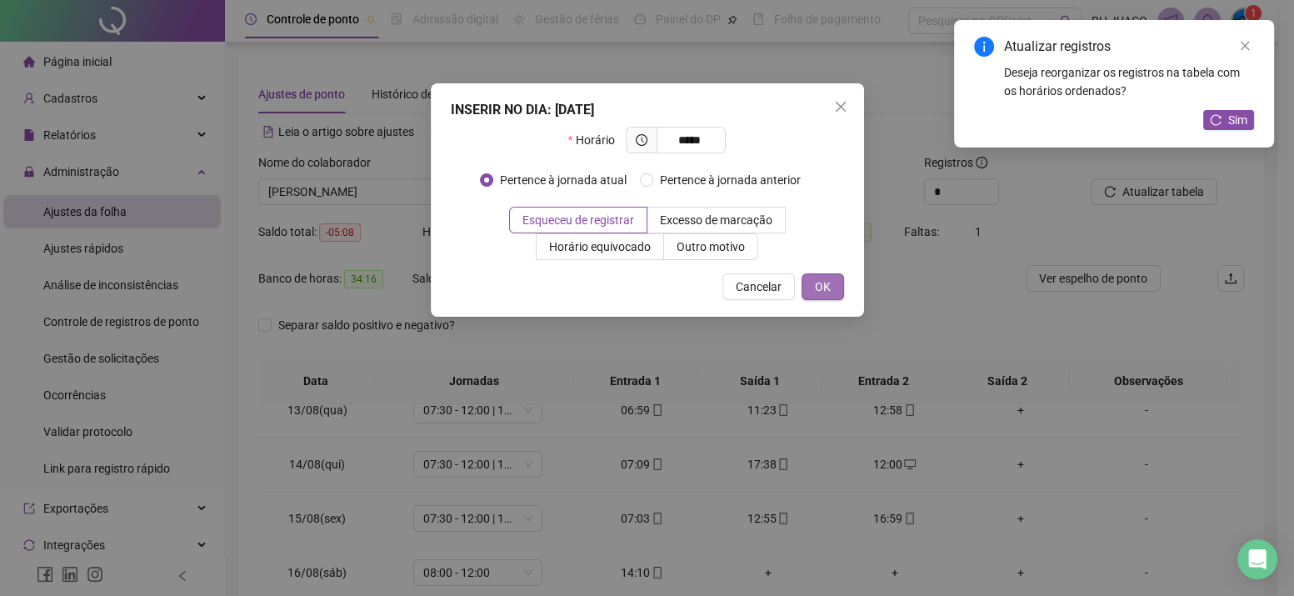
type input "*****"
click at [818, 282] on span "OK" at bounding box center [823, 287] width 16 height 18
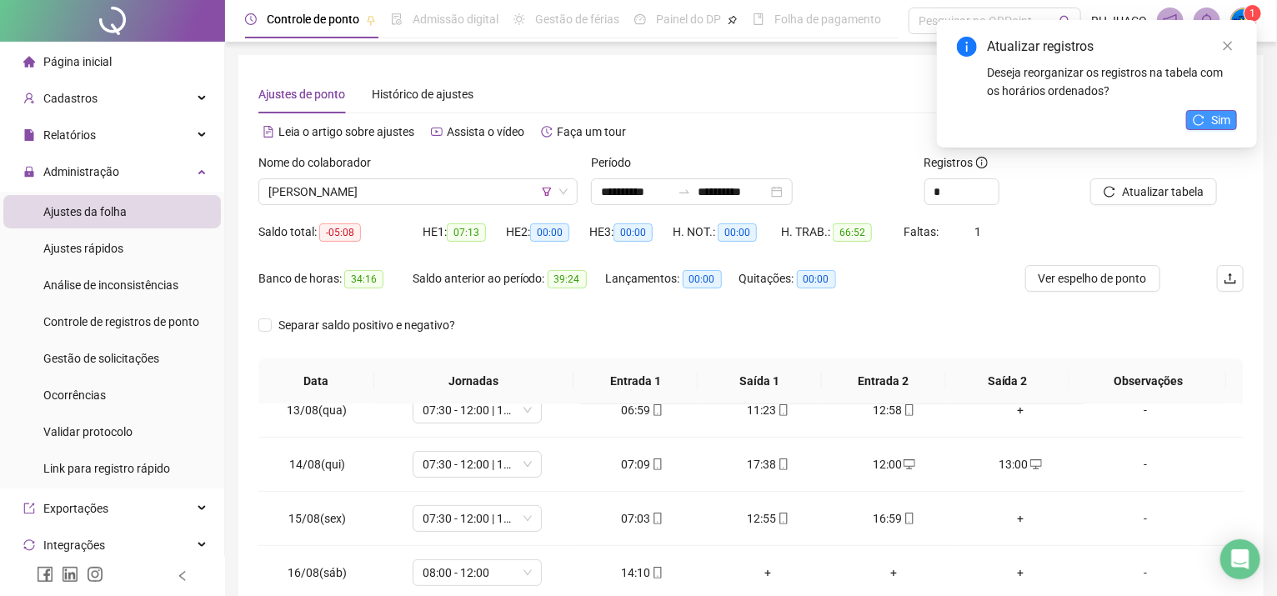
click at [1228, 123] on span "Sim" at bounding box center [1220, 120] width 19 height 18
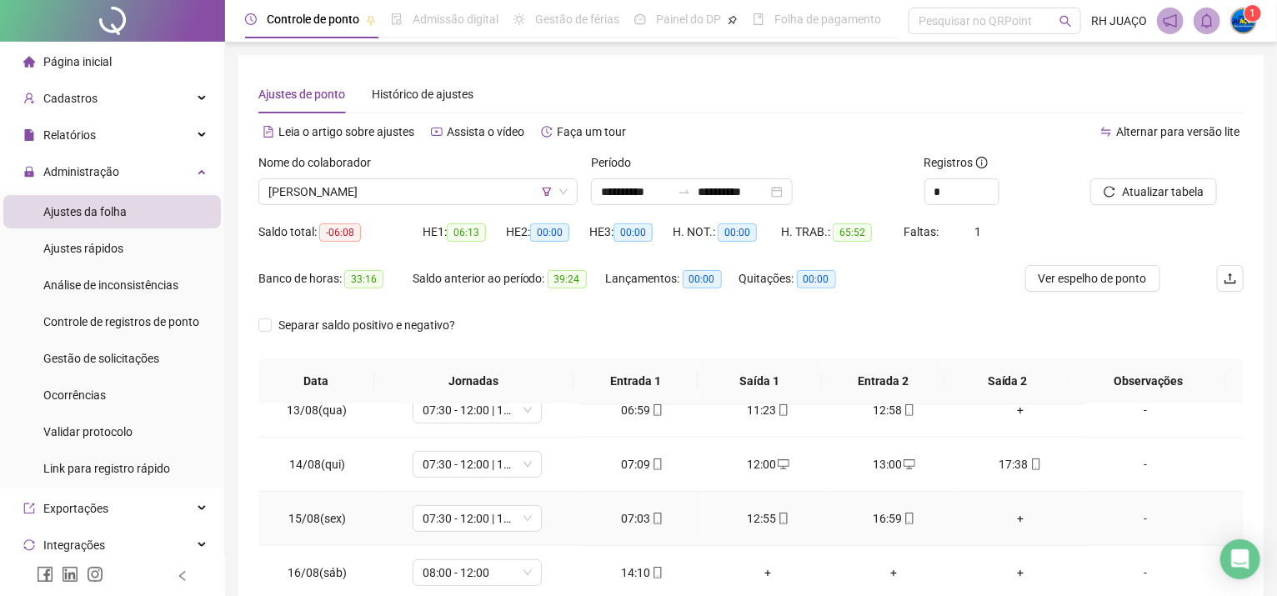
click at [1015, 511] on div "+" at bounding box center [1019, 518] width 99 height 18
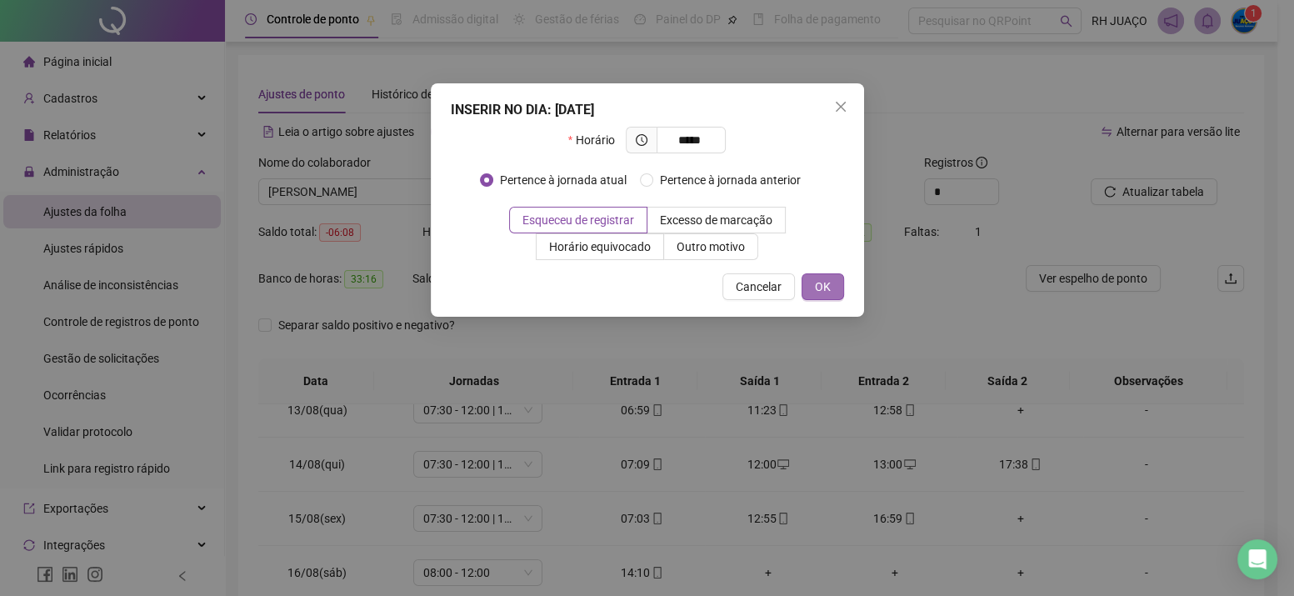
type input "*****"
click at [825, 279] on span "OK" at bounding box center [823, 287] width 16 height 18
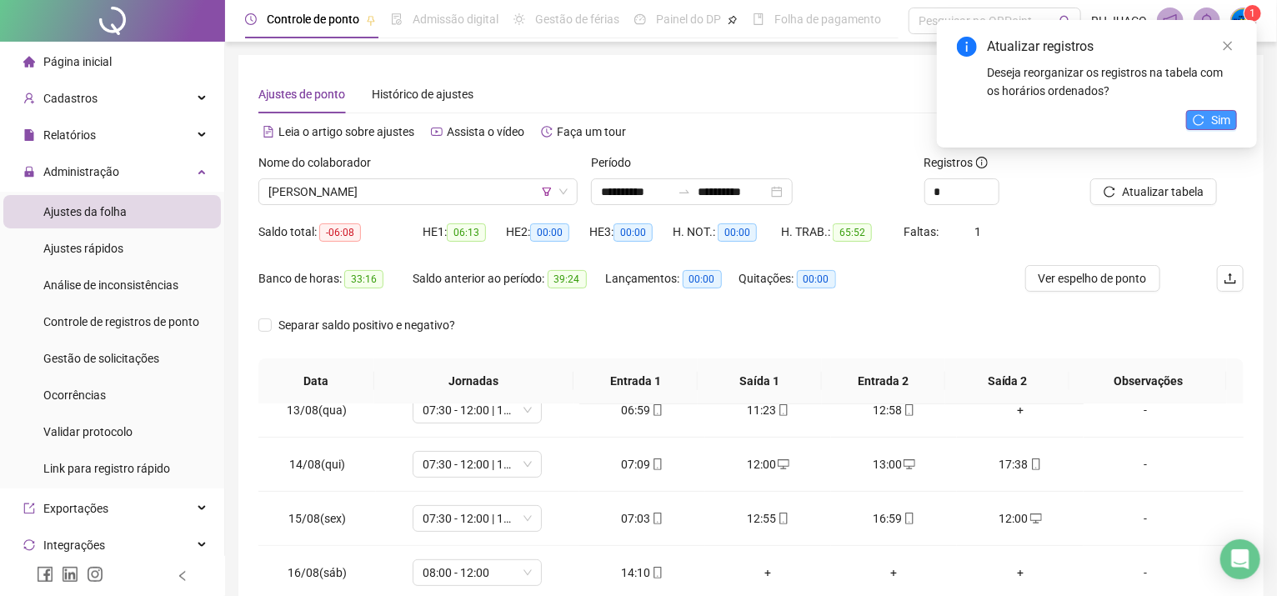
click at [1211, 119] on span "Sim" at bounding box center [1220, 120] width 19 height 18
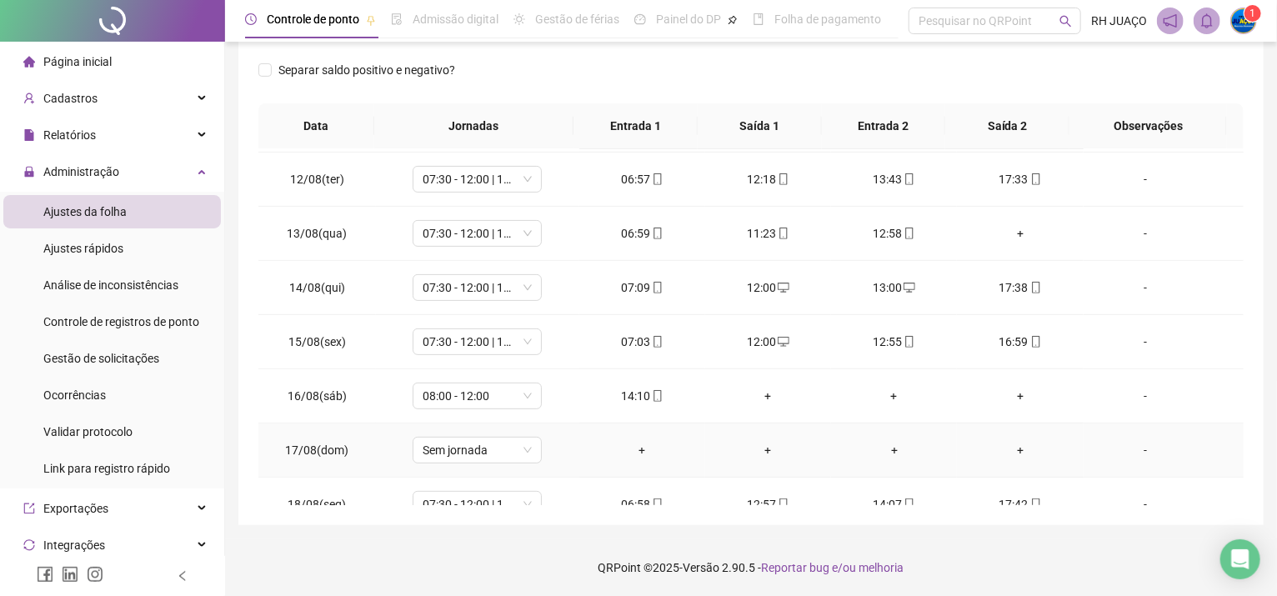
scroll to position [180, 0]
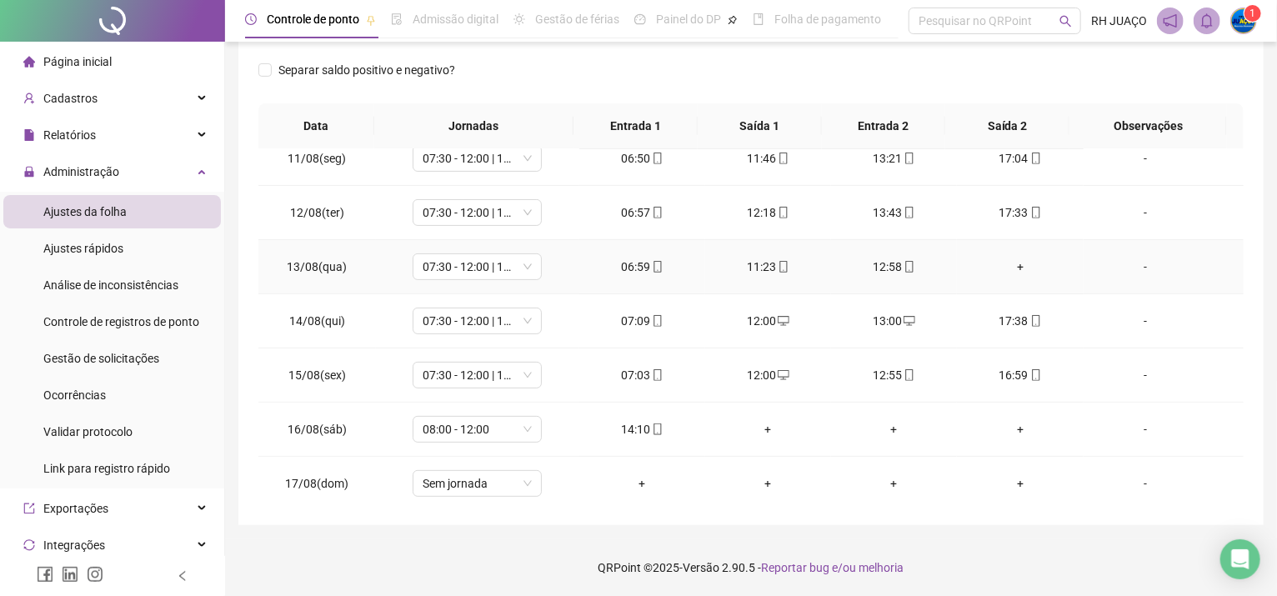
click at [1004, 261] on div "+" at bounding box center [1019, 267] width 99 height 18
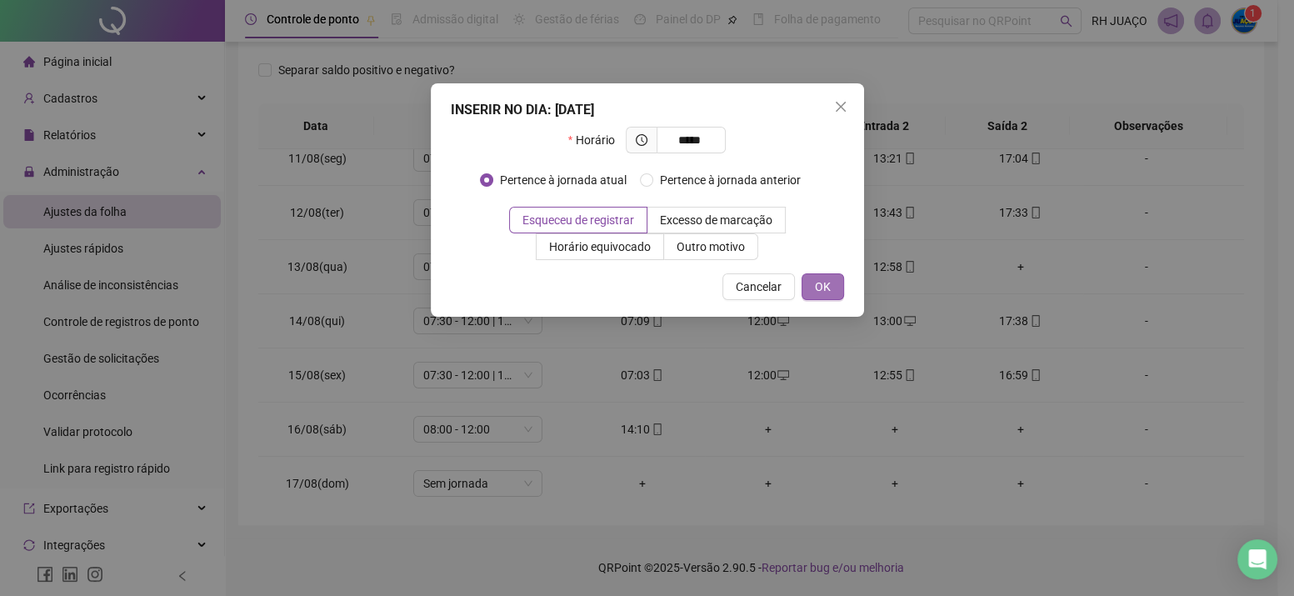
type input "*****"
click at [833, 286] on button "OK" at bounding box center [823, 286] width 43 height 27
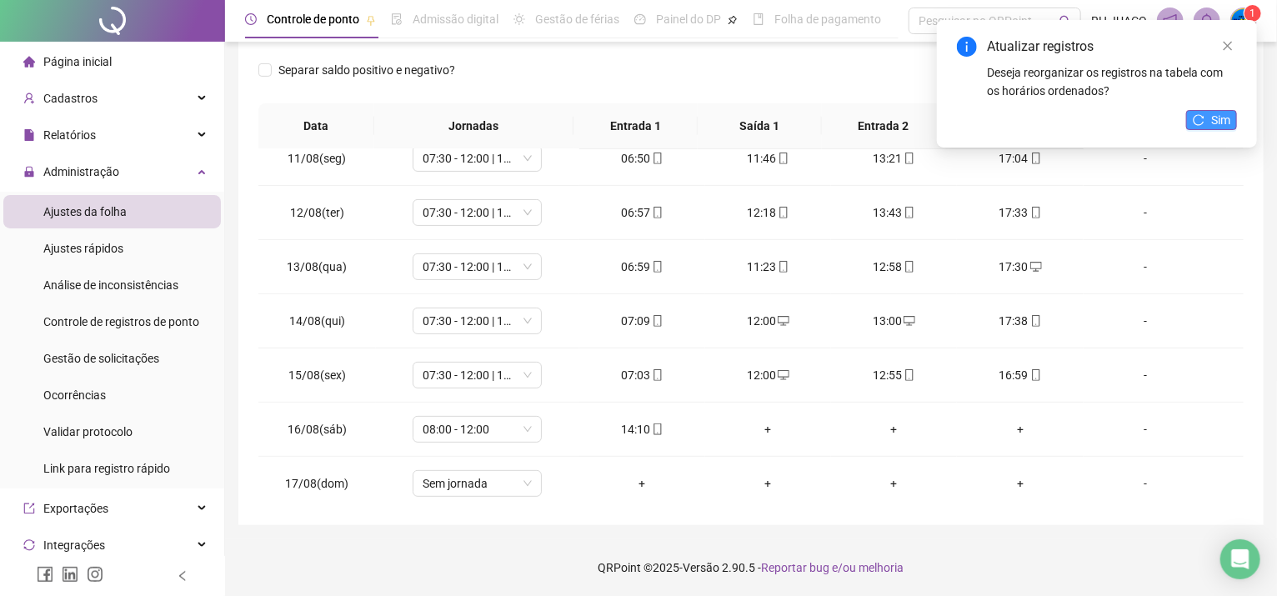
click at [1216, 123] on span "Sim" at bounding box center [1220, 120] width 19 height 18
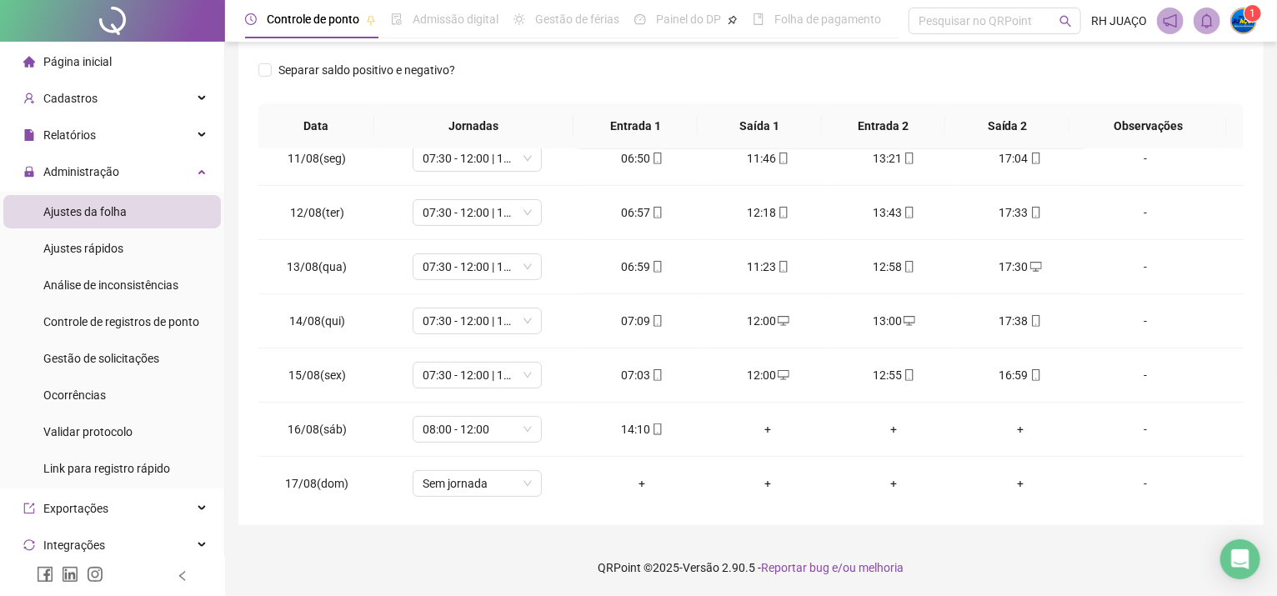
scroll to position [33, 0]
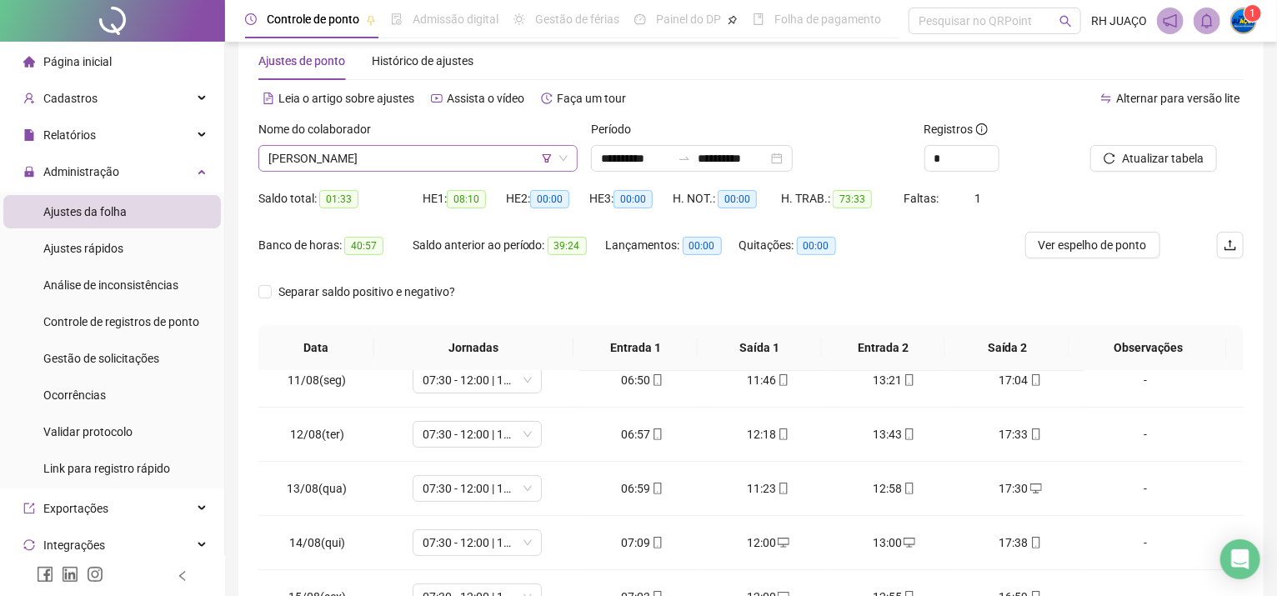
click at [406, 159] on span "[PERSON_NAME]" at bounding box center [417, 158] width 299 height 25
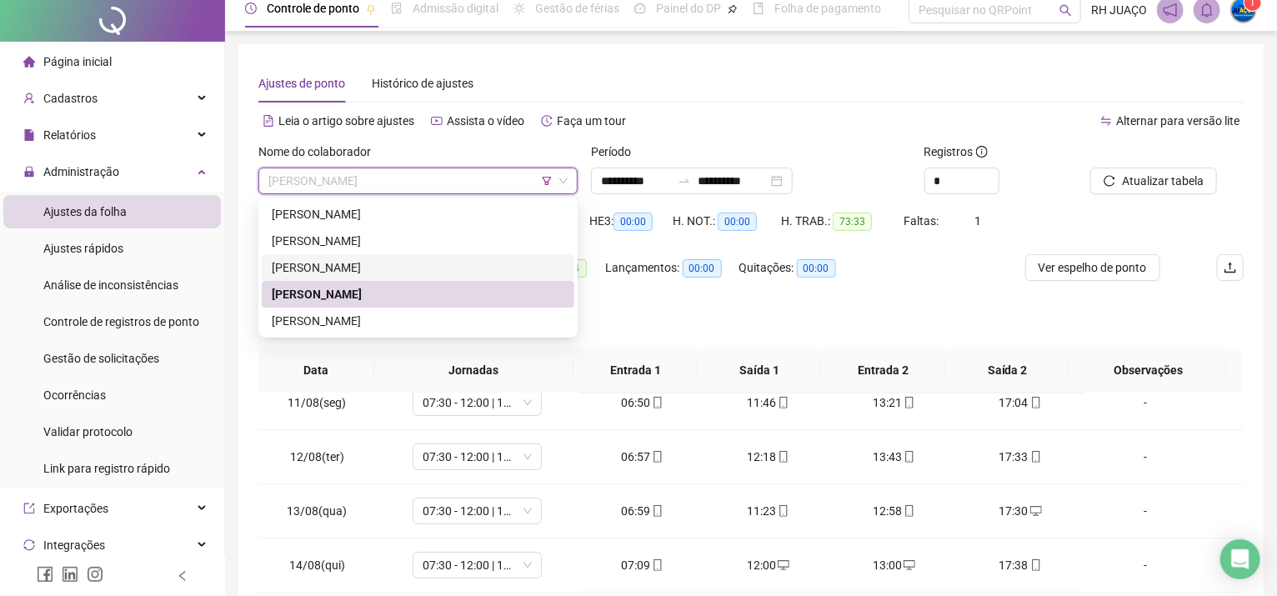
scroll to position [0, 0]
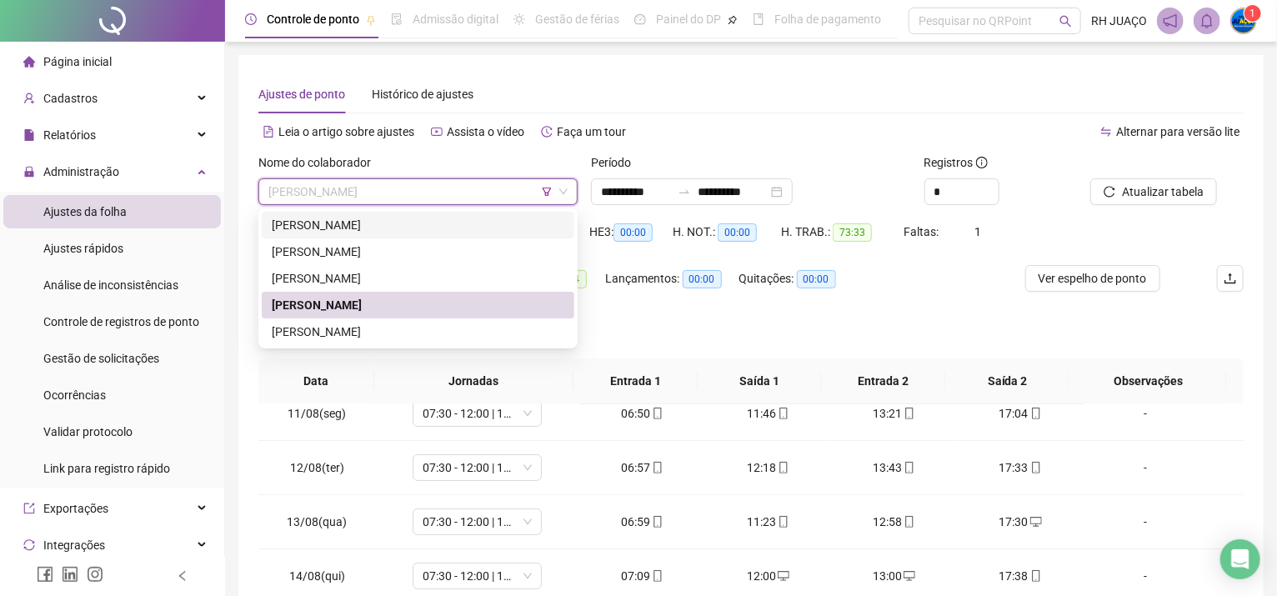
click at [553, 192] on span "[PERSON_NAME]" at bounding box center [417, 191] width 299 height 25
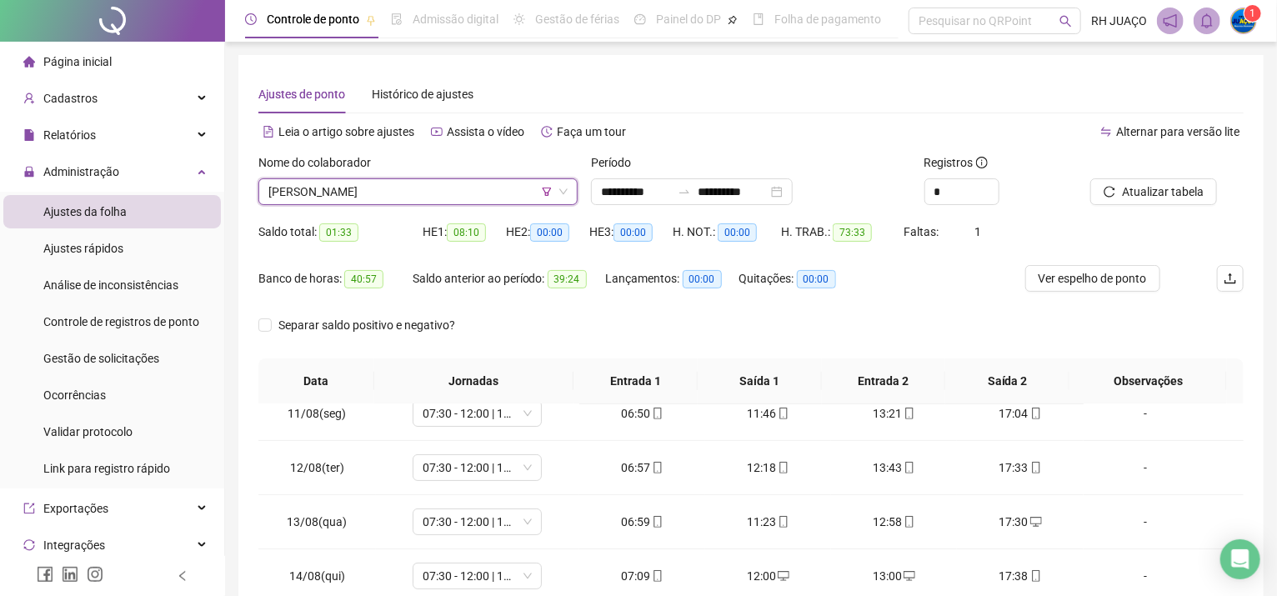
click at [548, 192] on icon "filter" at bounding box center [547, 192] width 9 height 8
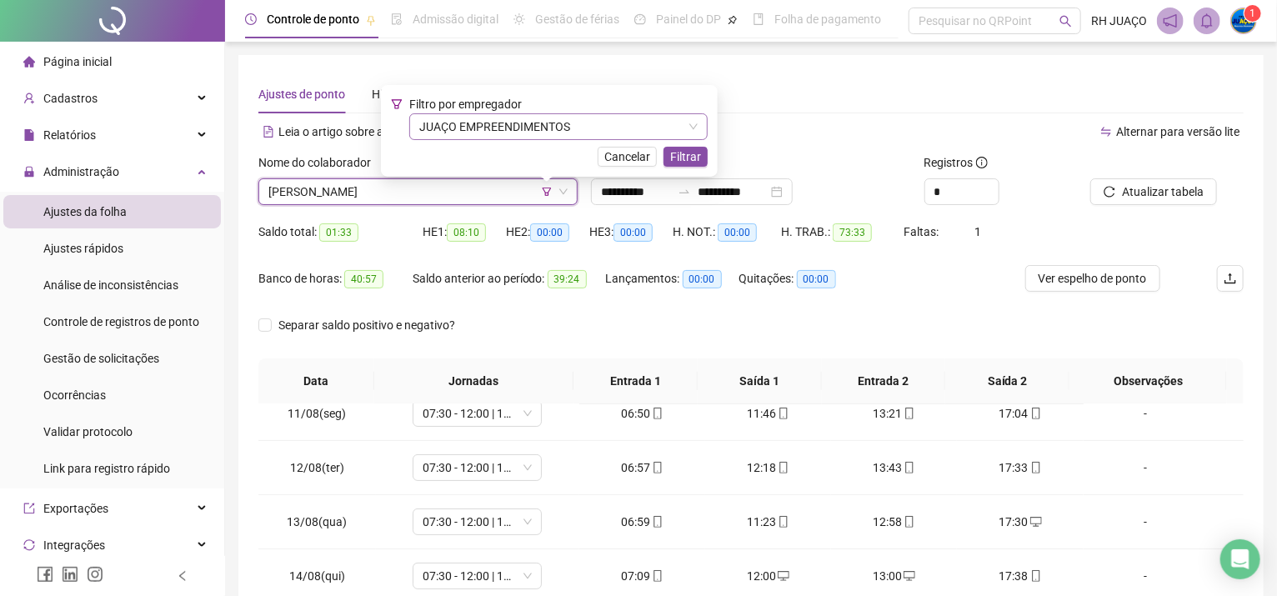
click at [487, 116] on span "JUAÇO EMPREENDIMENTOS" at bounding box center [558, 126] width 278 height 25
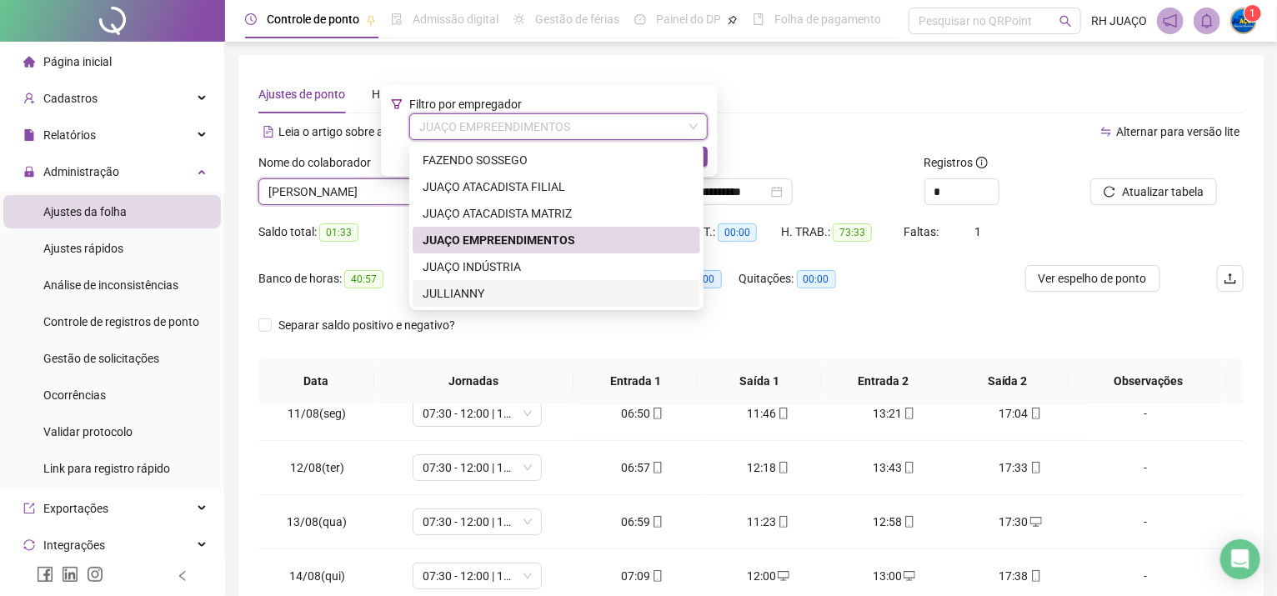
click at [487, 299] on div "JULLIANNY" at bounding box center [557, 293] width 268 height 18
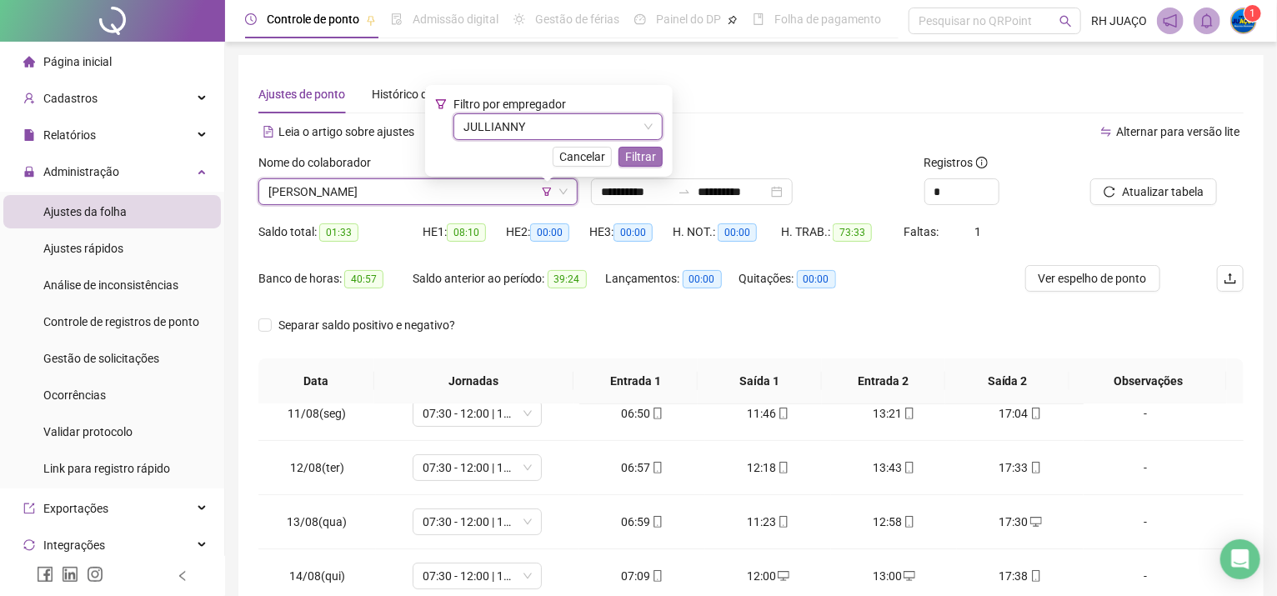
click at [638, 154] on span "Filtrar" at bounding box center [640, 157] width 31 height 18
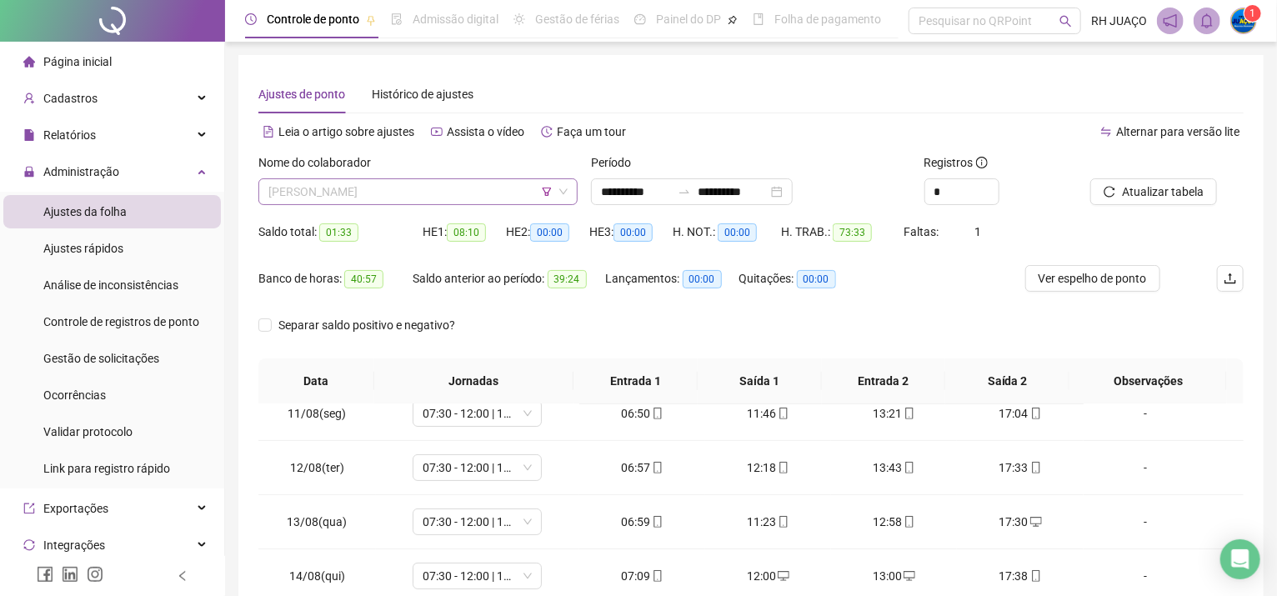
click at [513, 195] on span "[PERSON_NAME]" at bounding box center [417, 191] width 299 height 25
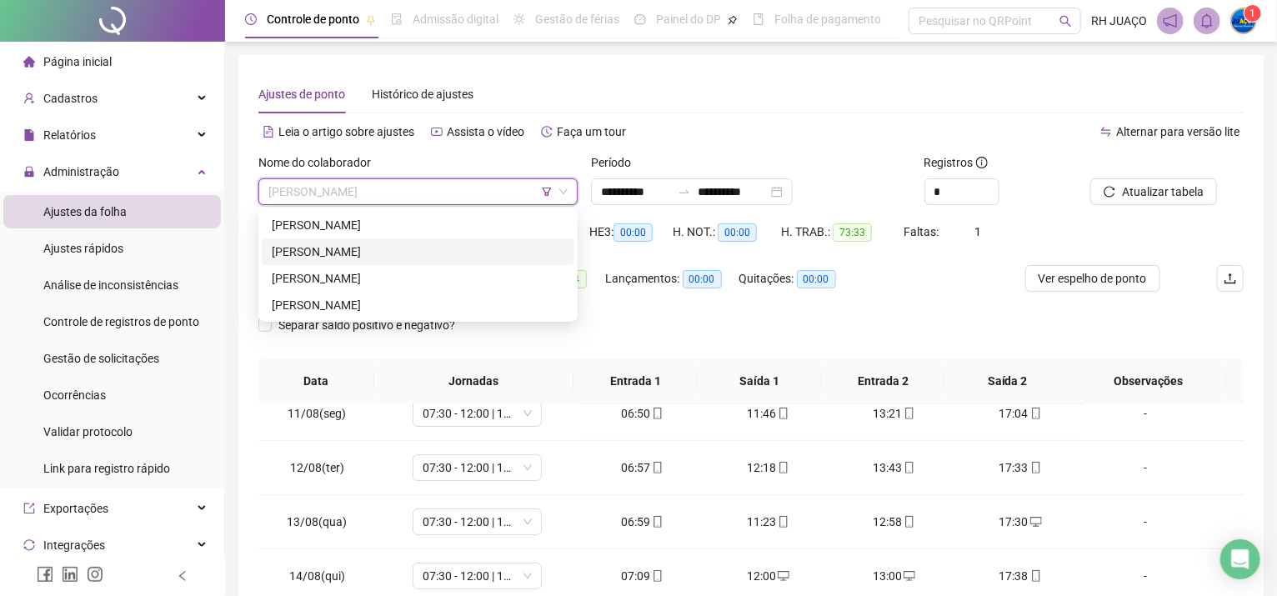
click at [446, 250] on div "[PERSON_NAME]" at bounding box center [418, 252] width 293 height 18
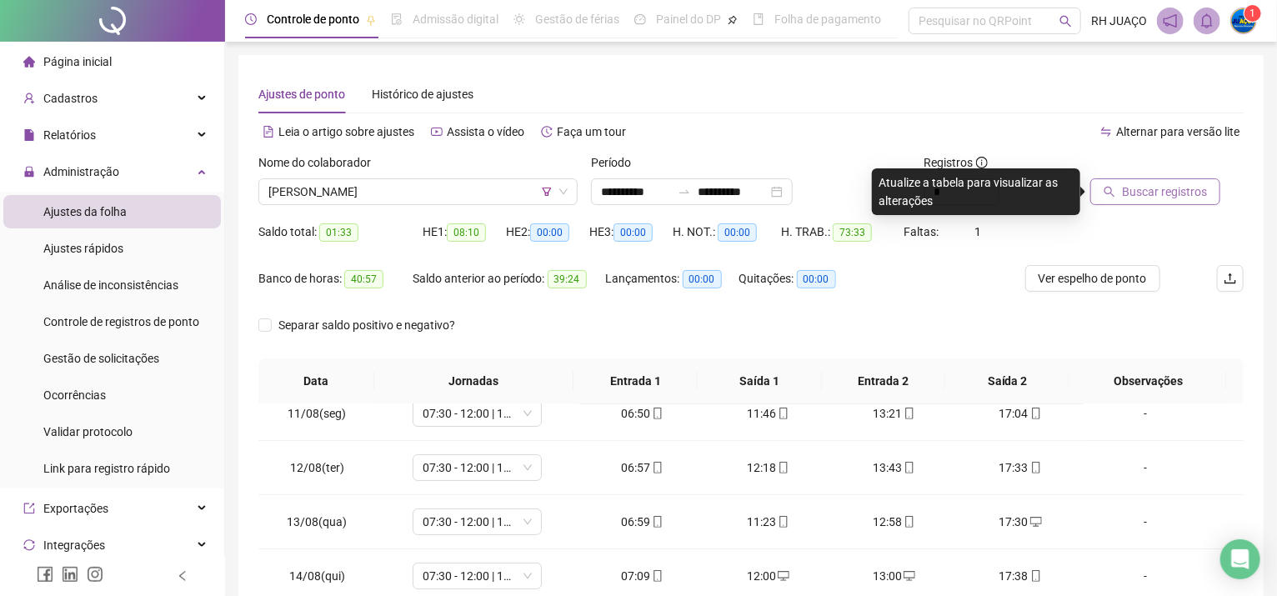
click at [1191, 198] on span "Buscar registros" at bounding box center [1164, 192] width 85 height 18
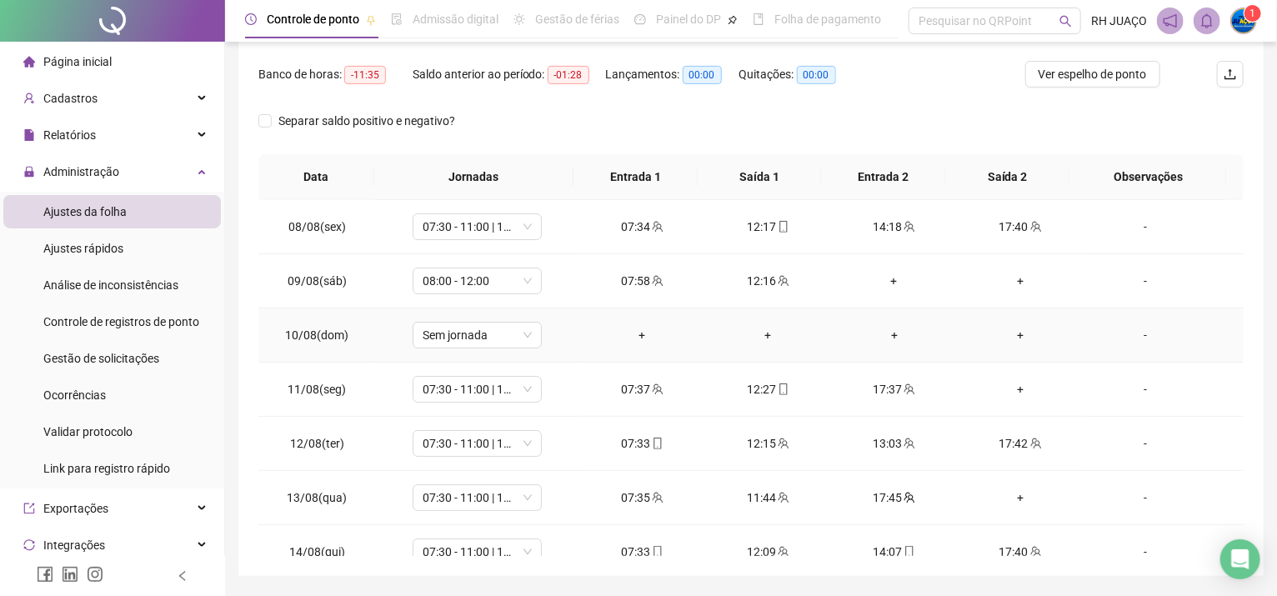
scroll to position [223, 0]
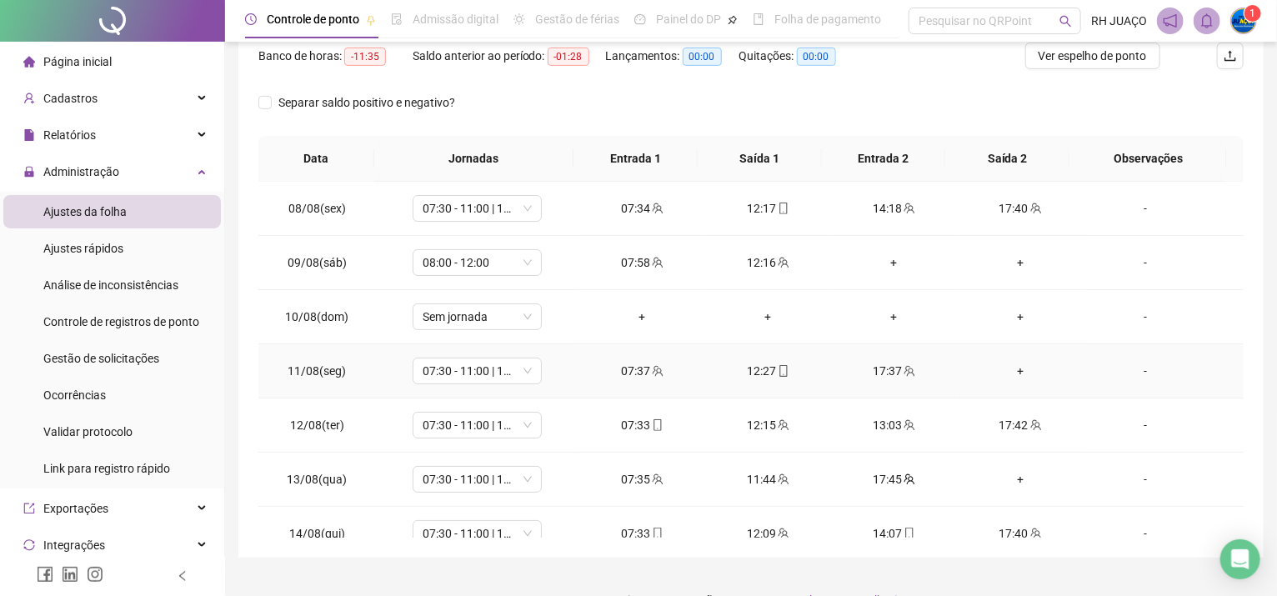
click at [1003, 374] on div "+" at bounding box center [1019, 371] width 99 height 18
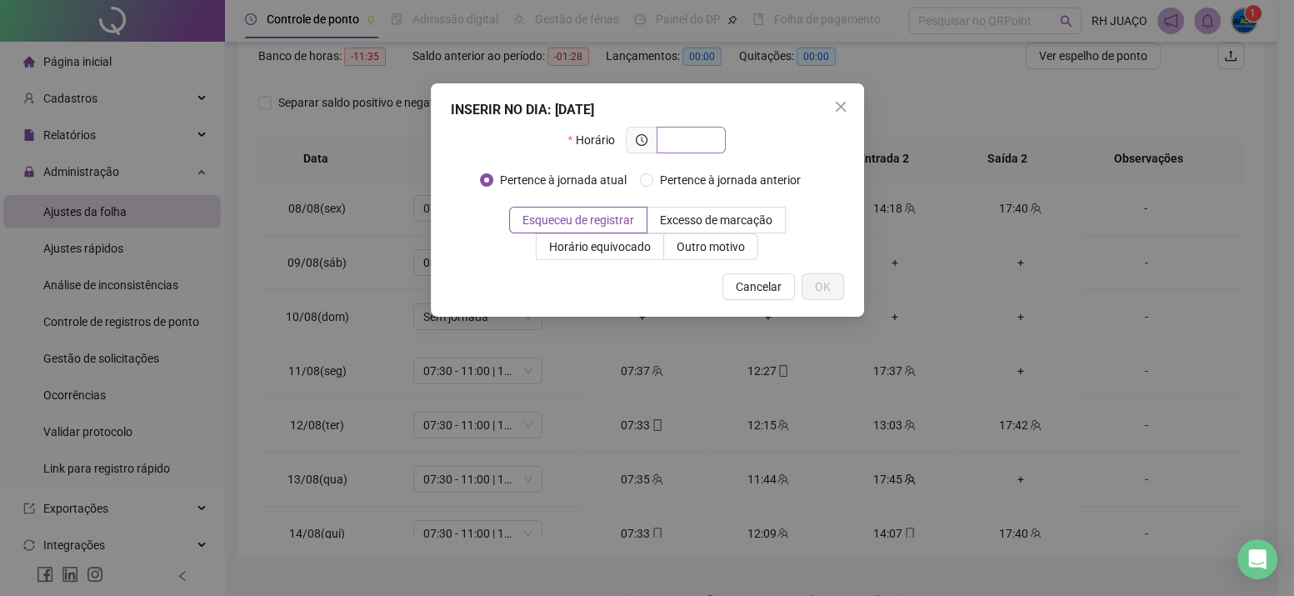
click at [707, 143] on input "text" at bounding box center [690, 140] width 46 height 18
type input "*****"
click at [825, 298] on button "OK" at bounding box center [823, 286] width 43 height 27
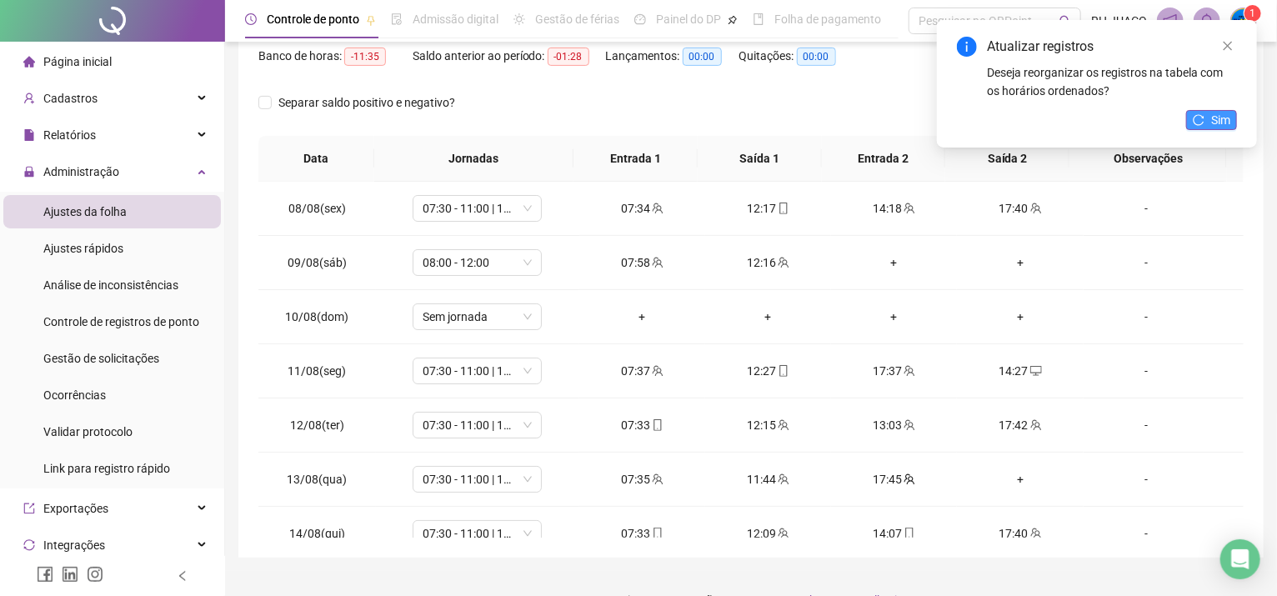
click at [1218, 115] on span "Sim" at bounding box center [1220, 120] width 19 height 18
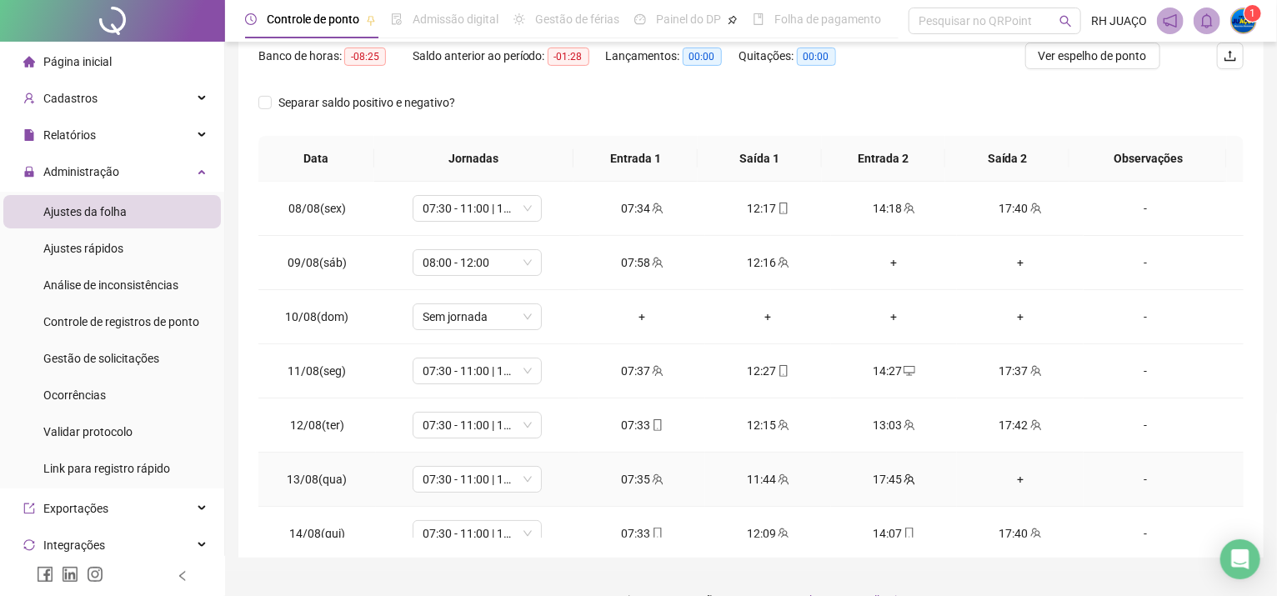
click at [1006, 480] on div "+" at bounding box center [1019, 479] width 99 height 18
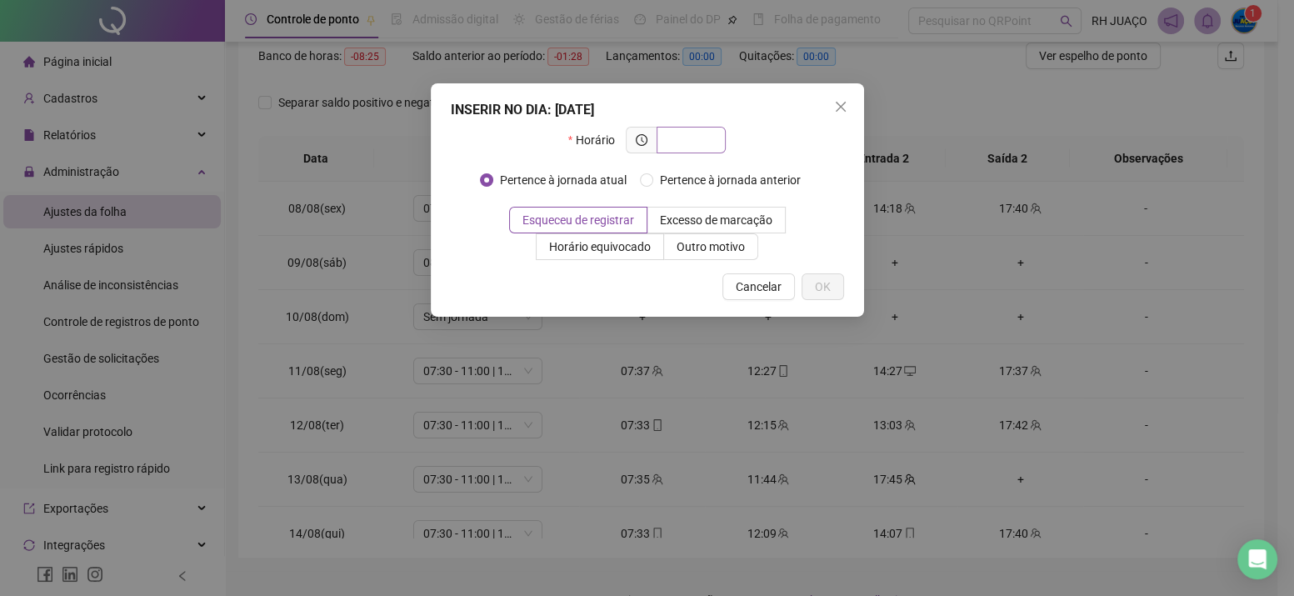
click at [693, 140] on input "text" at bounding box center [690, 140] width 46 height 18
type input "*"
type input "*****"
click at [828, 287] on span "OK" at bounding box center [823, 287] width 16 height 18
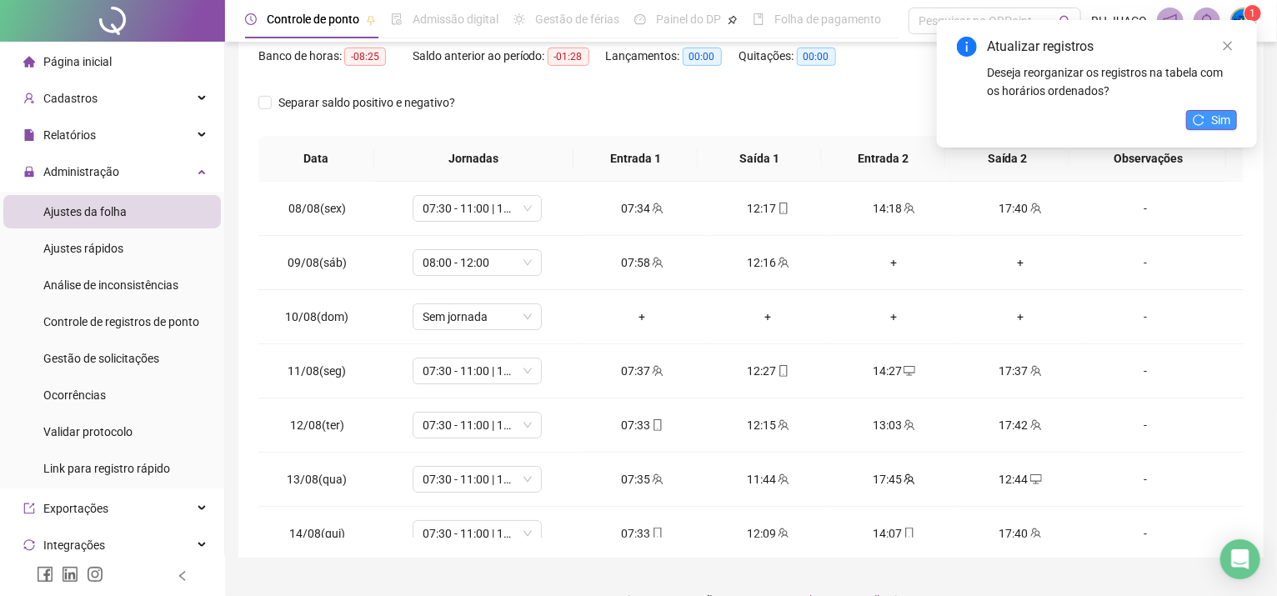
click at [1226, 117] on span "Sim" at bounding box center [1220, 120] width 19 height 18
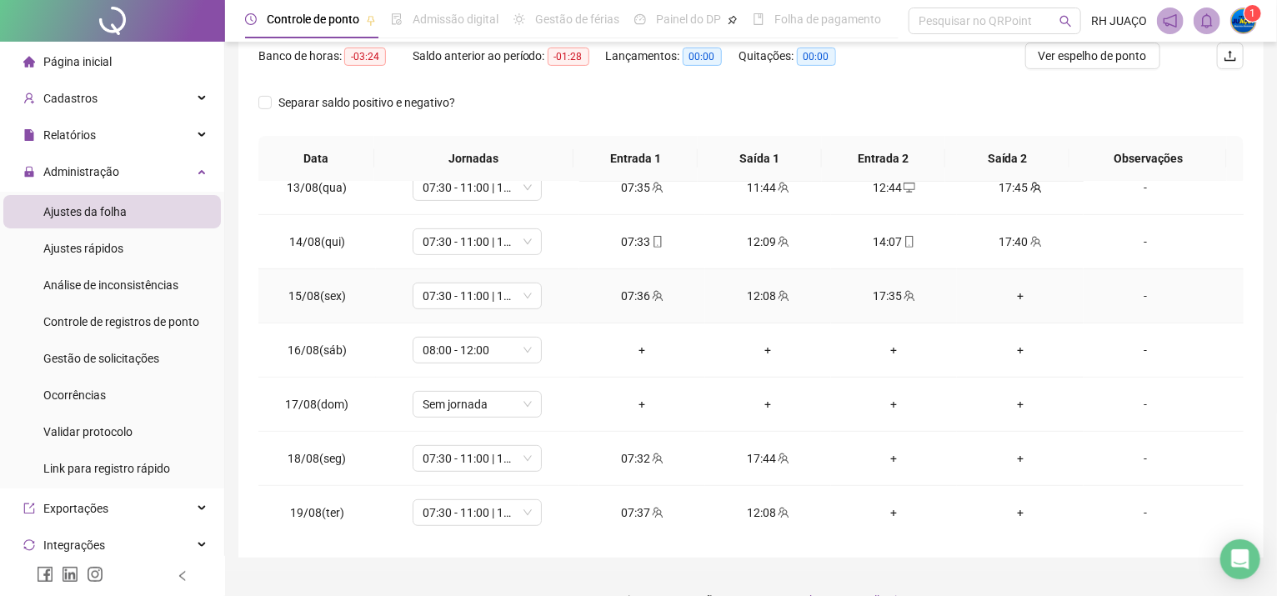
click at [1008, 293] on div "+" at bounding box center [1019, 296] width 99 height 18
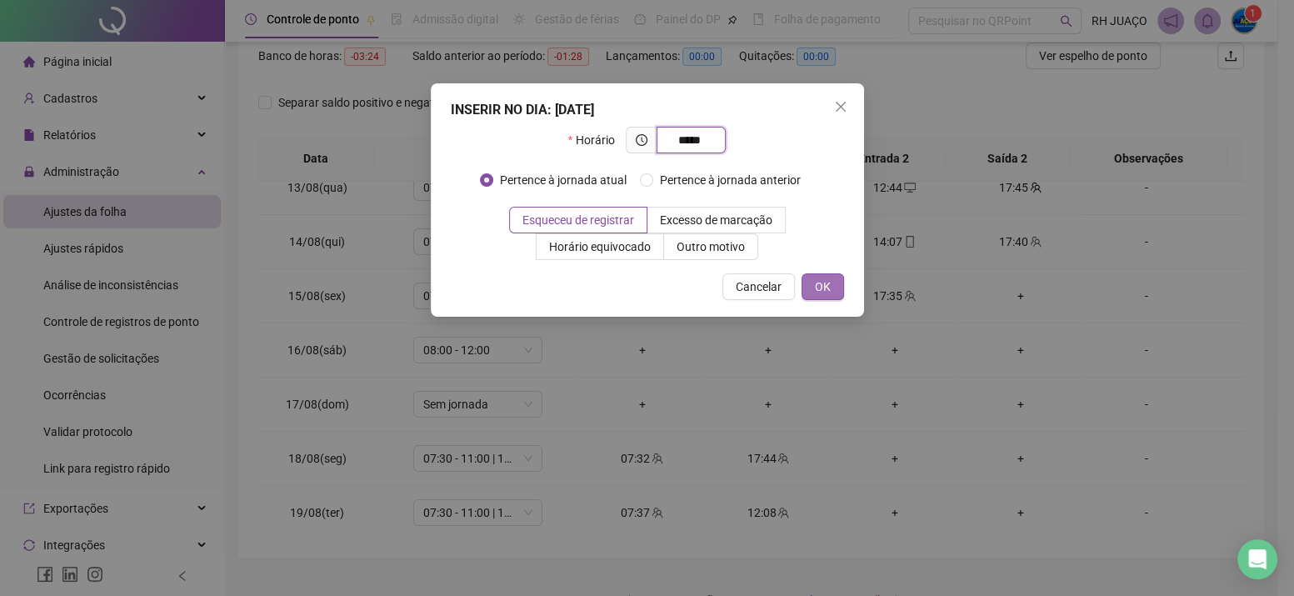
type input "*****"
click at [821, 294] on span "OK" at bounding box center [823, 287] width 16 height 18
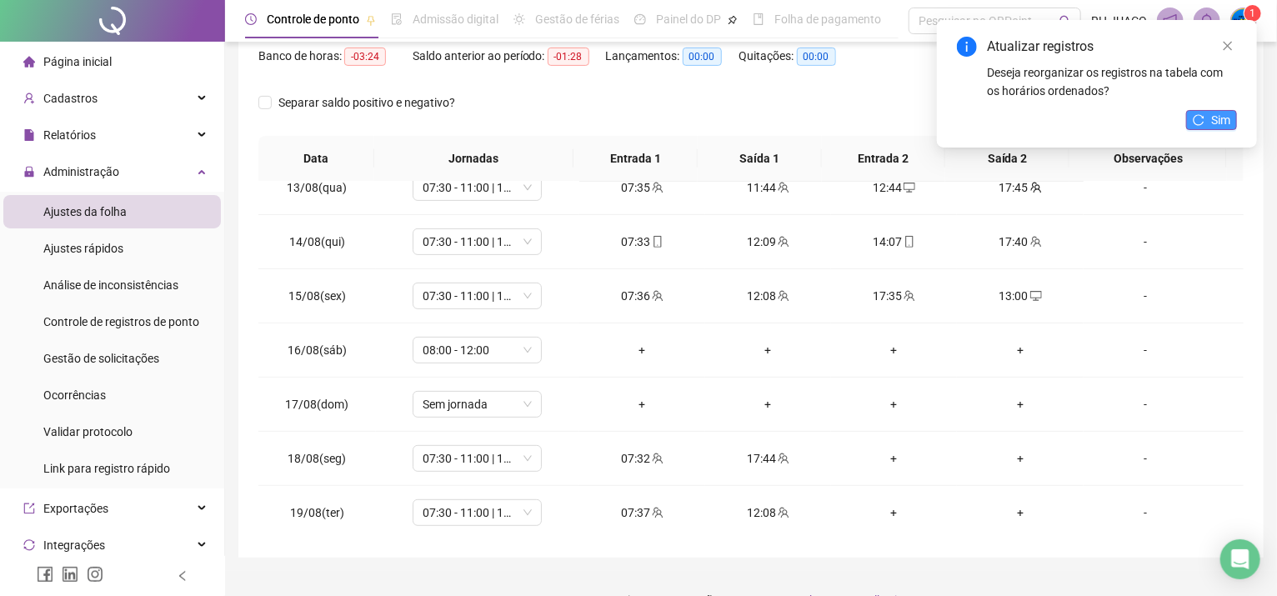
click at [1201, 112] on button "Sim" at bounding box center [1211, 120] width 51 height 20
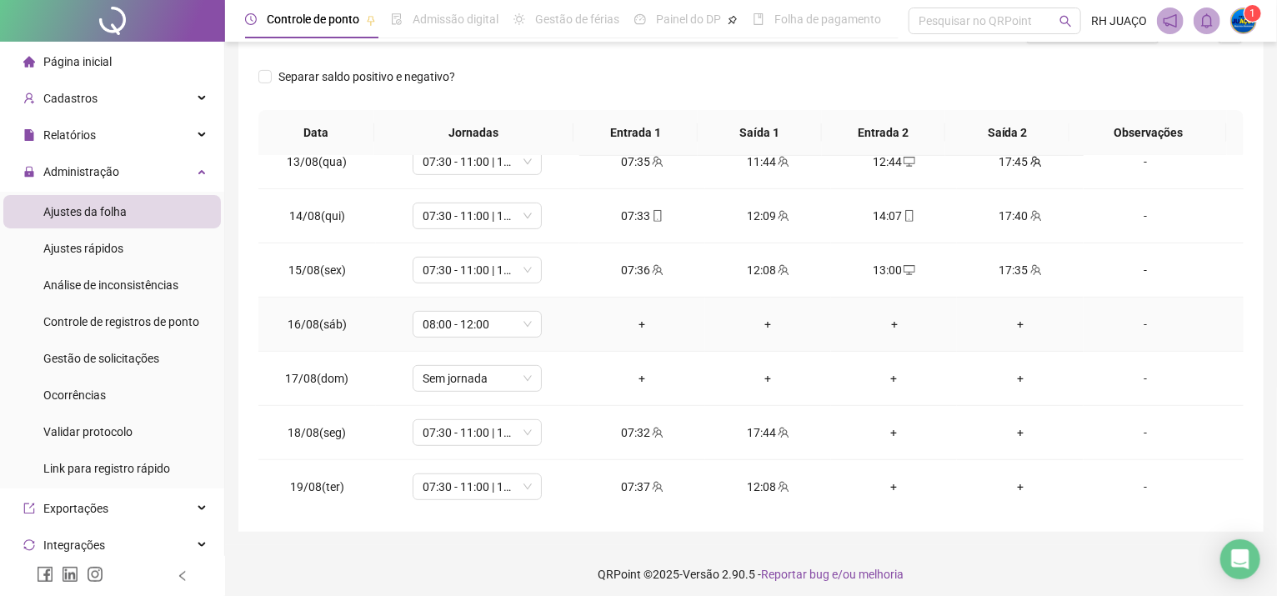
scroll to position [255, 0]
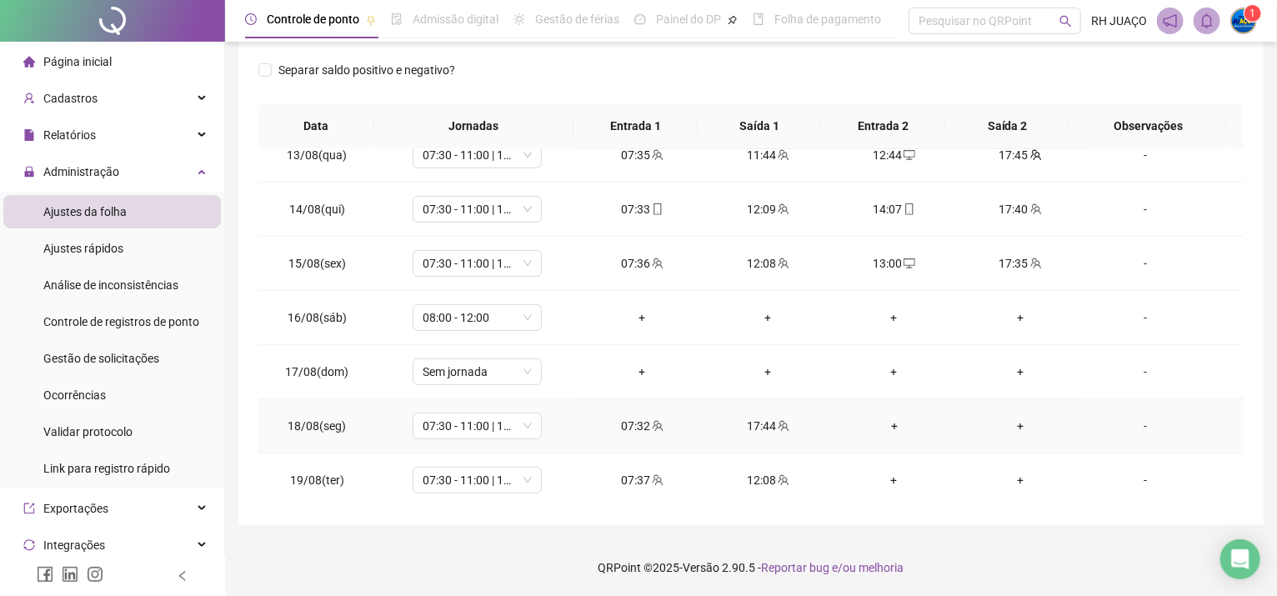
click at [885, 423] on div "+" at bounding box center [893, 426] width 99 height 18
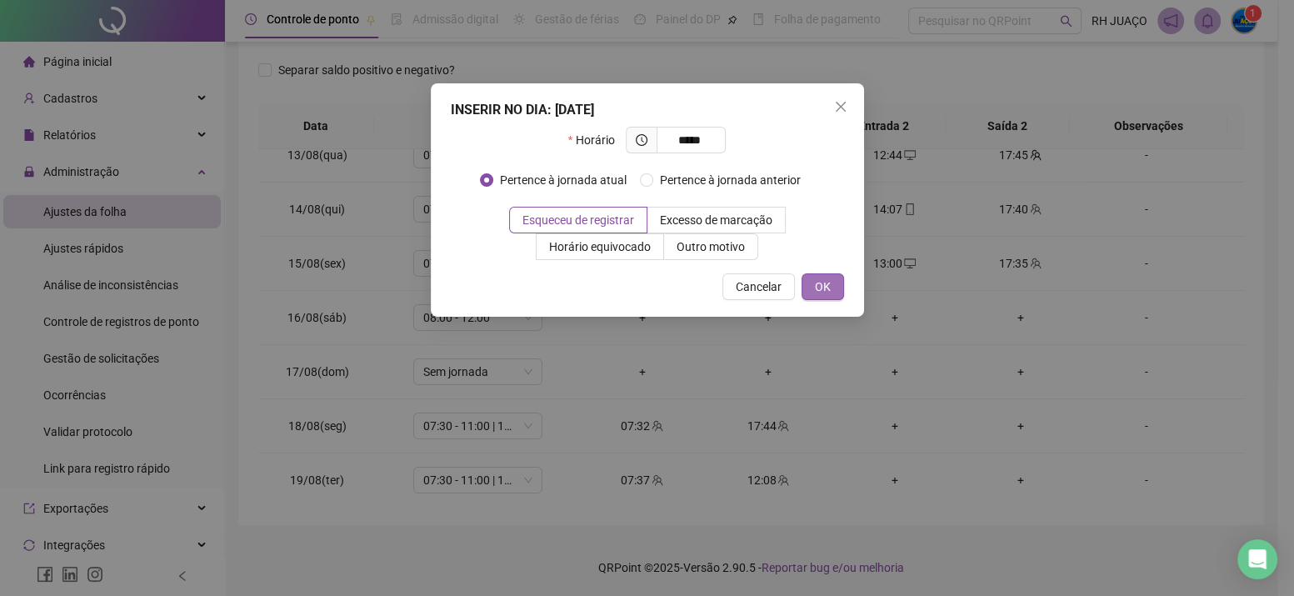
type input "*****"
click at [813, 284] on button "OK" at bounding box center [823, 286] width 43 height 27
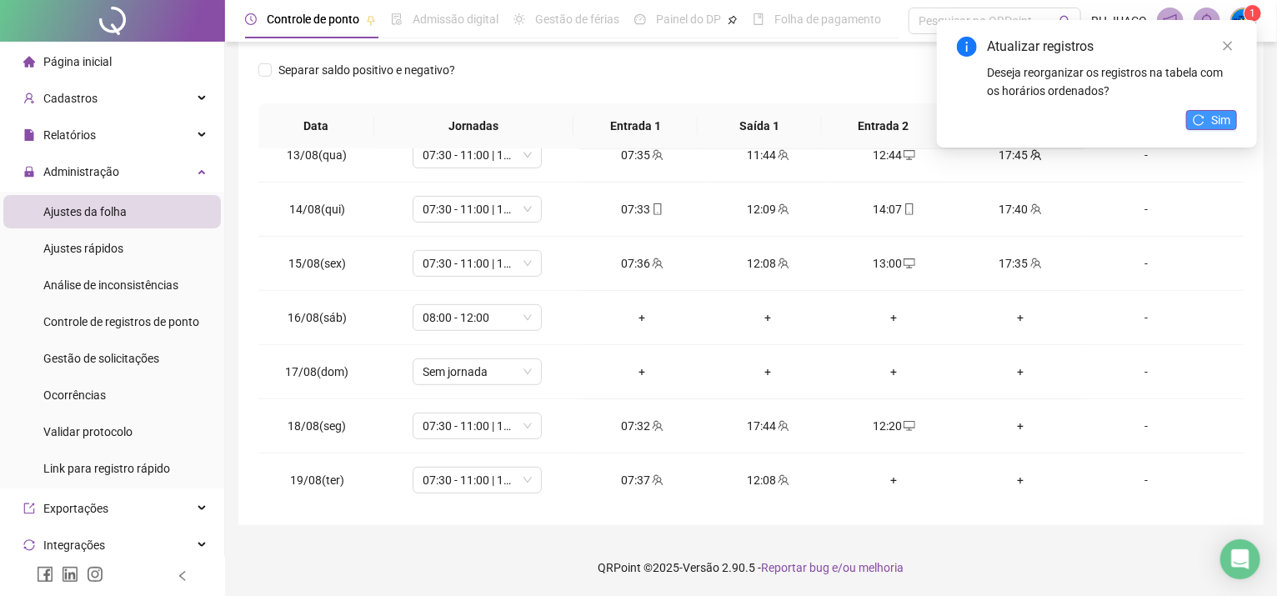
drag, startPoint x: 1195, startPoint y: 110, endPoint x: 1208, endPoint y: 115, distance: 14.2
click at [1197, 111] on button "Sim" at bounding box center [1211, 120] width 51 height 20
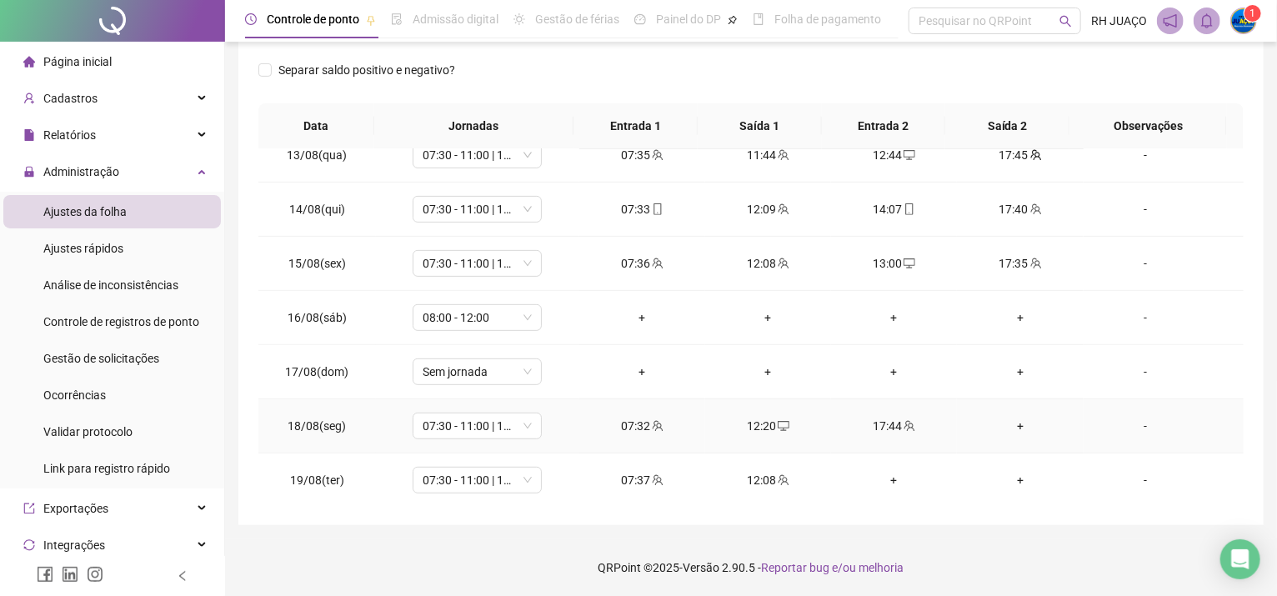
click at [1013, 423] on div "+" at bounding box center [1019, 426] width 99 height 18
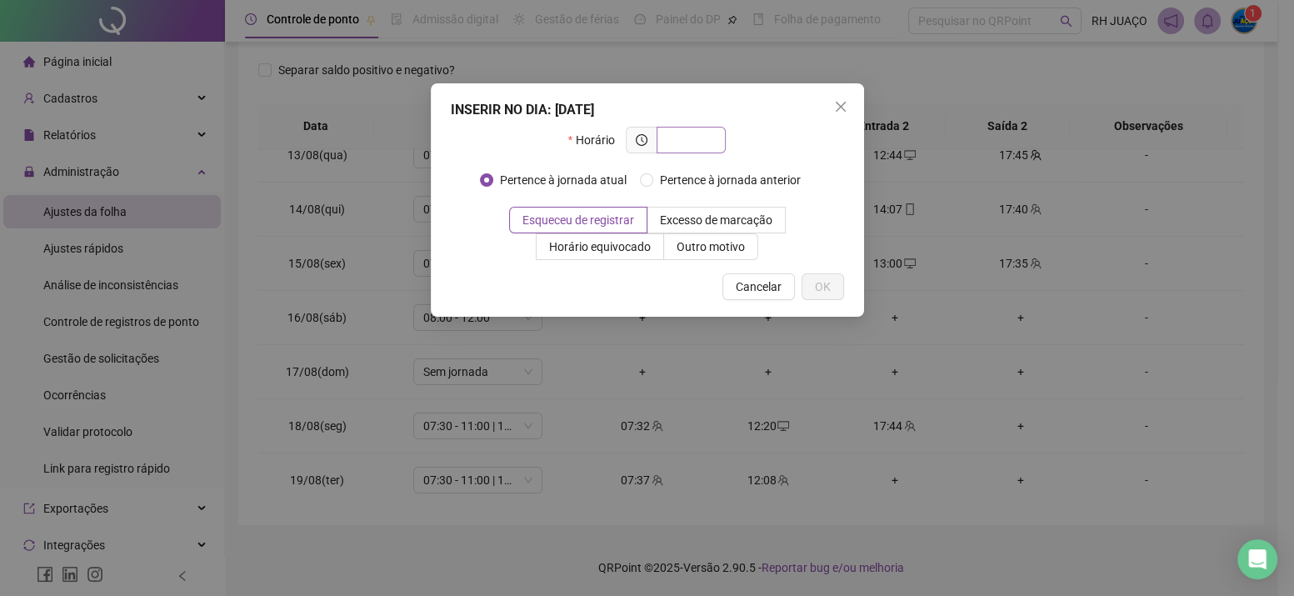
click at [685, 145] on input "text" at bounding box center [690, 140] width 46 height 18
type input "*****"
click at [825, 288] on span "OK" at bounding box center [823, 287] width 16 height 18
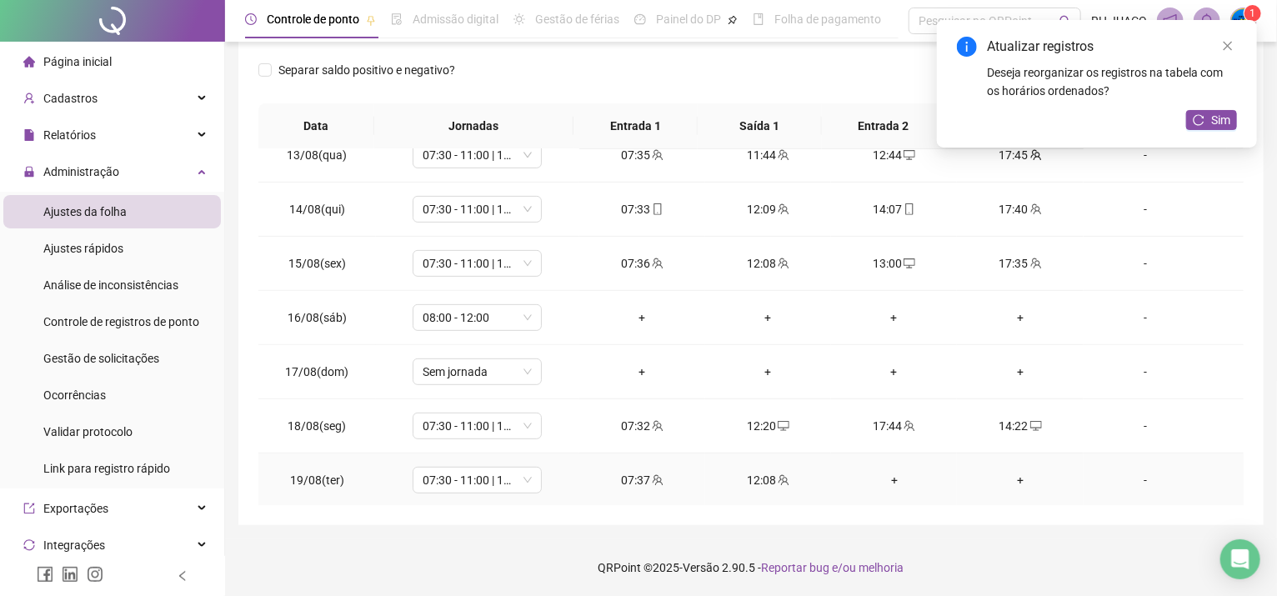
click at [872, 480] on div "+" at bounding box center [893, 480] width 99 height 18
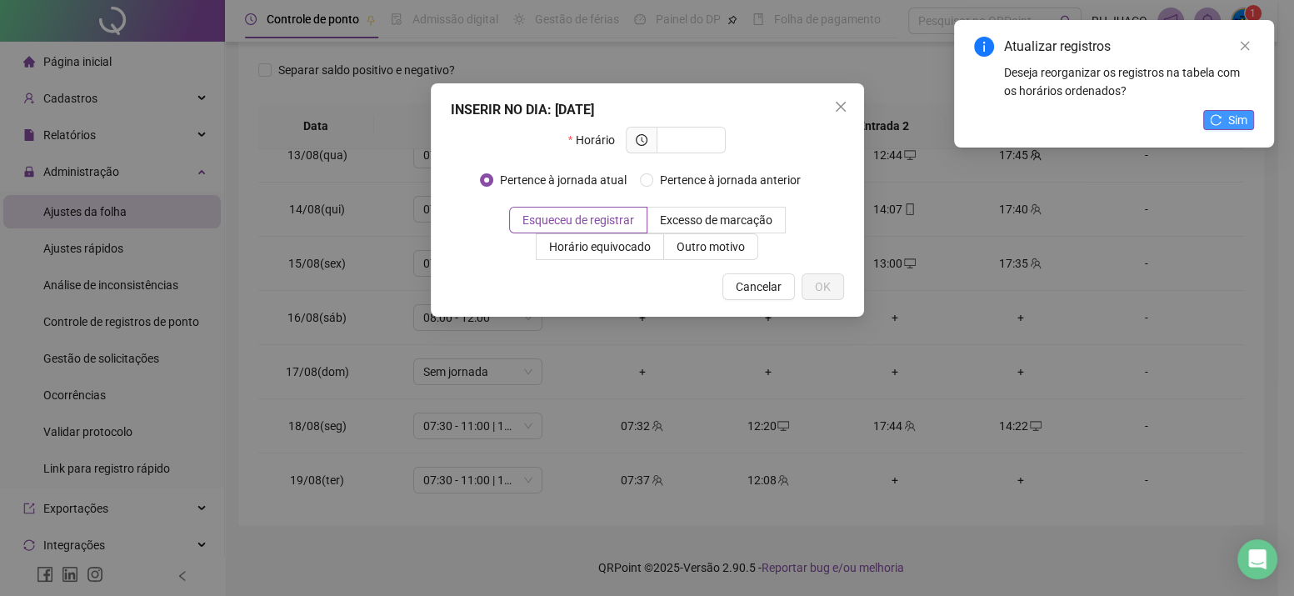
click at [1218, 113] on button "Sim" at bounding box center [1228, 120] width 51 height 20
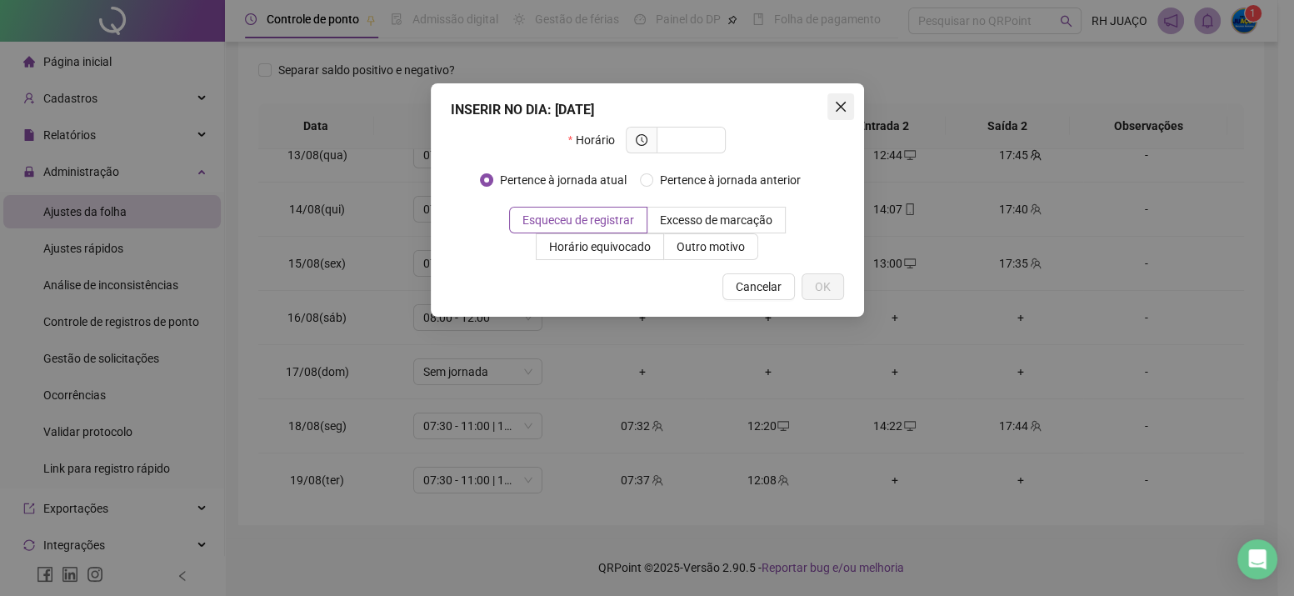
click at [838, 105] on icon "close" at bounding box center [840, 106] width 13 height 13
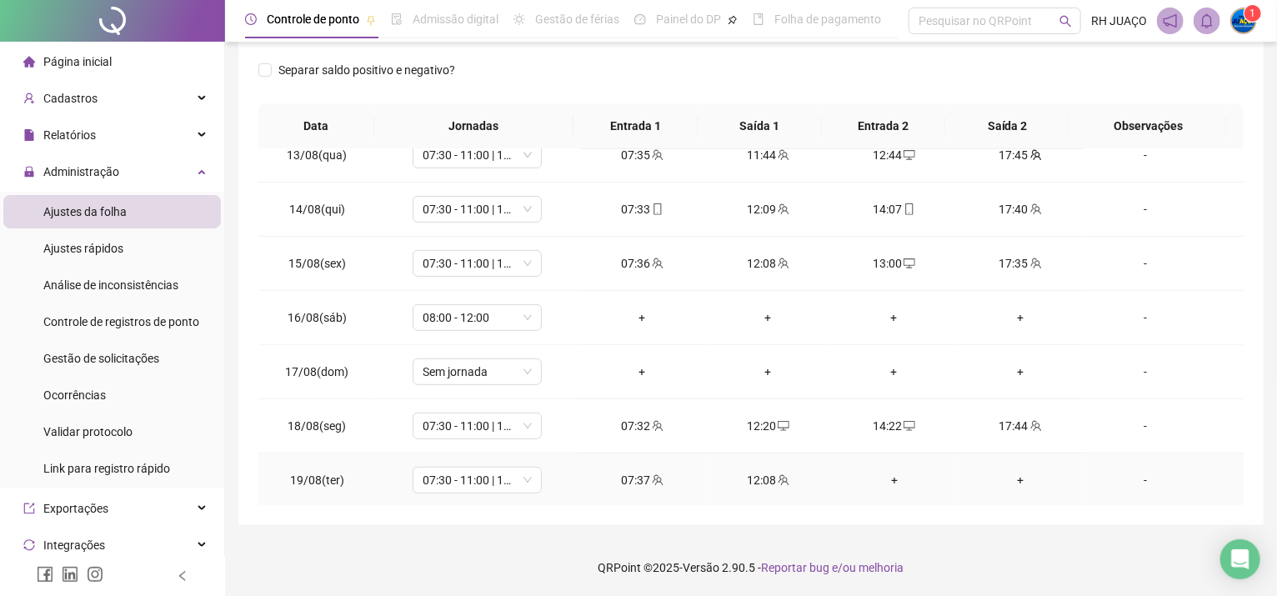
click at [881, 473] on div "+" at bounding box center [893, 480] width 99 height 18
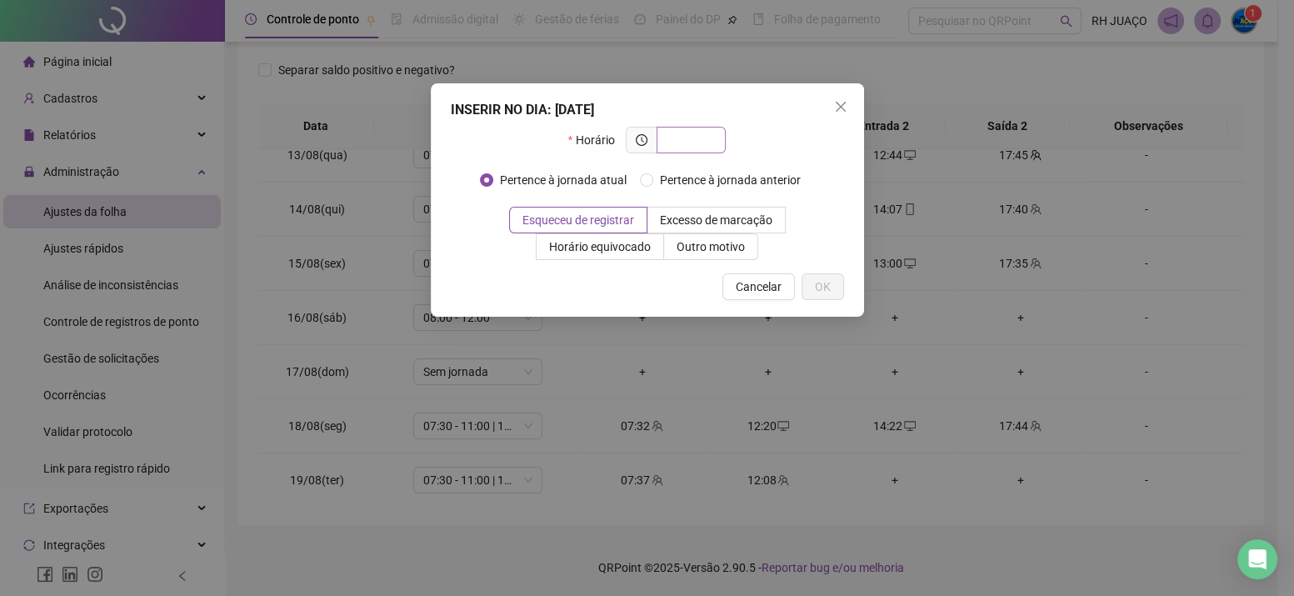
click at [698, 129] on span at bounding box center [691, 140] width 69 height 27
type input "*****"
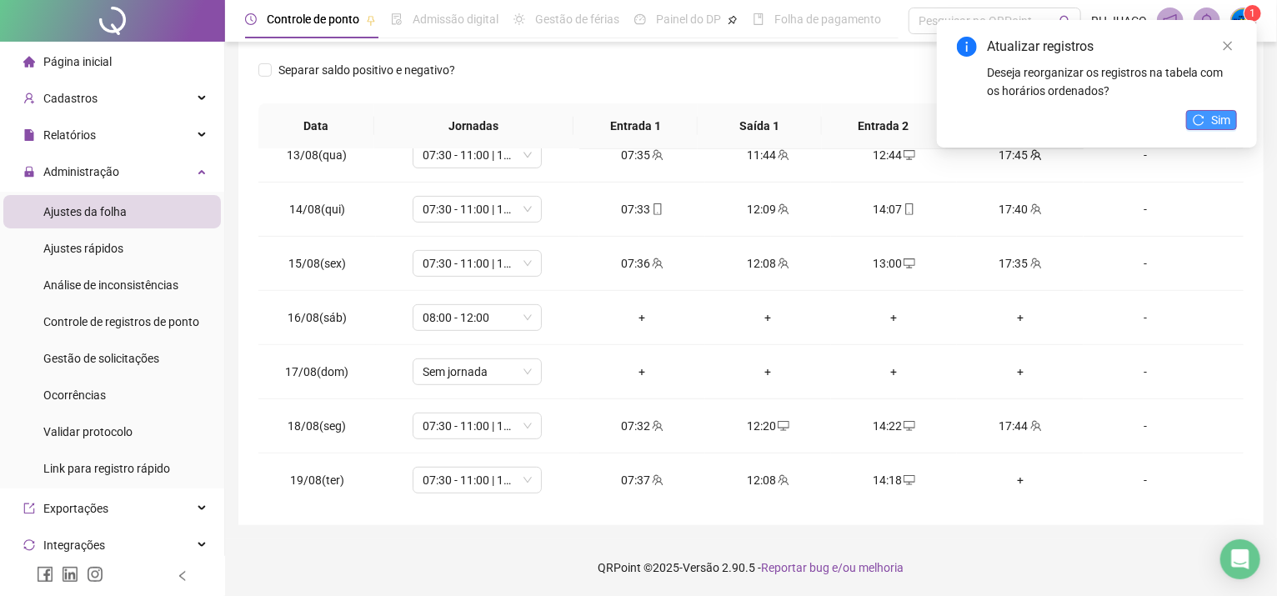
click at [1231, 125] on button "Sim" at bounding box center [1211, 120] width 51 height 20
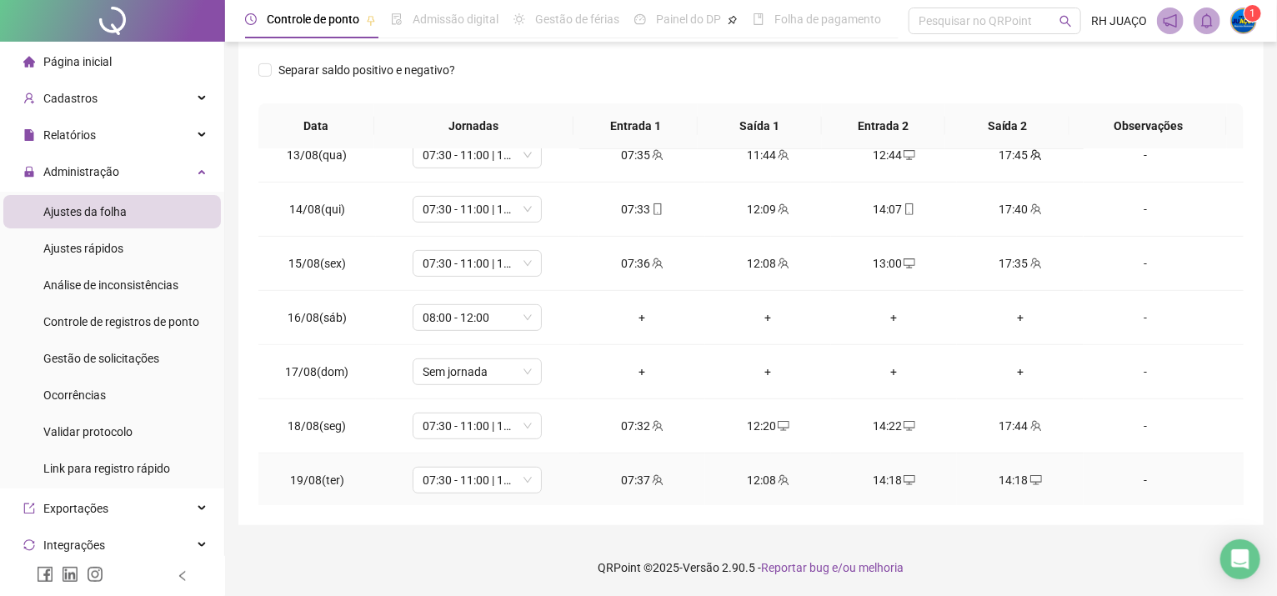
click at [1012, 477] on div "14:18" at bounding box center [1019, 480] width 99 height 18
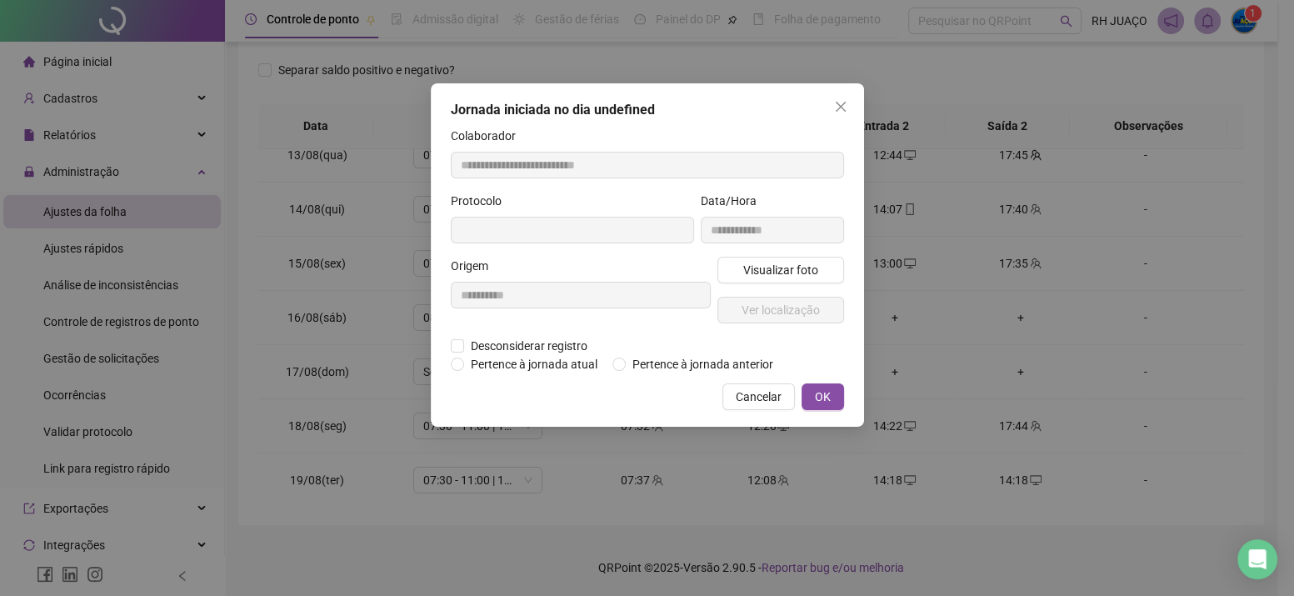
type input "**********"
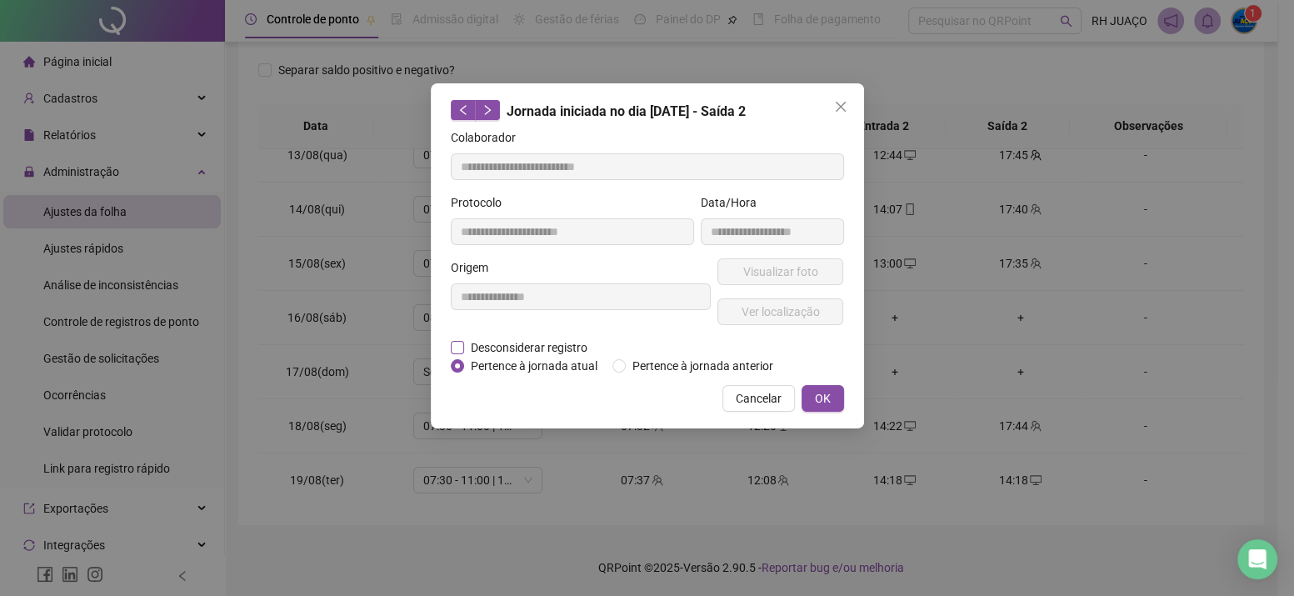
click at [475, 352] on span "Desconsiderar registro" at bounding box center [529, 347] width 130 height 18
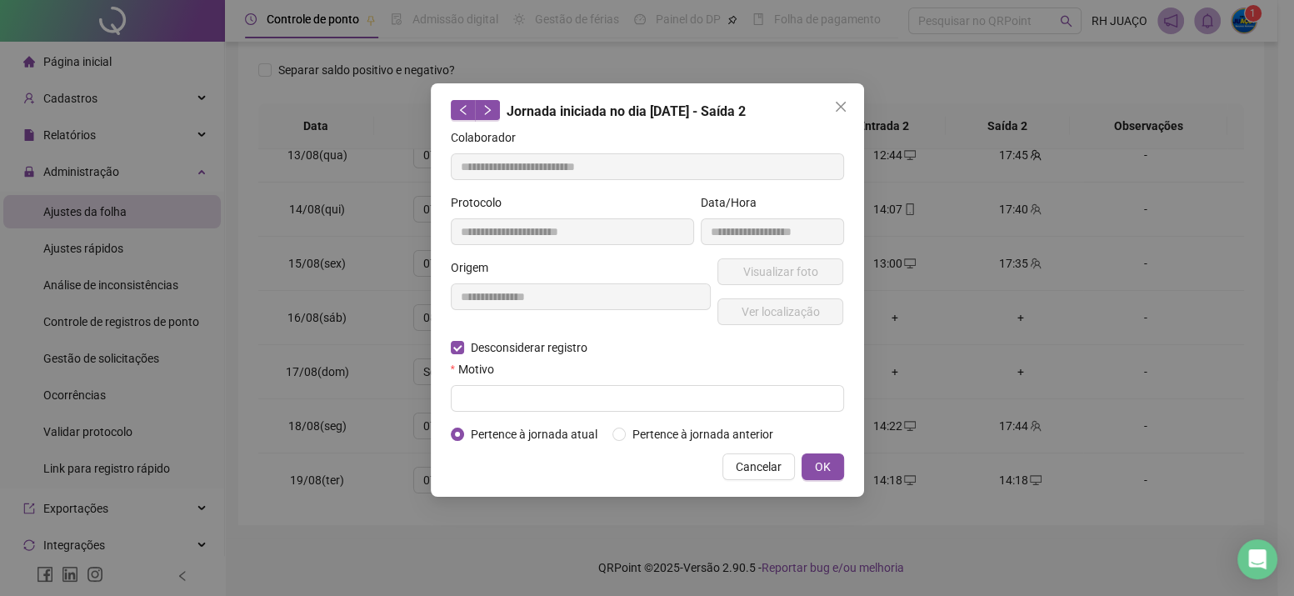
click at [489, 418] on form "**********" at bounding box center [647, 285] width 393 height 315
click at [493, 398] on input "text" at bounding box center [647, 398] width 393 height 27
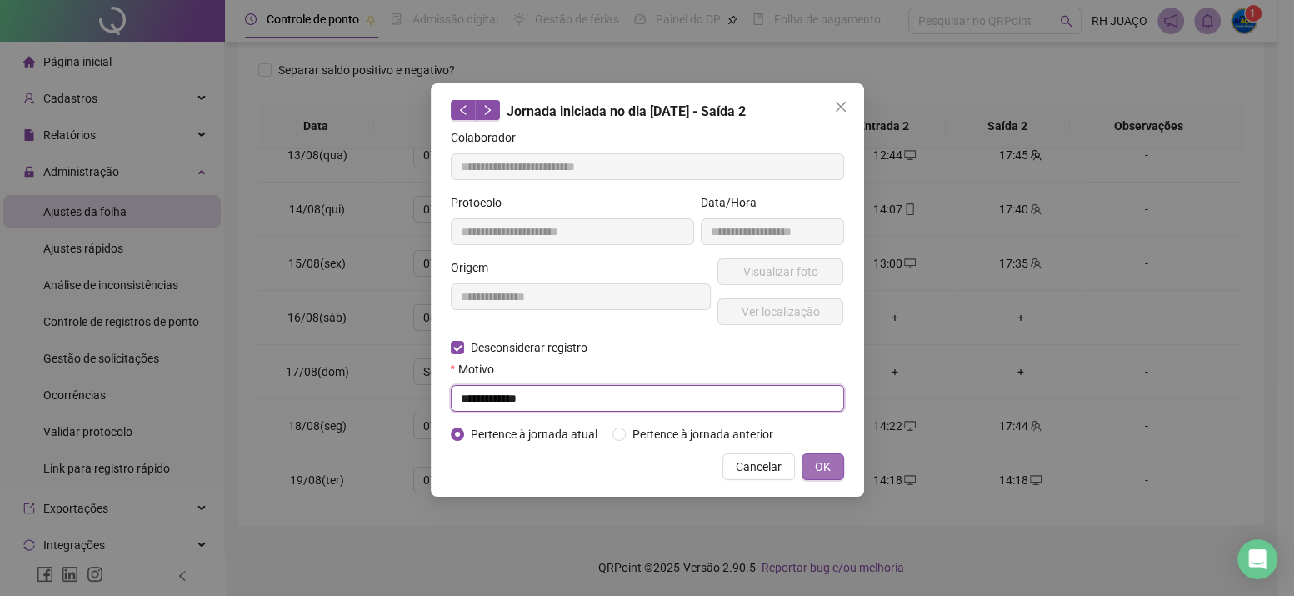
type input "**********"
click at [837, 463] on button "OK" at bounding box center [823, 466] width 43 height 27
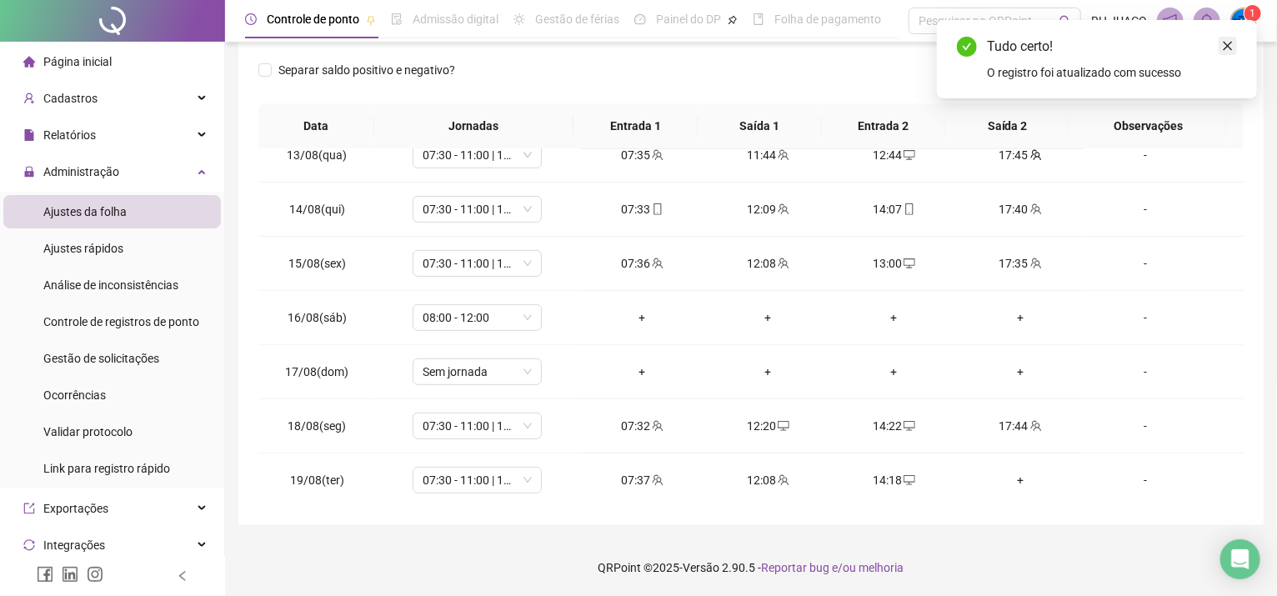
click at [1218, 38] on link "Close" at bounding box center [1227, 46] width 18 height 18
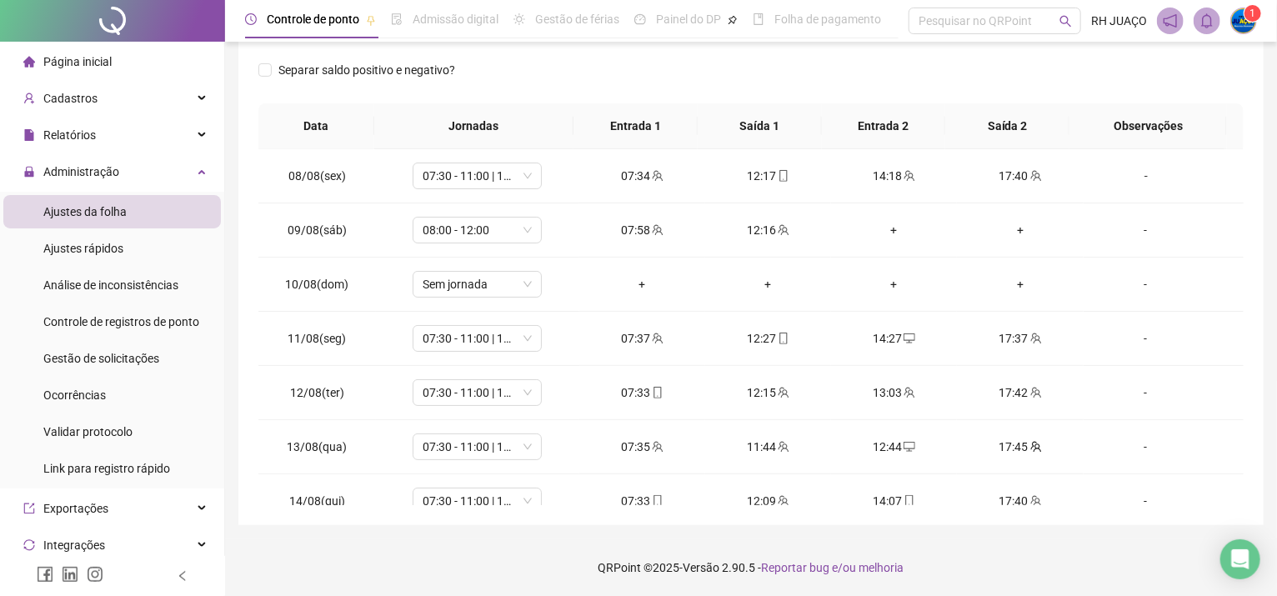
scroll to position [33, 0]
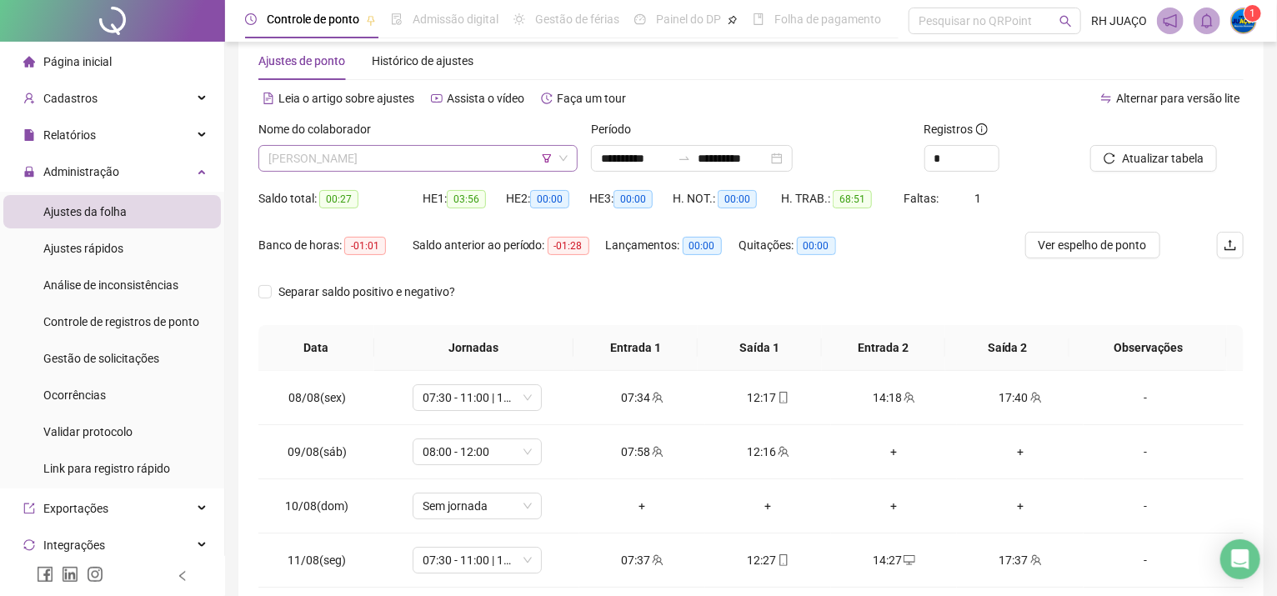
click at [369, 170] on div "[PERSON_NAME]" at bounding box center [417, 158] width 319 height 27
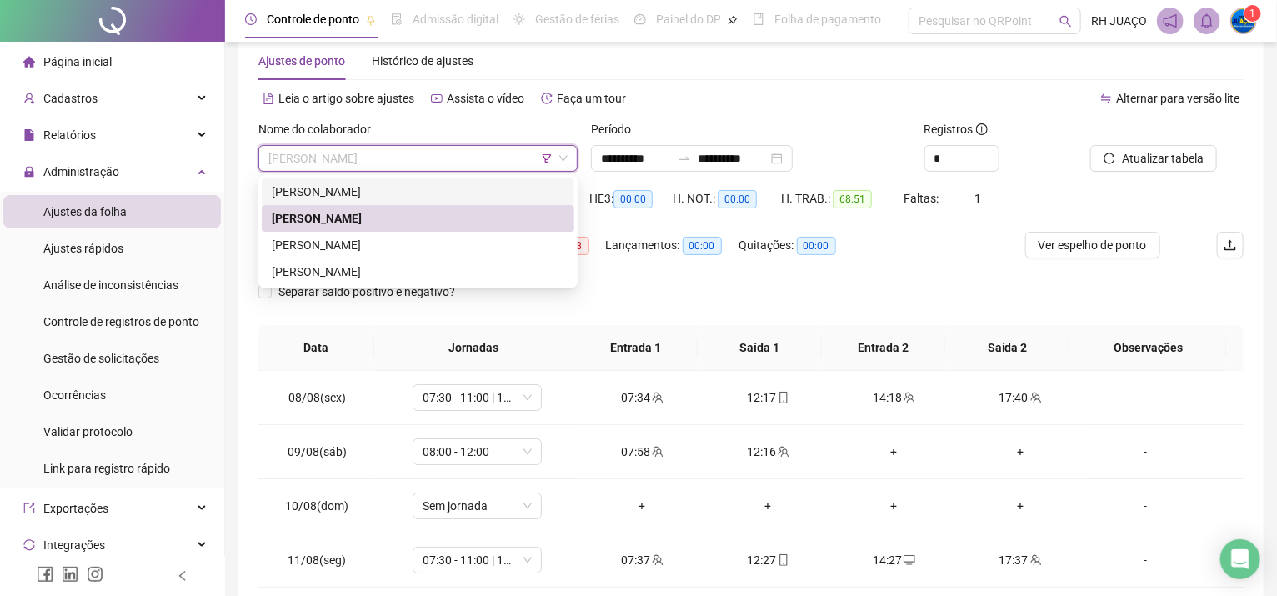
click at [545, 158] on icon "filter" at bounding box center [547, 158] width 9 height 8
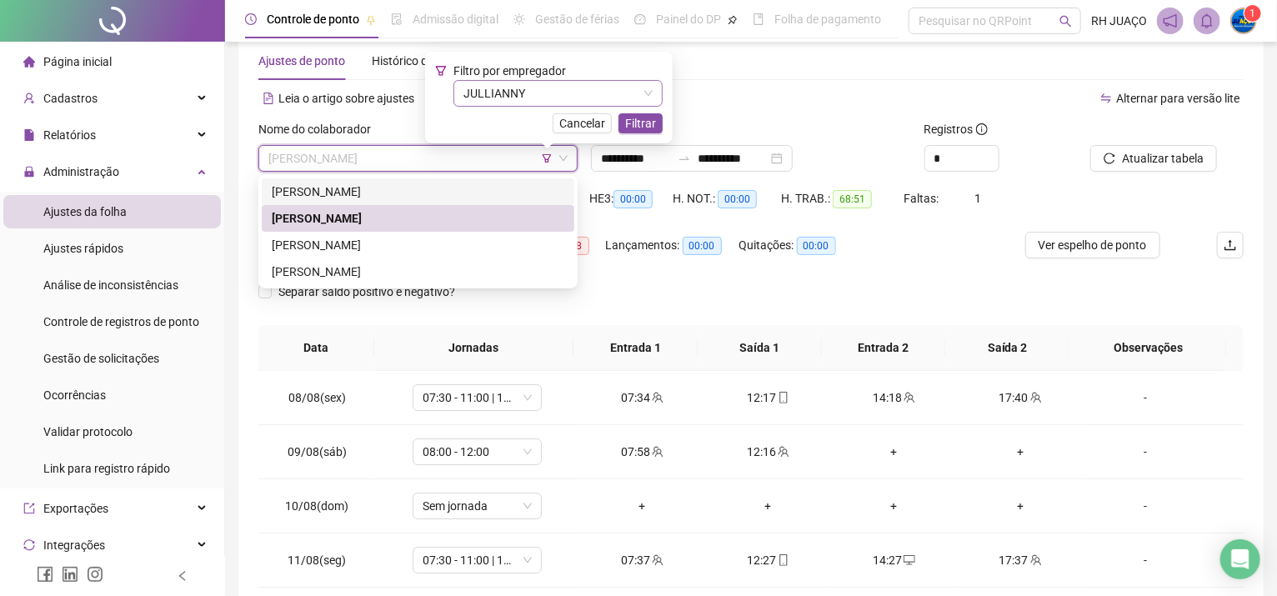
click at [520, 90] on span "JULLIANNY" at bounding box center [557, 93] width 189 height 25
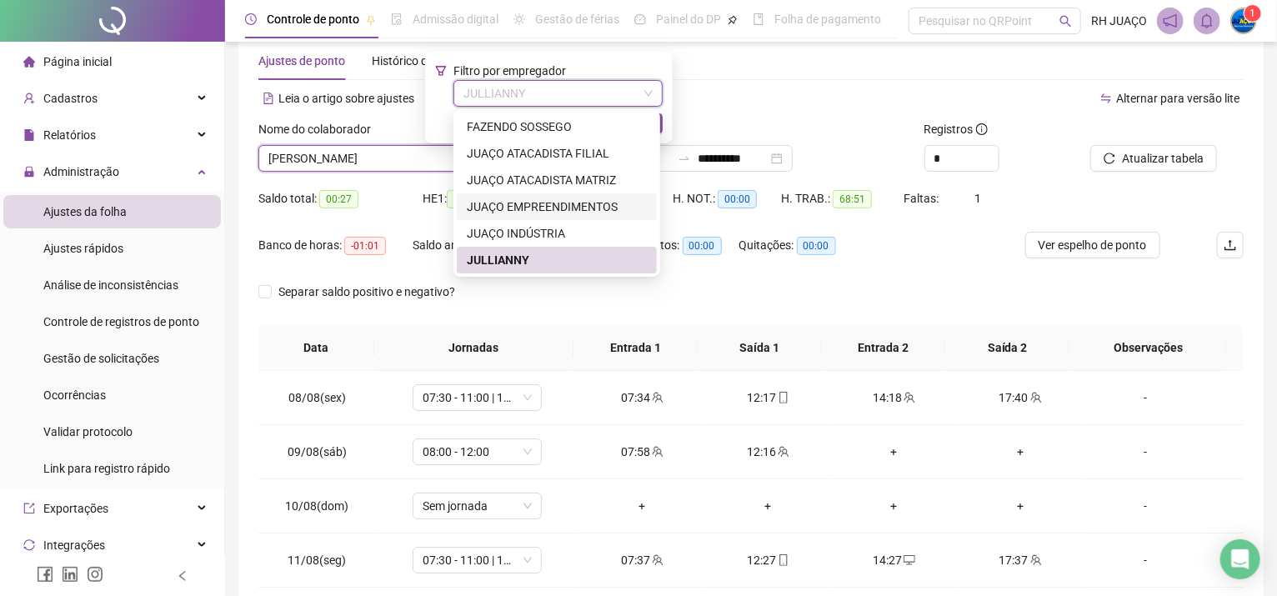
click at [490, 207] on div "JUAÇO EMPREENDIMENTOS" at bounding box center [557, 207] width 180 height 18
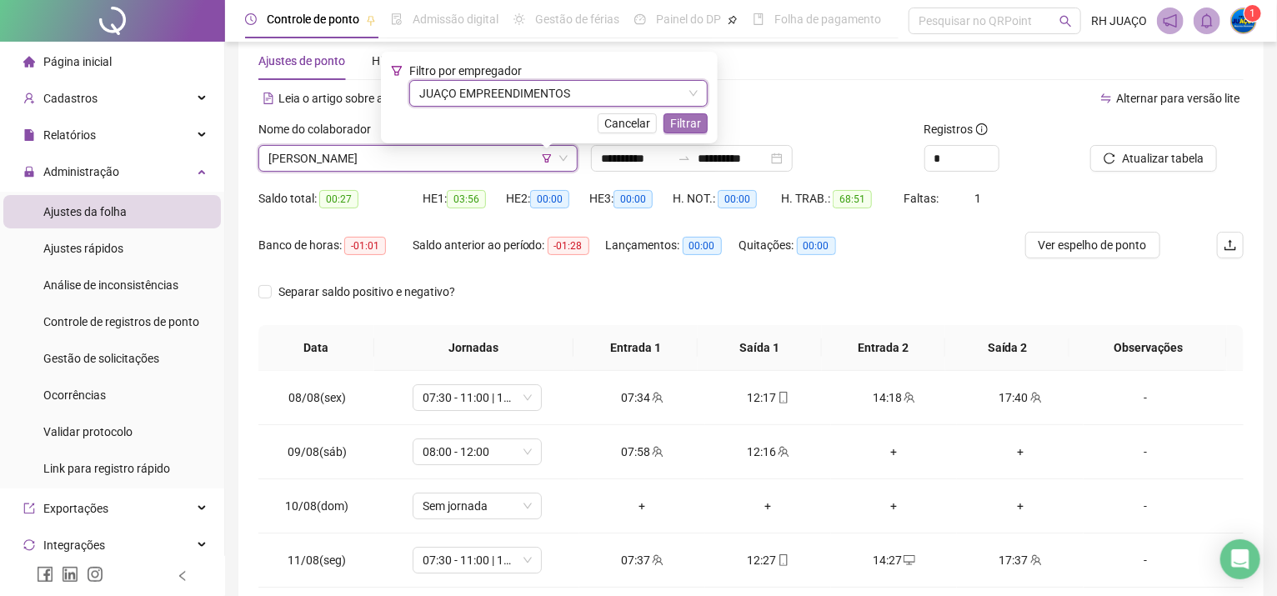
click at [680, 118] on span "Filtrar" at bounding box center [685, 123] width 31 height 18
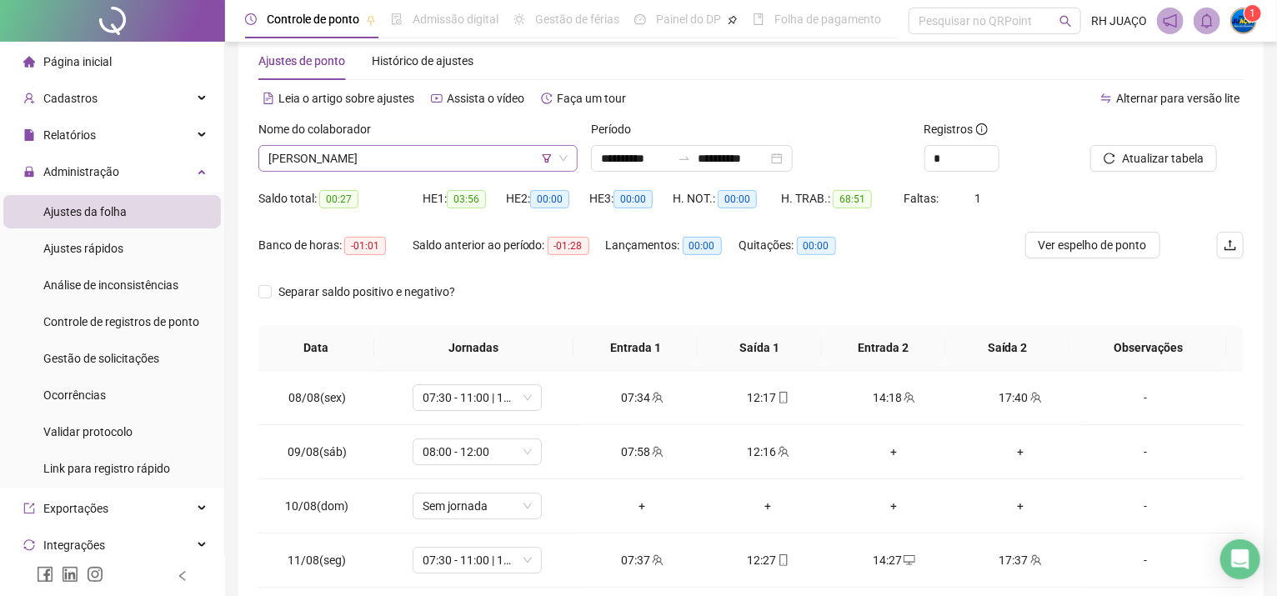
click at [414, 165] on span "[PERSON_NAME]" at bounding box center [417, 158] width 299 height 25
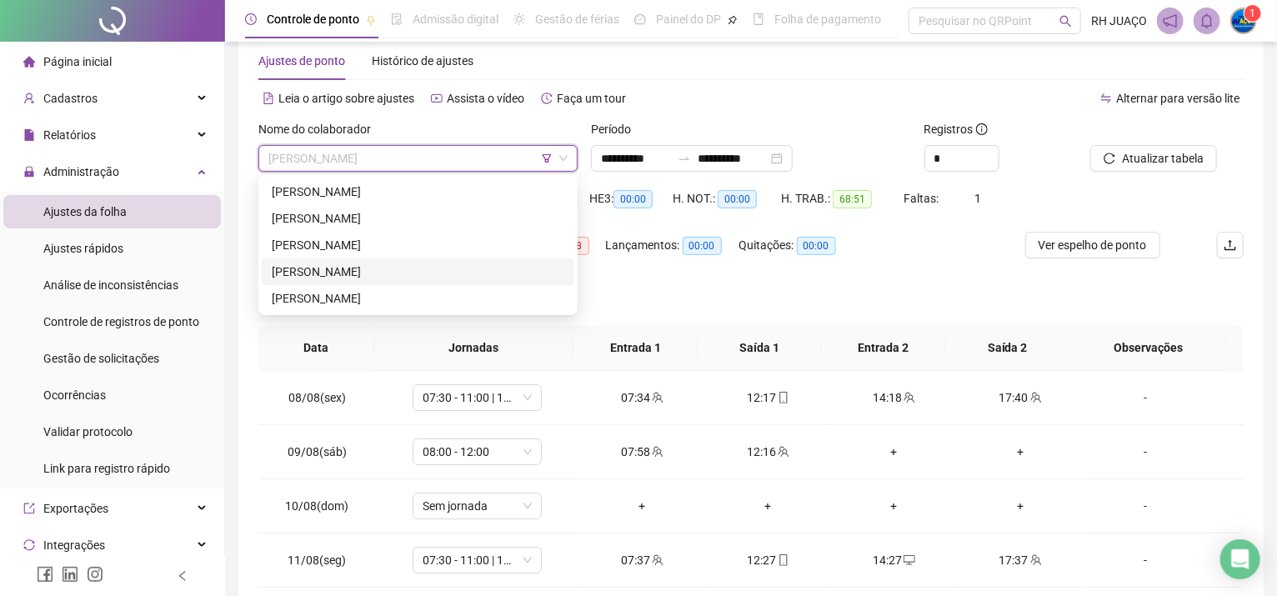
click at [408, 263] on div "[PERSON_NAME]" at bounding box center [418, 272] width 293 height 18
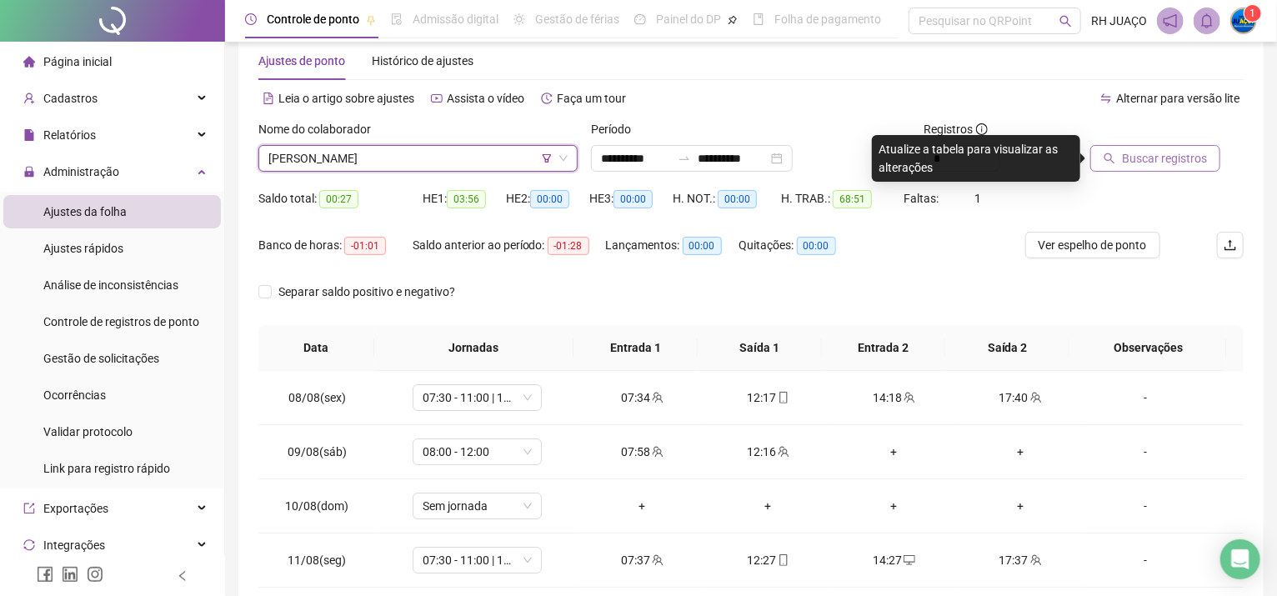
click at [1210, 158] on button "Buscar registros" at bounding box center [1155, 158] width 130 height 27
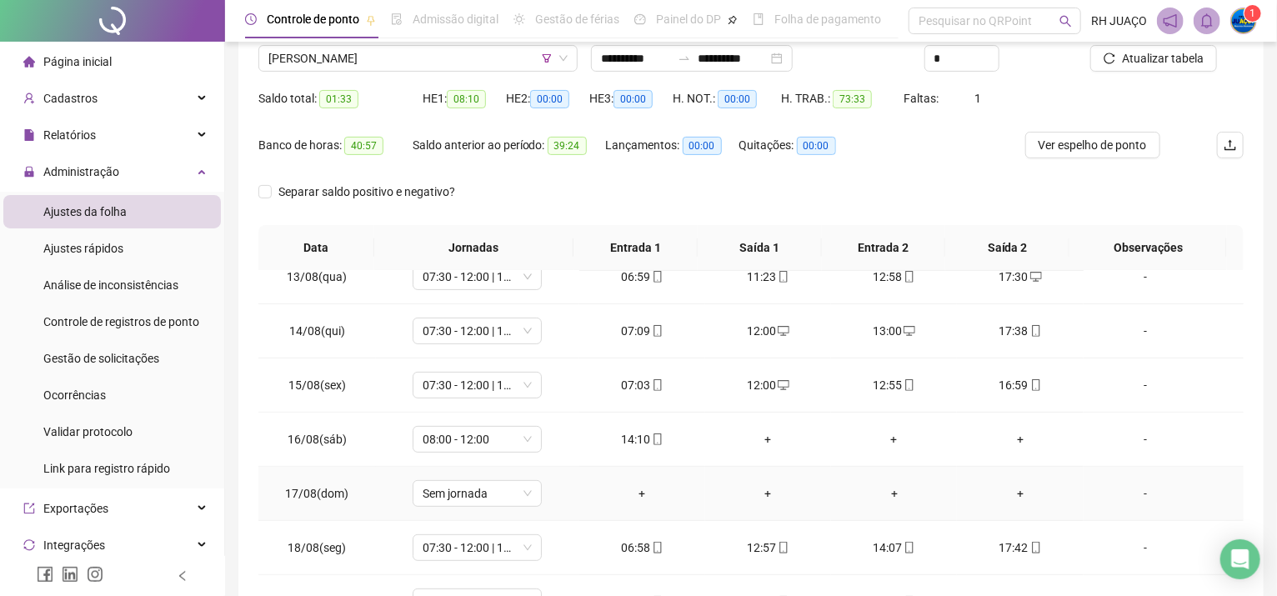
scroll to position [255, 0]
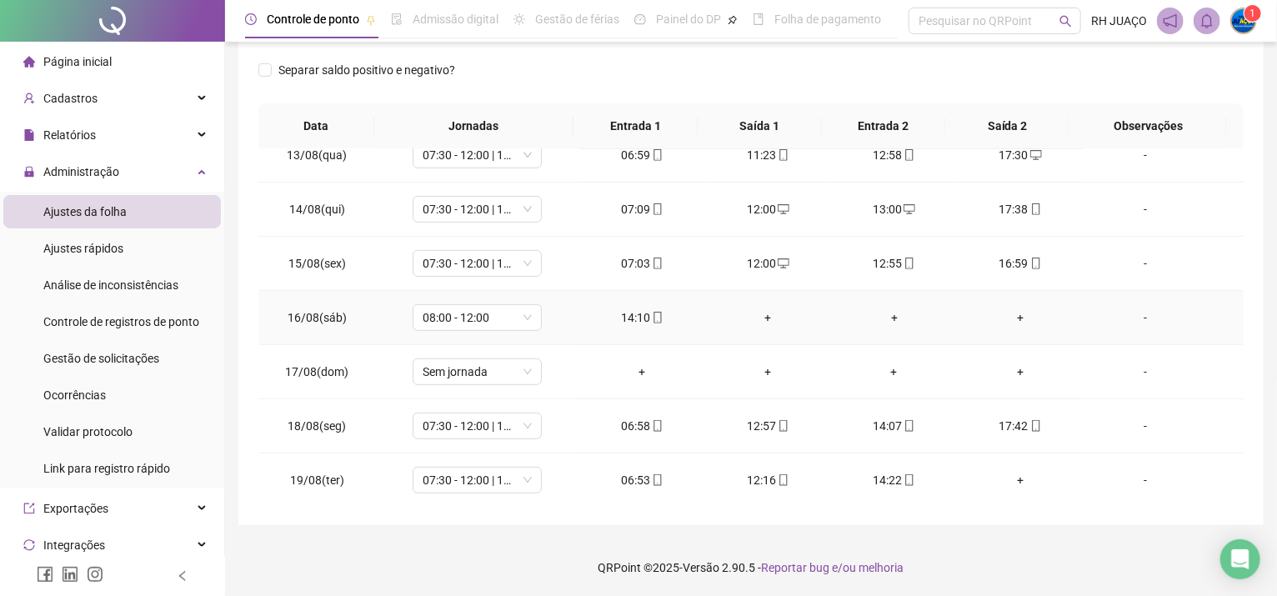
click at [760, 316] on div "+" at bounding box center [767, 317] width 99 height 18
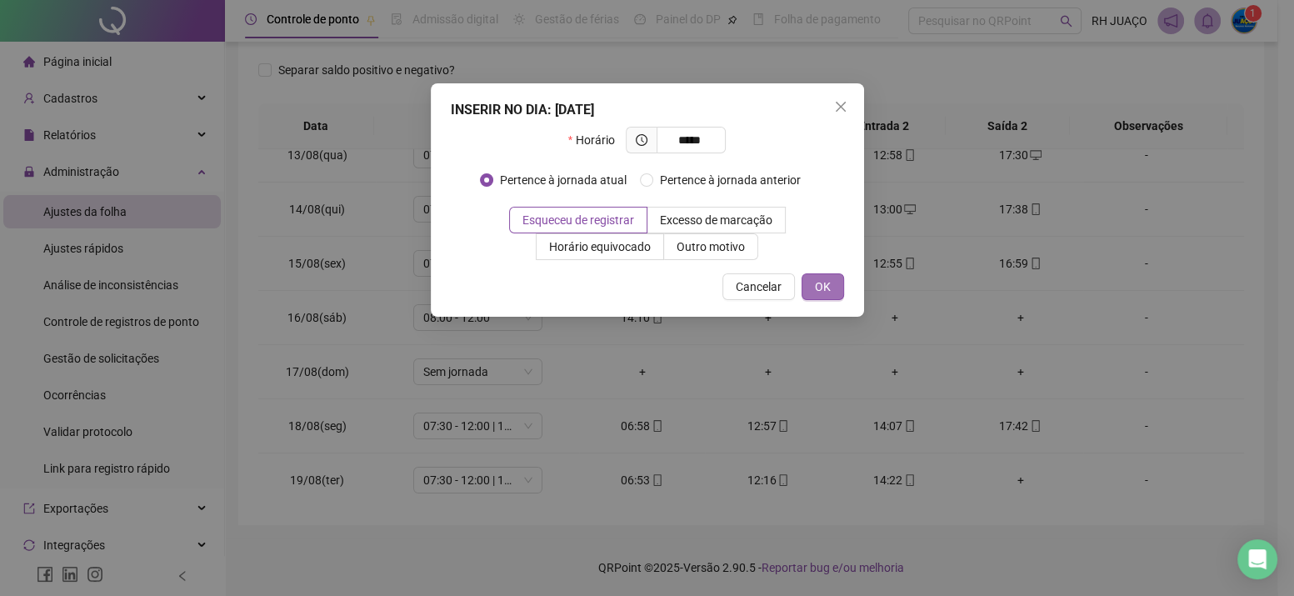
type input "*****"
click at [820, 292] on span "OK" at bounding box center [823, 287] width 16 height 18
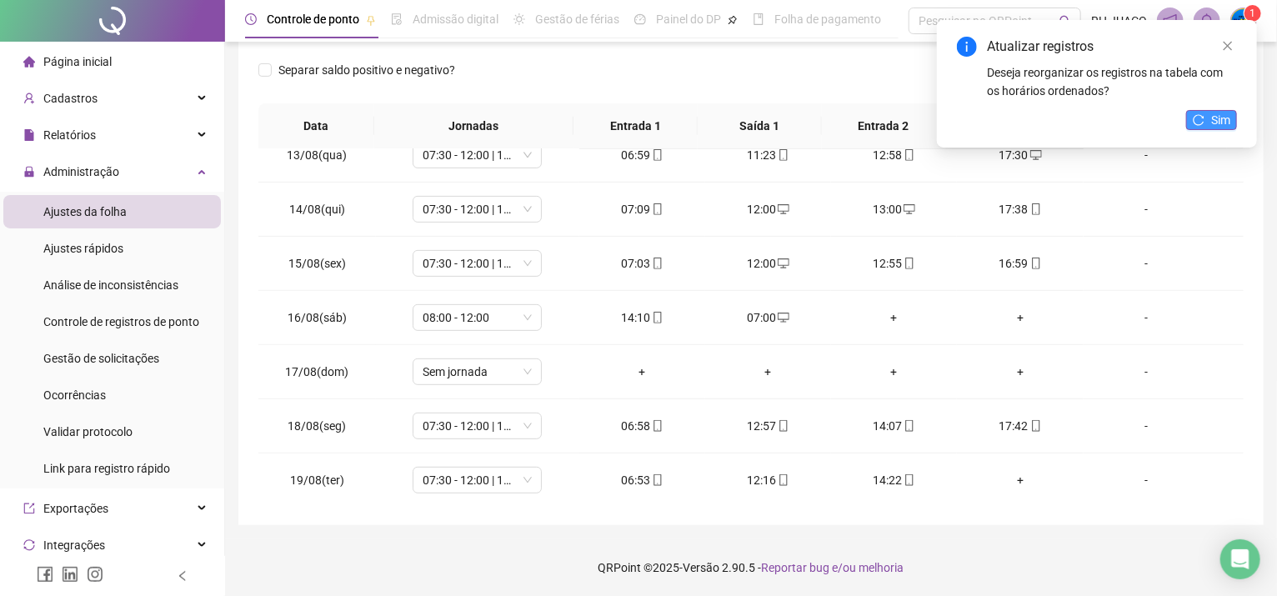
click at [1208, 114] on button "Sim" at bounding box center [1211, 120] width 51 height 20
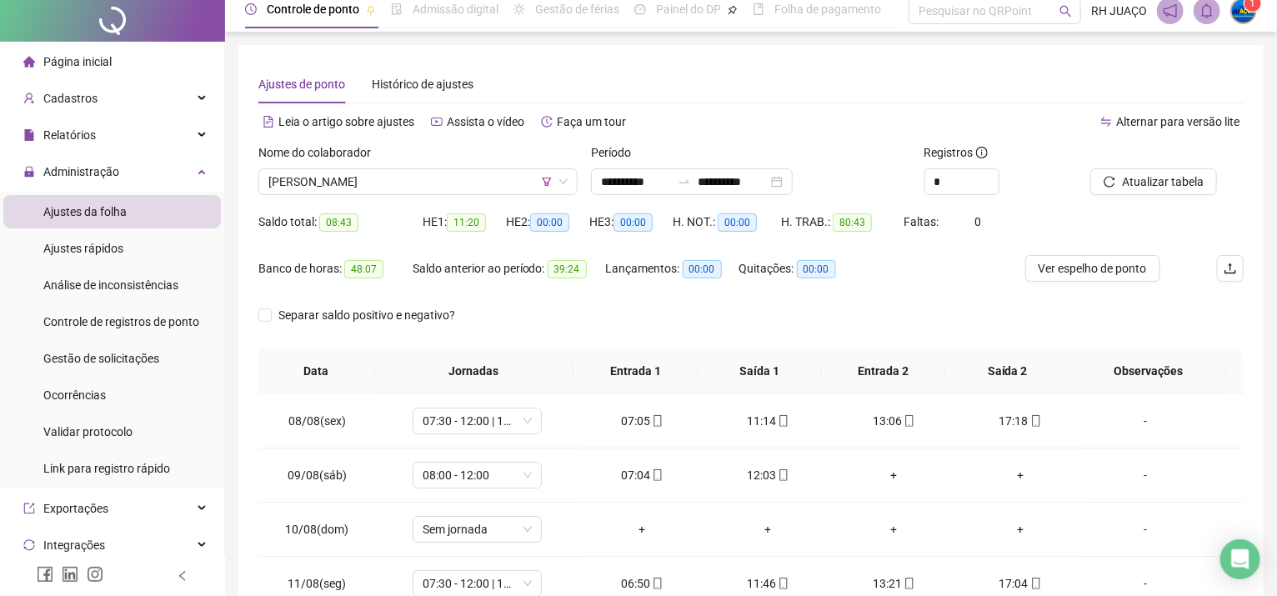
scroll to position [0, 0]
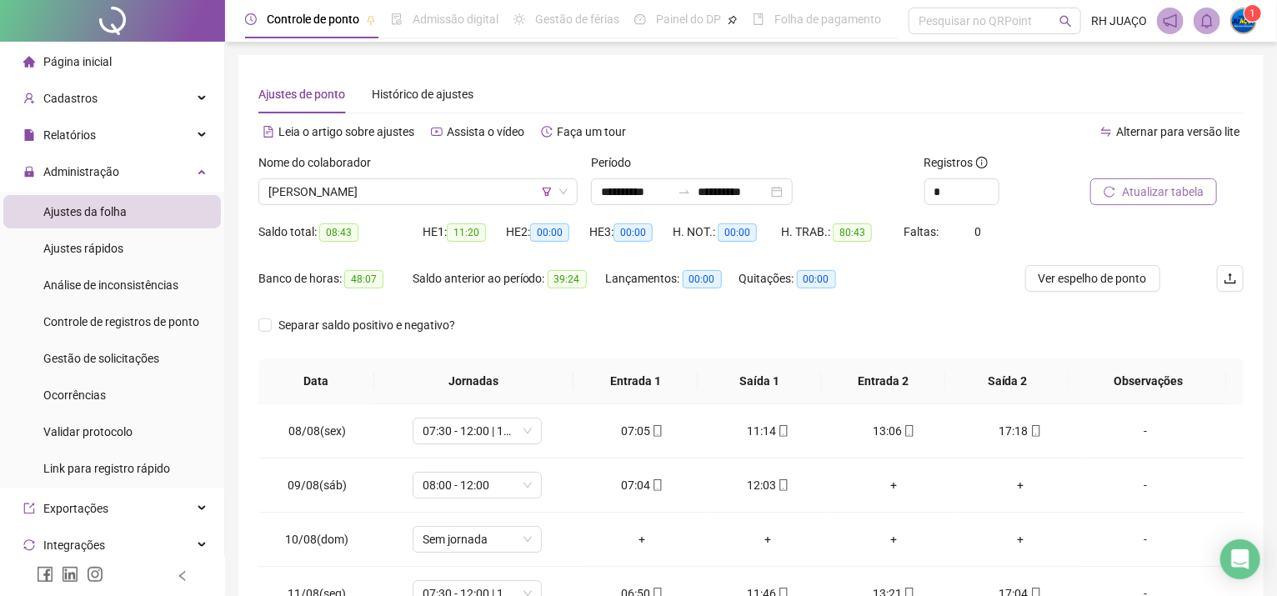
click at [1128, 192] on span "Atualizar tabela" at bounding box center [1163, 192] width 82 height 18
click at [430, 184] on span "[PERSON_NAME]" at bounding box center [417, 191] width 299 height 25
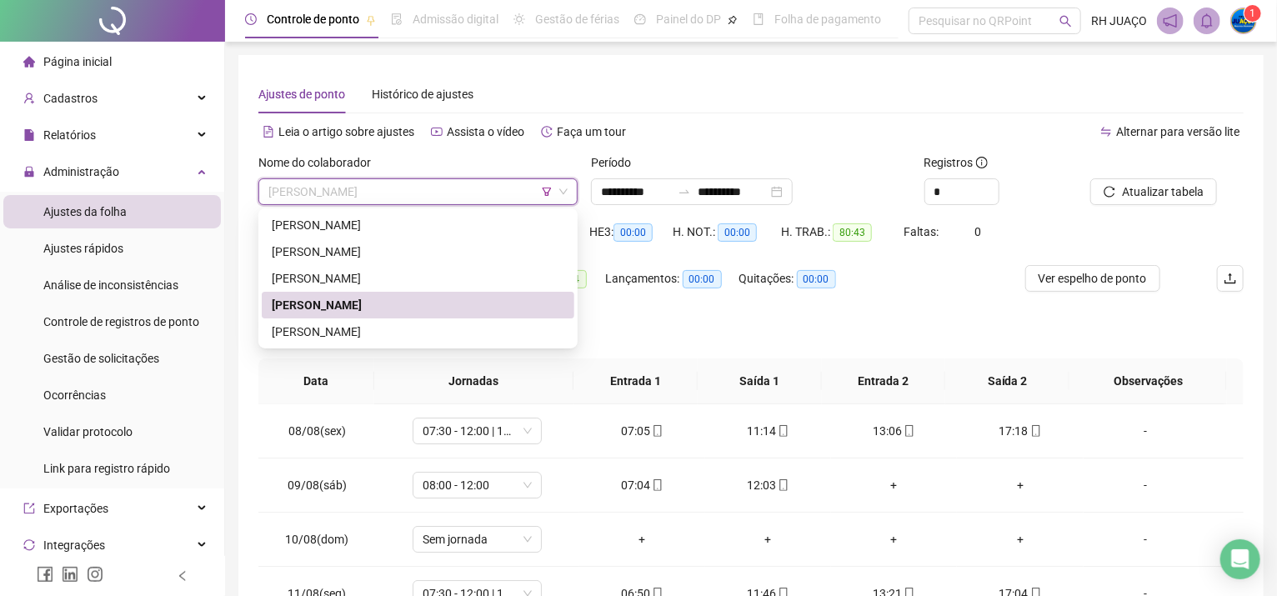
click at [546, 189] on icon "filter" at bounding box center [547, 192] width 10 height 10
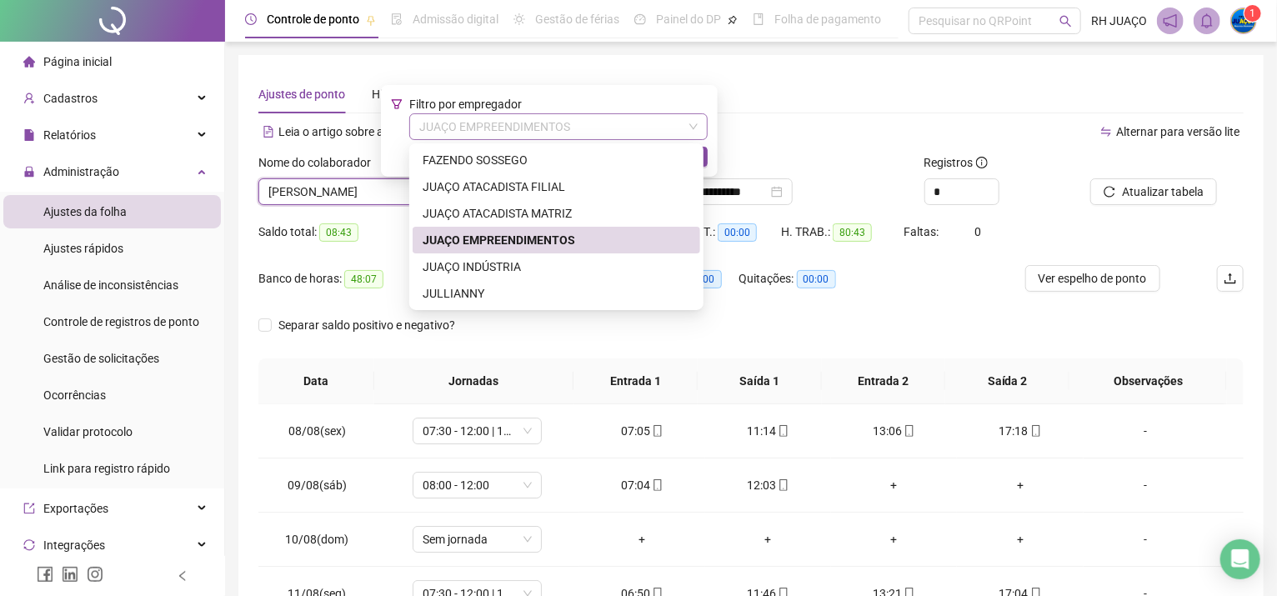
click at [490, 127] on span "JUAÇO EMPREENDIMENTOS" at bounding box center [558, 126] width 278 height 25
click at [500, 289] on div "JULLIANNY" at bounding box center [557, 293] width 268 height 18
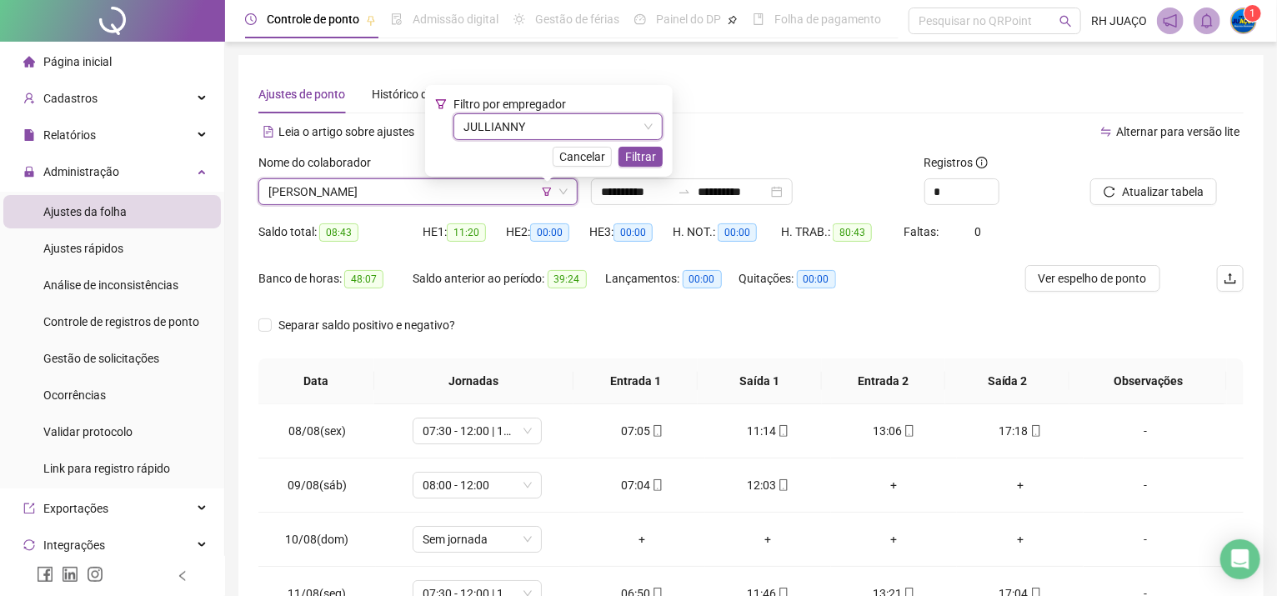
click at [648, 154] on span "Filtrar" at bounding box center [640, 157] width 31 height 18
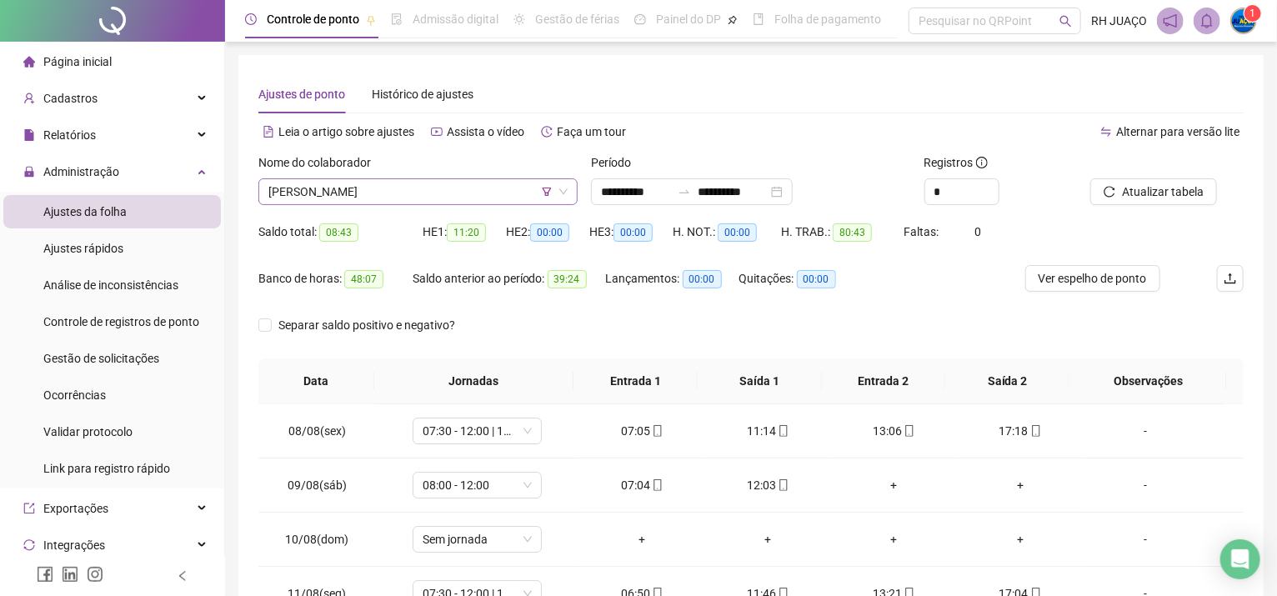
click at [419, 192] on span "[PERSON_NAME]" at bounding box center [417, 191] width 299 height 25
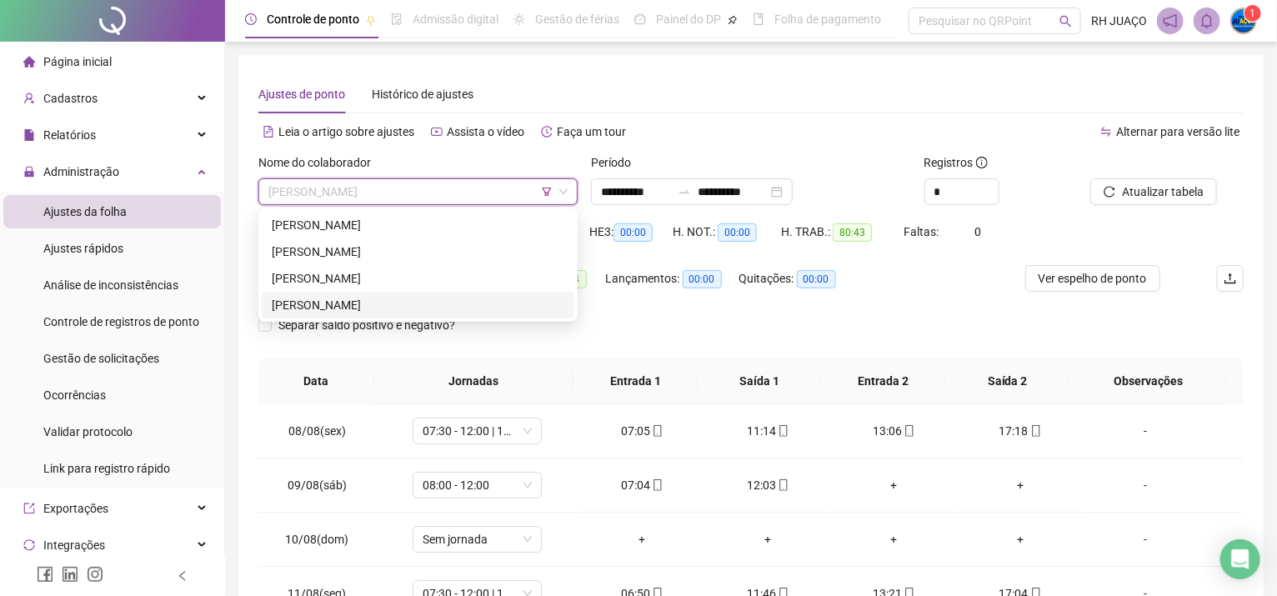
click at [457, 303] on div "[PERSON_NAME]" at bounding box center [418, 305] width 293 height 18
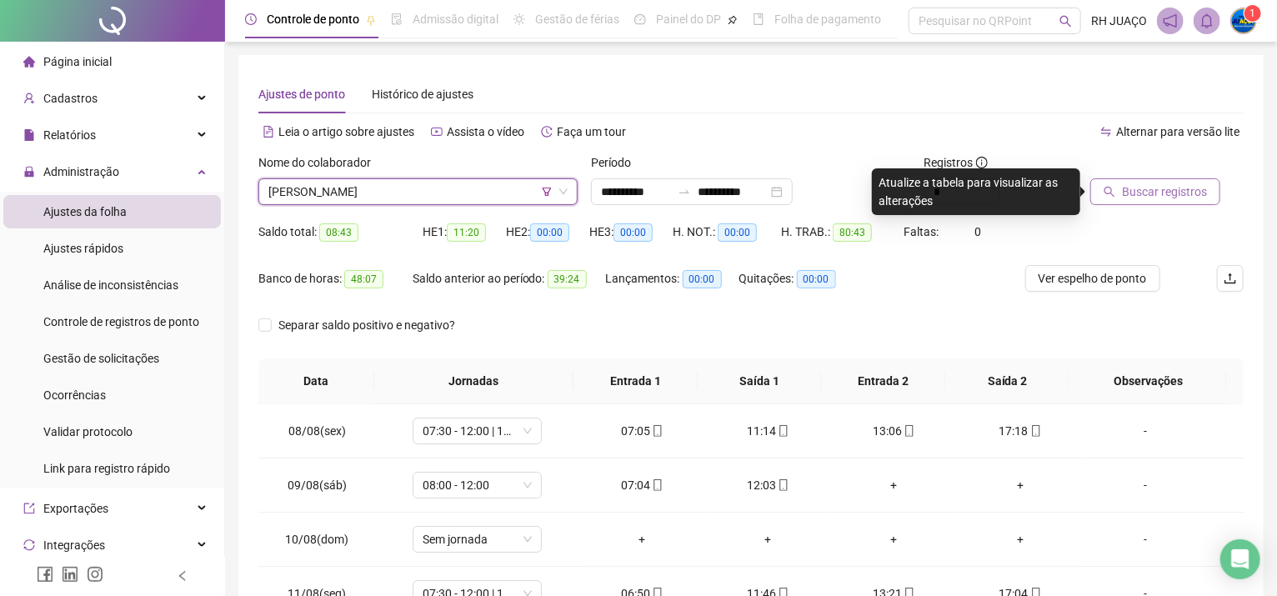
click at [1149, 203] on button "Buscar registros" at bounding box center [1155, 191] width 130 height 27
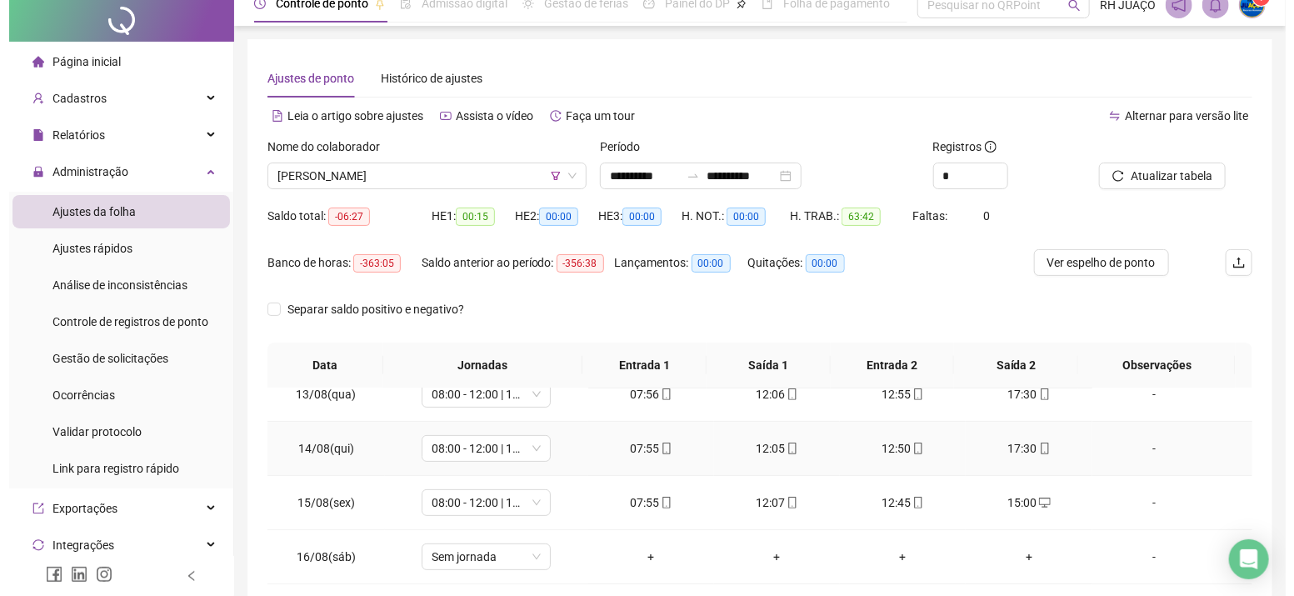
scroll to position [111, 0]
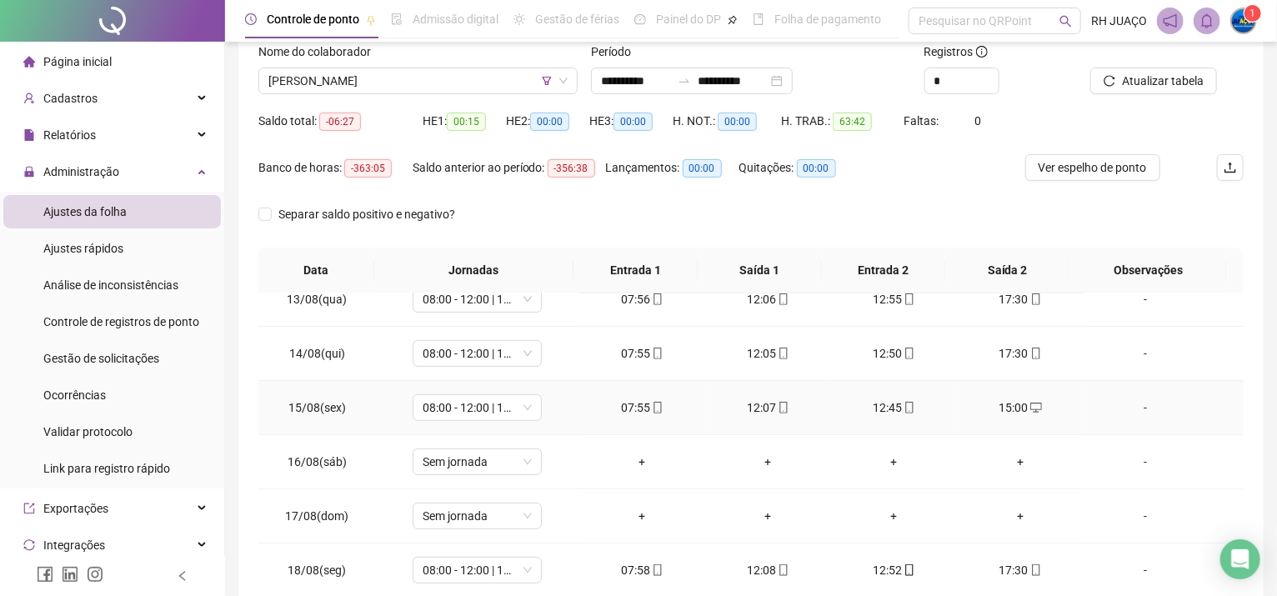
click at [1133, 408] on div "-" at bounding box center [1146, 407] width 98 height 18
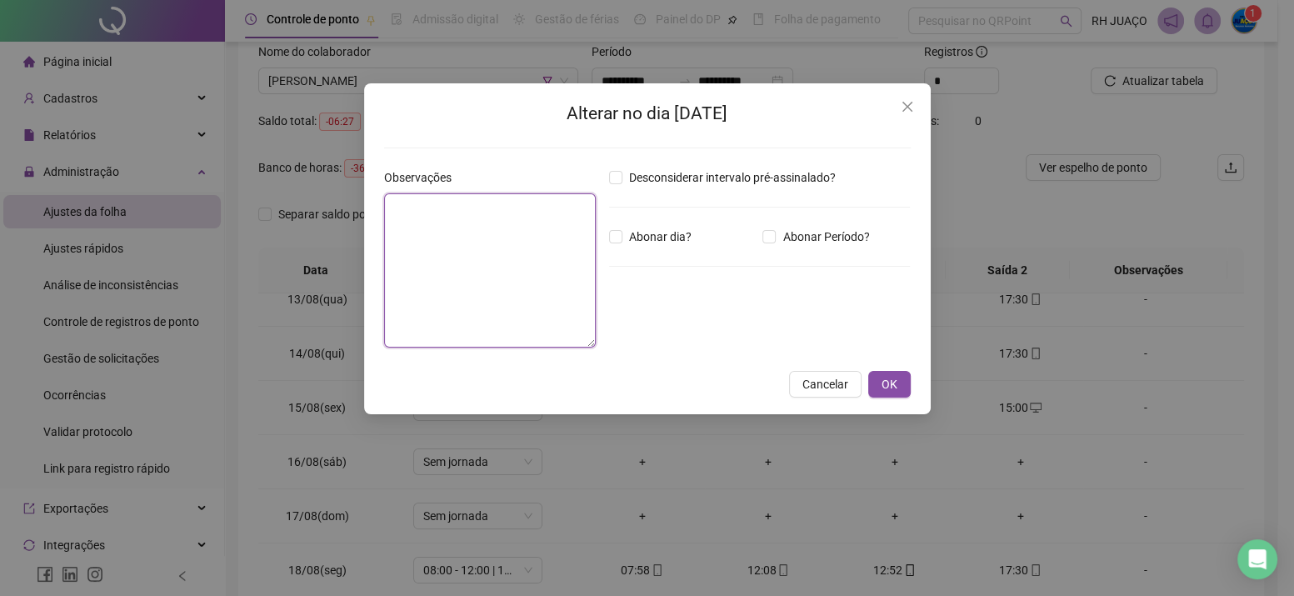
click at [485, 264] on textarea at bounding box center [490, 270] width 212 height 154
click at [778, 240] on span "Abonar Período?" at bounding box center [826, 237] width 100 height 18
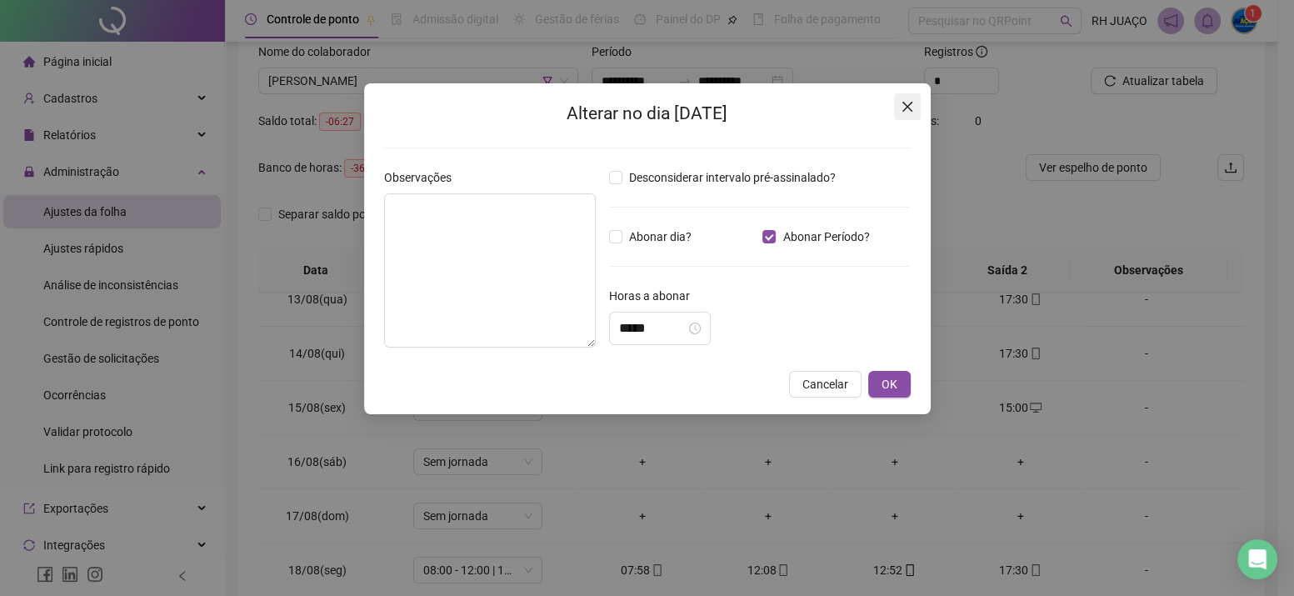
click at [906, 100] on icon "close" at bounding box center [907, 106] width 13 height 13
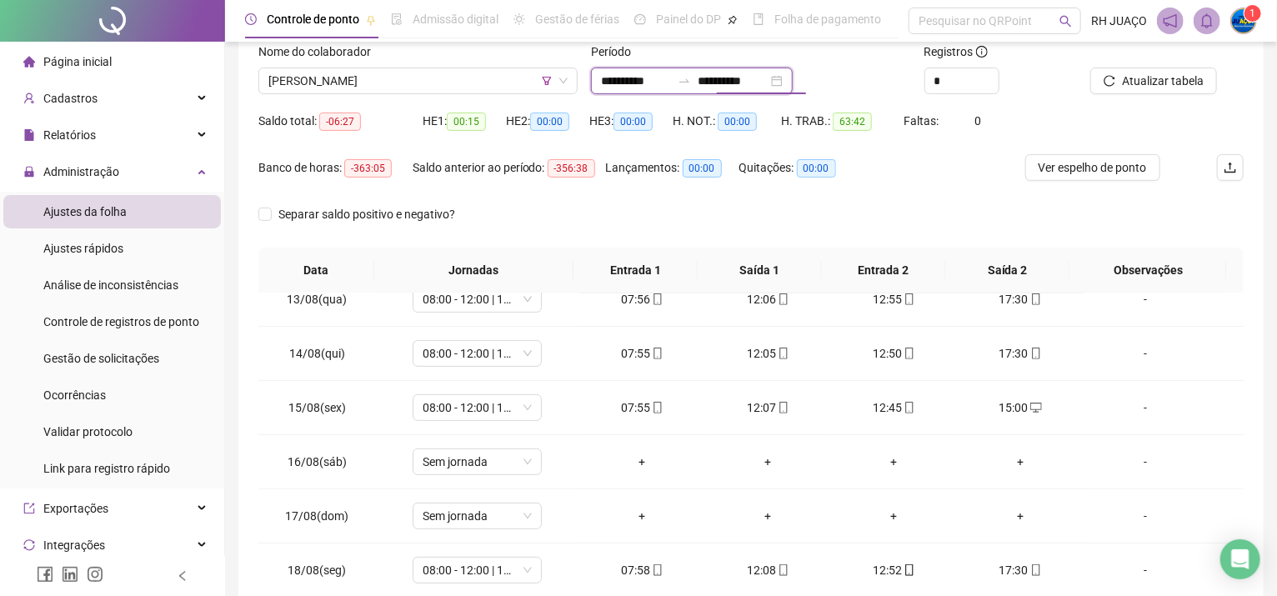
click at [717, 78] on input "**********" at bounding box center [733, 81] width 70 height 18
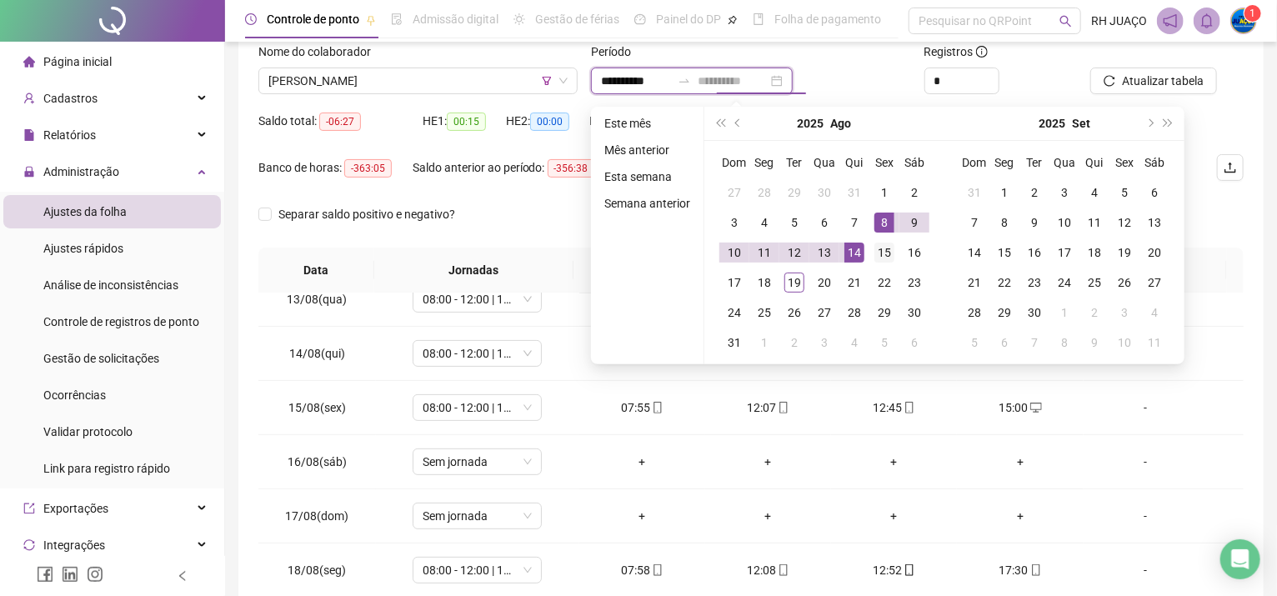
type input "**********"
click at [888, 247] on div "15" at bounding box center [884, 253] width 20 height 20
type input "**********"
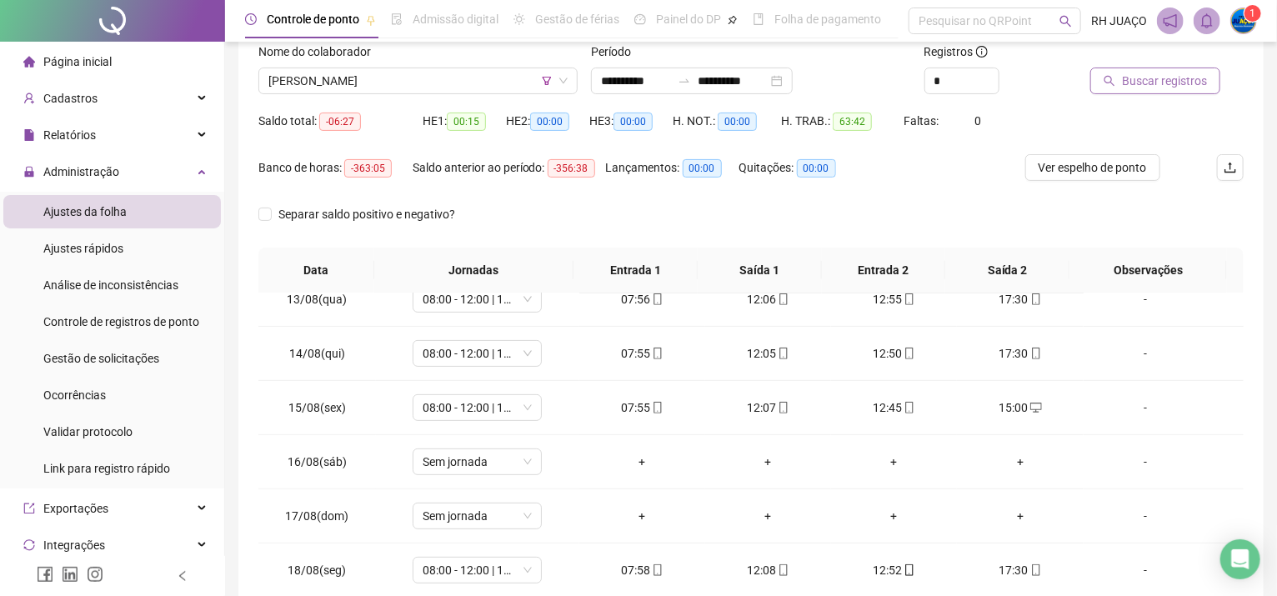
click at [1111, 93] on button "Buscar registros" at bounding box center [1155, 81] width 130 height 27
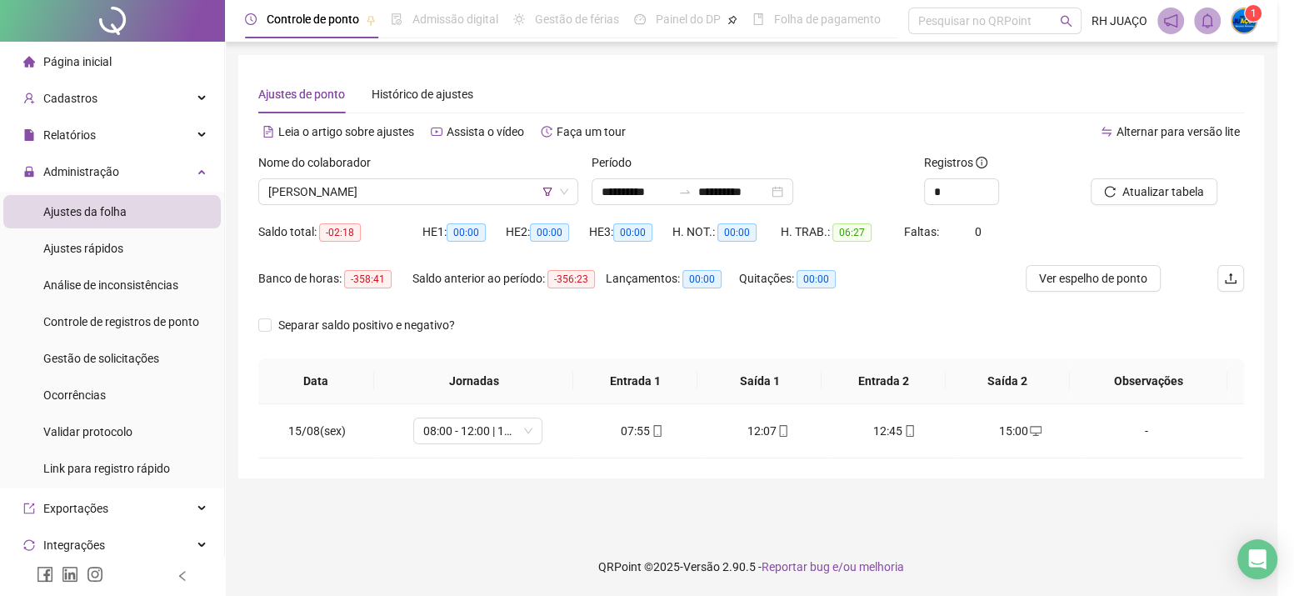
scroll to position [0, 0]
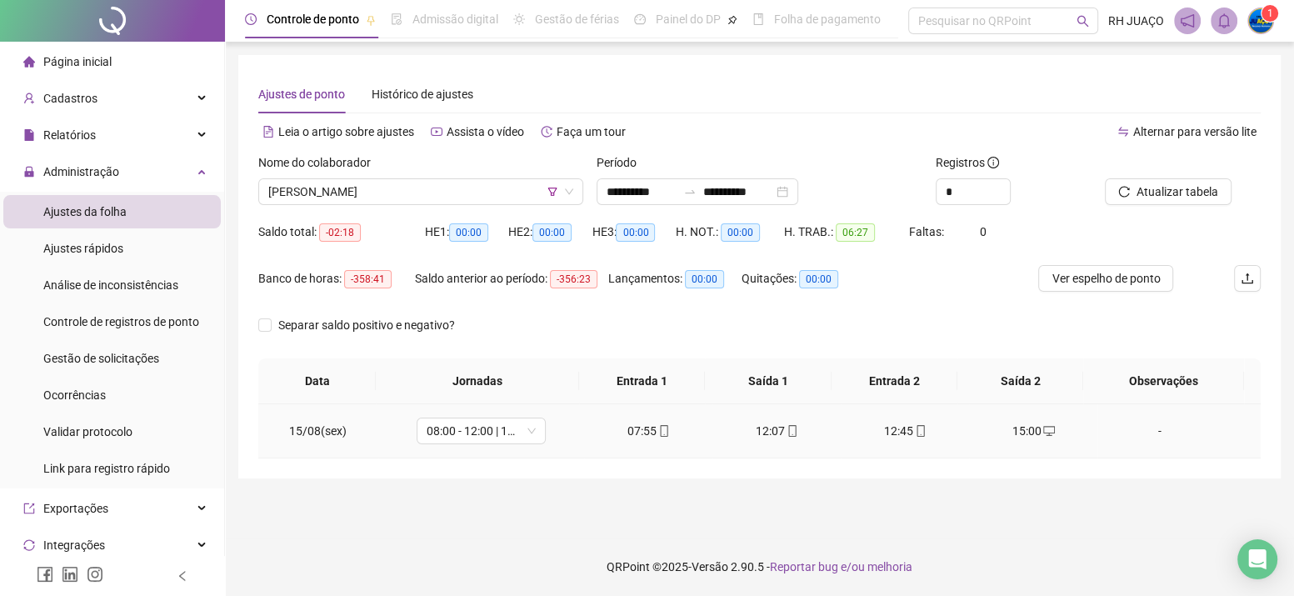
drag, startPoint x: 1147, startPoint y: 427, endPoint x: 1084, endPoint y: 382, distance: 77.0
click at [1147, 426] on div "-" at bounding box center [1160, 431] width 98 height 18
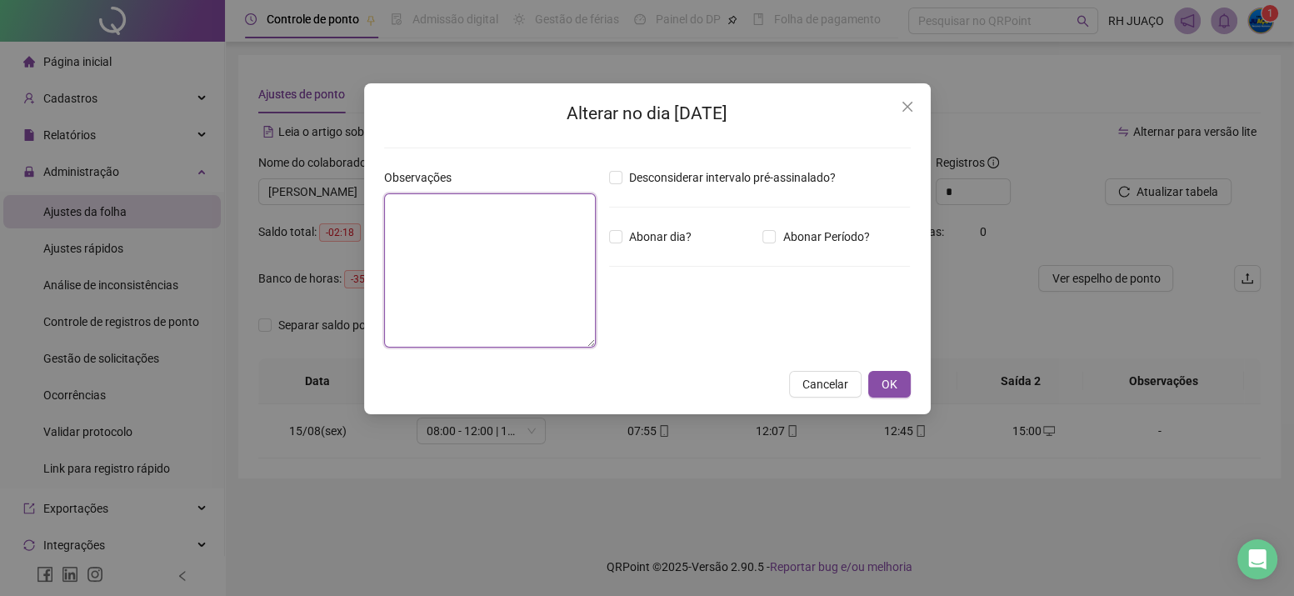
click at [469, 243] on textarea at bounding box center [490, 270] width 212 height 154
type textarea "**********"
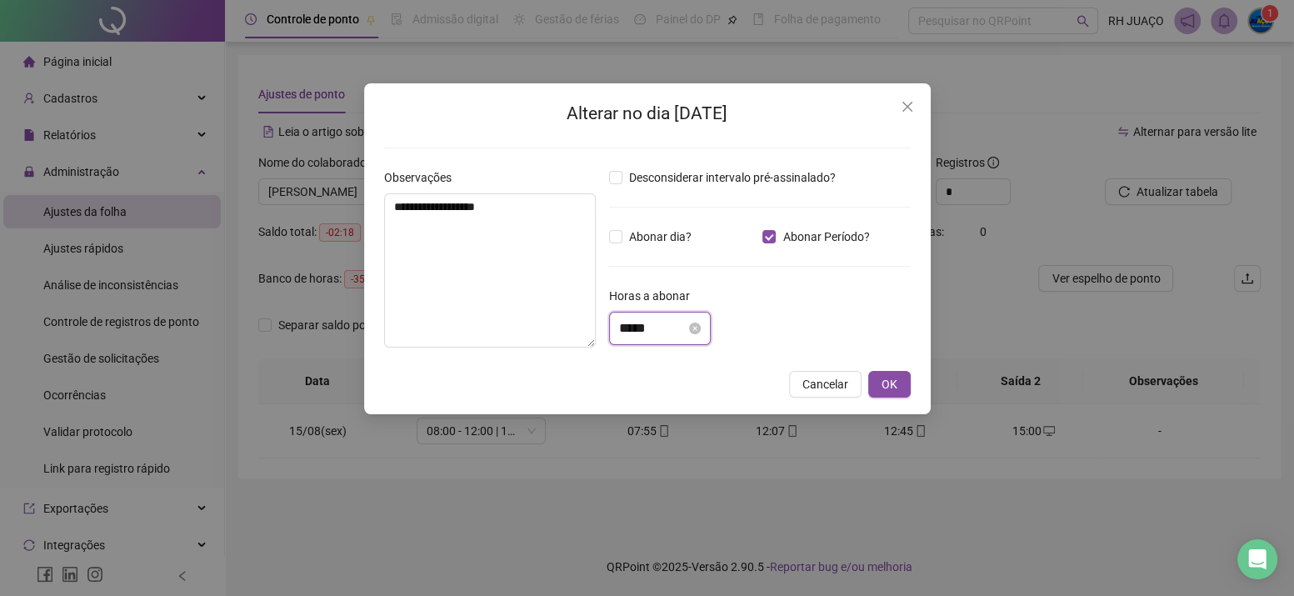
click at [668, 319] on input "*****" at bounding box center [652, 328] width 67 height 20
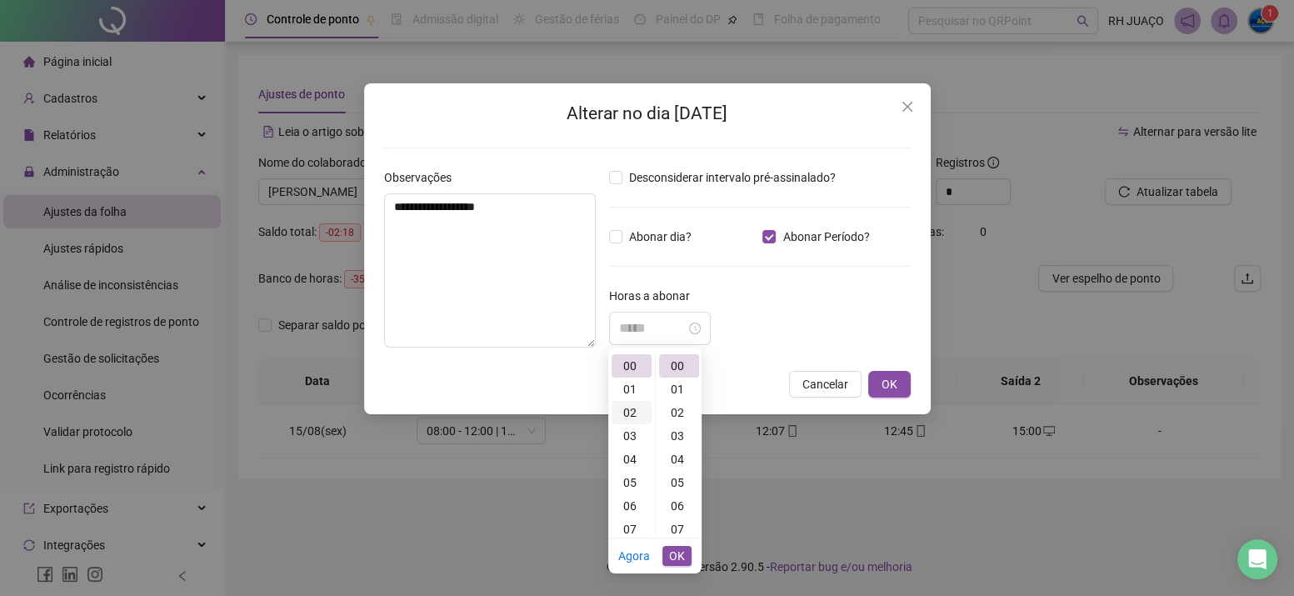
click at [628, 415] on div "02" at bounding box center [632, 412] width 40 height 23
click at [683, 449] on div "18" at bounding box center [679, 453] width 40 height 23
type input "*****"
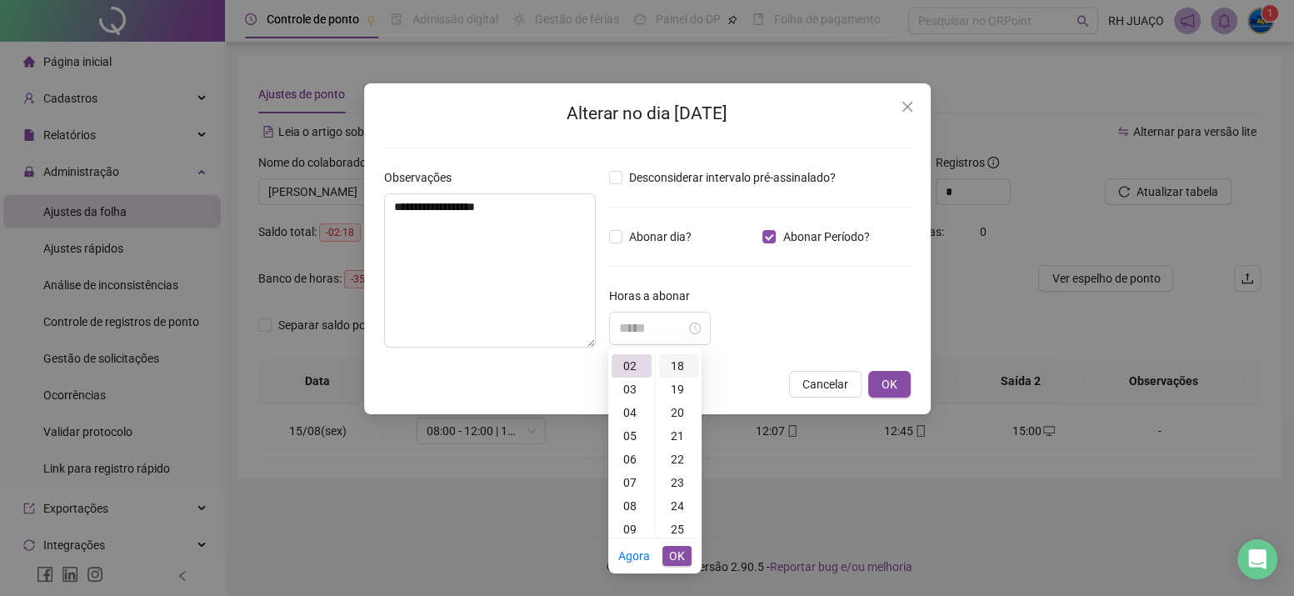
click at [676, 367] on div "18" at bounding box center [679, 365] width 40 height 23
click at [678, 563] on span "OK" at bounding box center [677, 556] width 16 height 18
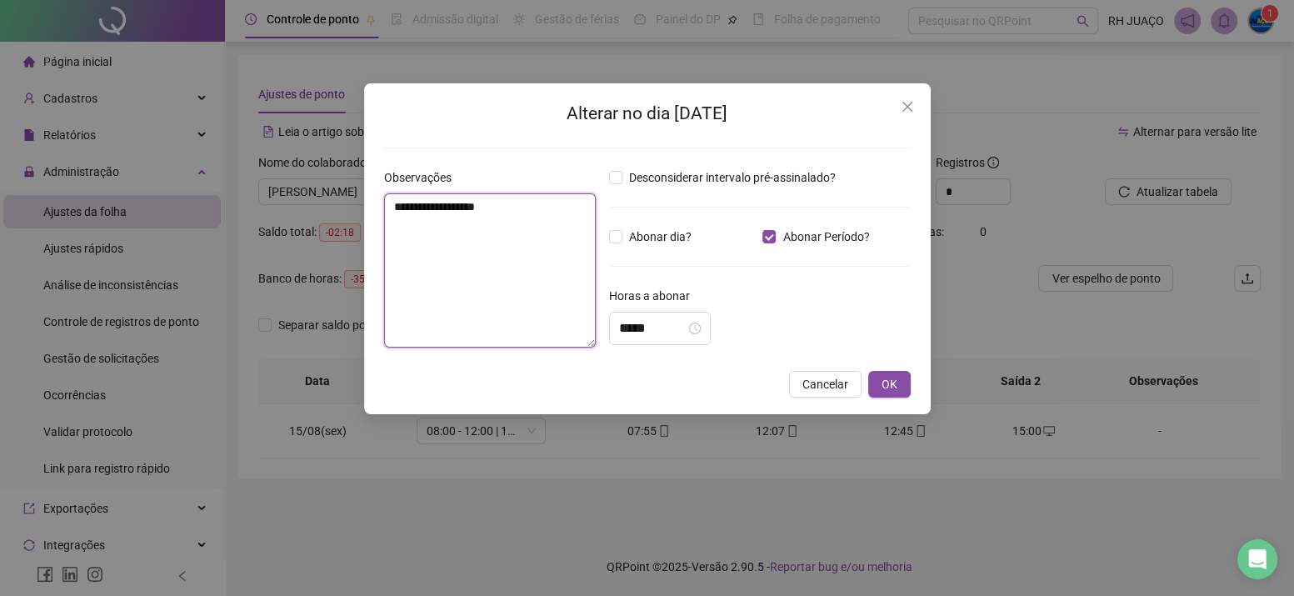
click at [423, 199] on textarea "**********" at bounding box center [490, 270] width 212 height 154
type textarea "**********"
click at [906, 388] on button "OK" at bounding box center [889, 384] width 43 height 27
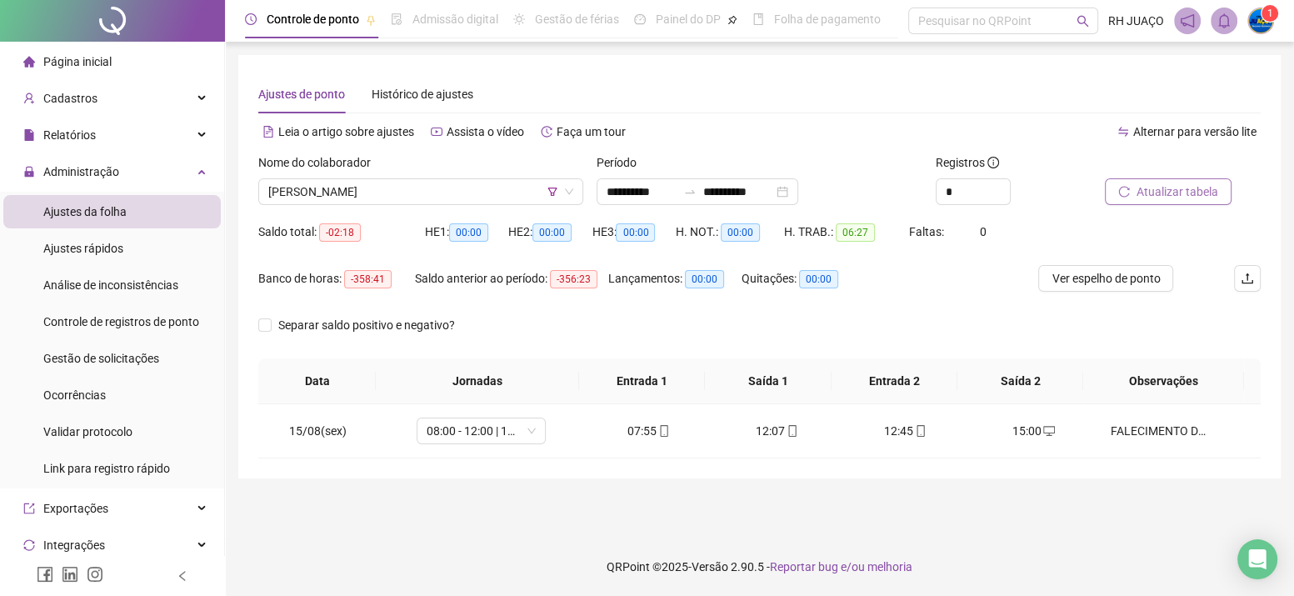
click at [1147, 203] on button "Atualizar tabela" at bounding box center [1168, 191] width 127 height 27
